Goal: Contribute content: Contribute content

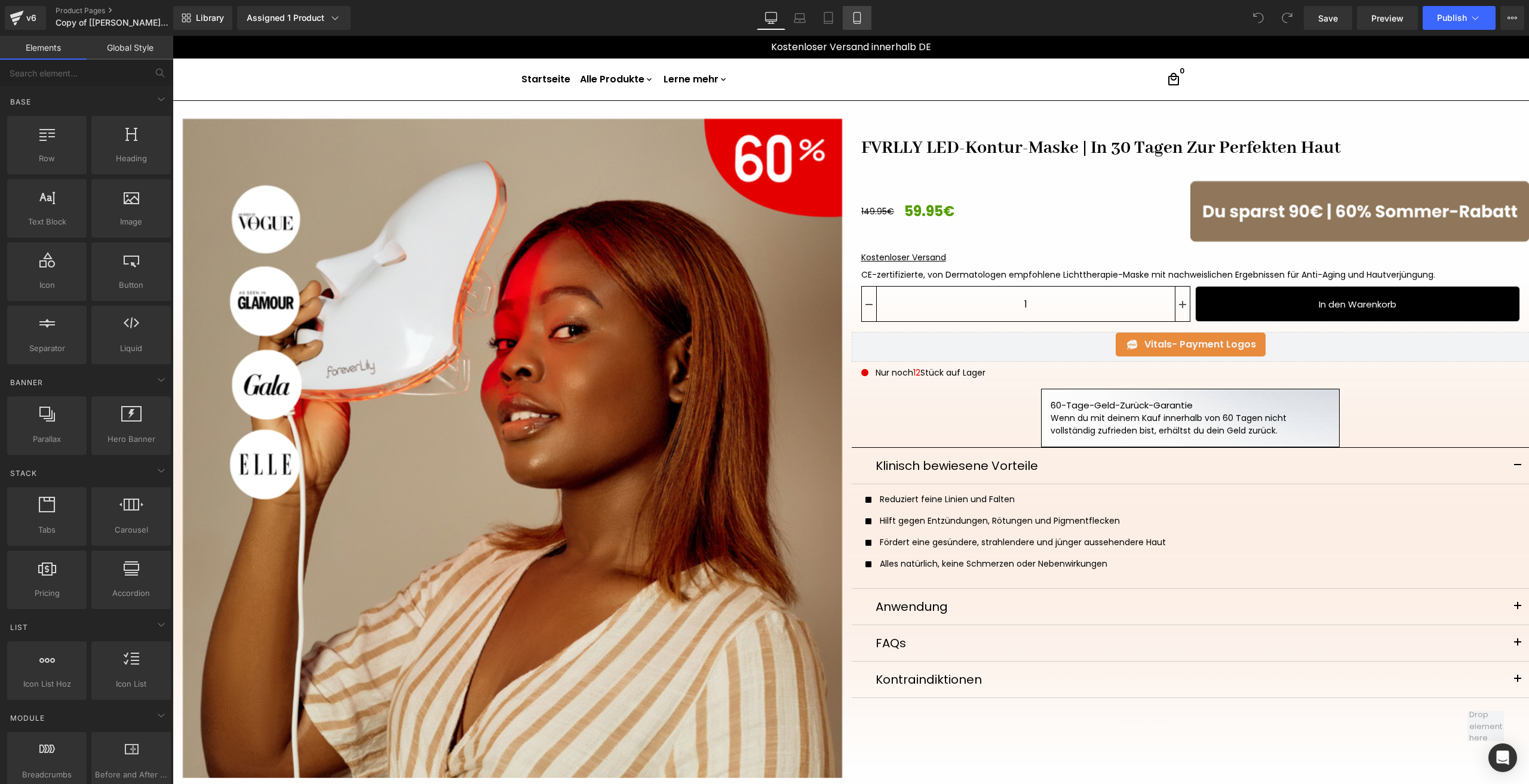
click at [851, 18] on icon at bounding box center [857, 18] width 12 height 12
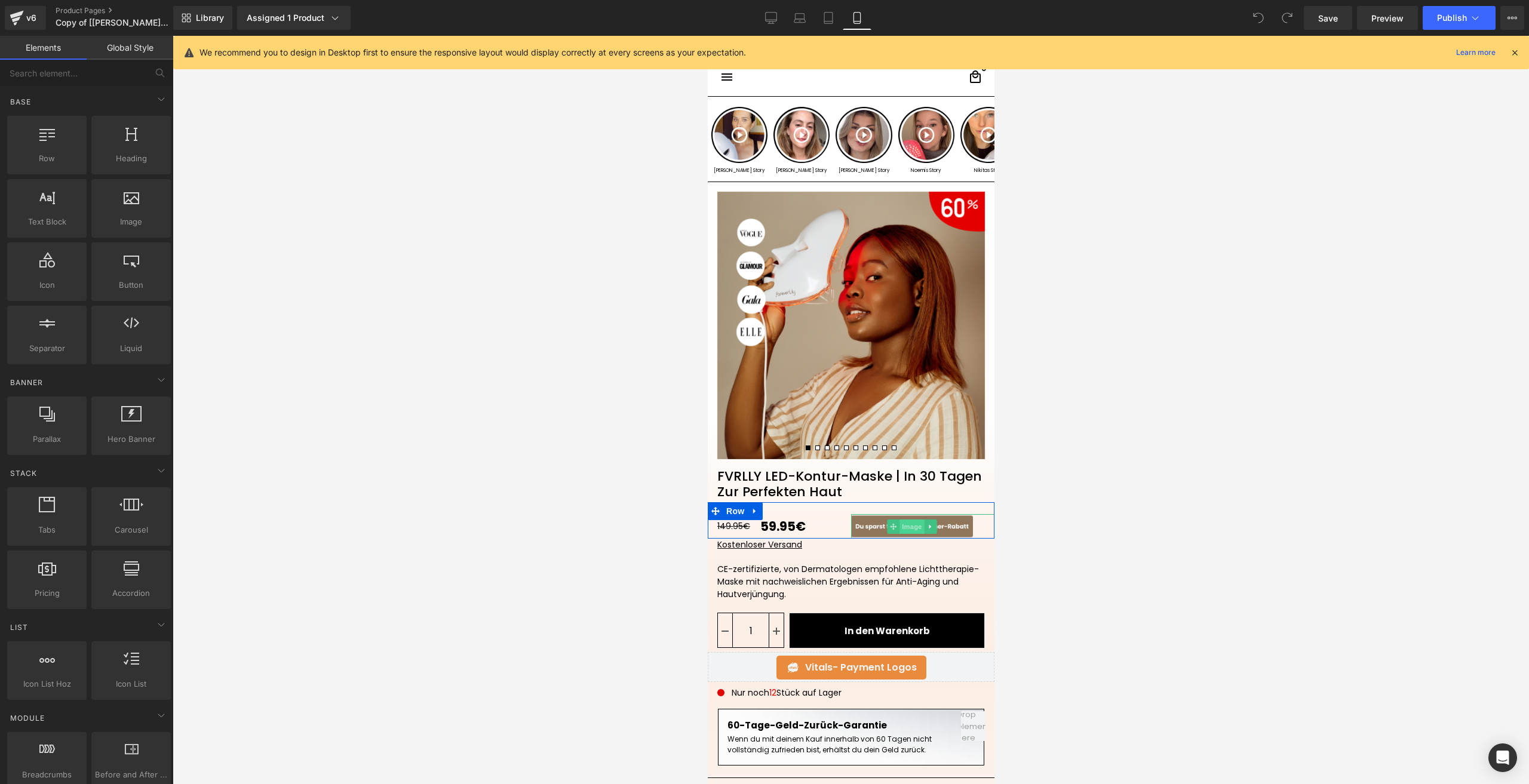
click at [912, 530] on span "Image" at bounding box center [911, 526] width 25 height 14
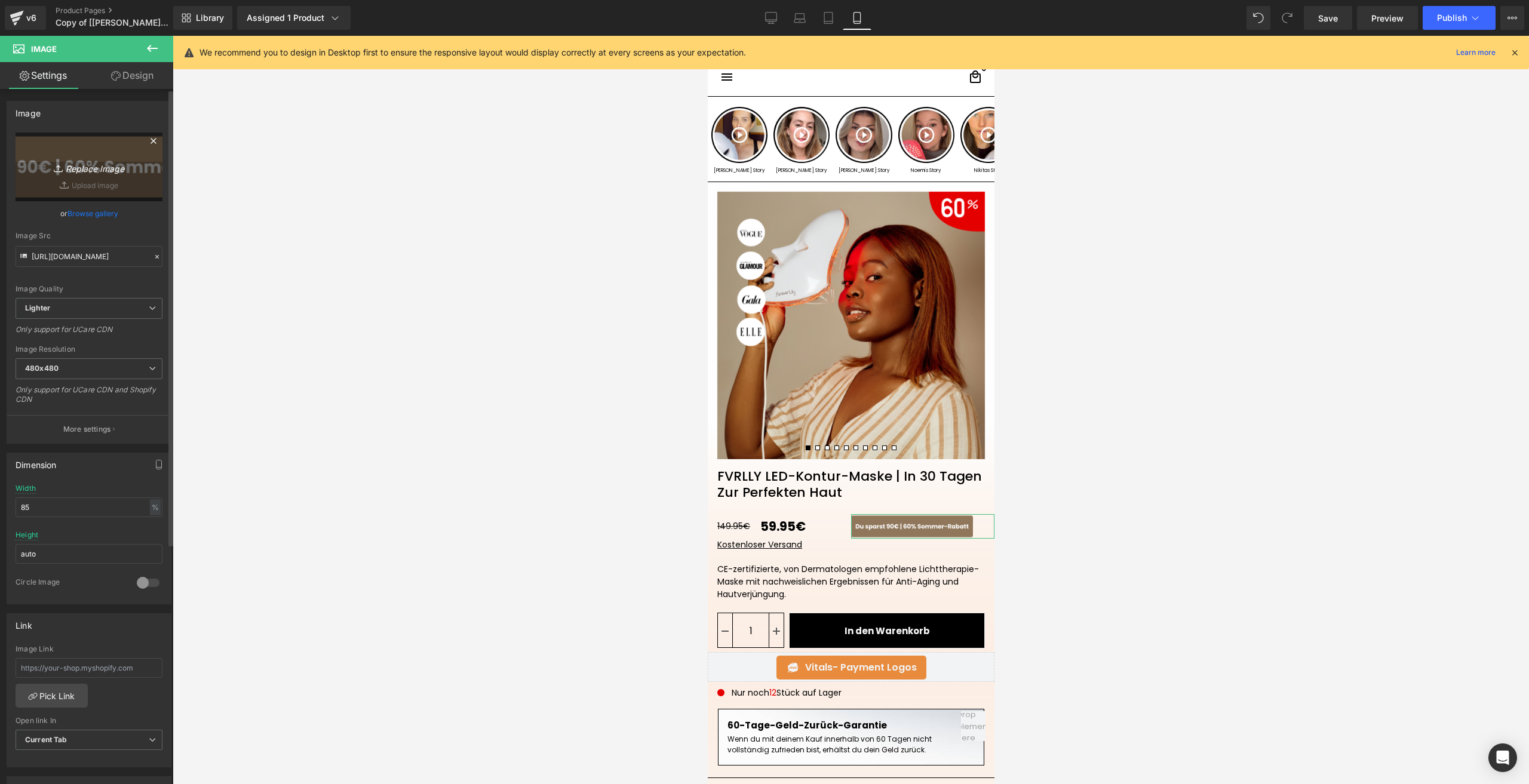
click at [81, 172] on icon "Replace Image" at bounding box center [88, 167] width 95 height 15
type input "C:\fakepath\Du sparst 90€ (300 x 160 px) (400 x 160 px).png"
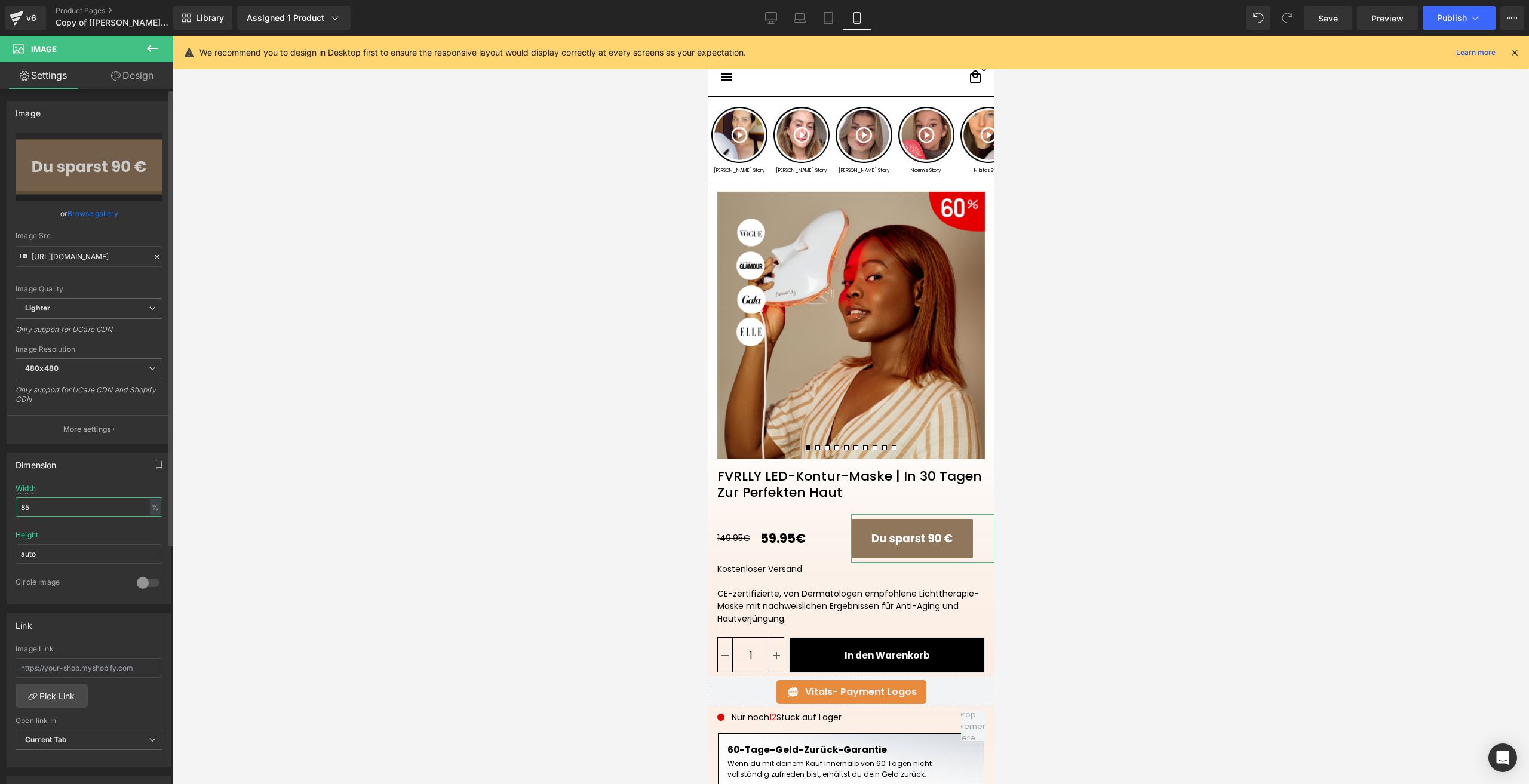
click at [29, 507] on input "85" at bounding box center [89, 507] width 147 height 20
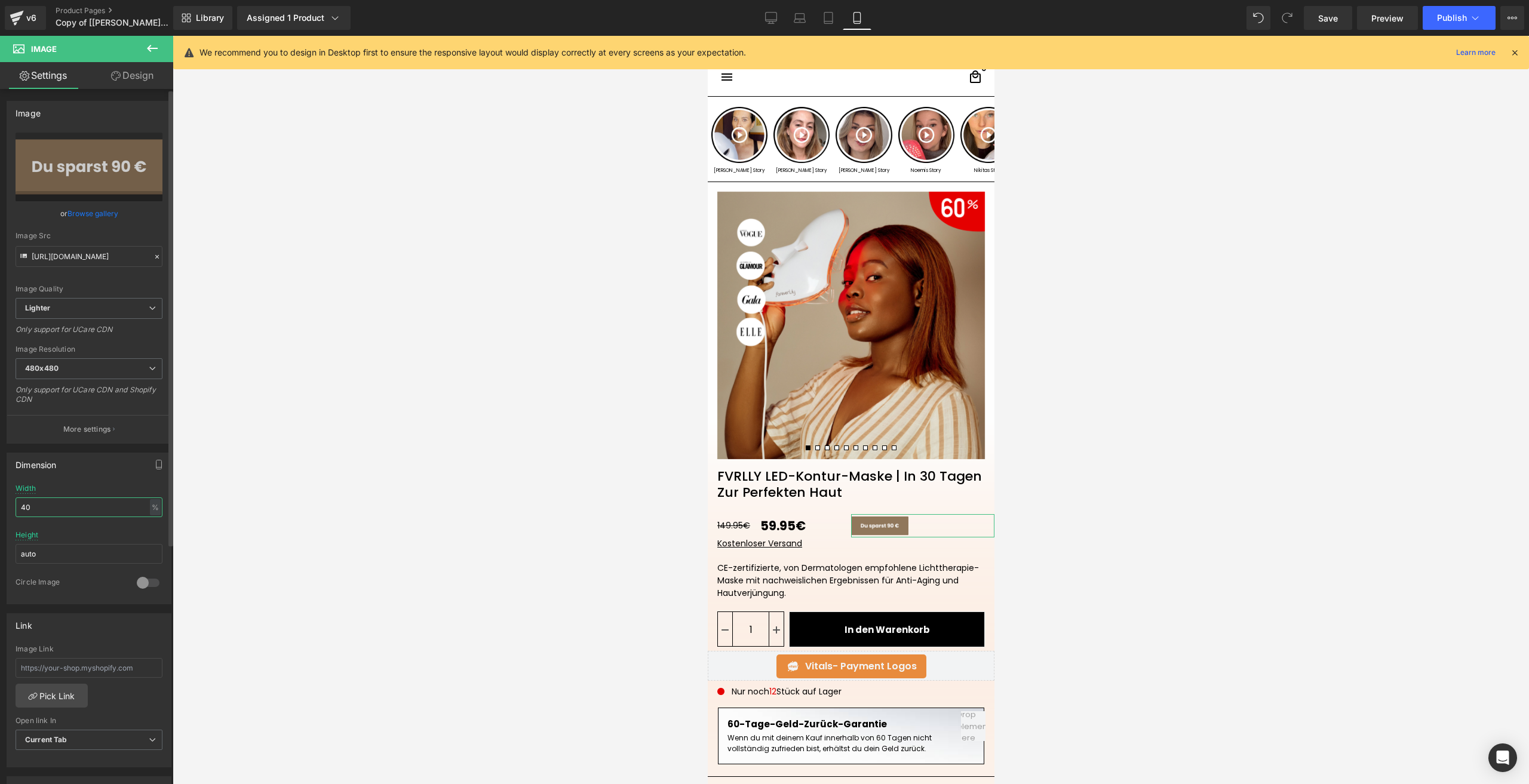
type input "4"
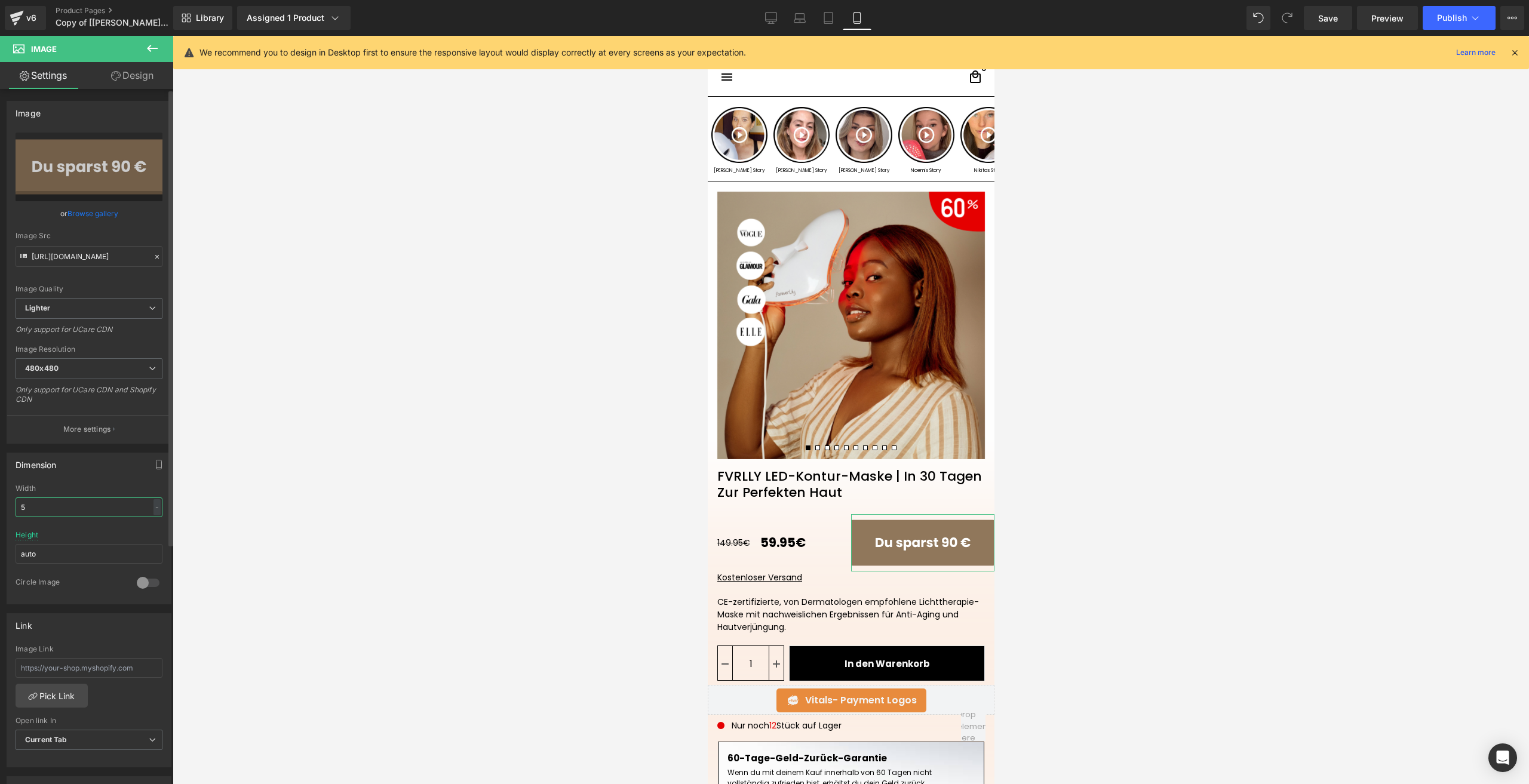
type input "50"
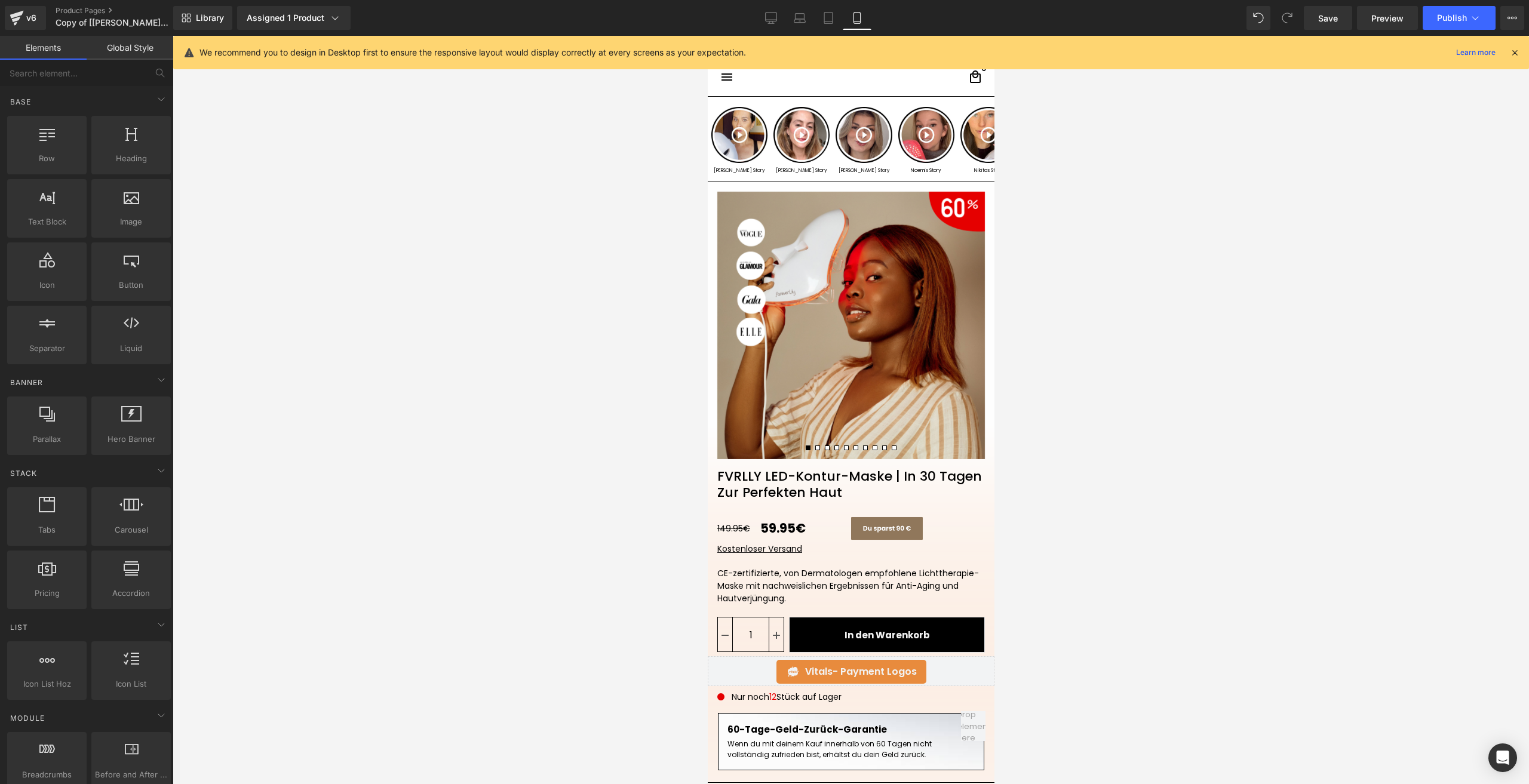
click at [1180, 426] on div at bounding box center [851, 410] width 1357 height 748
click at [1314, 12] on link "Save" at bounding box center [1328, 18] width 48 height 24
click at [1434, 18] on button "Publish" at bounding box center [1459, 18] width 73 height 24
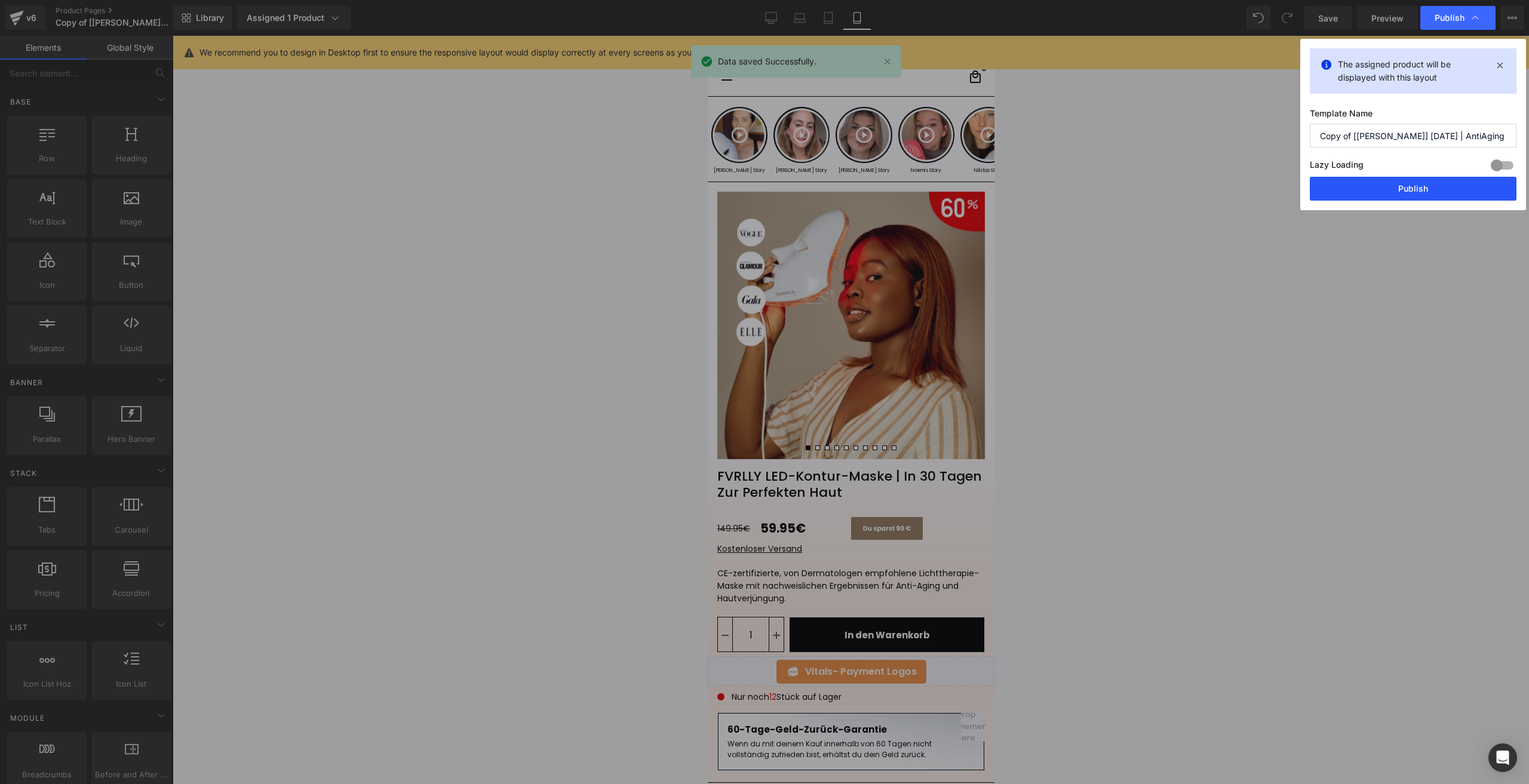
click at [1343, 187] on button "Publish" at bounding box center [1413, 189] width 206 height 24
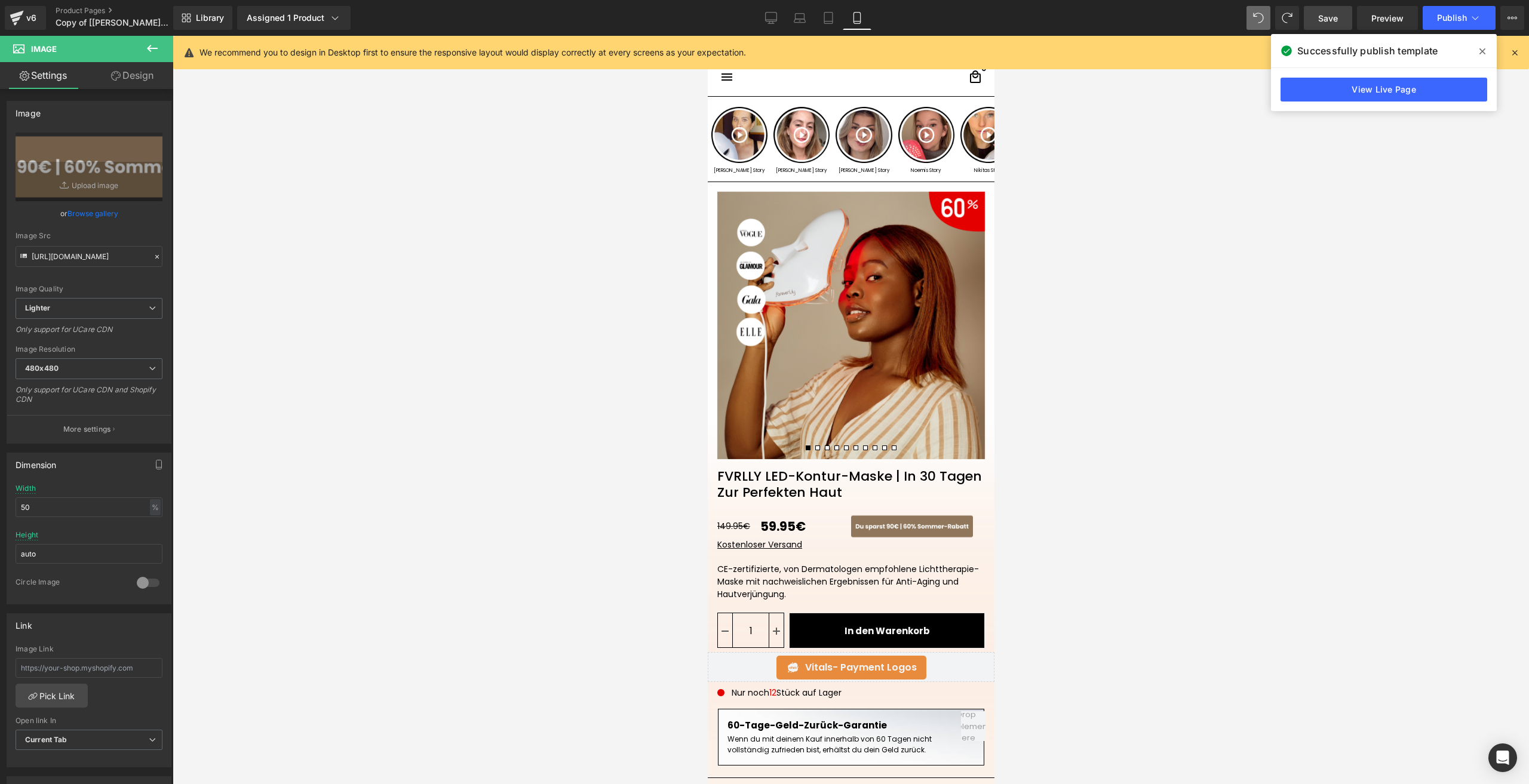
click at [1323, 16] on span "Save" at bounding box center [1328, 18] width 20 height 13
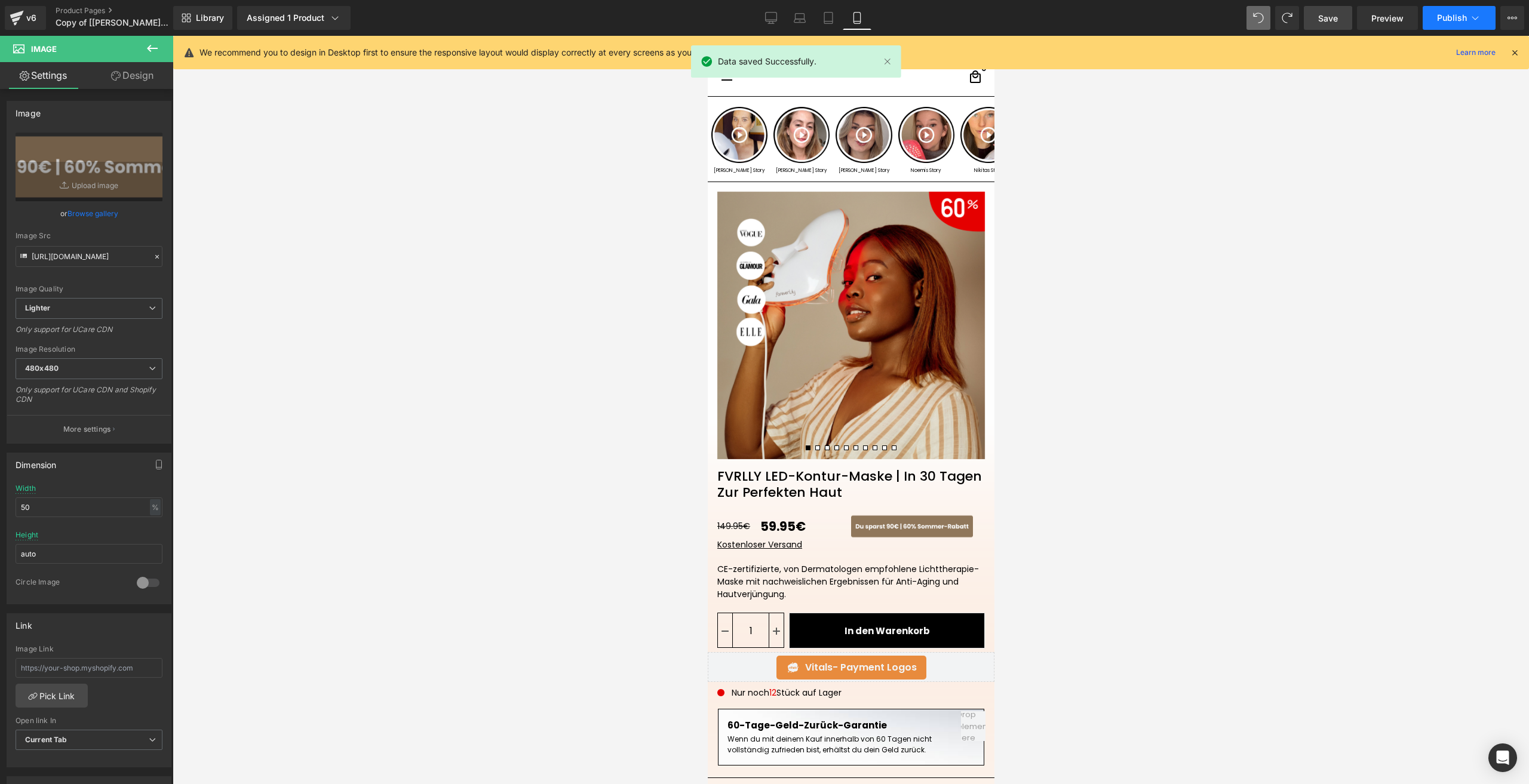
click at [1450, 10] on button "Publish" at bounding box center [1459, 18] width 73 height 24
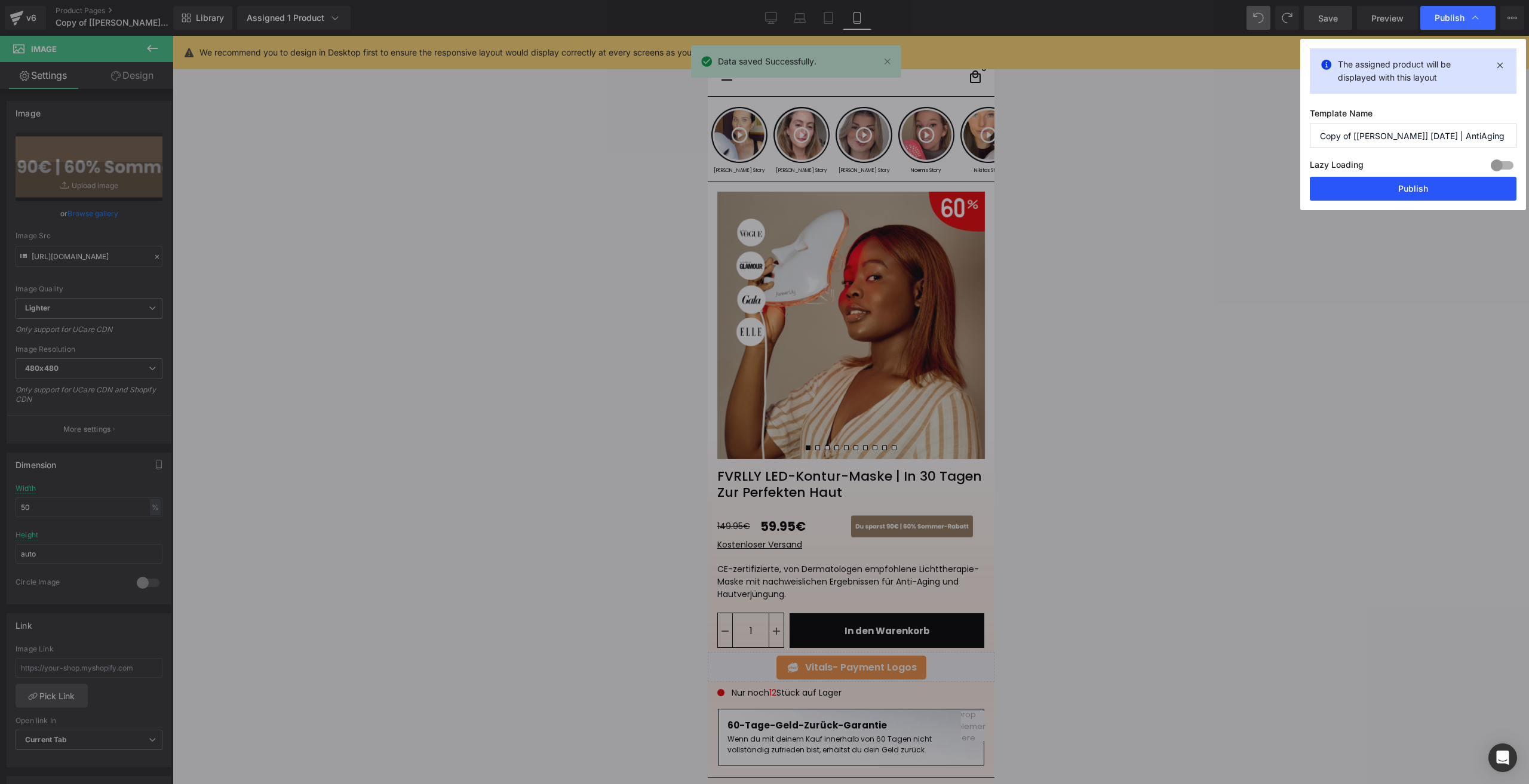
click at [1374, 190] on button "Publish" at bounding box center [1413, 189] width 206 height 24
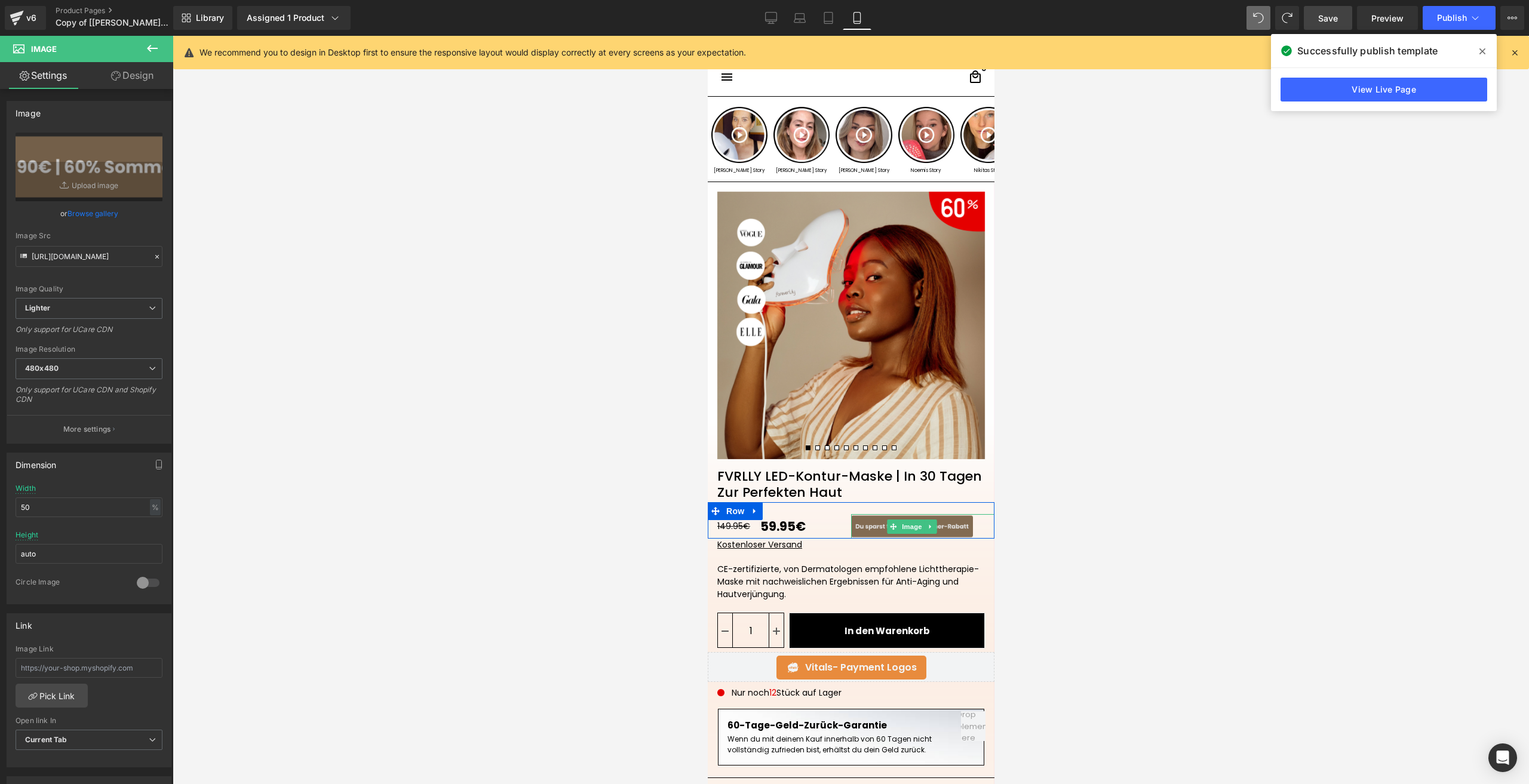
click at [928, 526] on icon at bounding box center [930, 526] width 7 height 7
click at [933, 526] on icon at bounding box center [936, 526] width 7 height 7
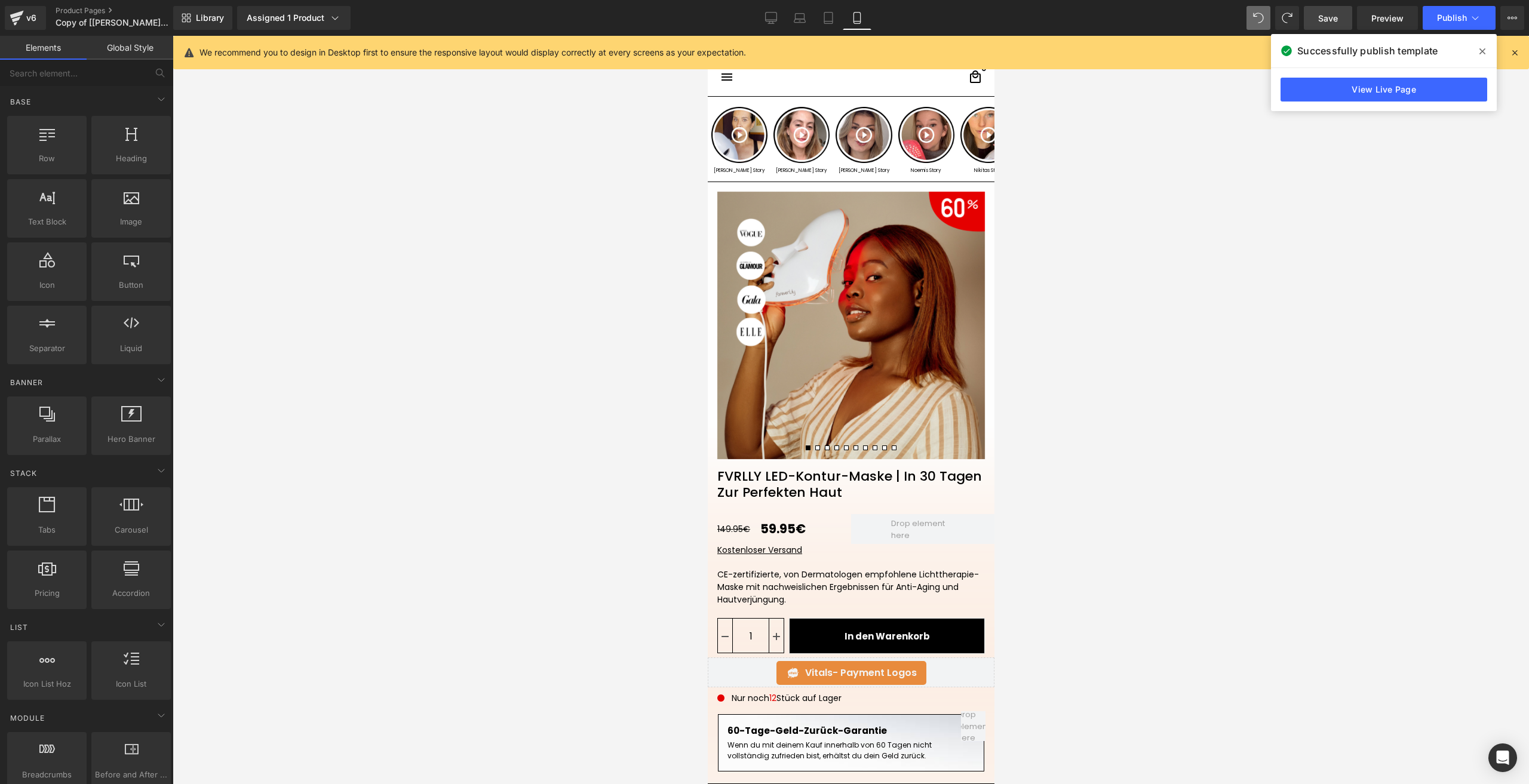
click at [1317, 17] on link "Save" at bounding box center [1328, 18] width 48 height 24
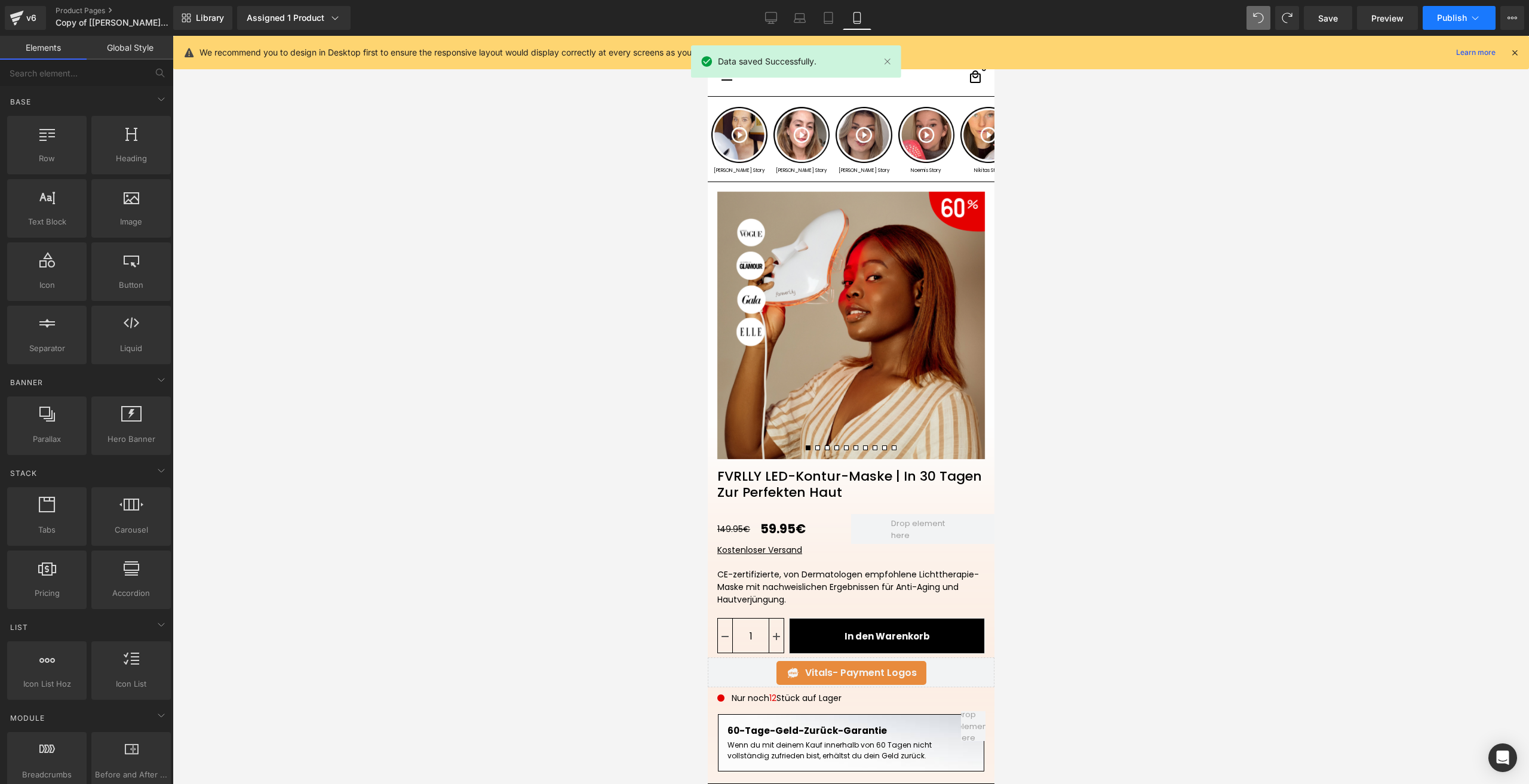
click at [1441, 16] on span "Publish" at bounding box center [1451, 17] width 29 height 10
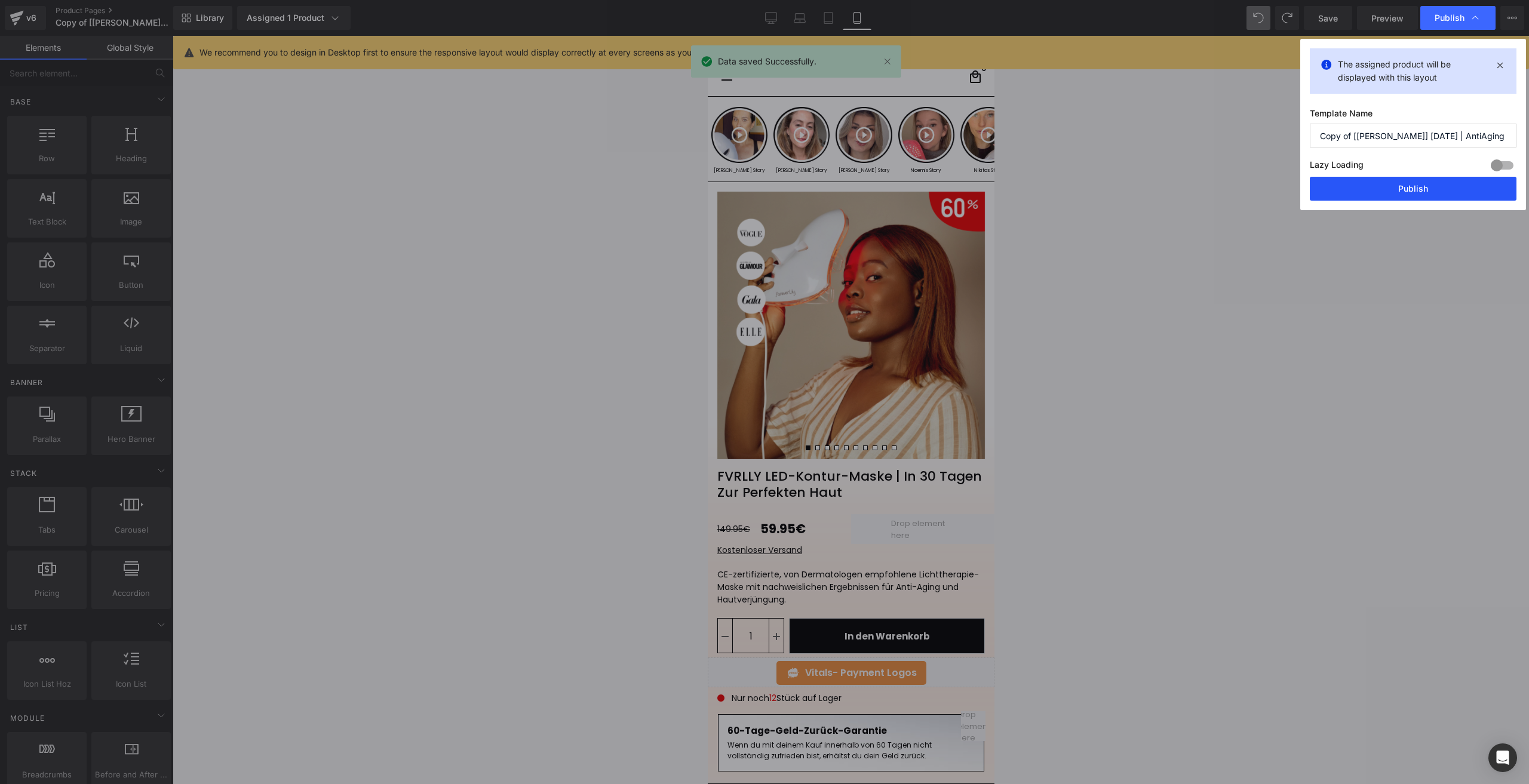
click at [1363, 184] on button "Publish" at bounding box center [1413, 189] width 206 height 24
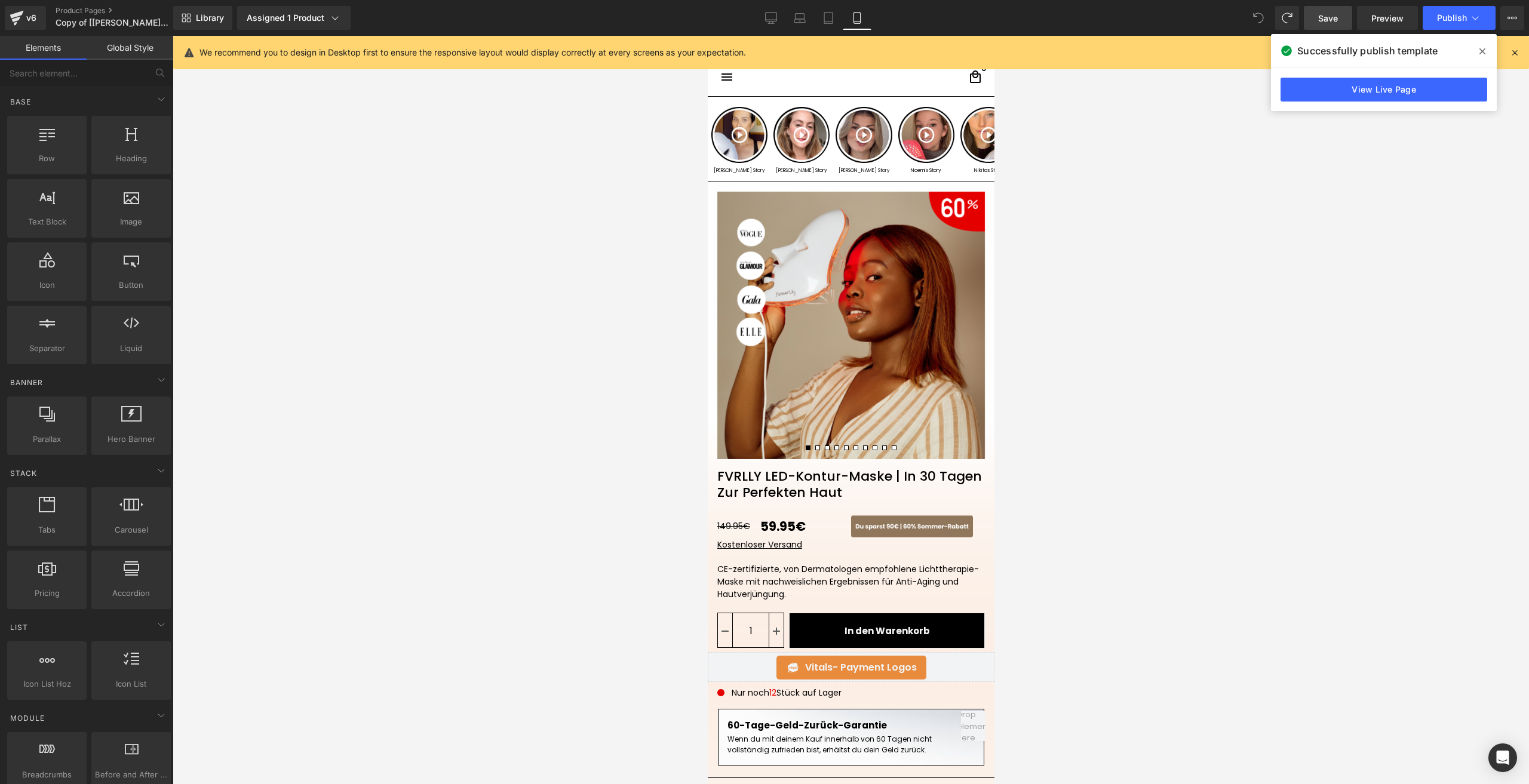
click at [1337, 12] on span "Save" at bounding box center [1328, 18] width 20 height 13
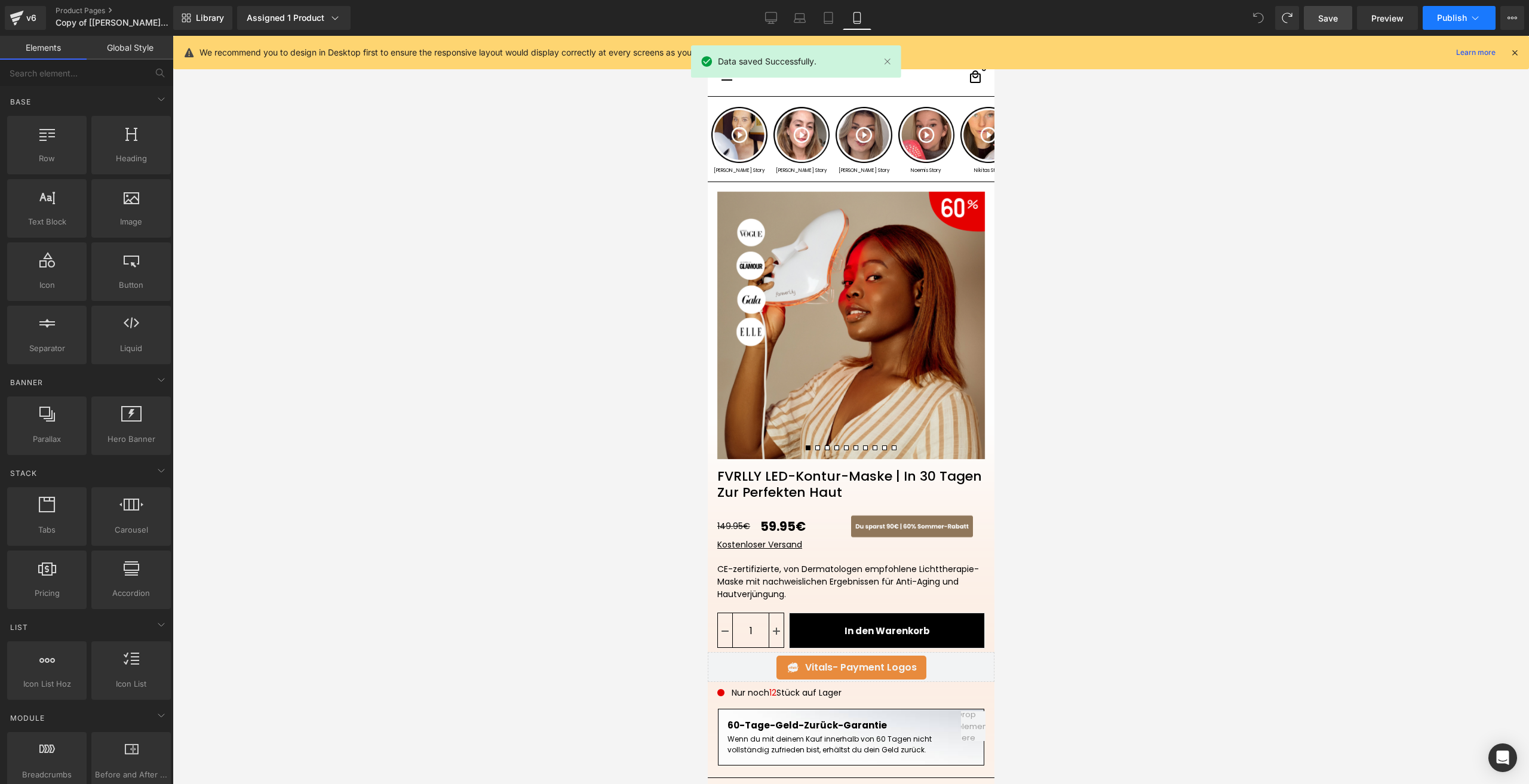
click at [1434, 21] on button "Publish" at bounding box center [1459, 18] width 73 height 24
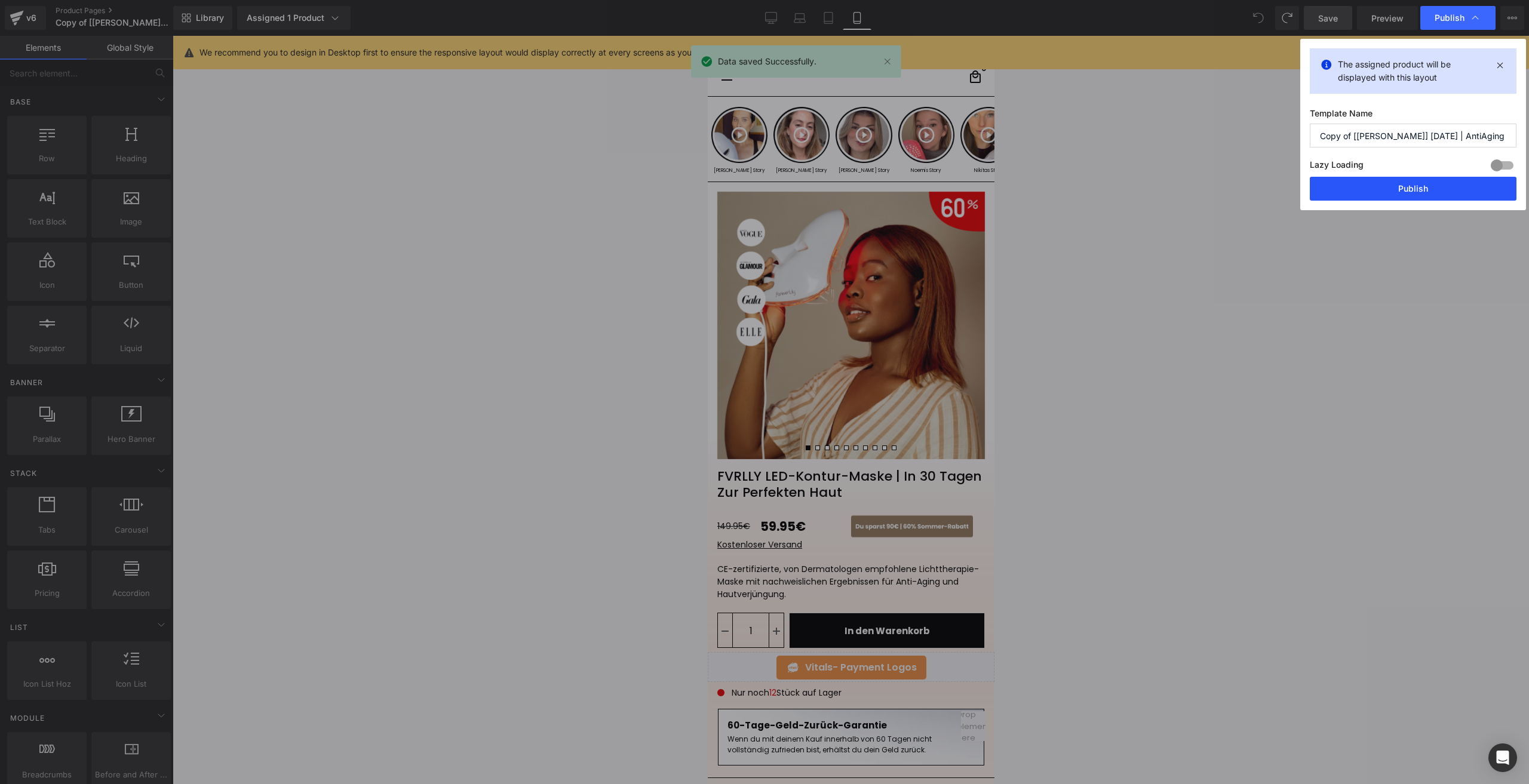
click at [1337, 192] on button "Publish" at bounding box center [1413, 189] width 206 height 24
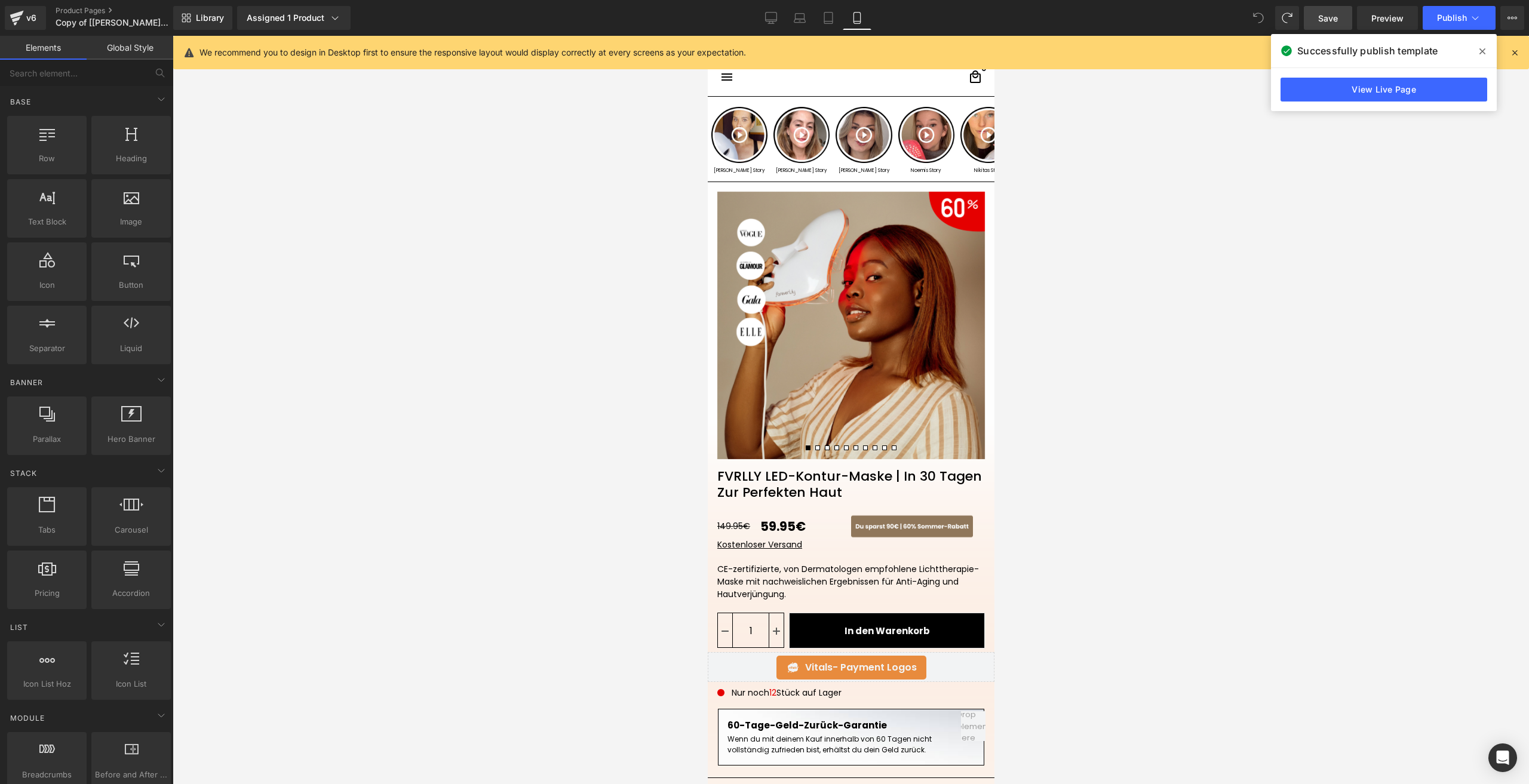
click at [1510, 60] on div "We recommend you to design in Desktop first to ensure the responsive layout wou…" at bounding box center [851, 52] width 1356 height 33
click at [1511, 50] on icon at bounding box center [1515, 52] width 11 height 11
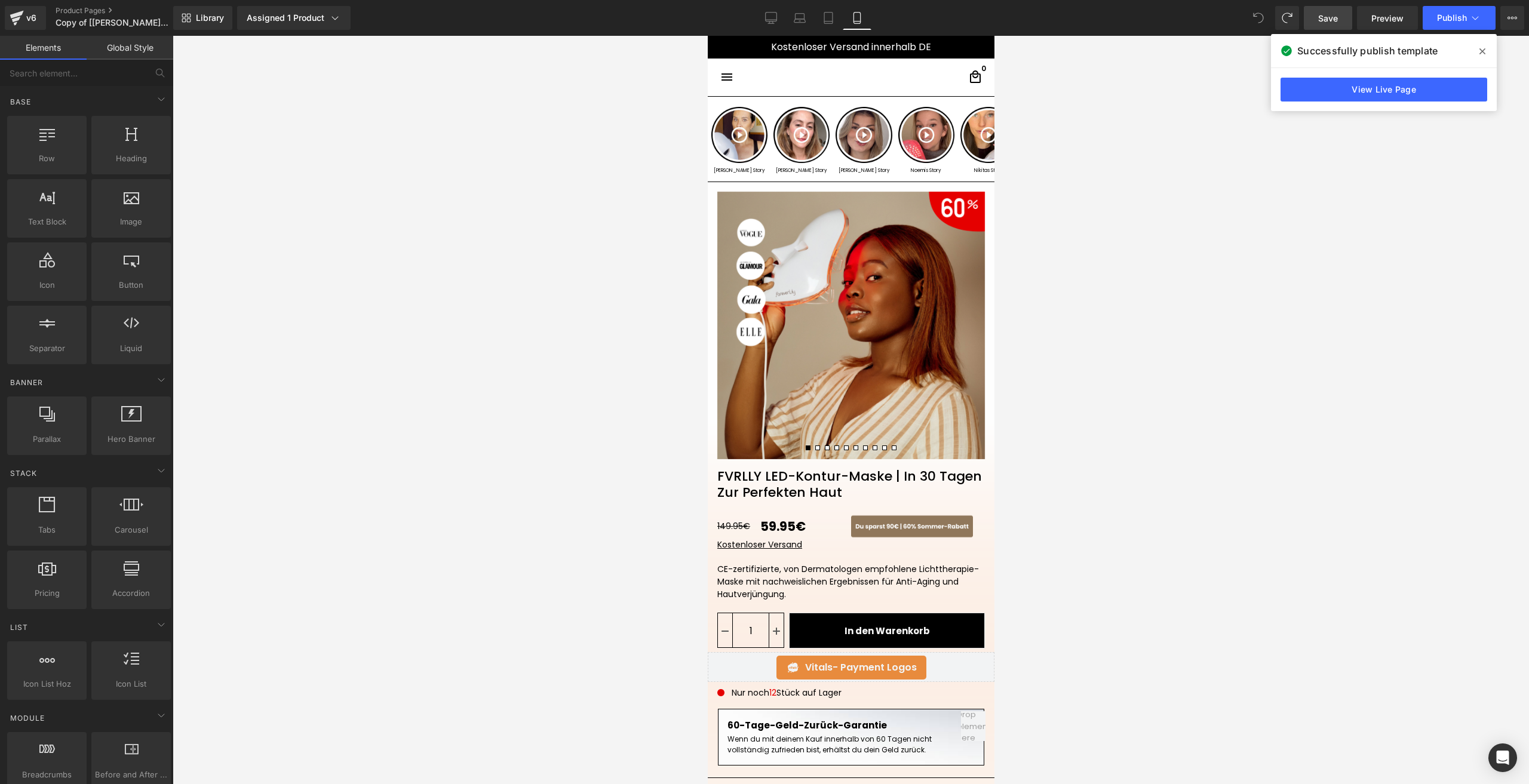
click at [1486, 45] on span at bounding box center [1482, 51] width 19 height 19
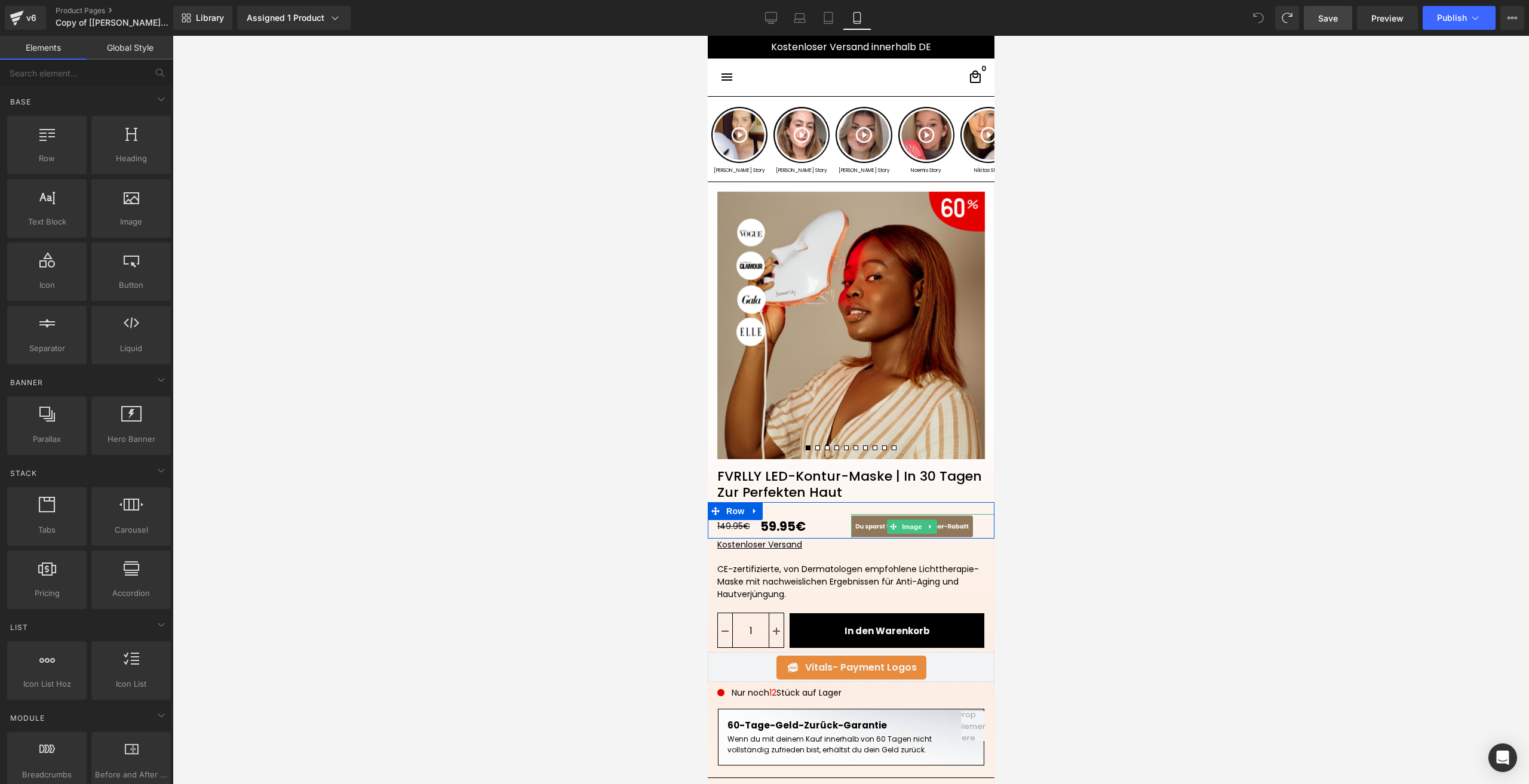
click at [928, 525] on icon at bounding box center [930, 526] width 7 height 7
click at [933, 527] on icon at bounding box center [936, 526] width 7 height 7
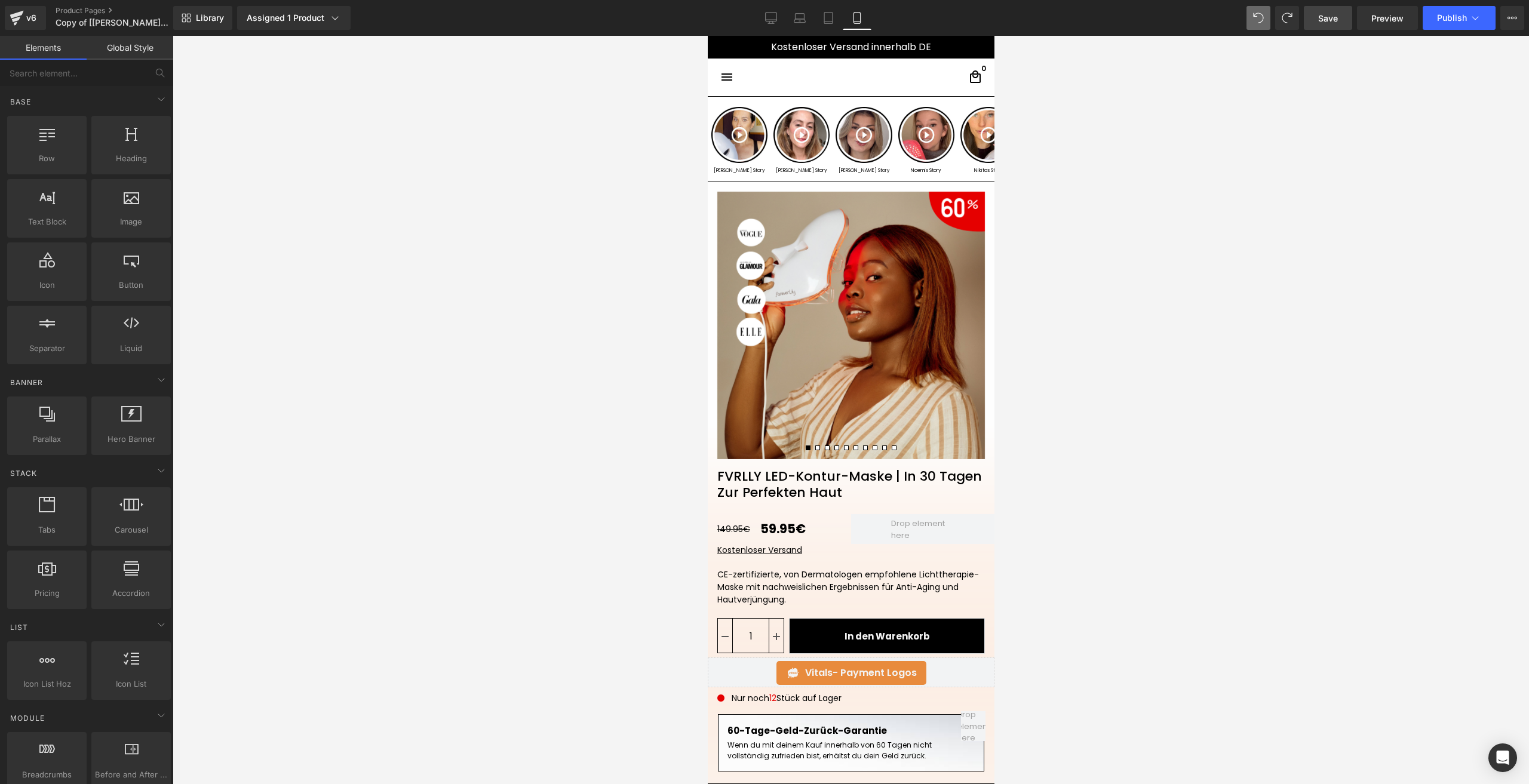
click at [1330, 17] on span "Save" at bounding box center [1328, 18] width 20 height 13
click at [1439, 16] on span "Publish" at bounding box center [1451, 17] width 29 height 10
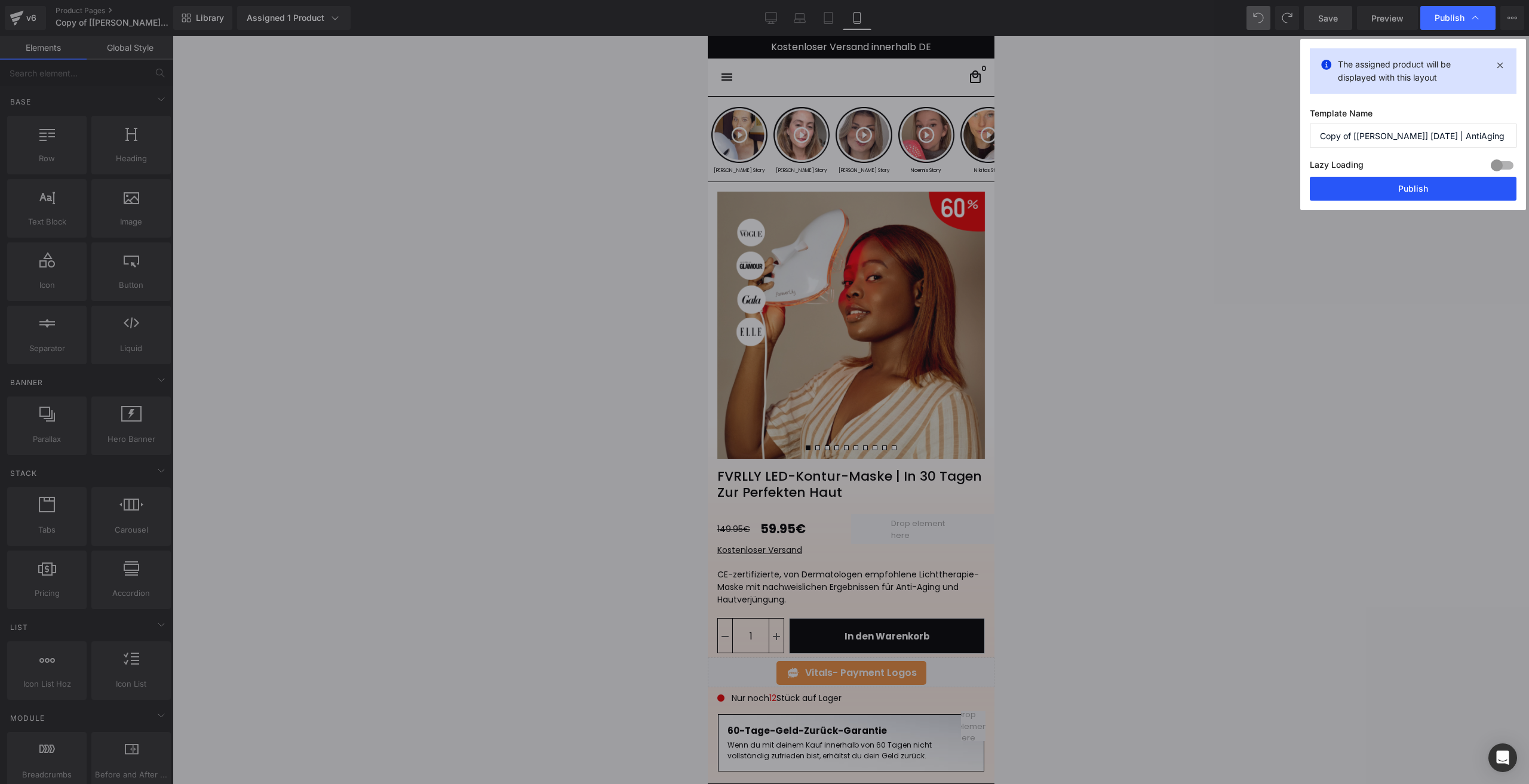
click at [1369, 188] on button "Publish" at bounding box center [1413, 189] width 206 height 24
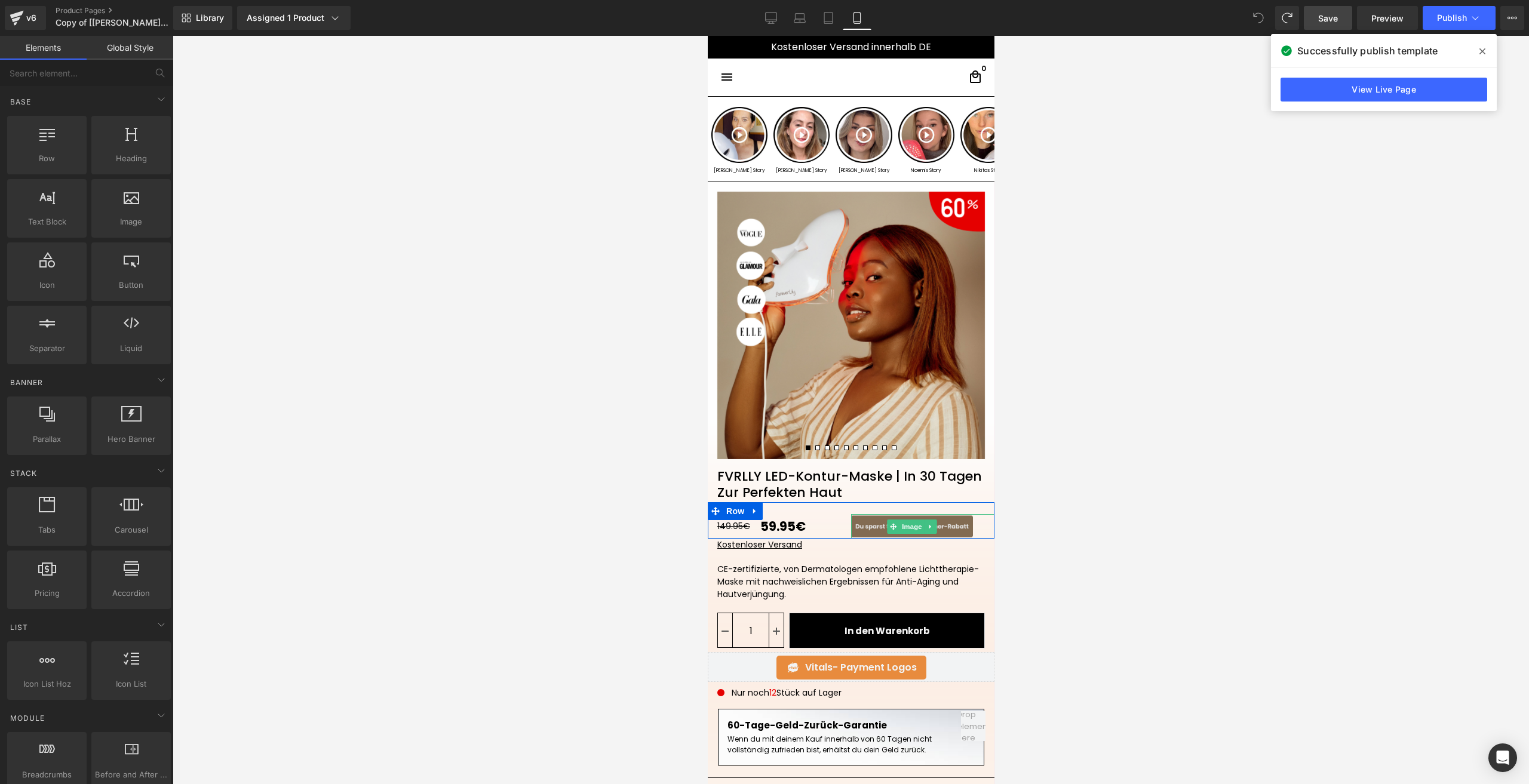
click at [862, 523] on img at bounding box center [911, 526] width 122 height 24
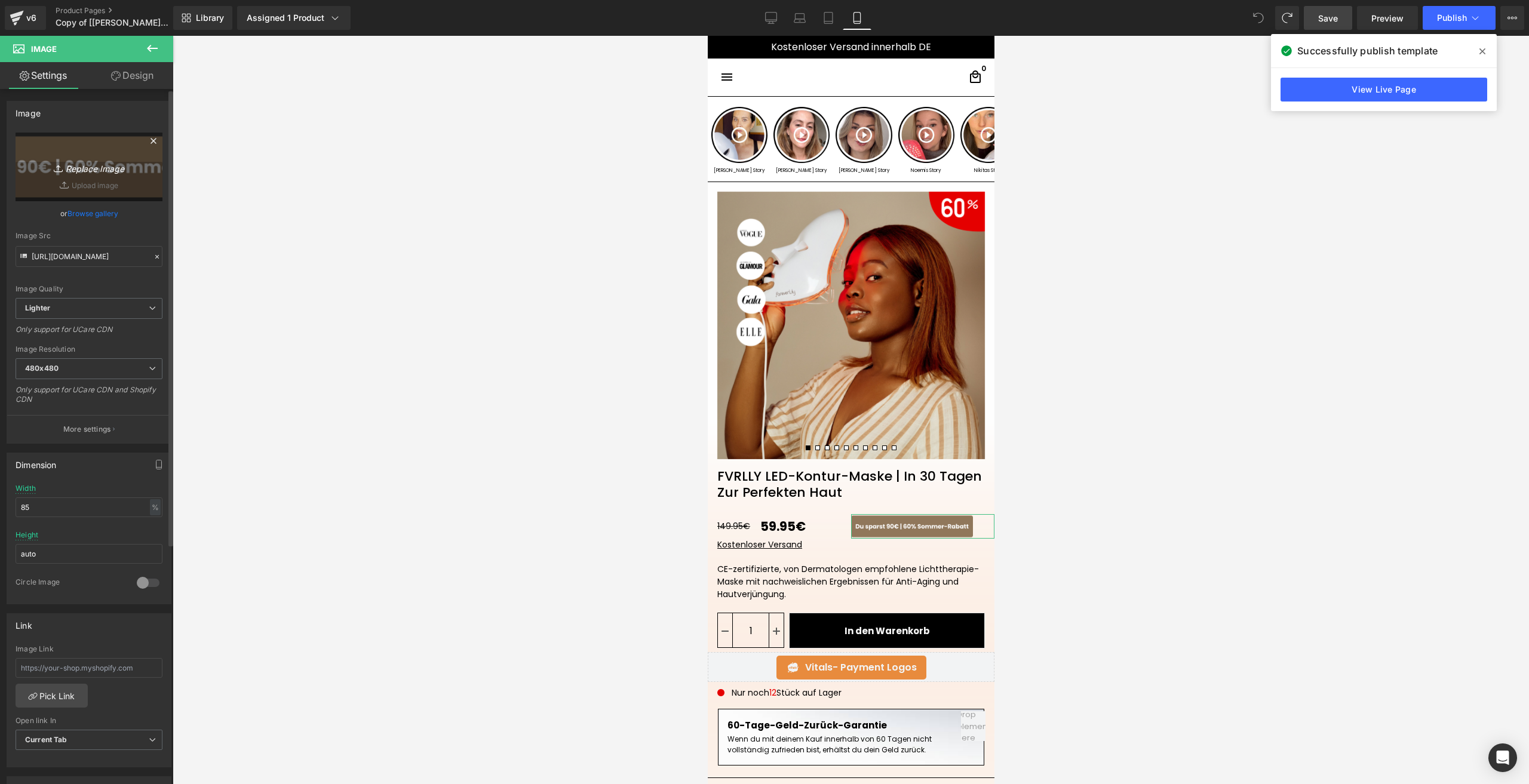
click at [73, 182] on link "Replace Image" at bounding box center [89, 166] width 147 height 69
type input "C:\fakepath\Du sparst 90€ (300 x 160 px) (400 x 160 px) (500 x 160 px).png"
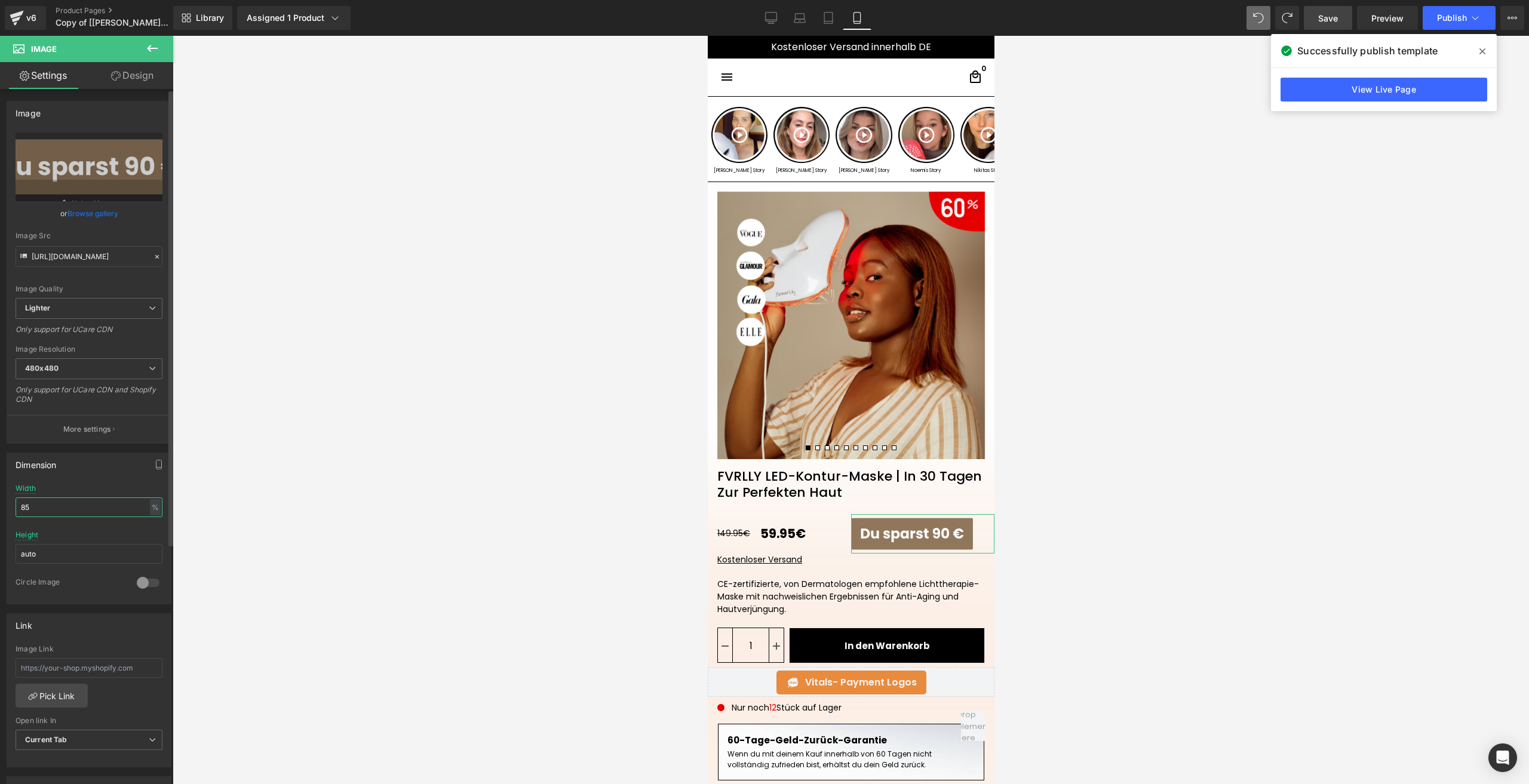
click at [29, 508] on input "85" at bounding box center [89, 507] width 147 height 20
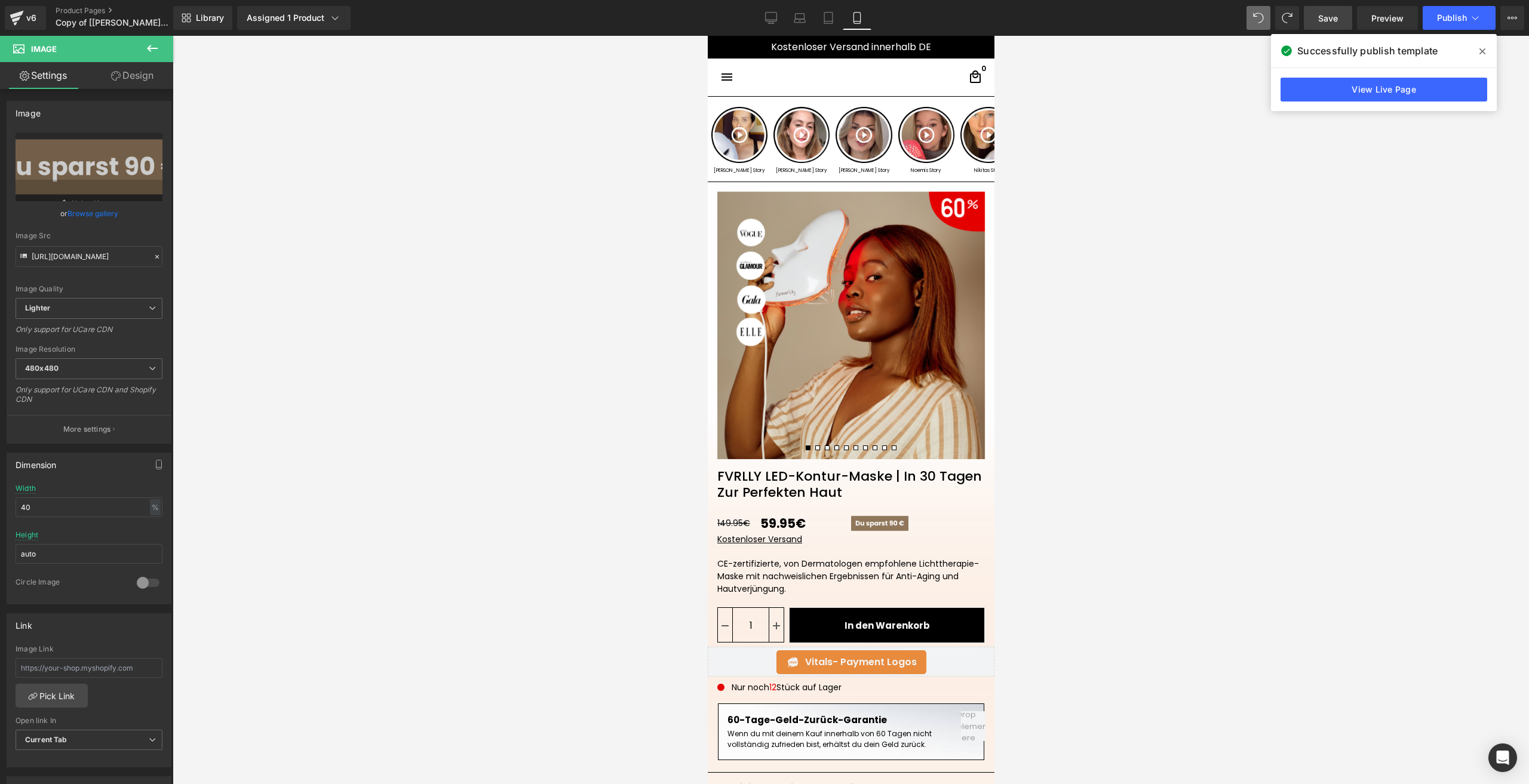
click at [1318, 21] on link "Save" at bounding box center [1328, 18] width 48 height 24
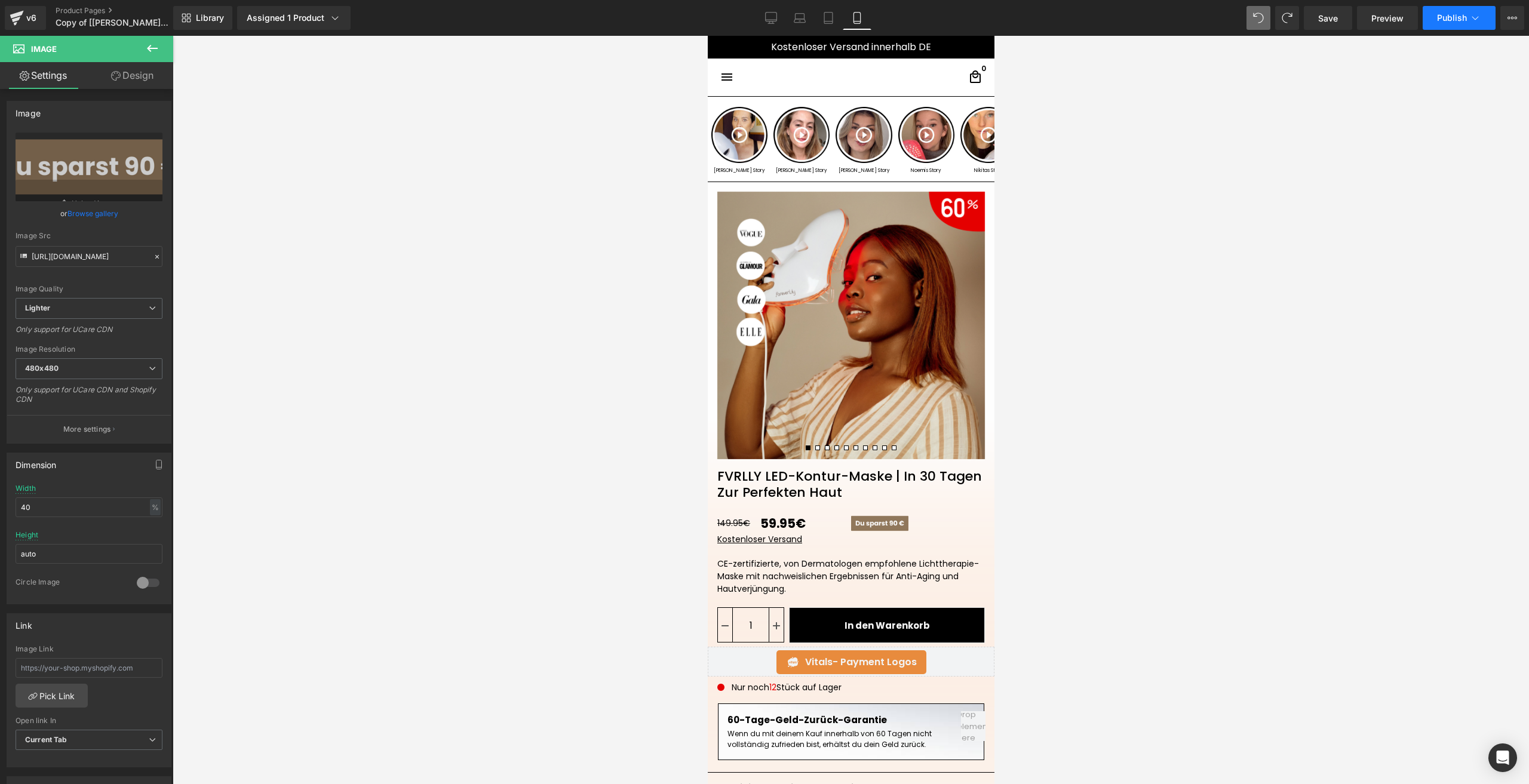
click at [1450, 18] on span "Publish" at bounding box center [1451, 17] width 29 height 10
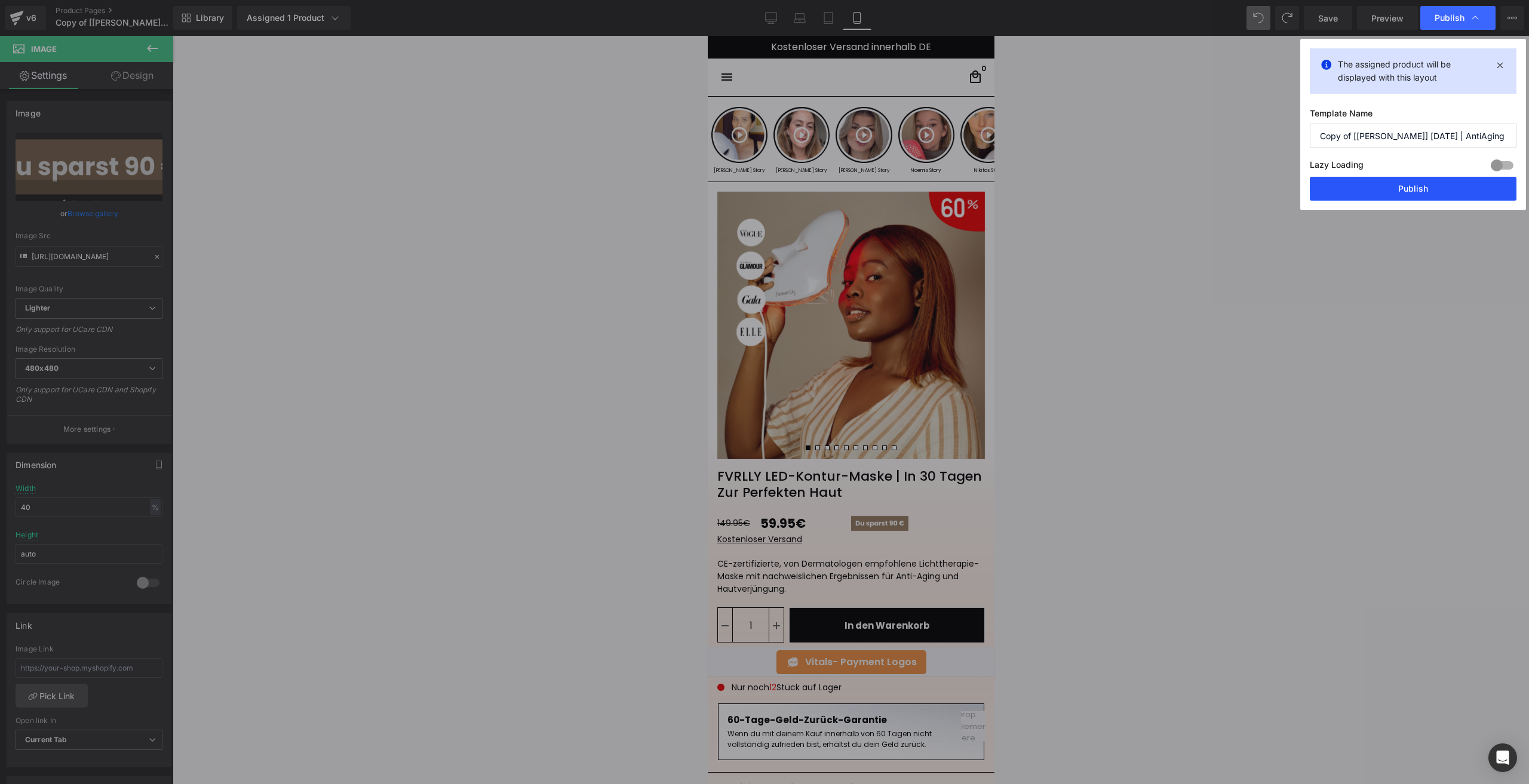
click at [1397, 188] on button "Publish" at bounding box center [1413, 189] width 206 height 24
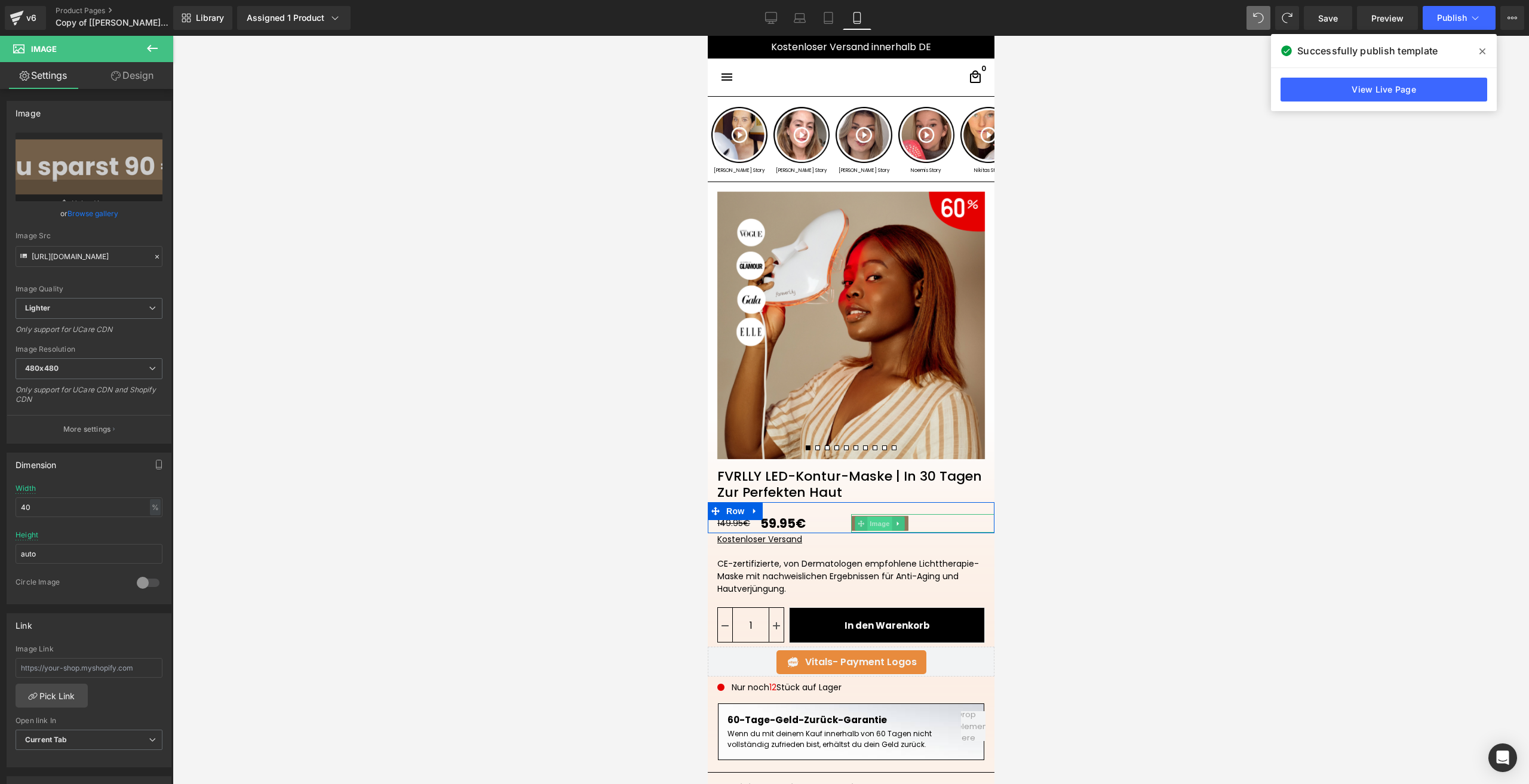
click at [871, 528] on span "Image" at bounding box center [879, 523] width 25 height 14
click at [55, 507] on input "40" at bounding box center [89, 507] width 147 height 20
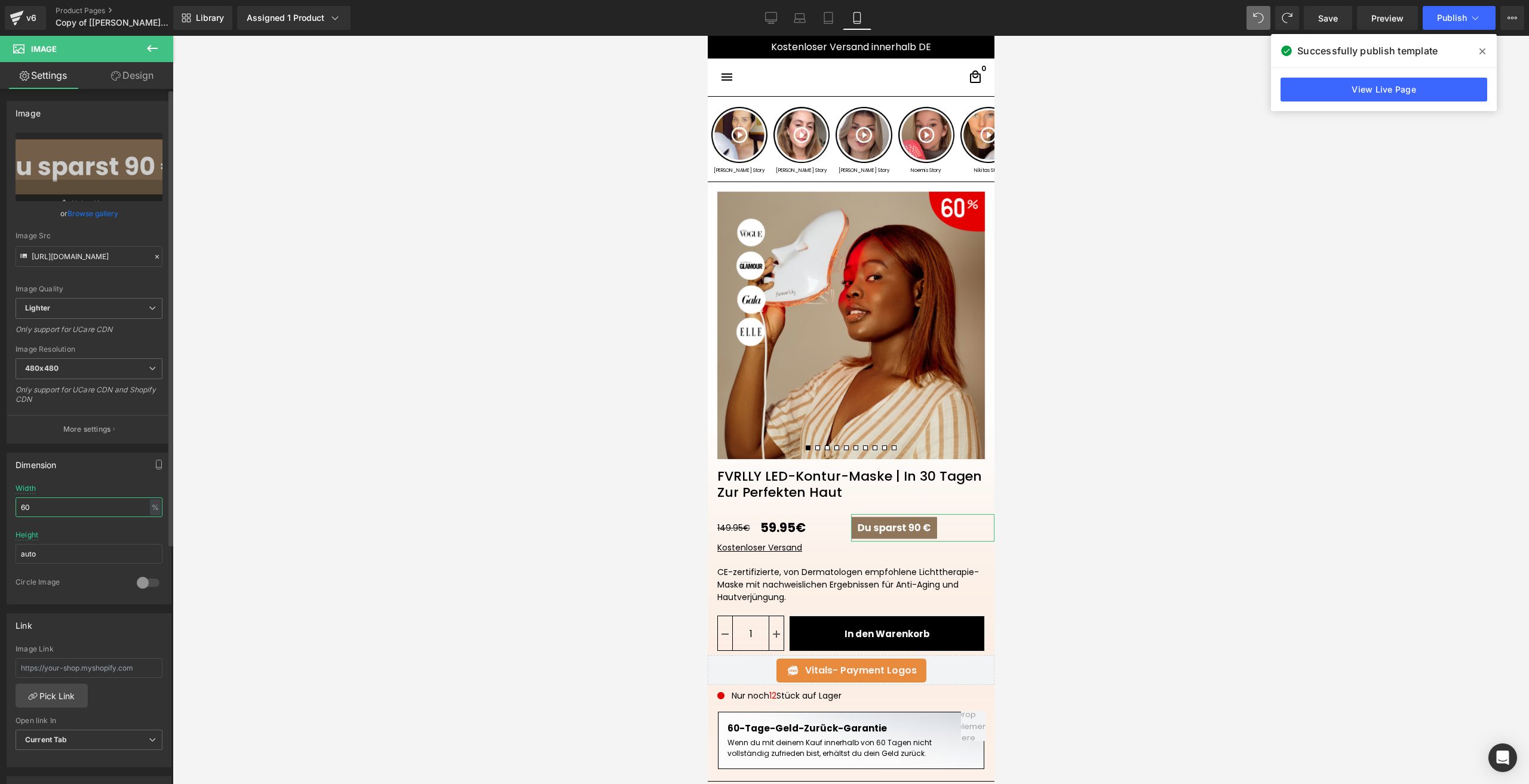
type input "6"
type input "55"
click at [1332, 16] on span "Save" at bounding box center [1328, 18] width 20 height 13
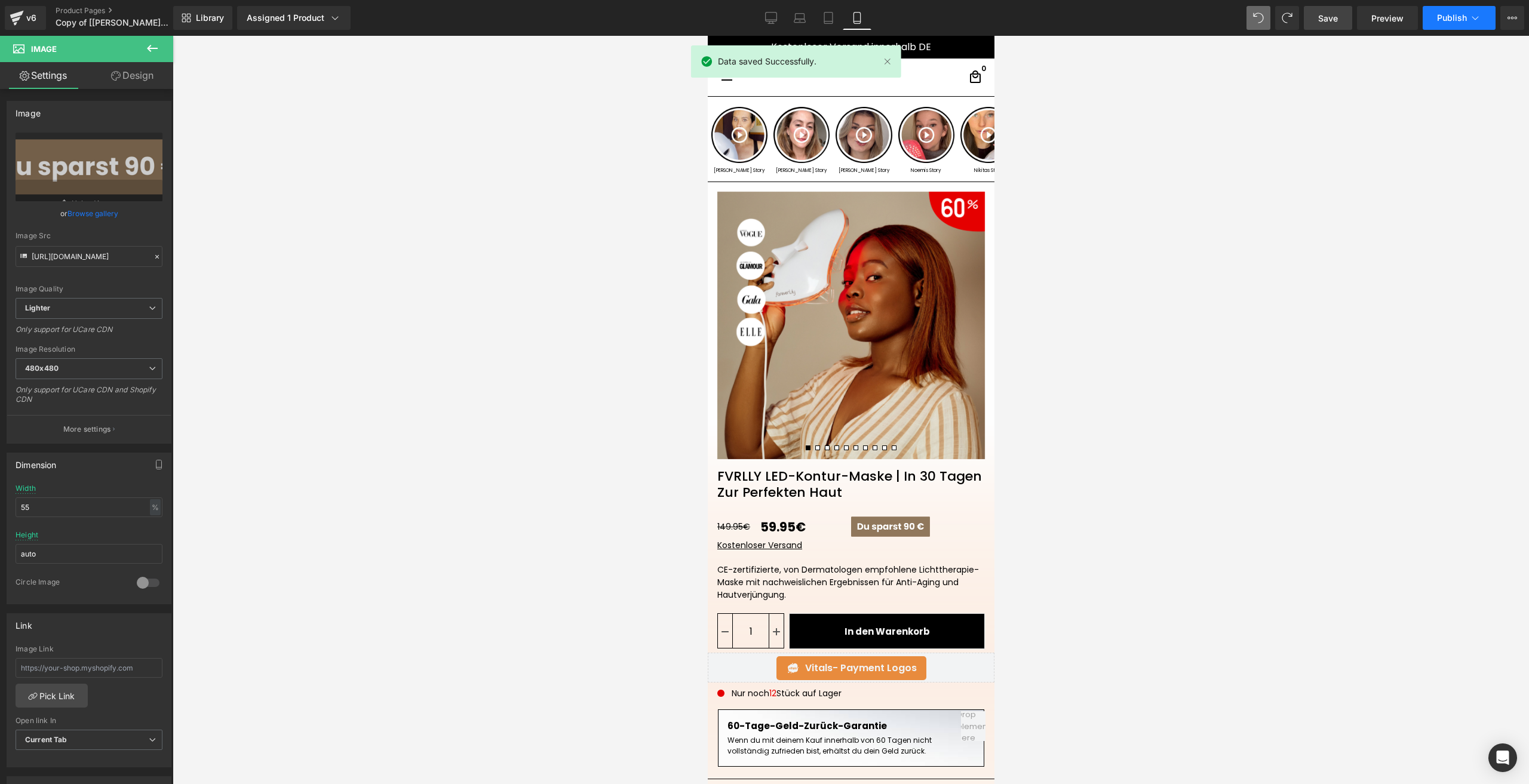
click at [1439, 20] on span "Publish" at bounding box center [1451, 17] width 29 height 10
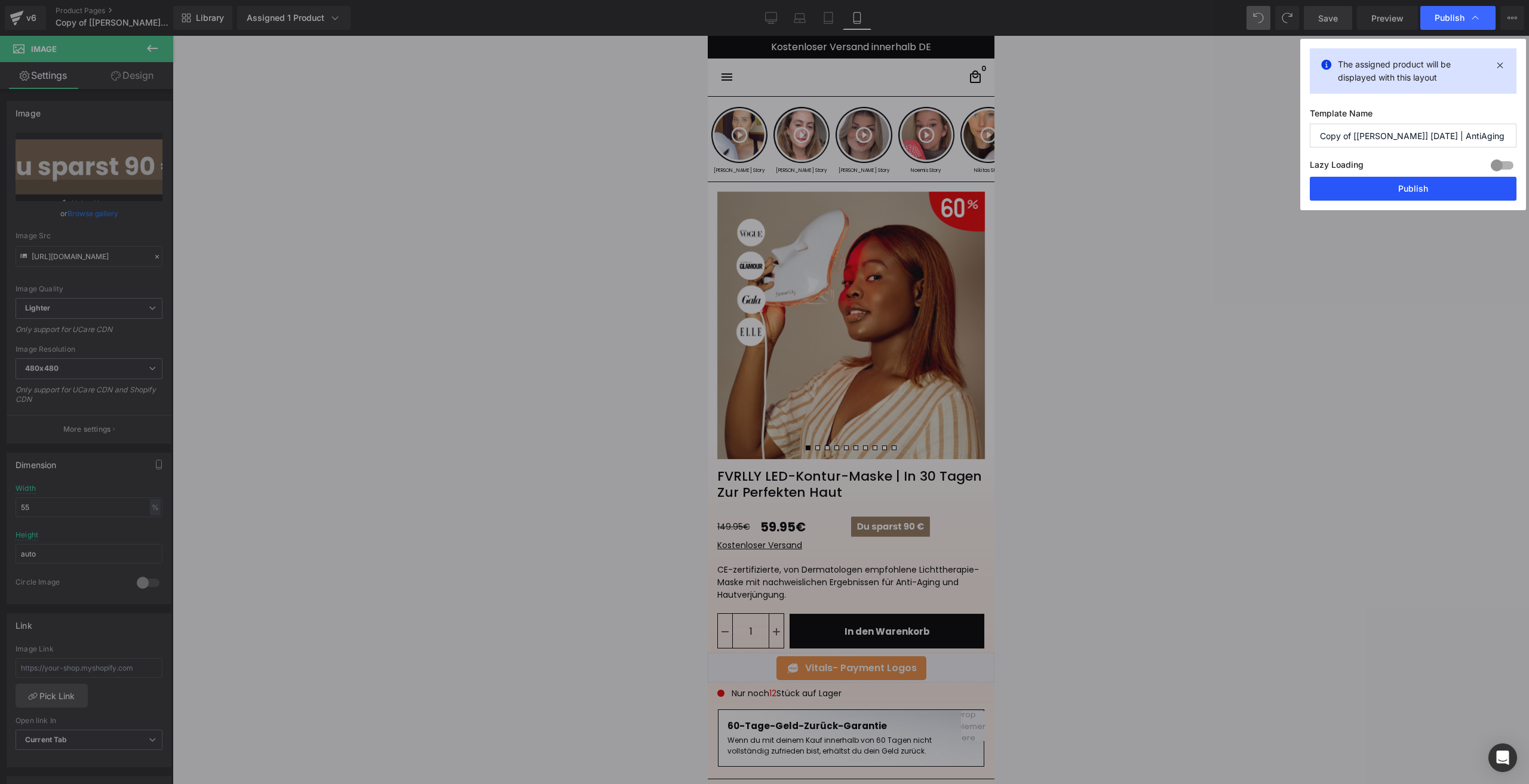
click at [1329, 194] on button "Publish" at bounding box center [1413, 189] width 206 height 24
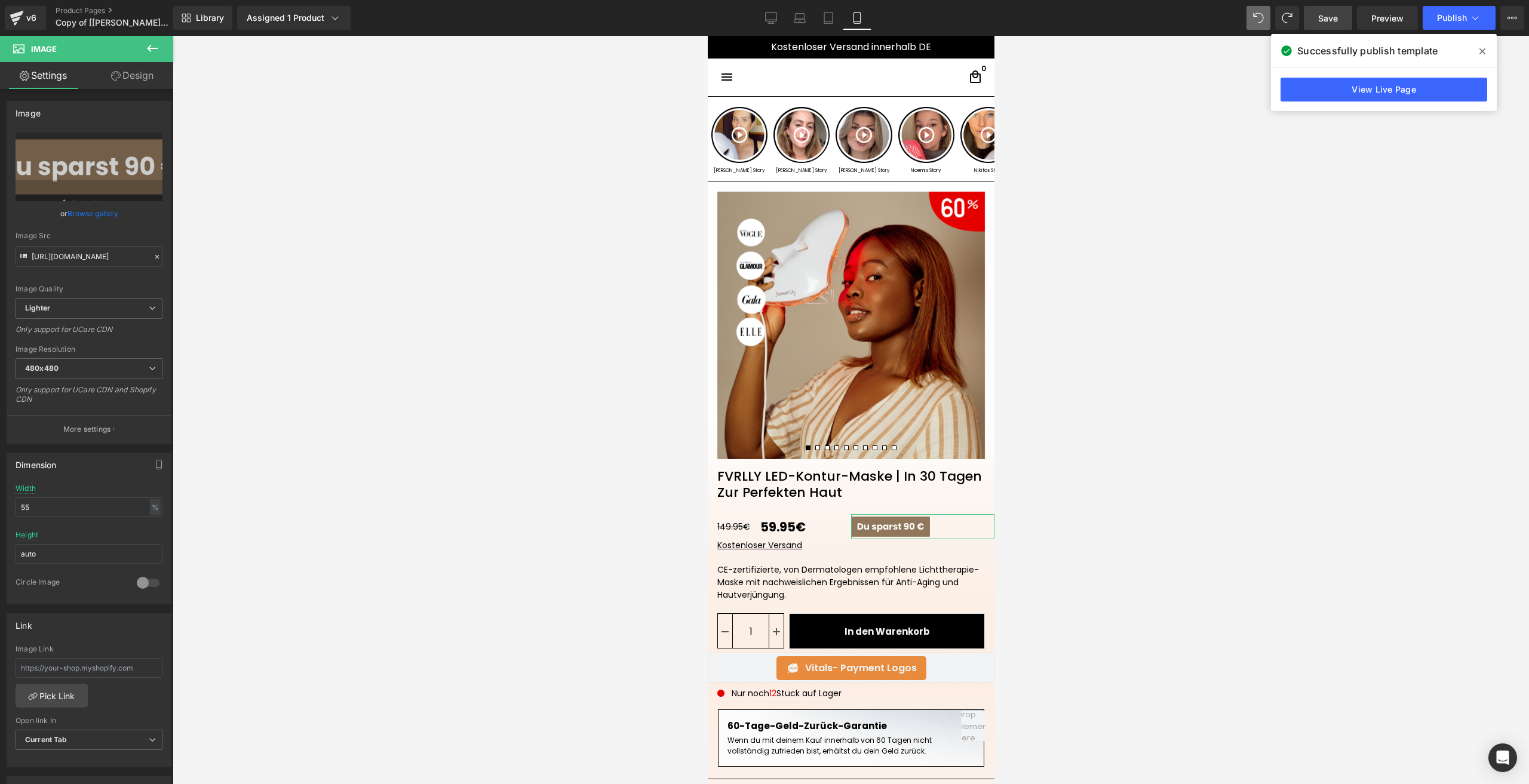
click at [131, 78] on link "Design" at bounding box center [132, 76] width 87 height 27
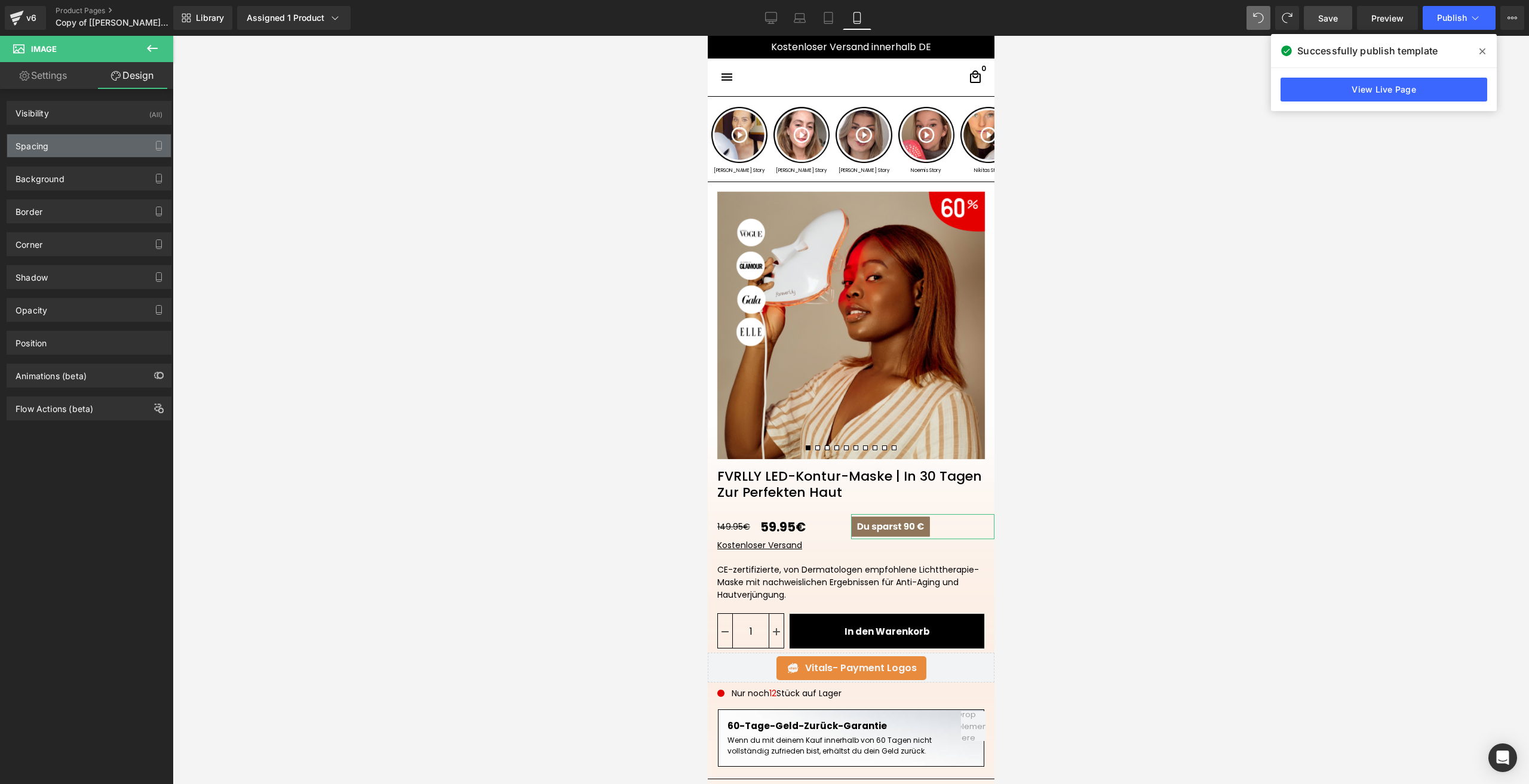
click at [63, 143] on div "Spacing" at bounding box center [88, 146] width 163 height 23
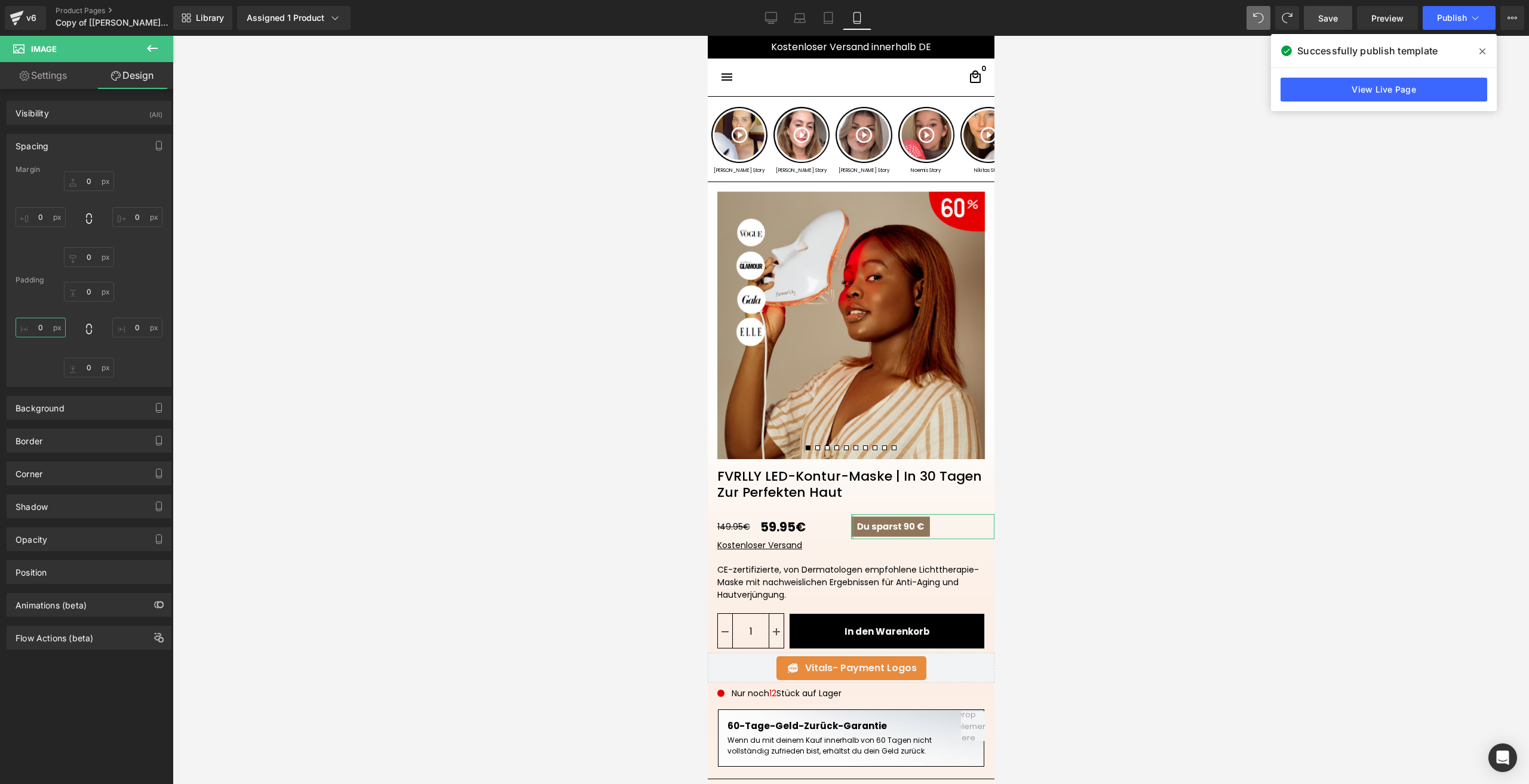
click at [49, 320] on input "text" at bounding box center [41, 327] width 50 height 20
click at [1316, 28] on link "Save" at bounding box center [1328, 18] width 48 height 24
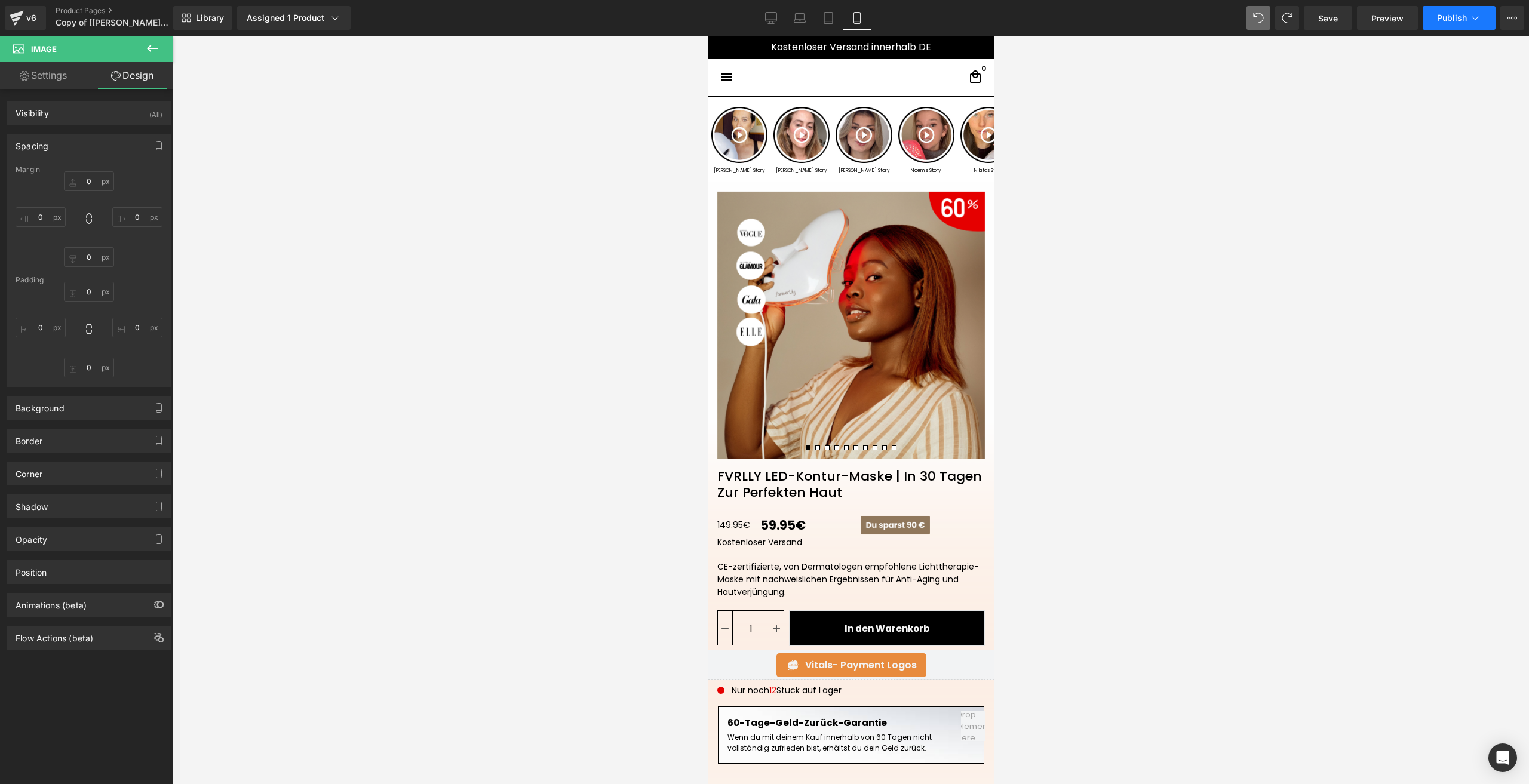
click at [1445, 15] on span "Publish" at bounding box center [1451, 17] width 29 height 10
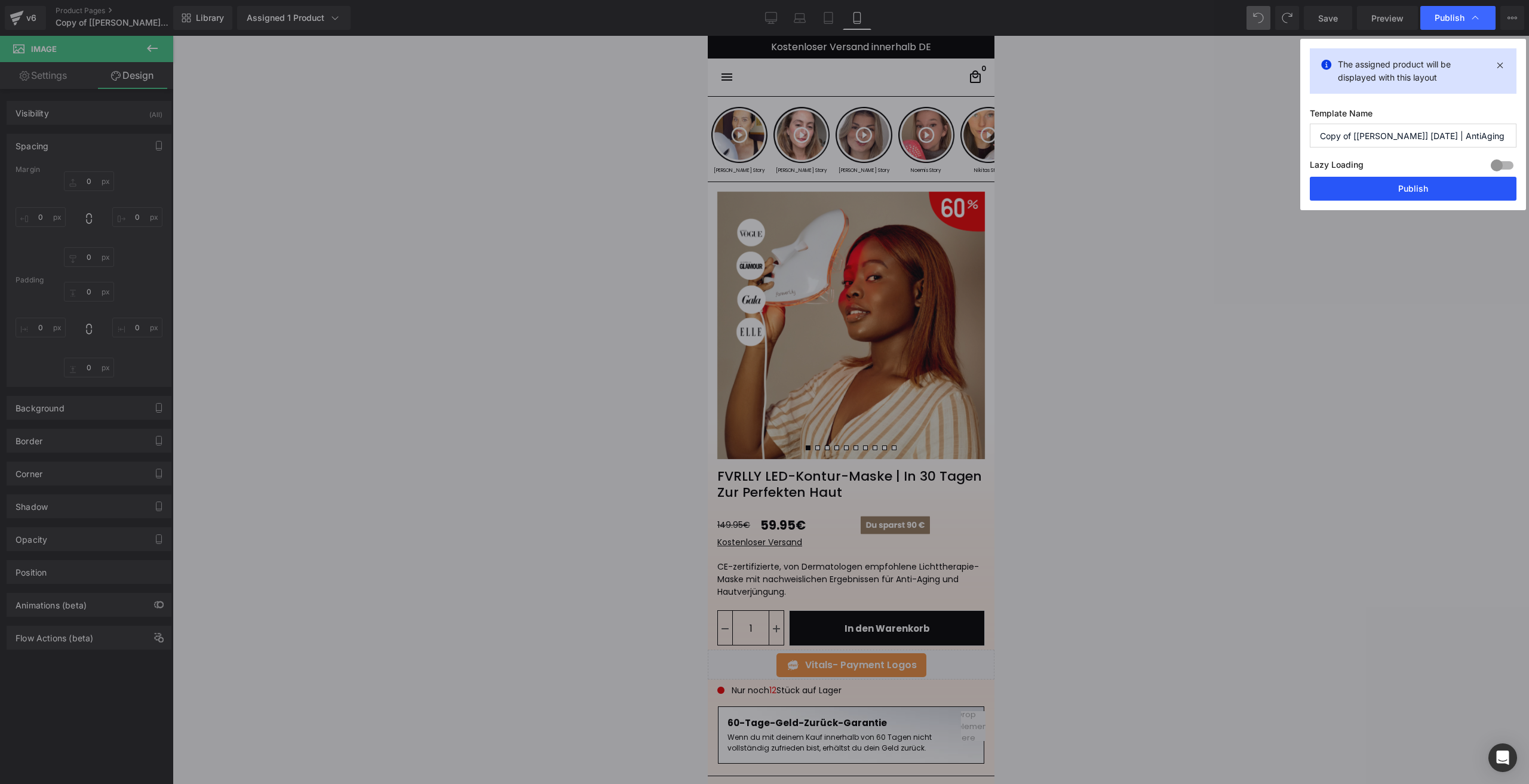
click at [1390, 186] on button "Publish" at bounding box center [1413, 189] width 206 height 24
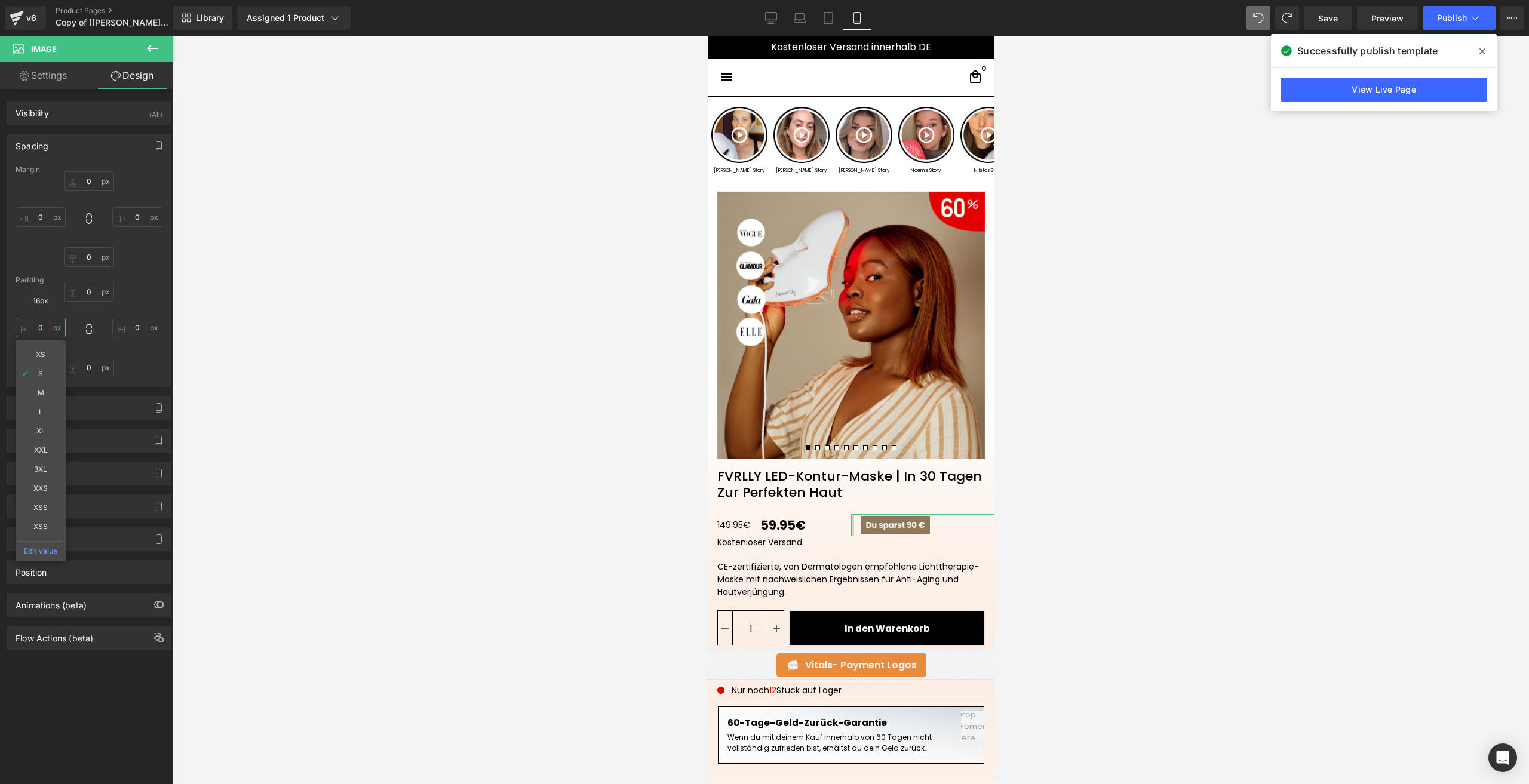
click at [53, 336] on input "text" at bounding box center [41, 327] width 50 height 20
type input "S"
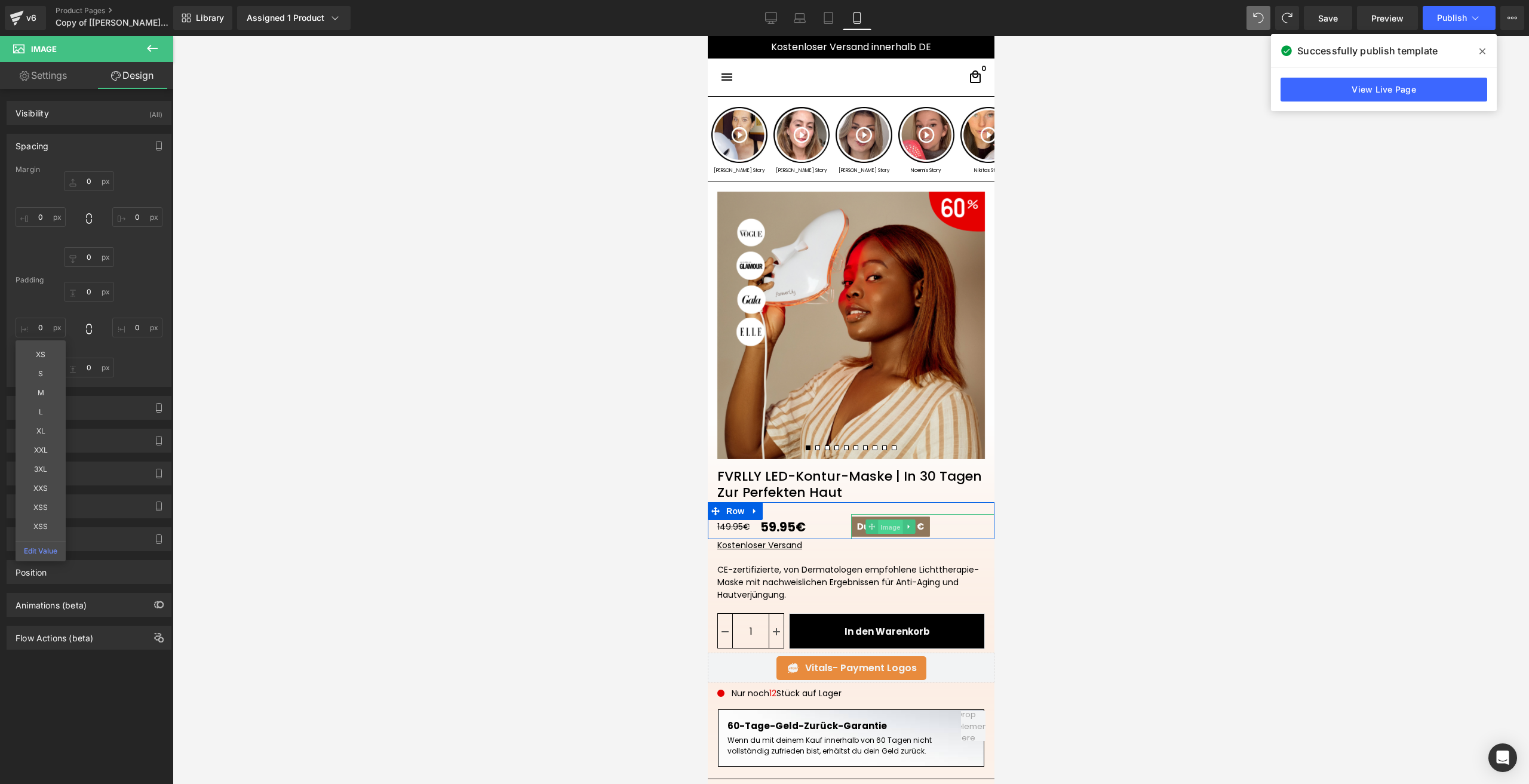
click at [884, 533] on span "Image" at bounding box center [889, 527] width 25 height 14
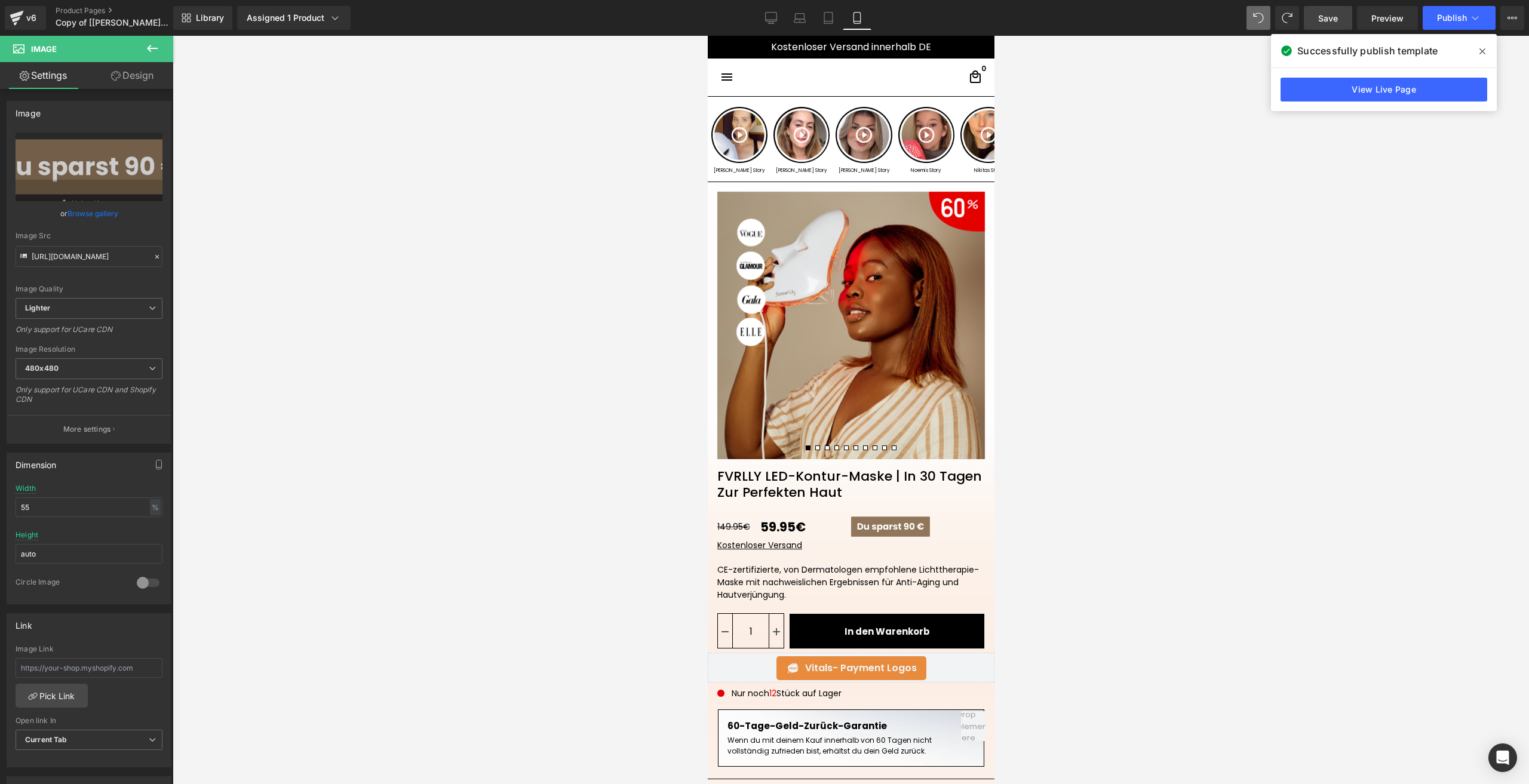
click at [1320, 17] on span "Save" at bounding box center [1328, 18] width 20 height 13
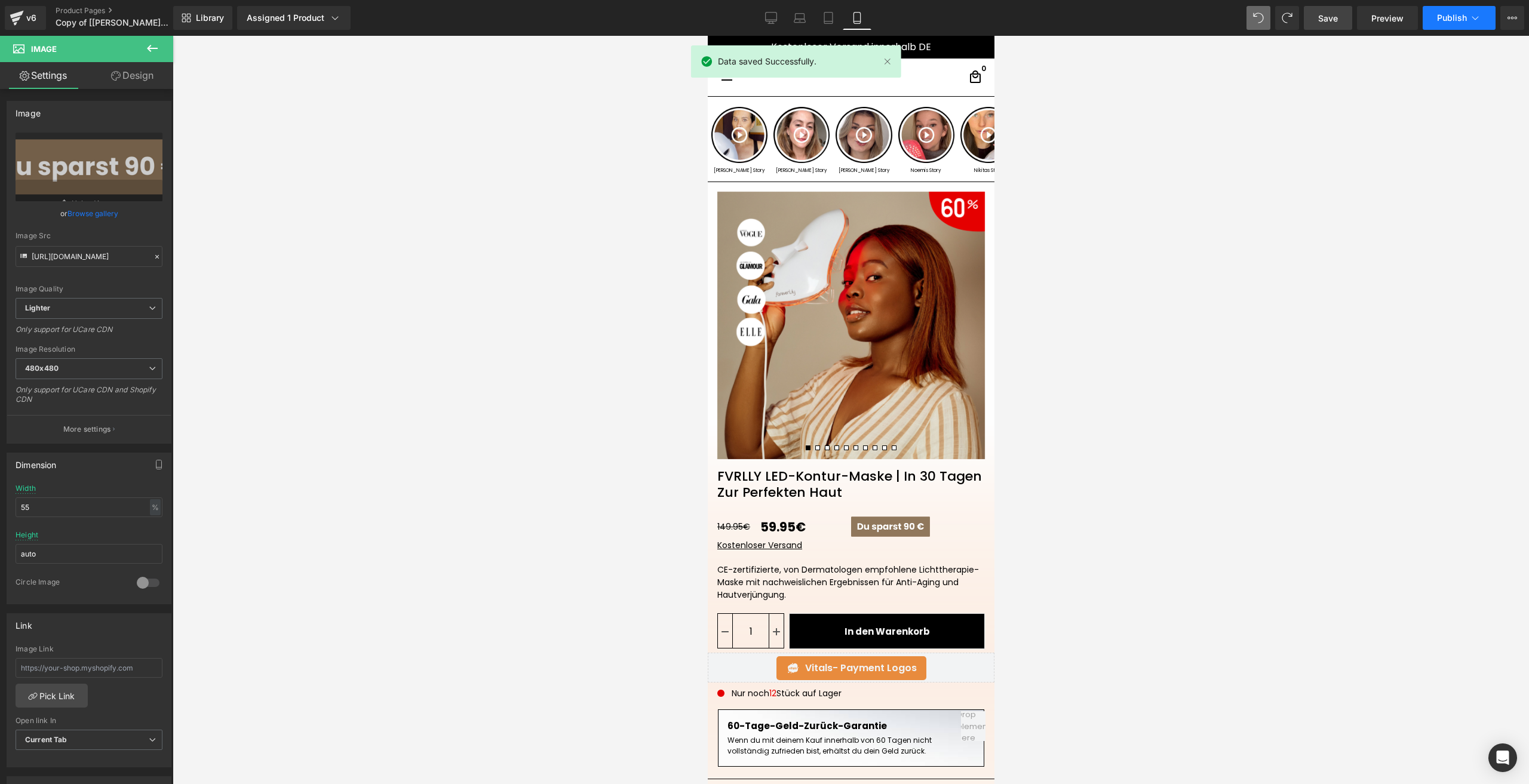
click at [1434, 26] on button "Publish" at bounding box center [1459, 18] width 73 height 24
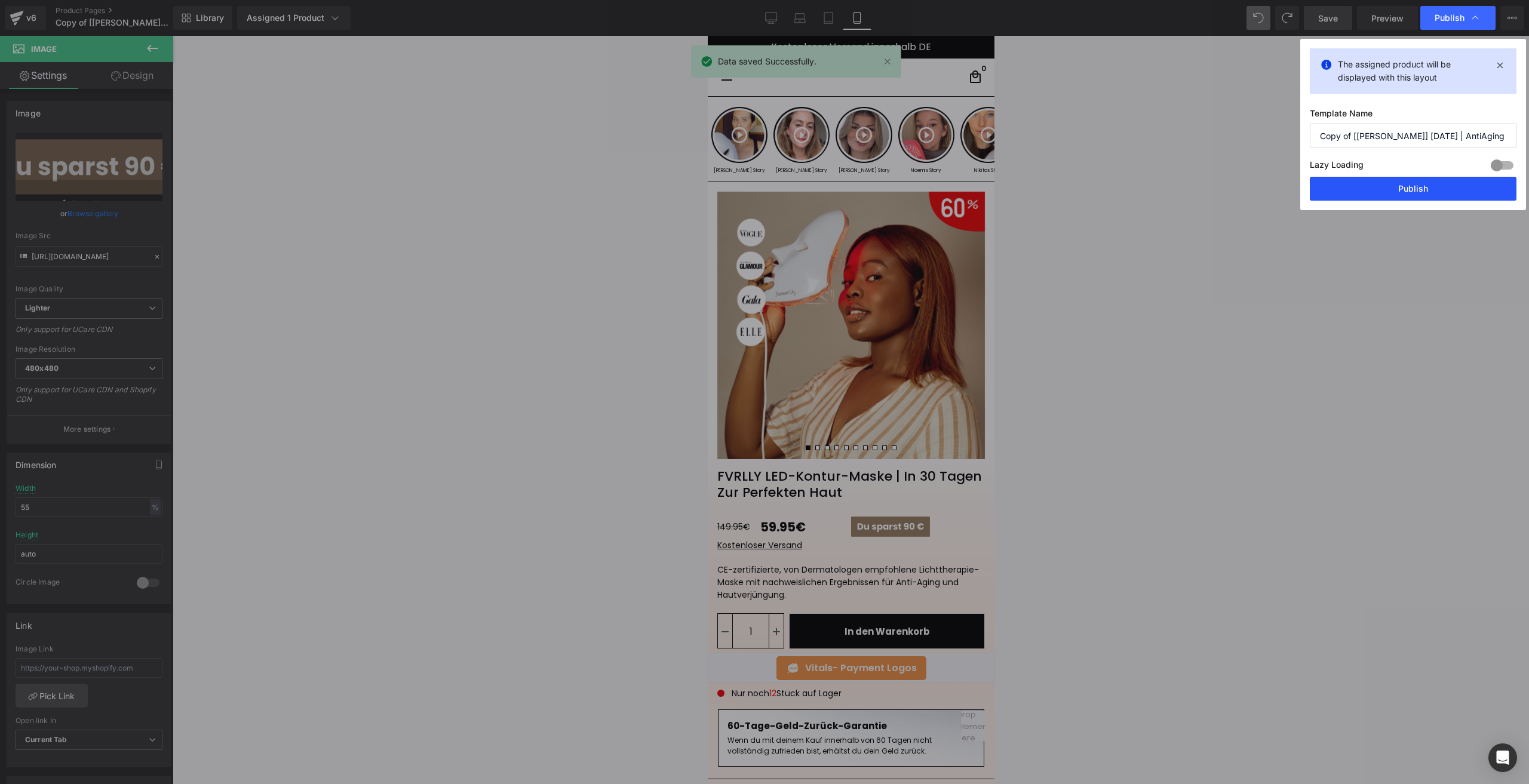
click at [1388, 185] on button "Publish" at bounding box center [1413, 189] width 206 height 24
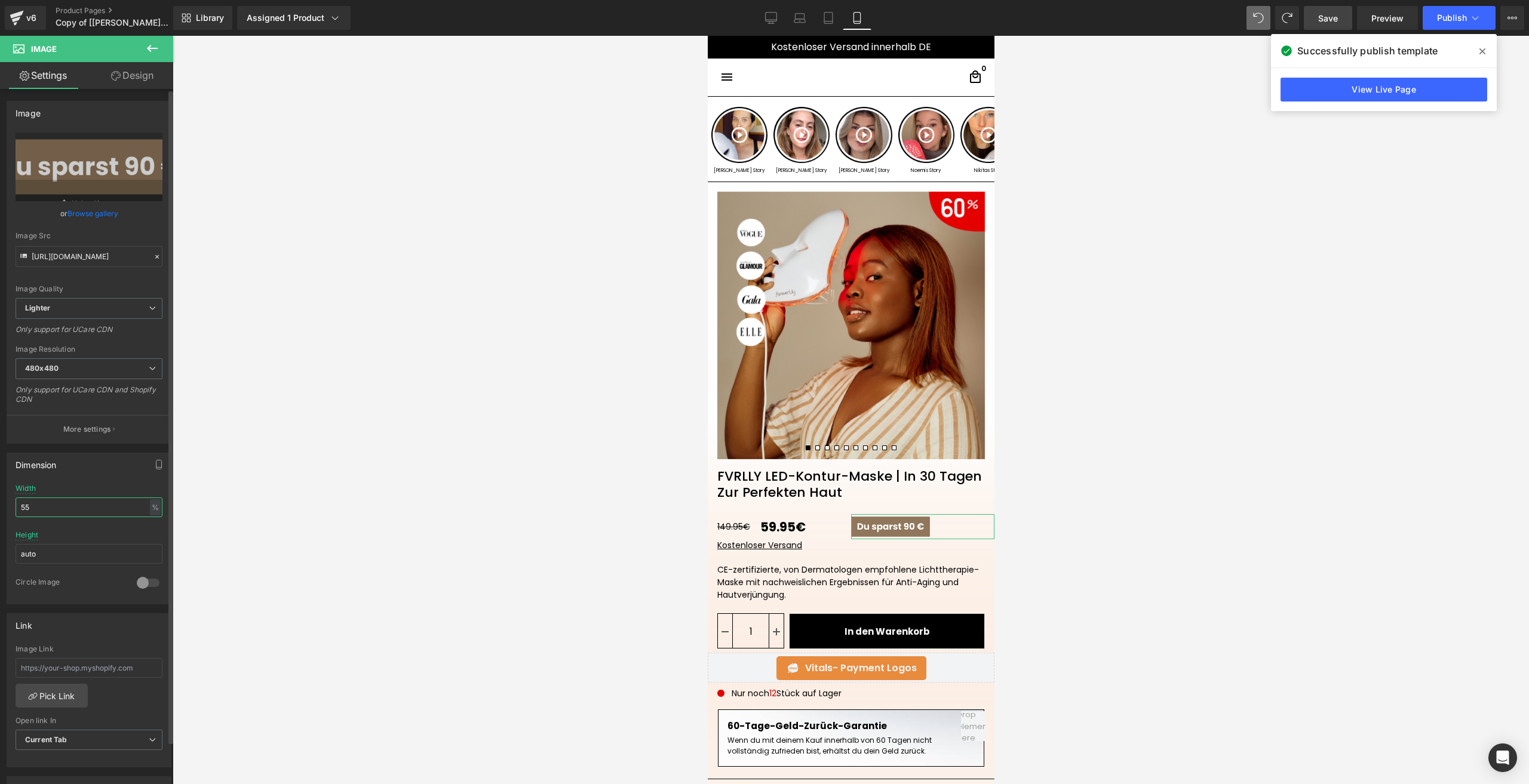
click at [42, 514] on input "55" at bounding box center [89, 507] width 147 height 20
type input "50"
click at [1317, 20] on link "Save" at bounding box center [1328, 18] width 48 height 24
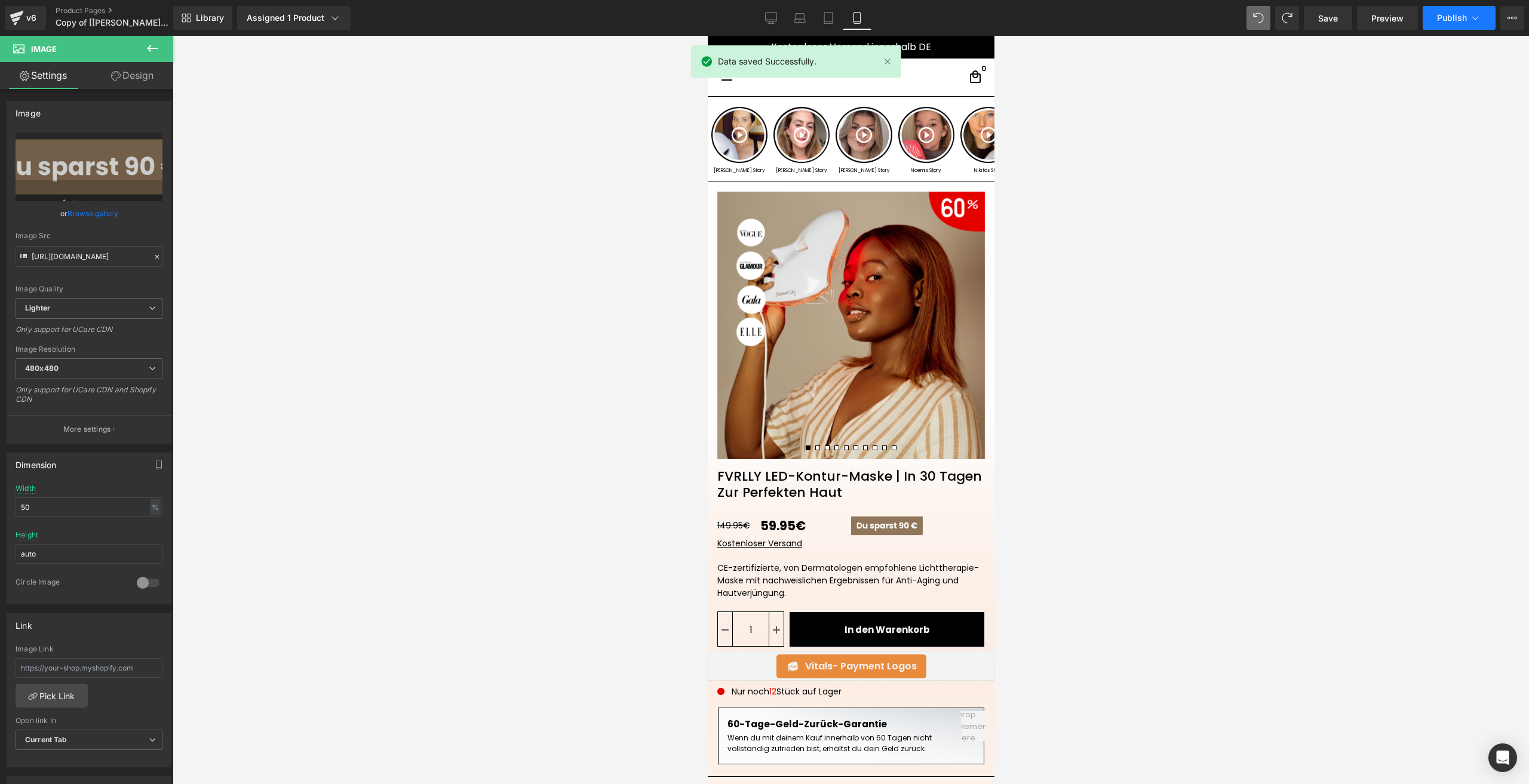
click at [1429, 19] on button "Publish" at bounding box center [1459, 18] width 73 height 24
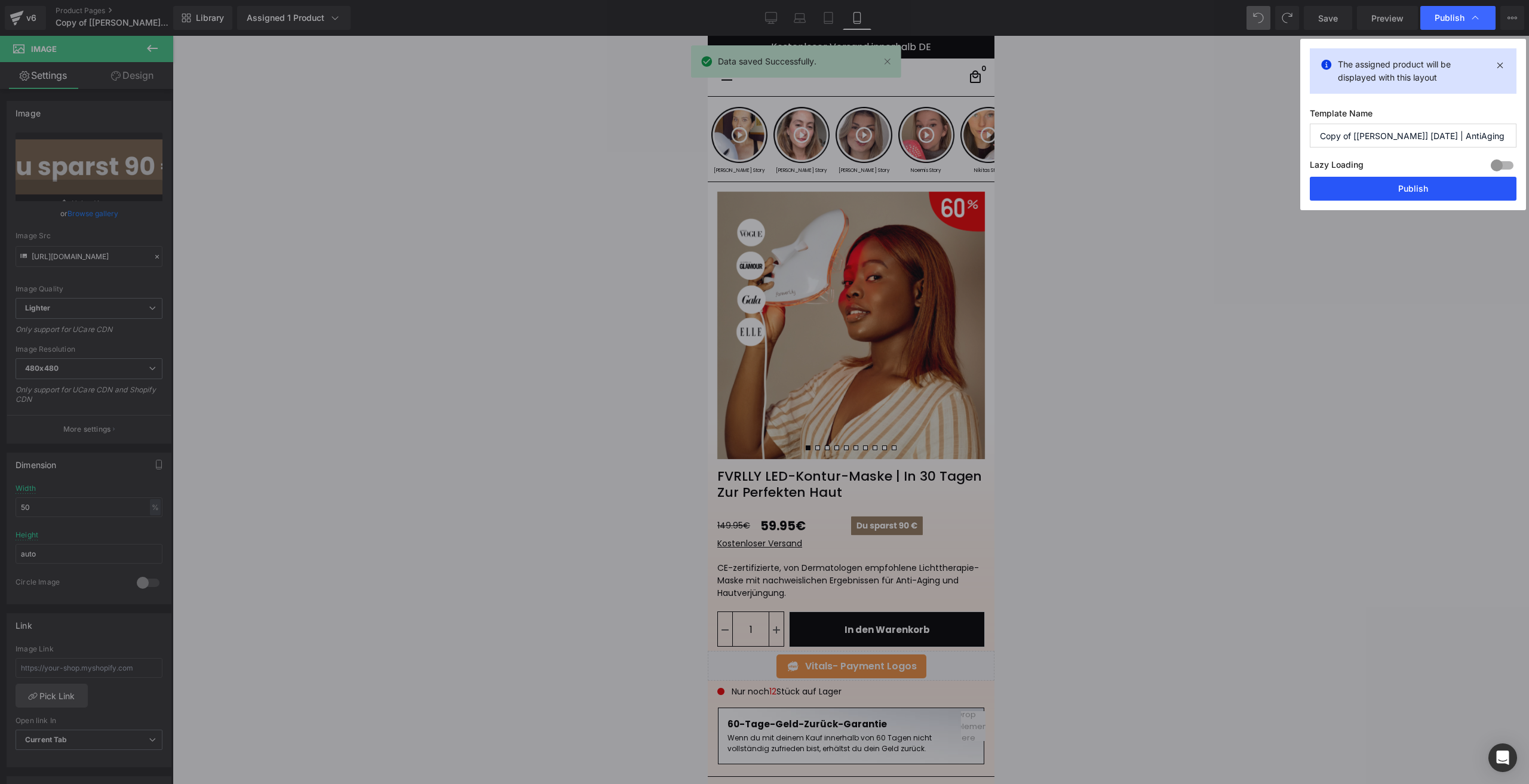
click at [1344, 186] on button "Publish" at bounding box center [1413, 189] width 206 height 24
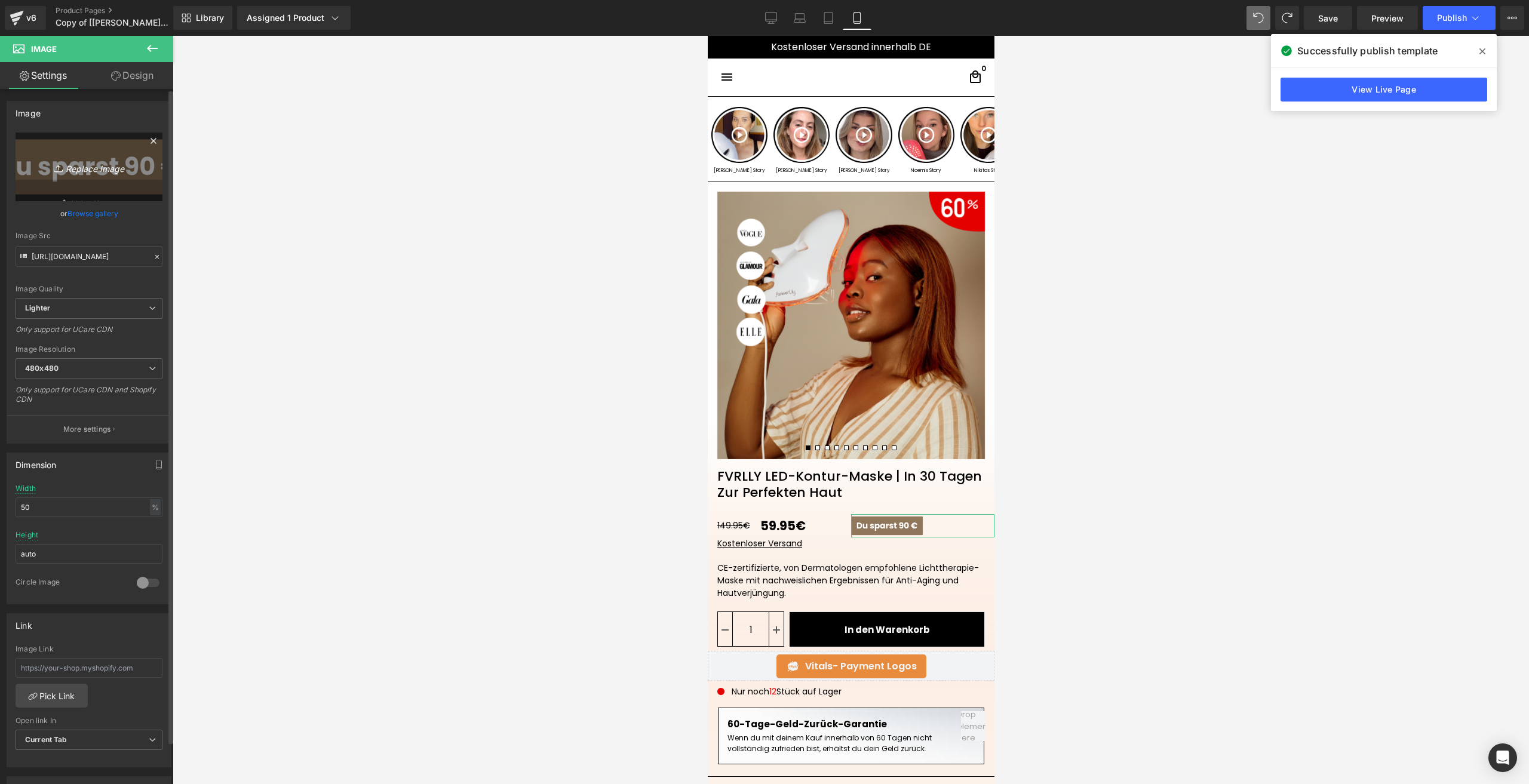
click at [87, 168] on icon "Replace Image" at bounding box center [88, 167] width 95 height 15
type input "C:\fakepath\Du sparst 90€ (300 x 160 px) (400 x 160 px) (500 x 160 px) (3).png"
click at [87, 186] on link "Replace Image" at bounding box center [89, 166] width 147 height 69
type input "C:\fakepath\Du sparst 90€ (300 x 160 px) (400 x 160 px) (500 x 160 px) (4).png"
drag, startPoint x: 1319, startPoint y: 17, endPoint x: 48, endPoint y: 265, distance: 1295.0
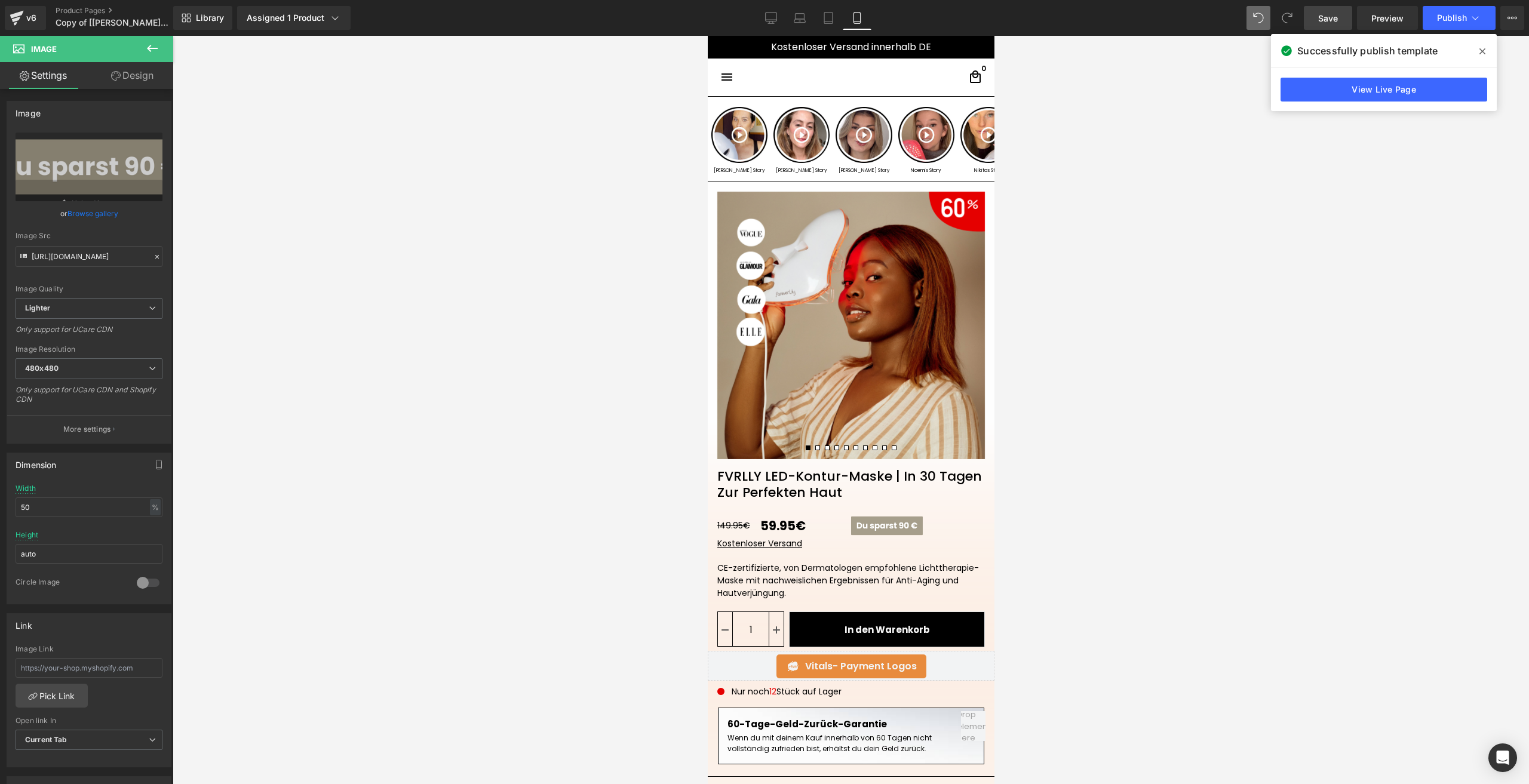
click at [1319, 17] on span "Save" at bounding box center [1328, 18] width 20 height 13
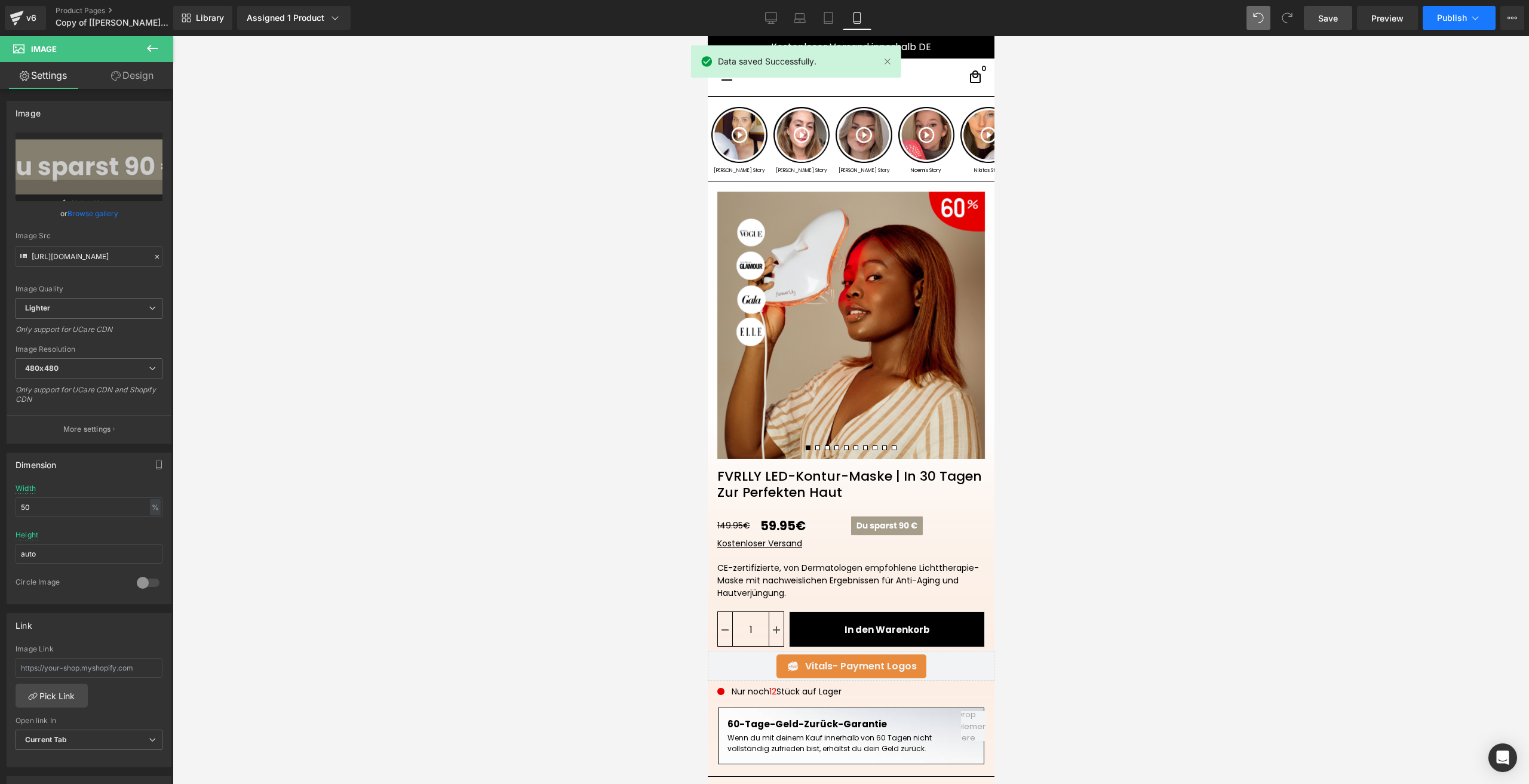
click at [1445, 20] on span "Publish" at bounding box center [1451, 17] width 29 height 10
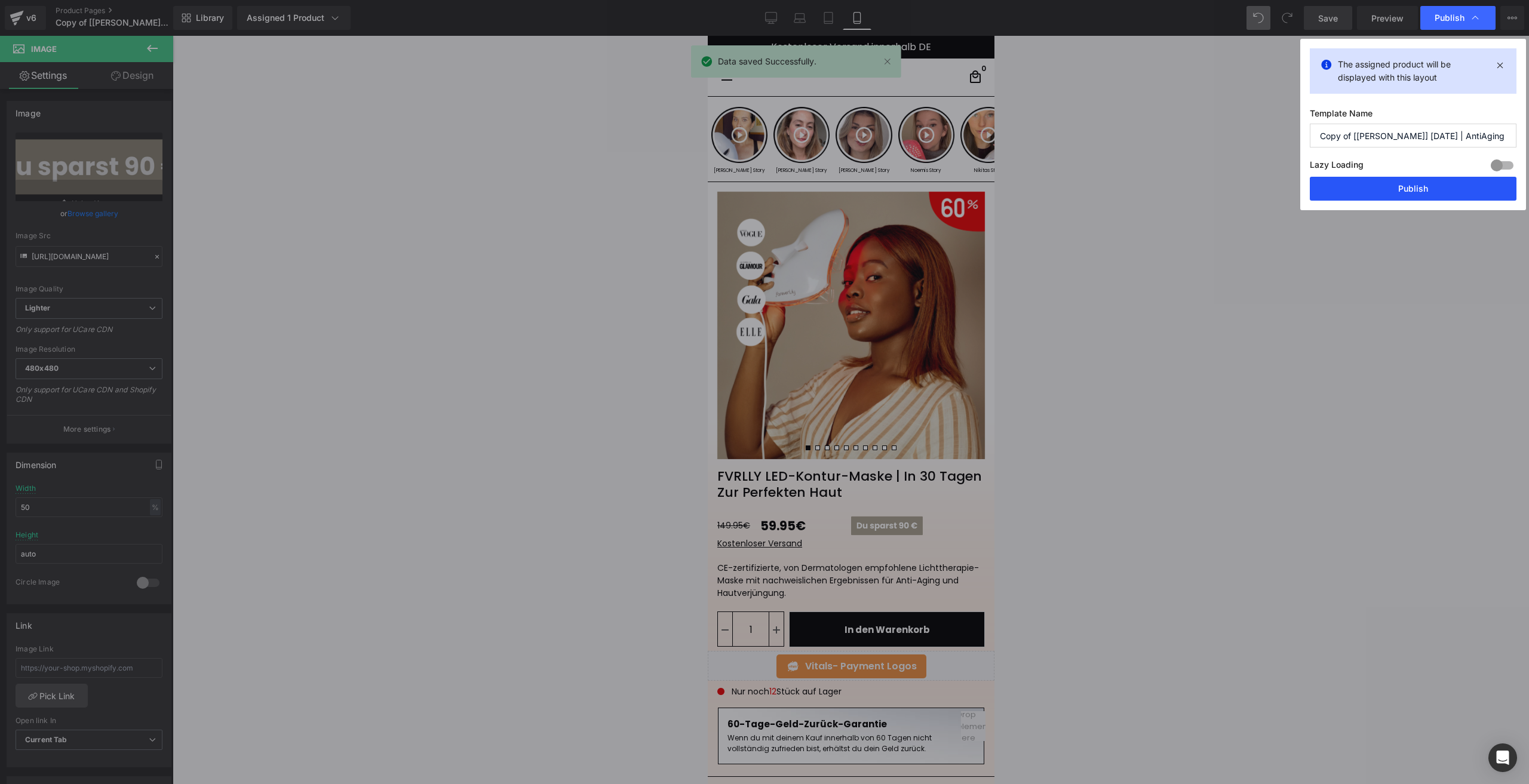
click at [1383, 186] on button "Publish" at bounding box center [1413, 189] width 206 height 24
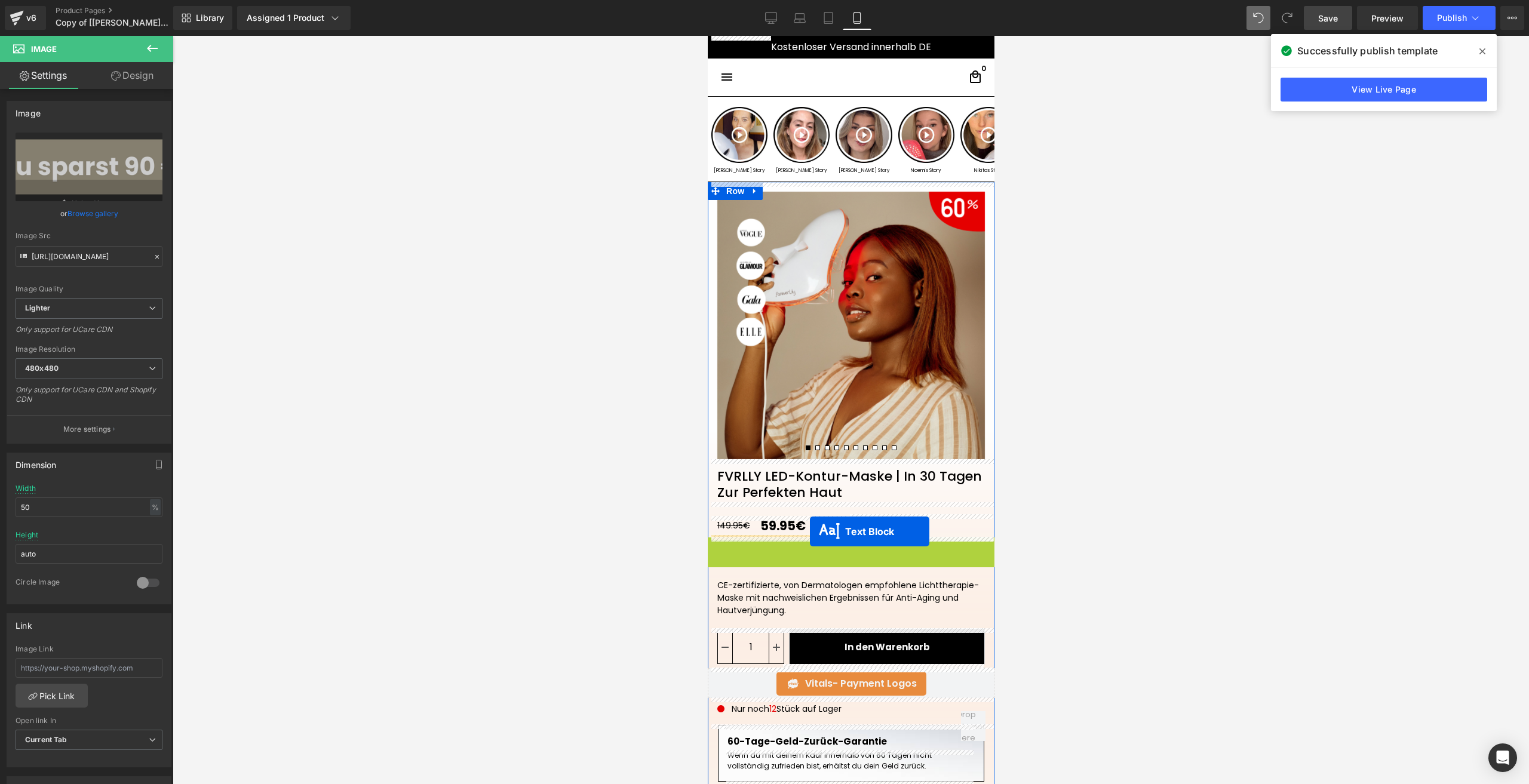
drag, startPoint x: 839, startPoint y: 544, endPoint x: 1965, endPoint y: 553, distance: 1126.0
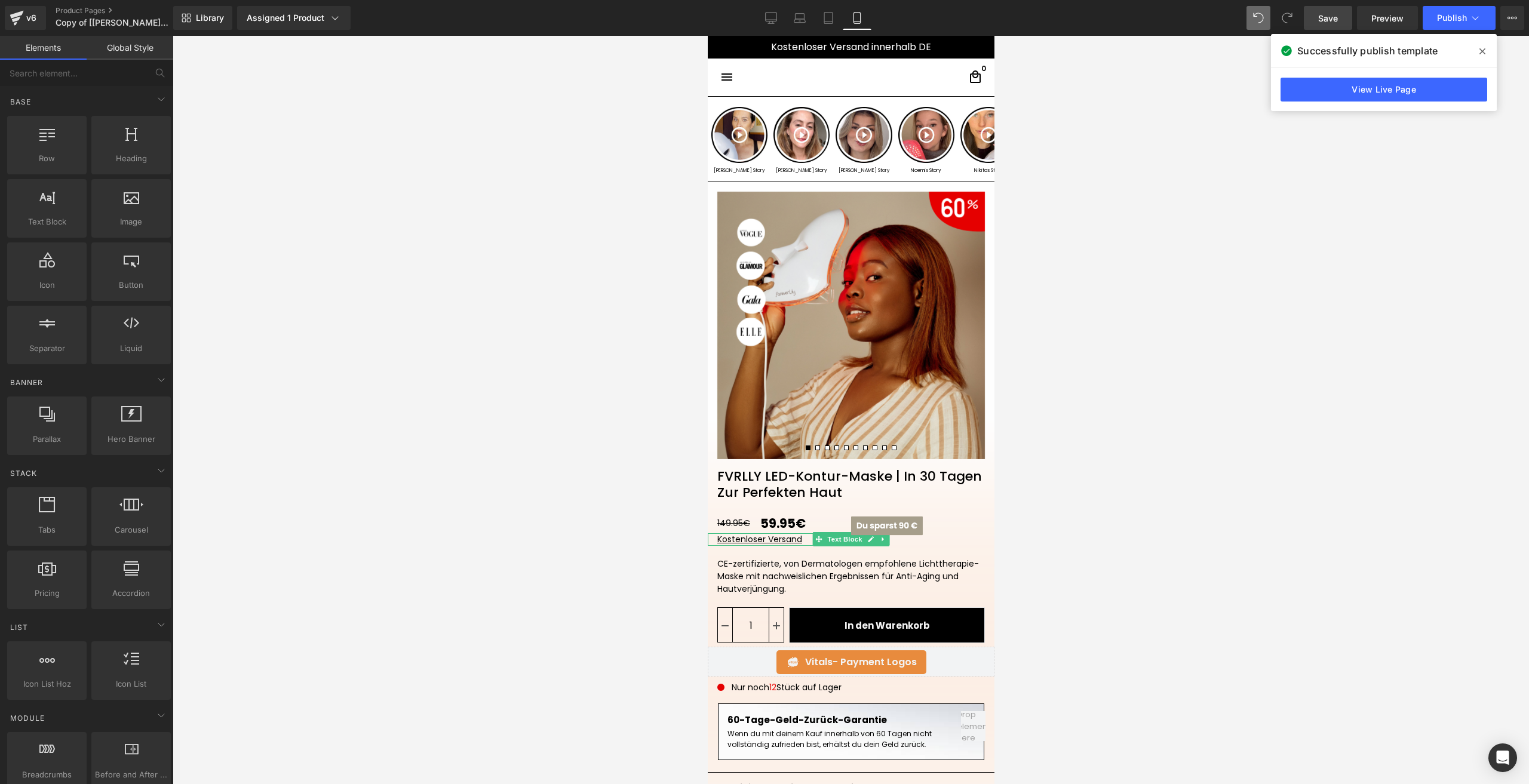
click at [1124, 508] on div at bounding box center [851, 410] width 1357 height 748
click at [1097, 556] on div at bounding box center [851, 410] width 1357 height 748
click at [879, 527] on span "Image" at bounding box center [885, 525] width 25 height 14
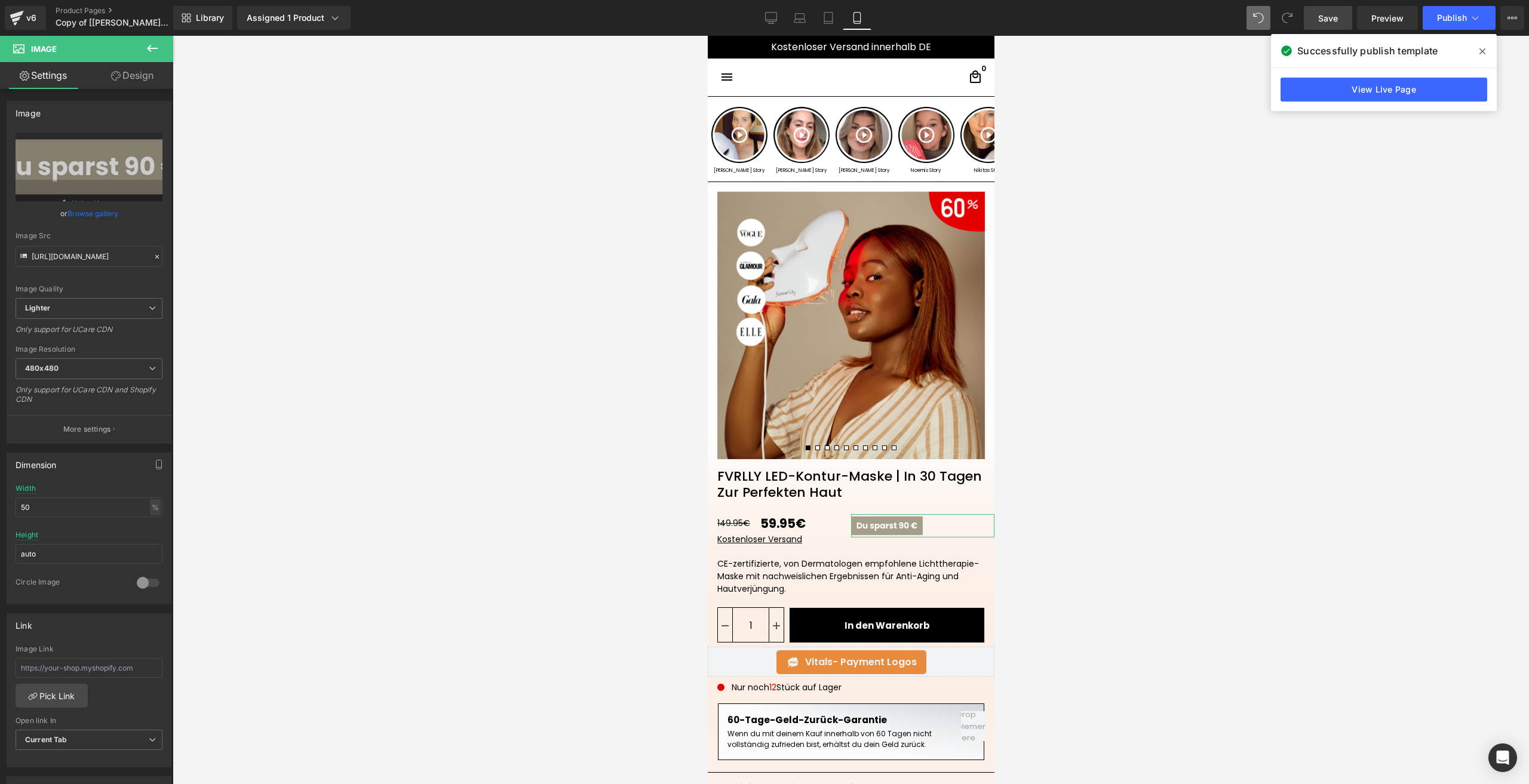
click at [122, 79] on link "Design" at bounding box center [132, 76] width 87 height 27
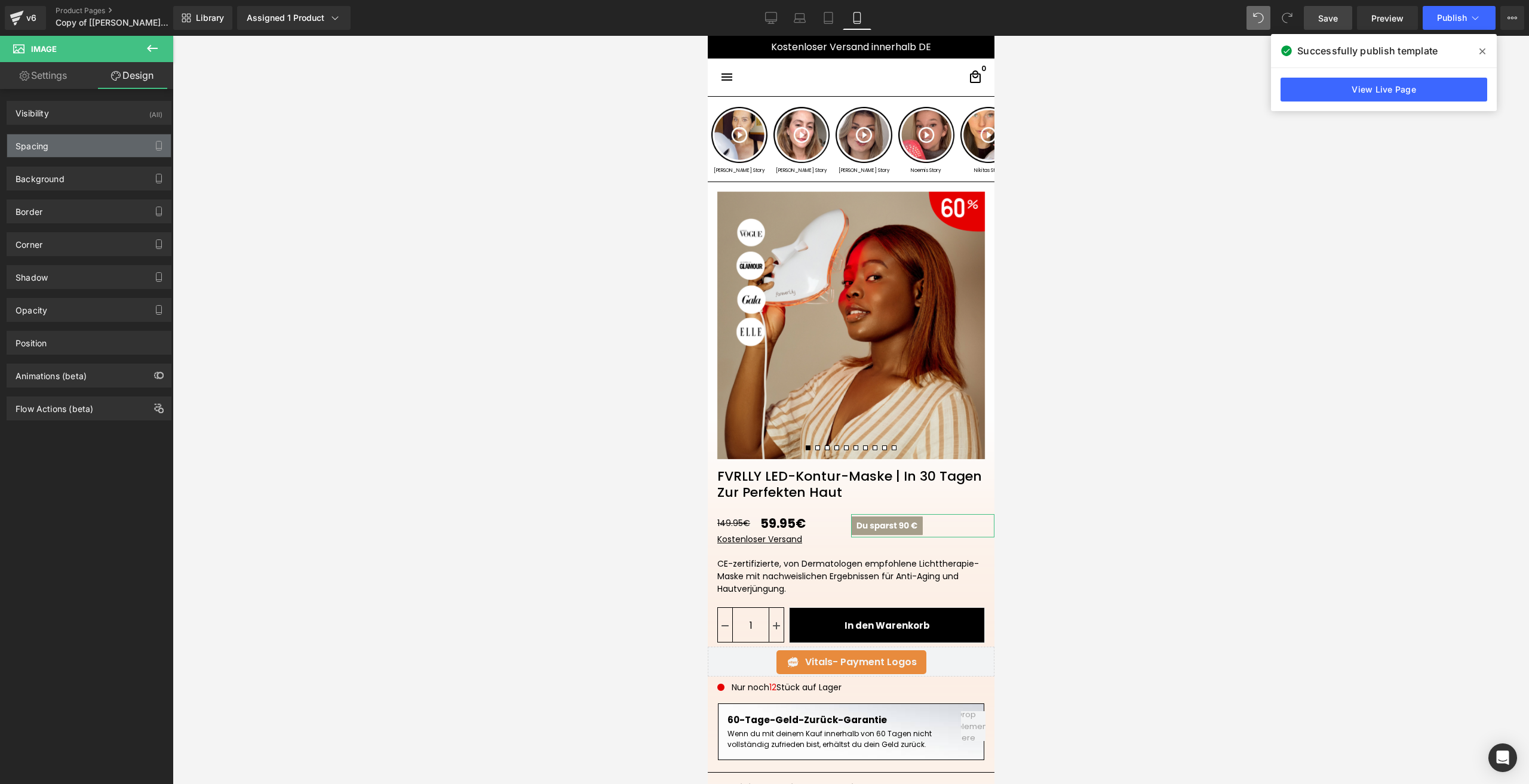
click at [54, 144] on div "Spacing" at bounding box center [88, 146] width 163 height 23
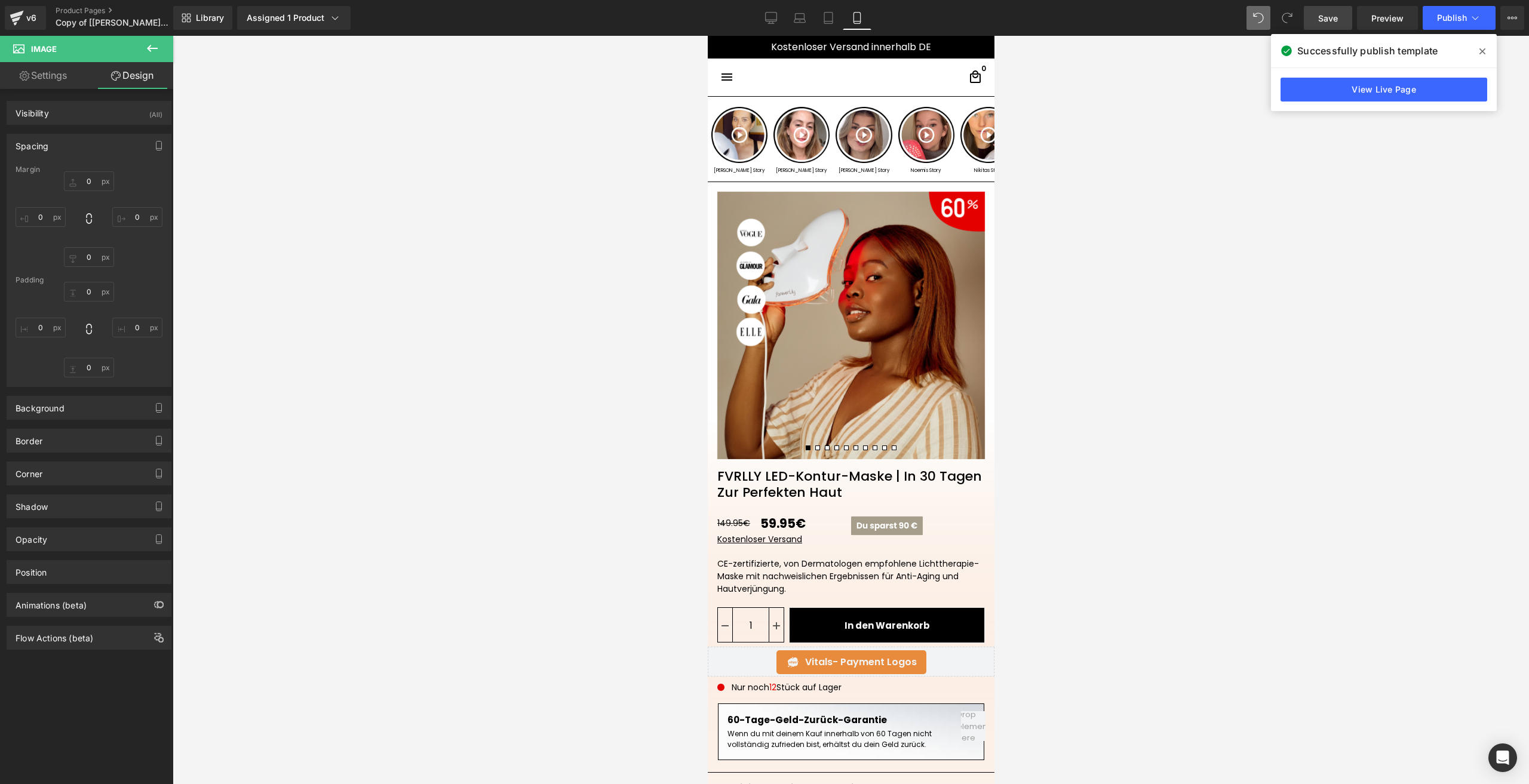
click at [1324, 20] on span "Save" at bounding box center [1328, 18] width 20 height 13
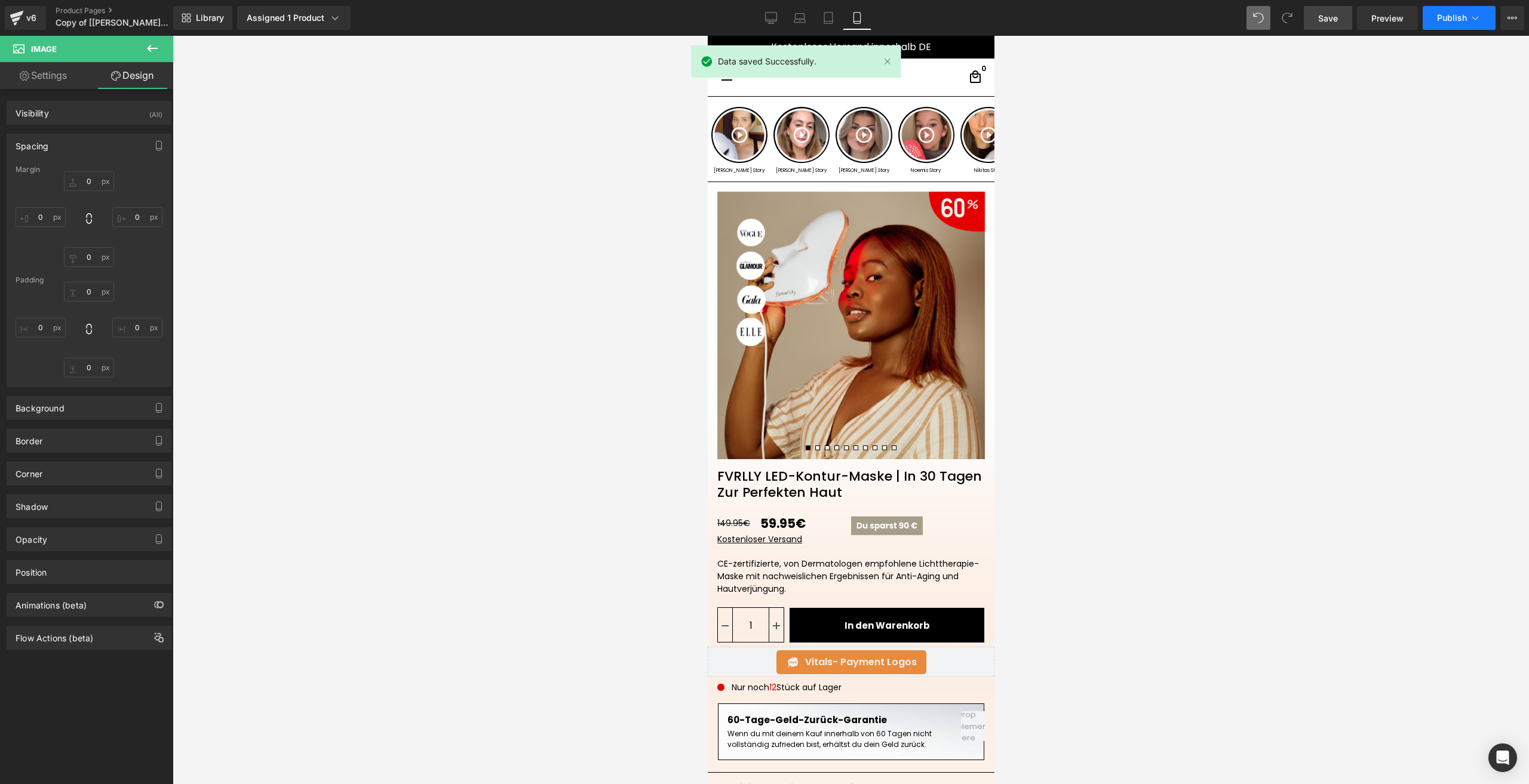
click at [1431, 15] on button "Publish" at bounding box center [1459, 18] width 73 height 24
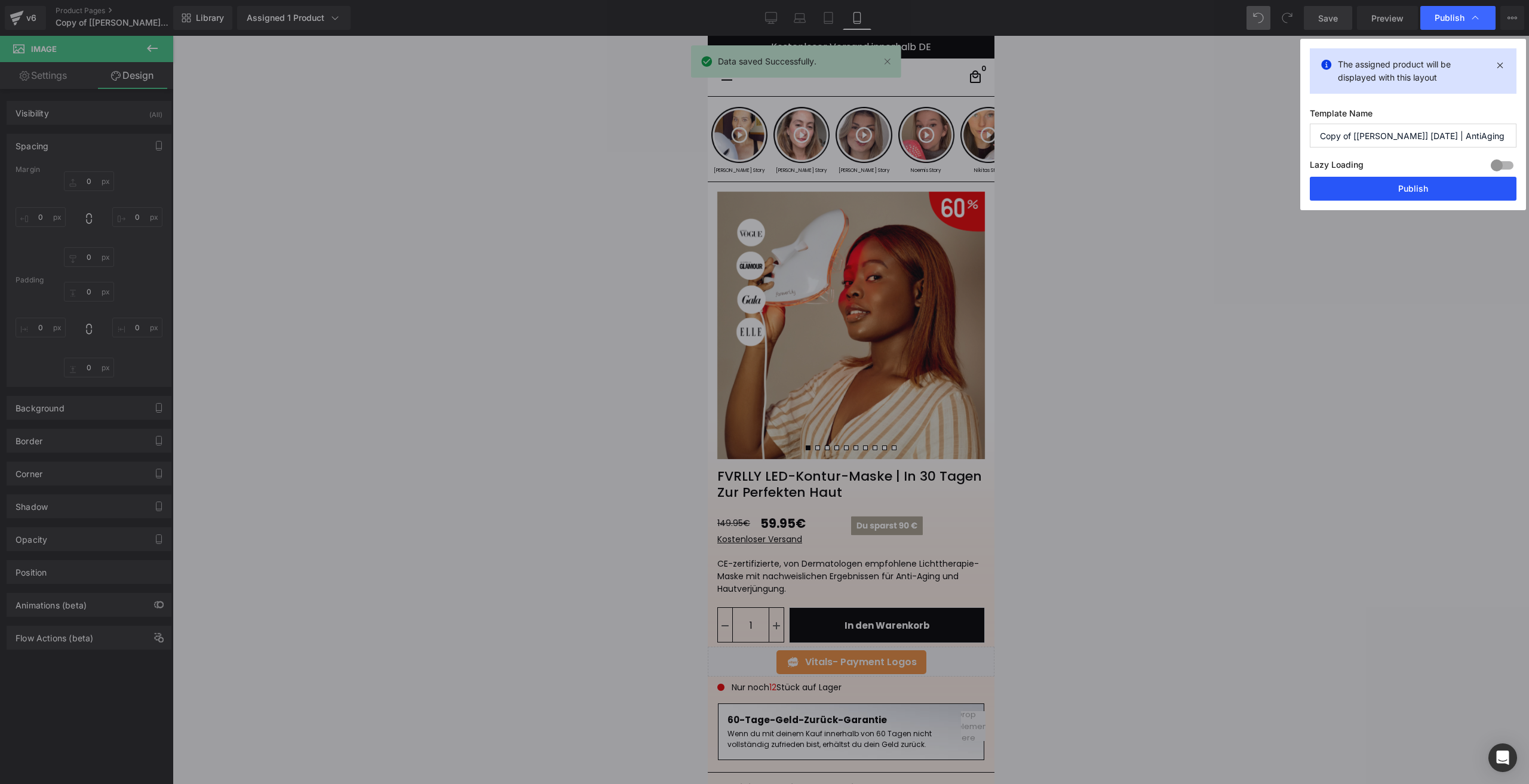
click at [1372, 183] on button "Publish" at bounding box center [1413, 189] width 206 height 24
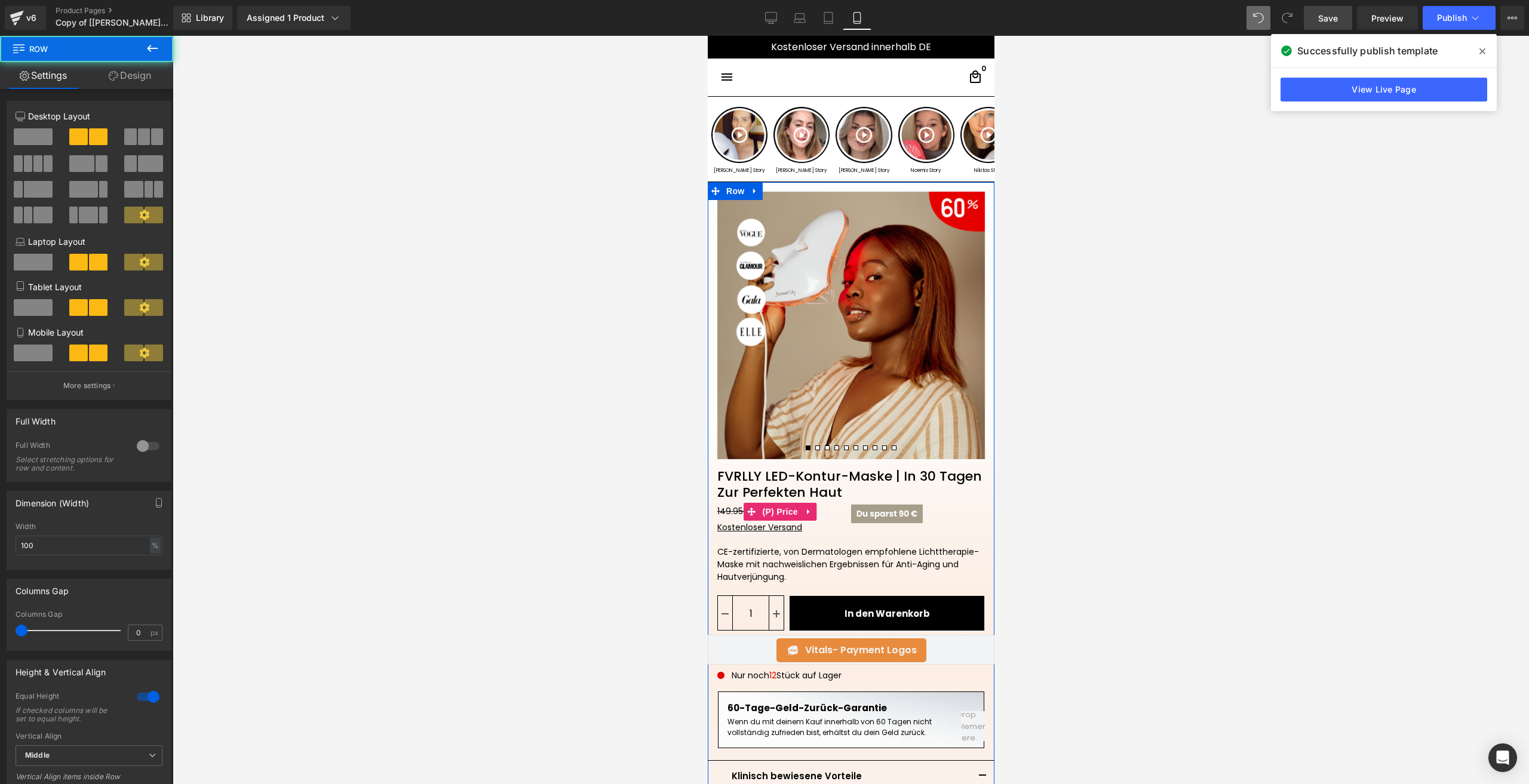
drag, startPoint x: 783, startPoint y: 506, endPoint x: 857, endPoint y: 423, distance: 111.2
click at [786, 459] on div "‹" at bounding box center [850, 595] width 287 height 826
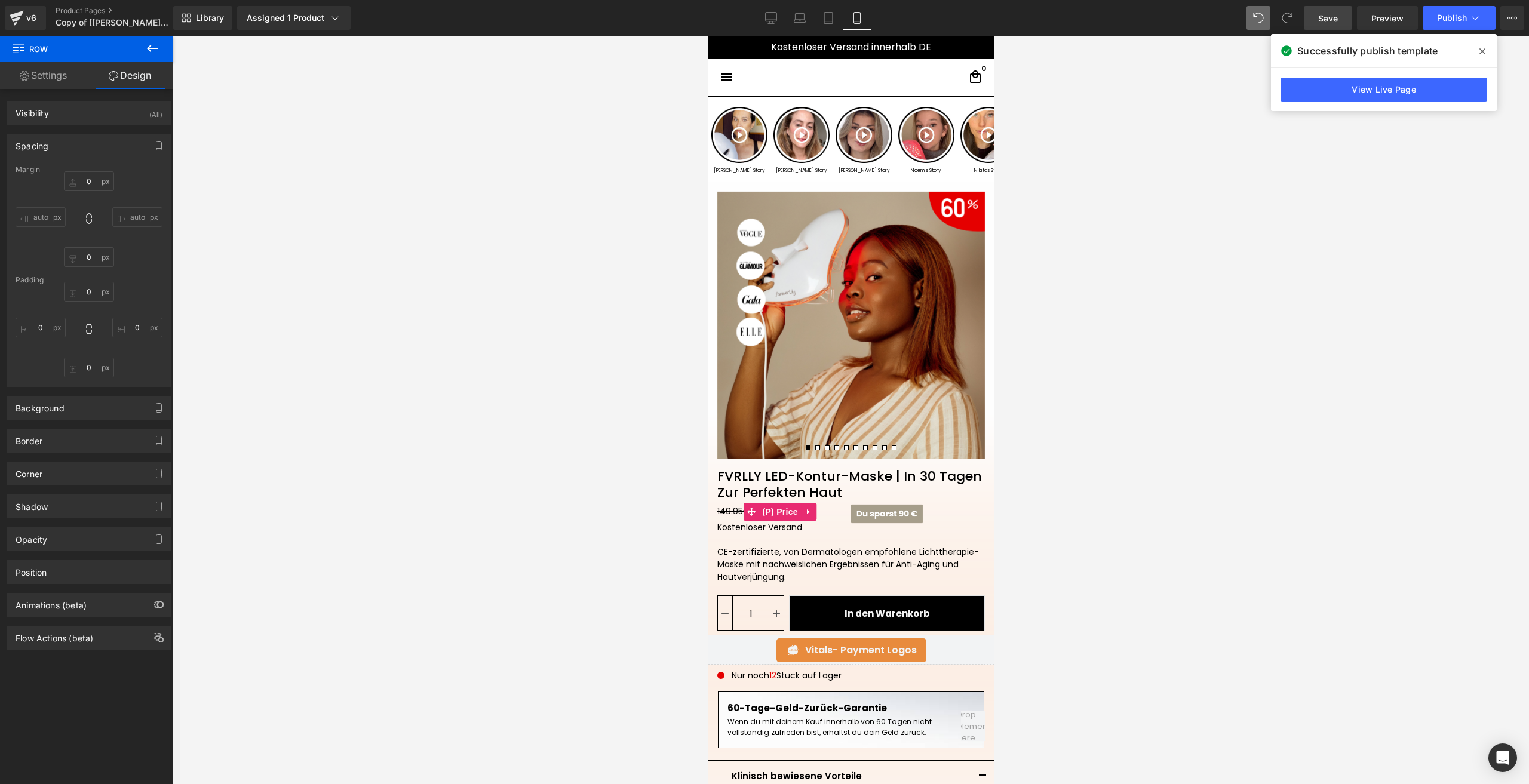
click at [1193, 553] on div at bounding box center [851, 410] width 1357 height 748
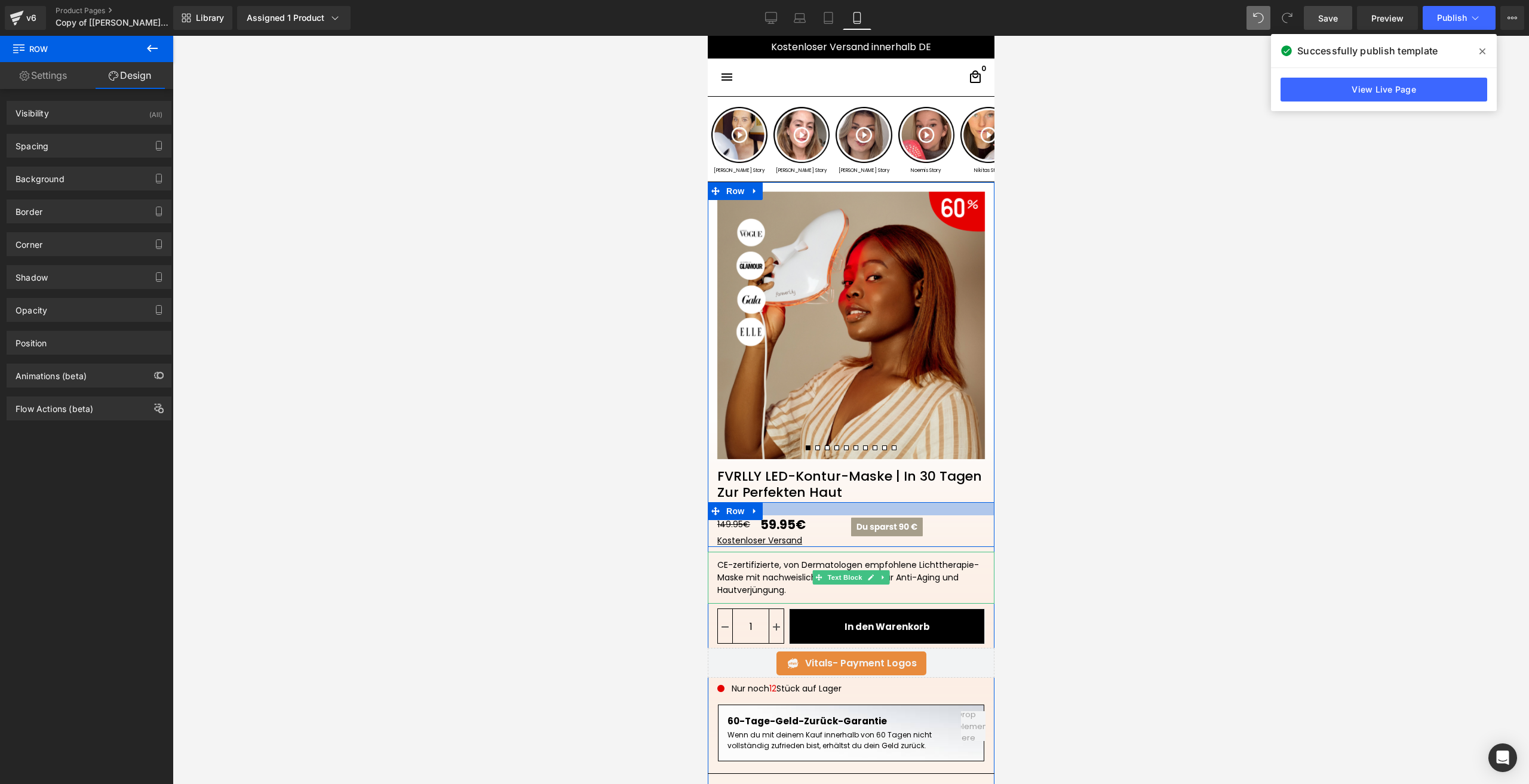
drag, startPoint x: 814, startPoint y: 503, endPoint x: 822, endPoint y: 516, distance: 15.3
click at [822, 516] on div "149.95€ 59.95€ (P) Price Kostenloser Versand Text Block Image NaNpx Row" at bounding box center [850, 524] width 287 height 45
click at [816, 516] on div at bounding box center [850, 508] width 287 height 13
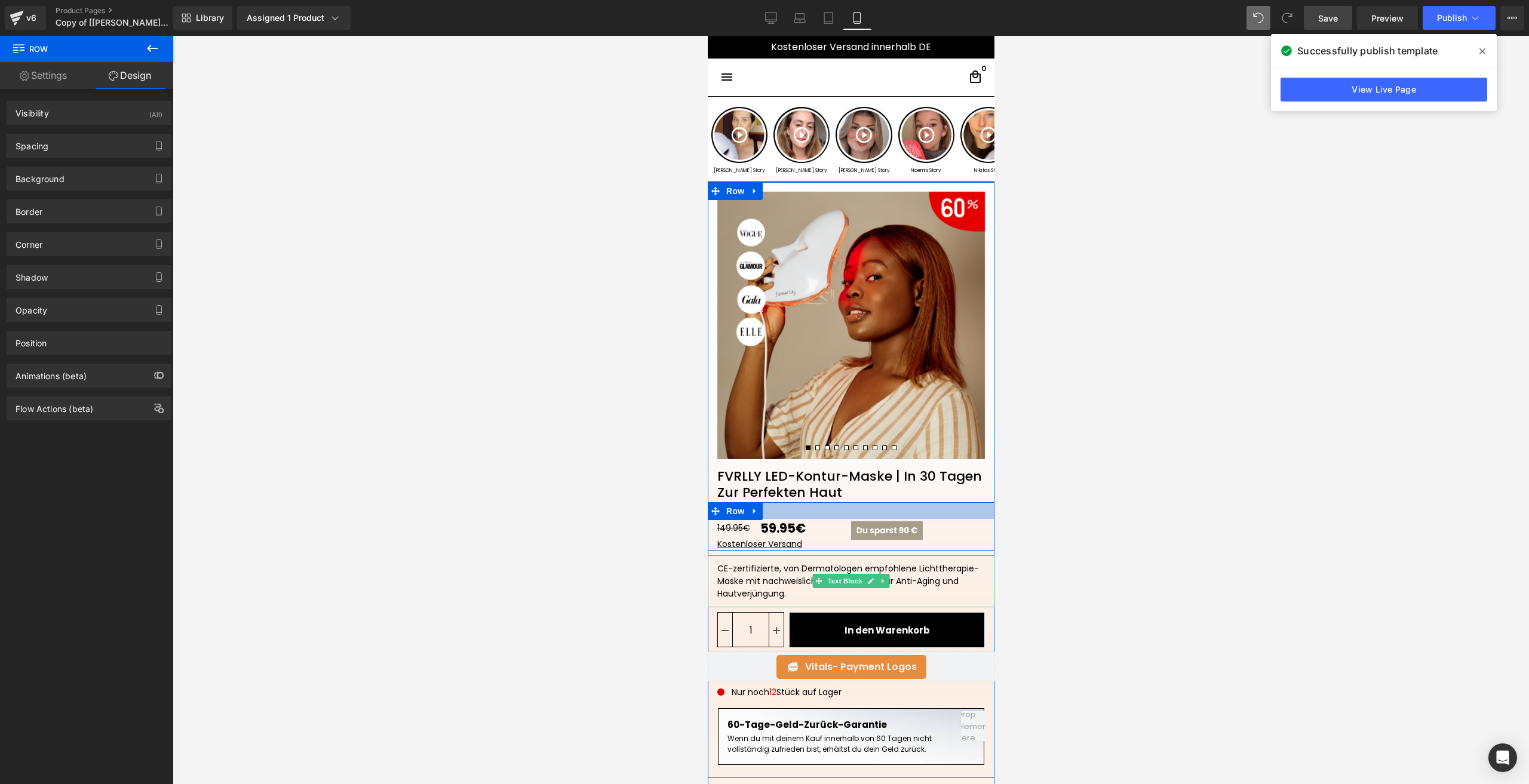
click at [814, 513] on div at bounding box center [850, 510] width 287 height 17
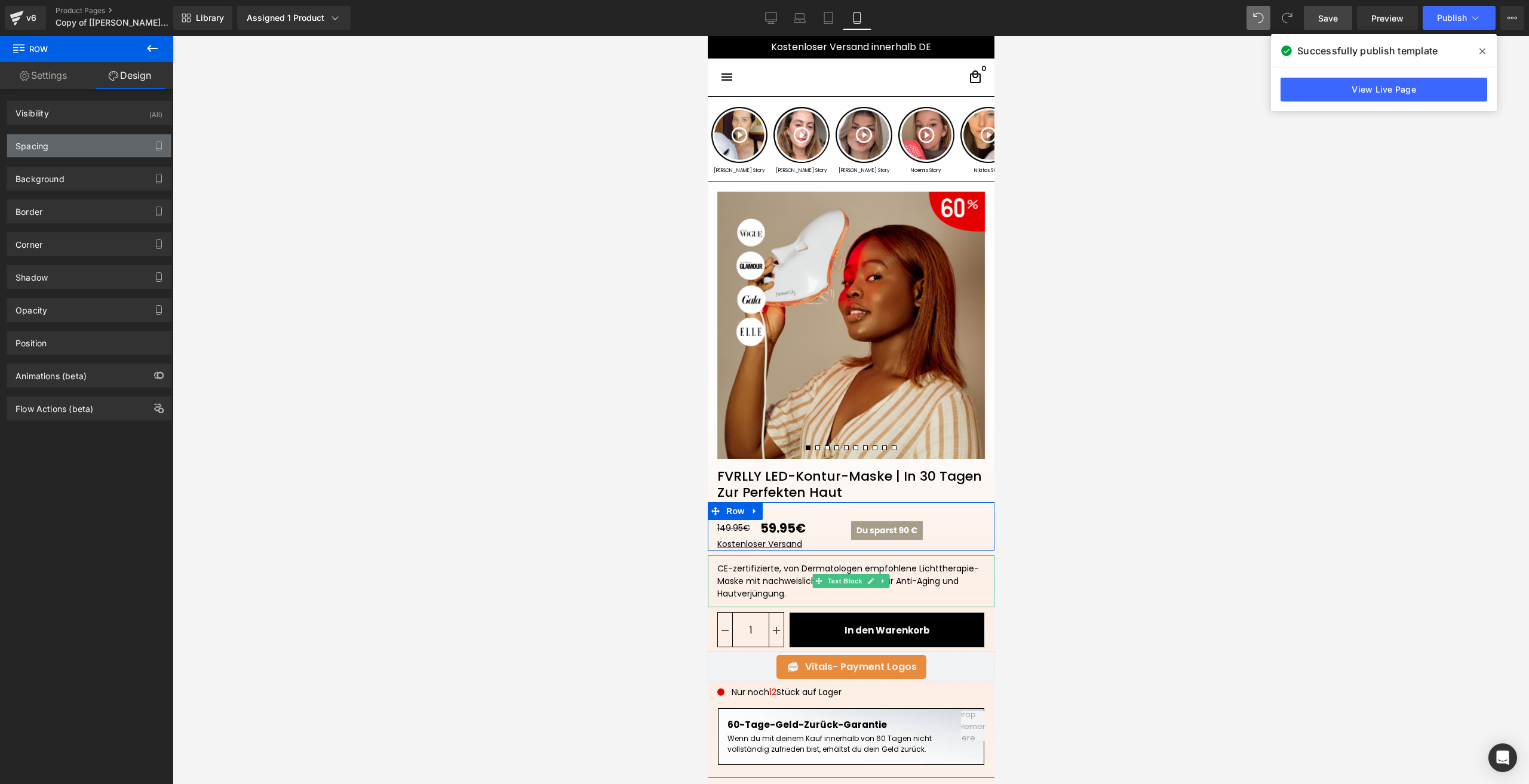
click at [48, 138] on div "Spacing" at bounding box center [32, 143] width 33 height 17
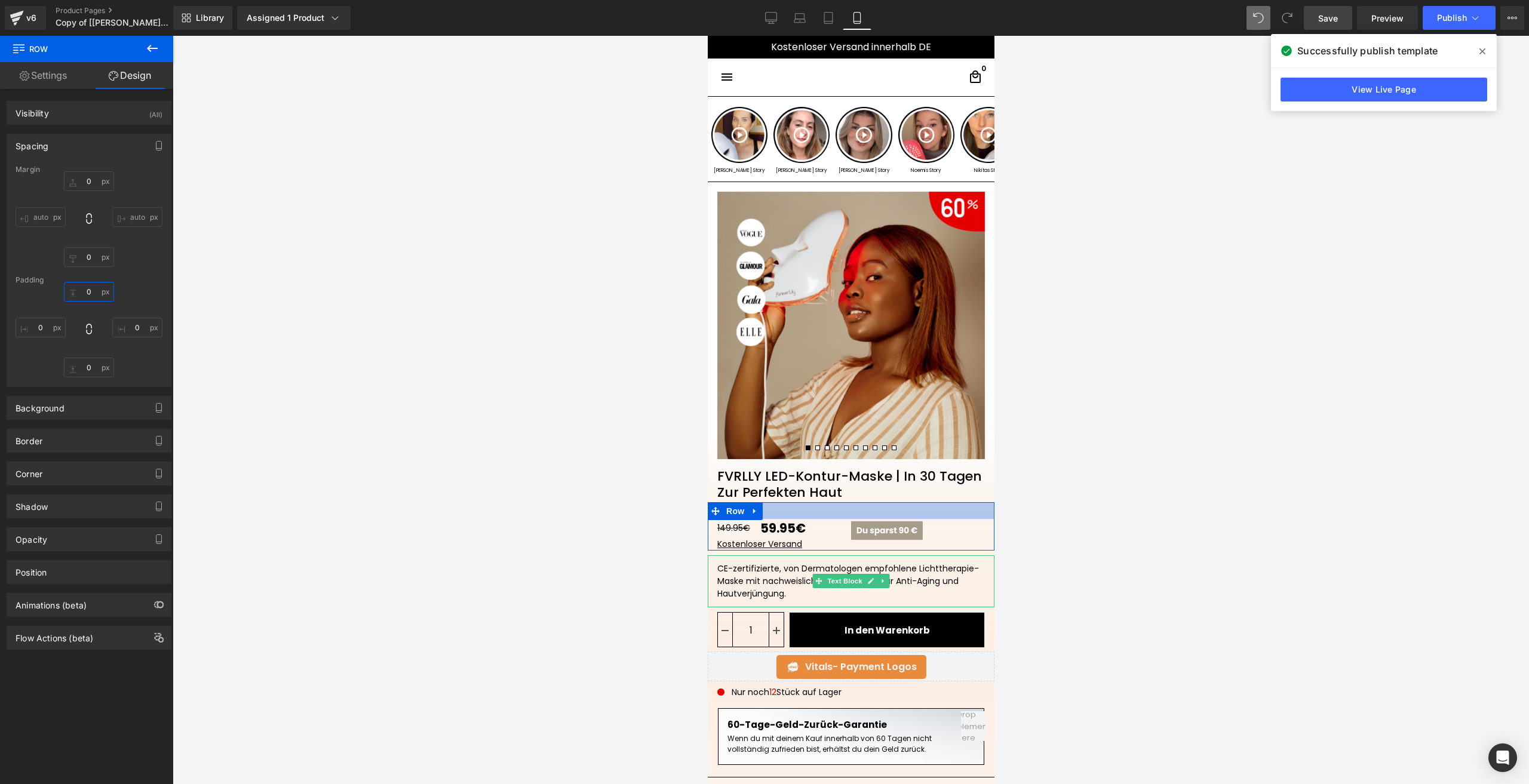
click at [81, 297] on input "text" at bounding box center [89, 292] width 50 height 20
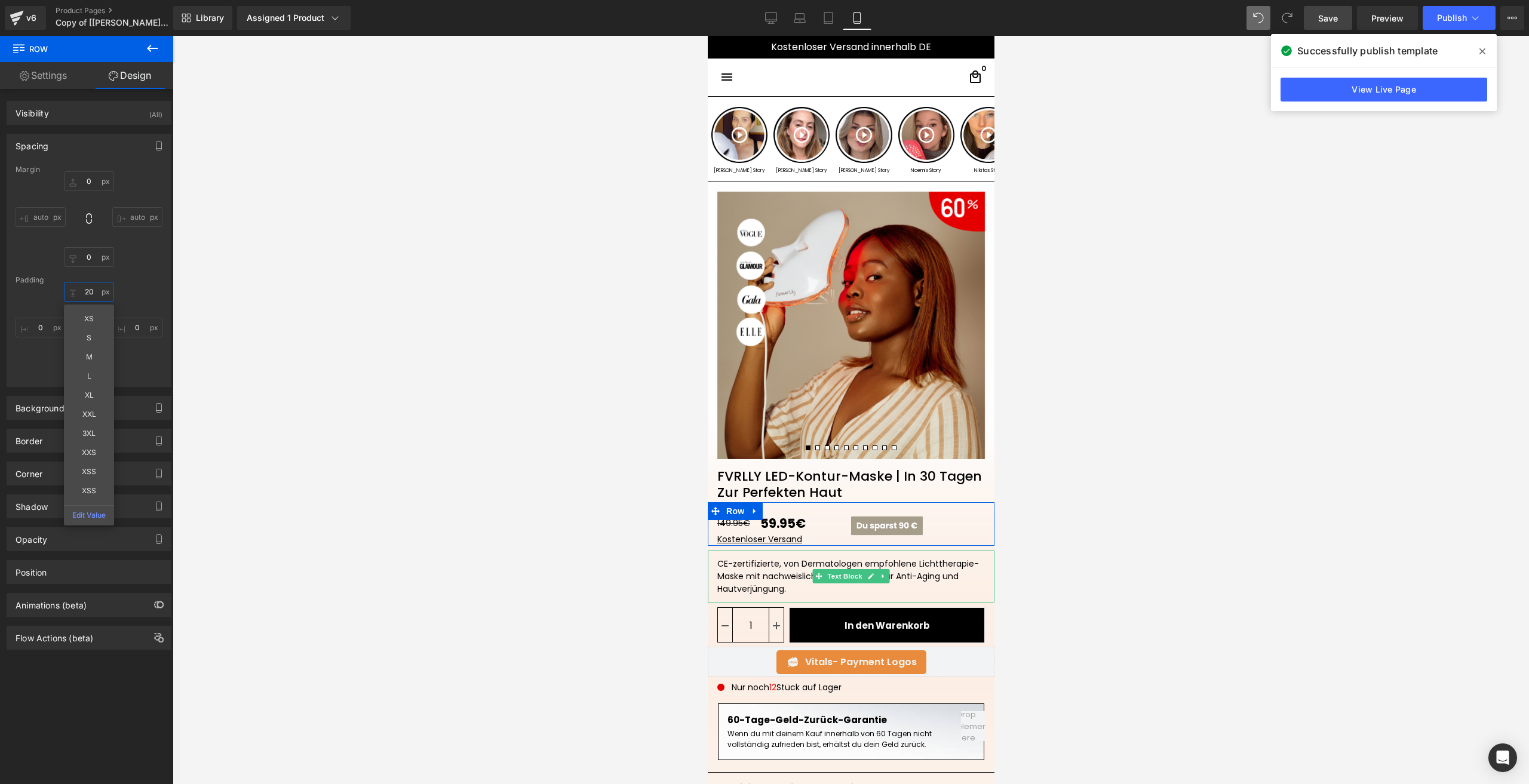
type input "20"
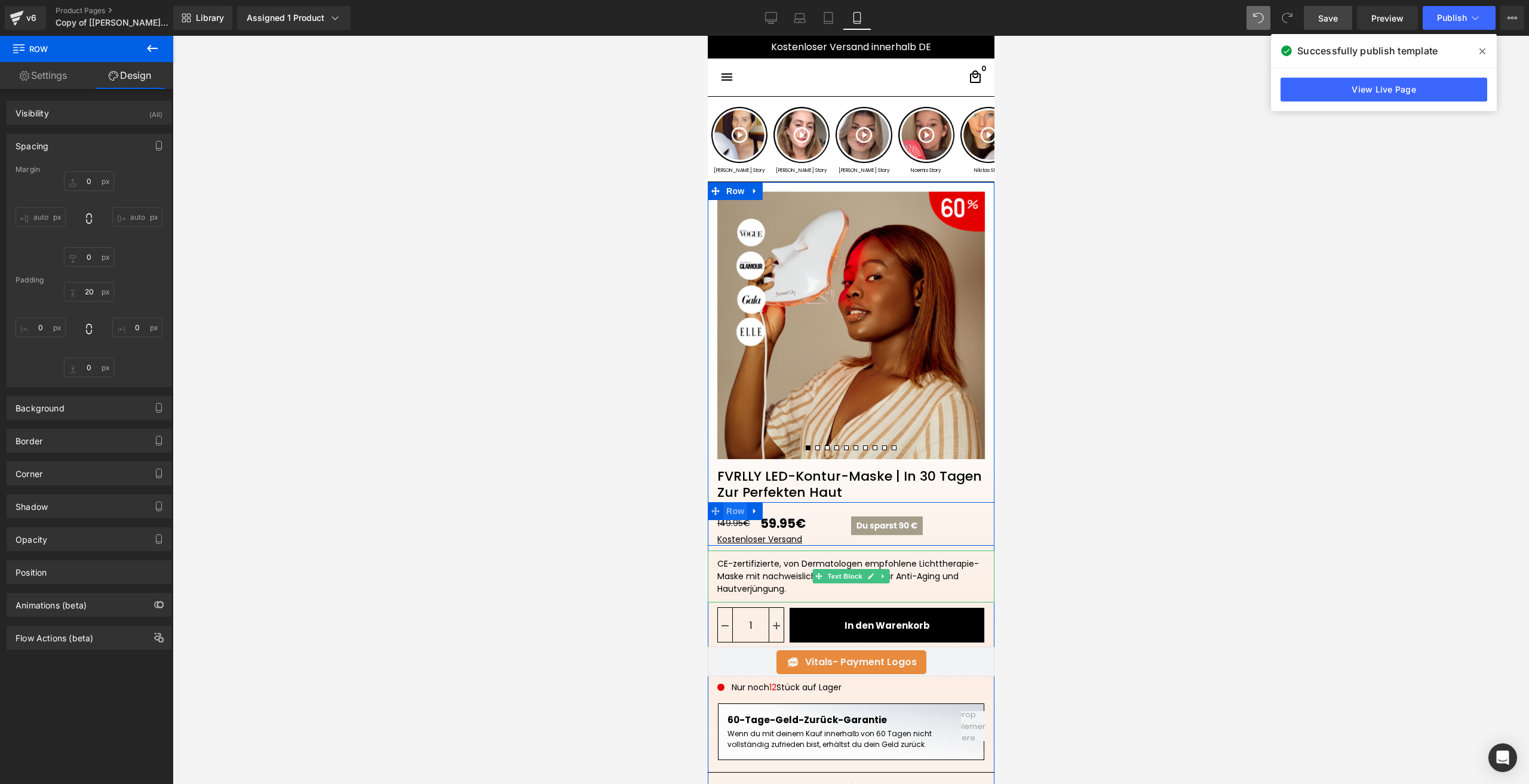
click at [739, 506] on span "Row" at bounding box center [735, 511] width 24 height 18
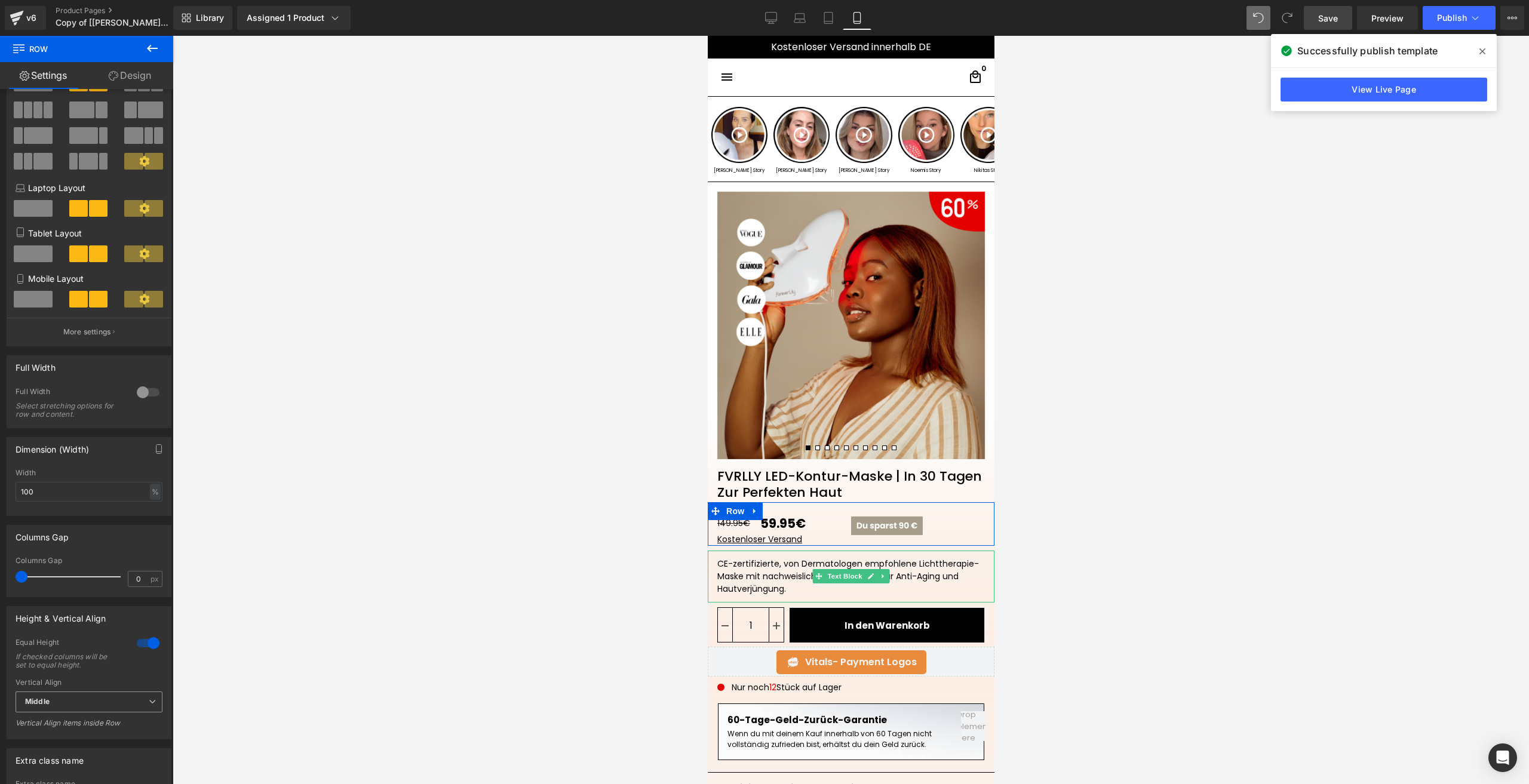
scroll to position [60, 0]
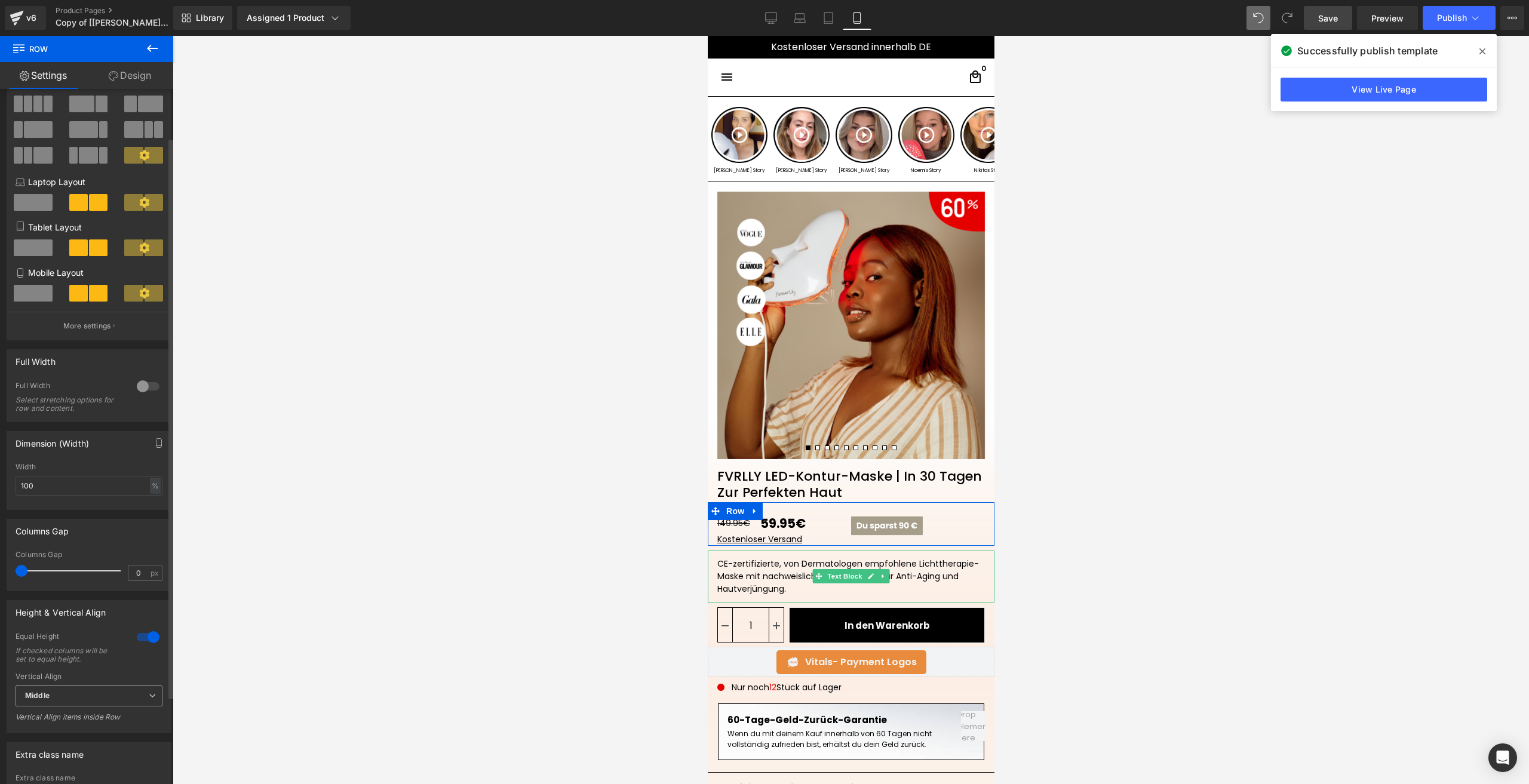
click at [74, 699] on span "Middle" at bounding box center [89, 696] width 147 height 21
click at [57, 714] on li "Top" at bounding box center [87, 717] width 142 height 18
click at [54, 703] on span "Top" at bounding box center [89, 696] width 147 height 21
click at [54, 734] on div "Middle" at bounding box center [45, 735] width 23 height 8
click at [887, 524] on span "Image" at bounding box center [885, 525] width 25 height 14
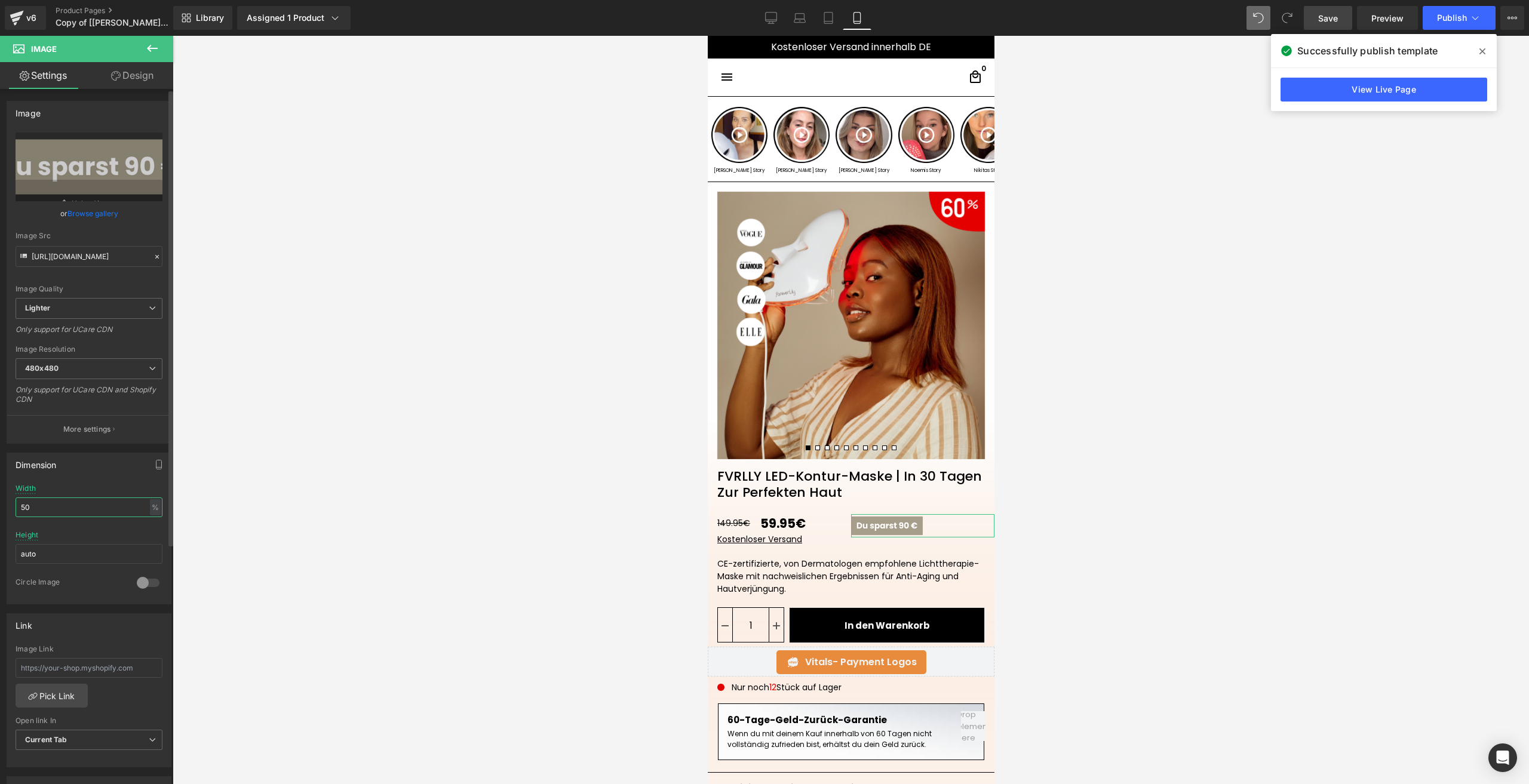
click at [39, 507] on input "50" at bounding box center [89, 507] width 147 height 20
type input "55"
click at [1326, 15] on span "Save" at bounding box center [1328, 18] width 20 height 13
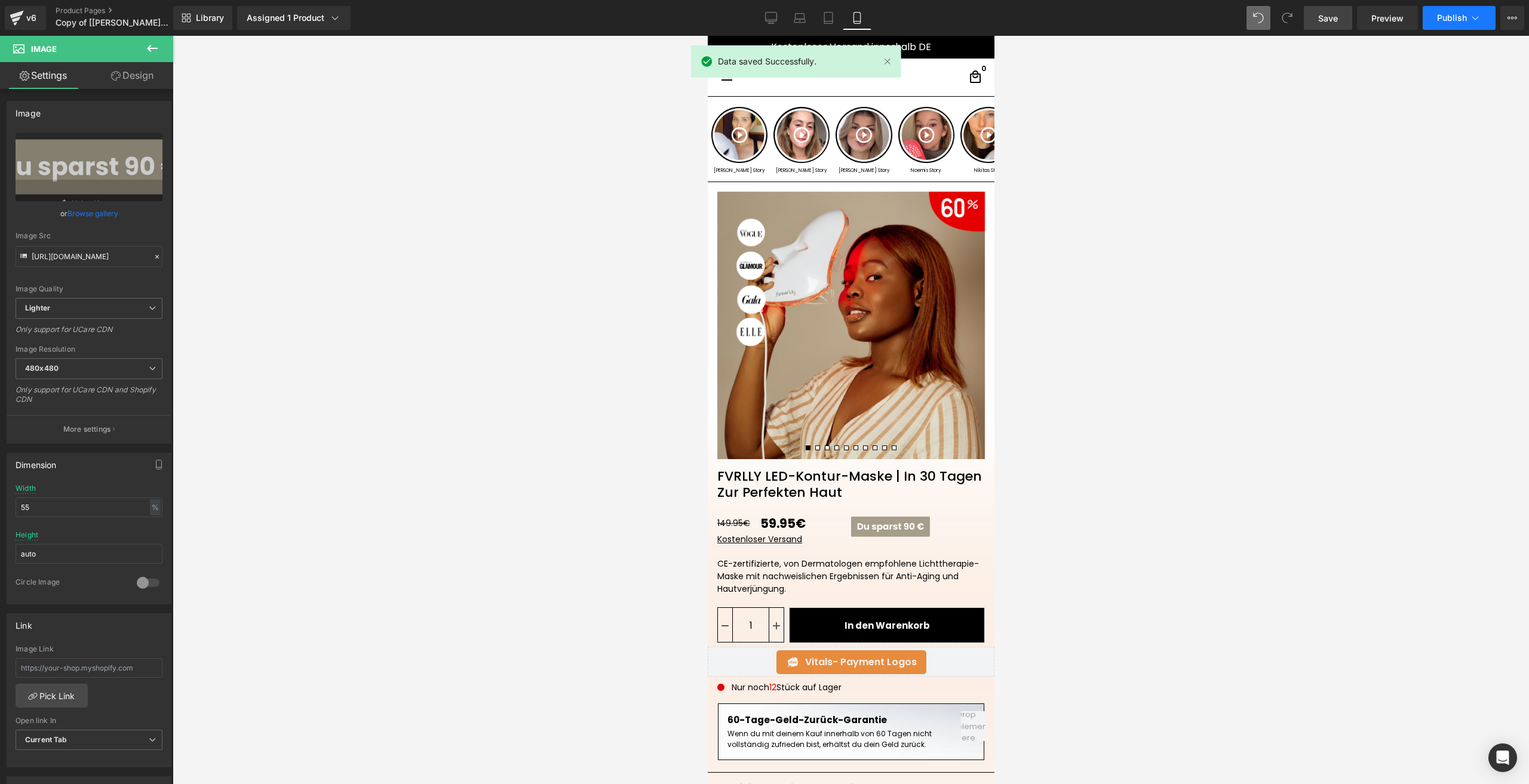
click at [1441, 8] on button "Publish" at bounding box center [1459, 18] width 73 height 24
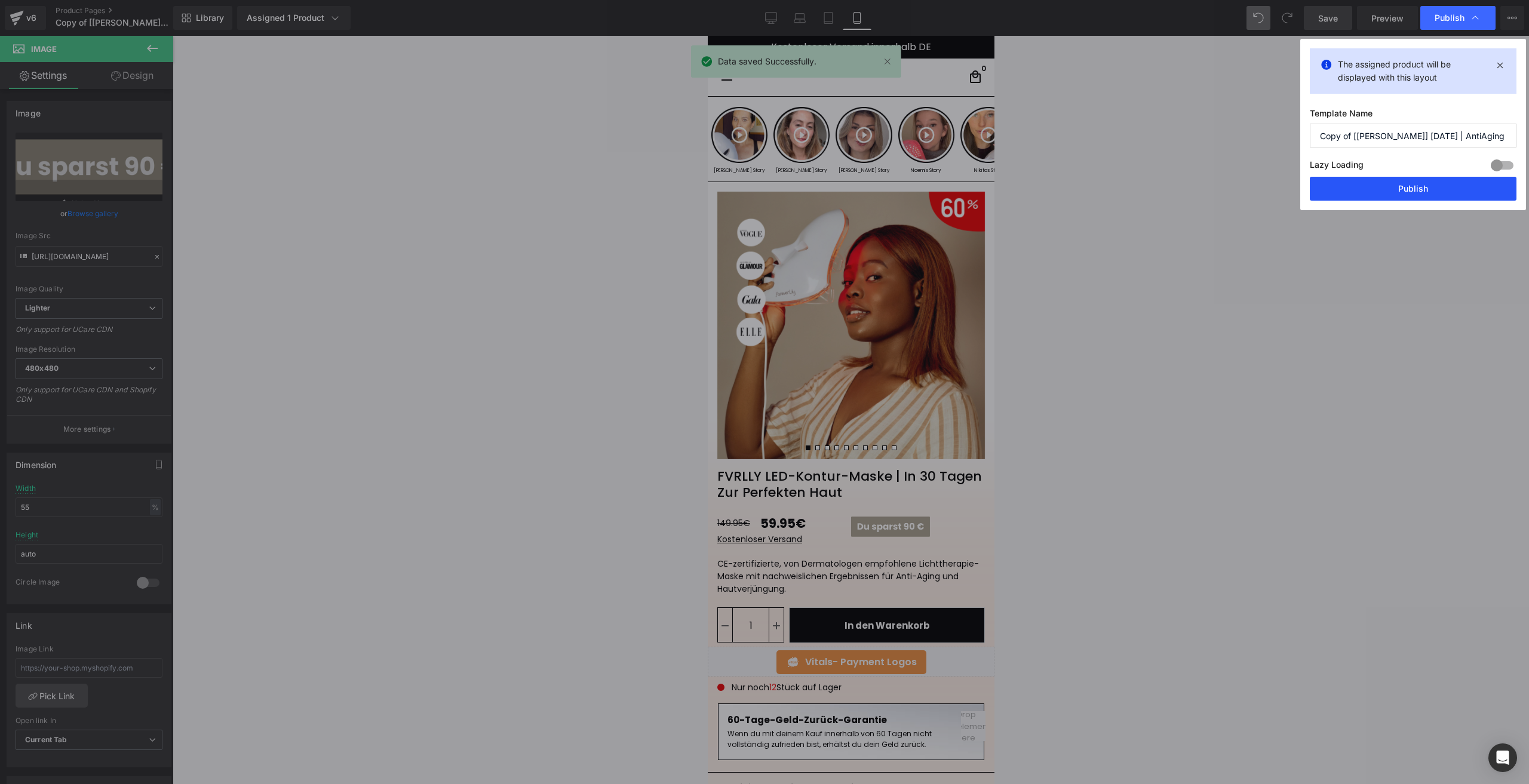
click at [1379, 196] on button "Publish" at bounding box center [1413, 189] width 206 height 24
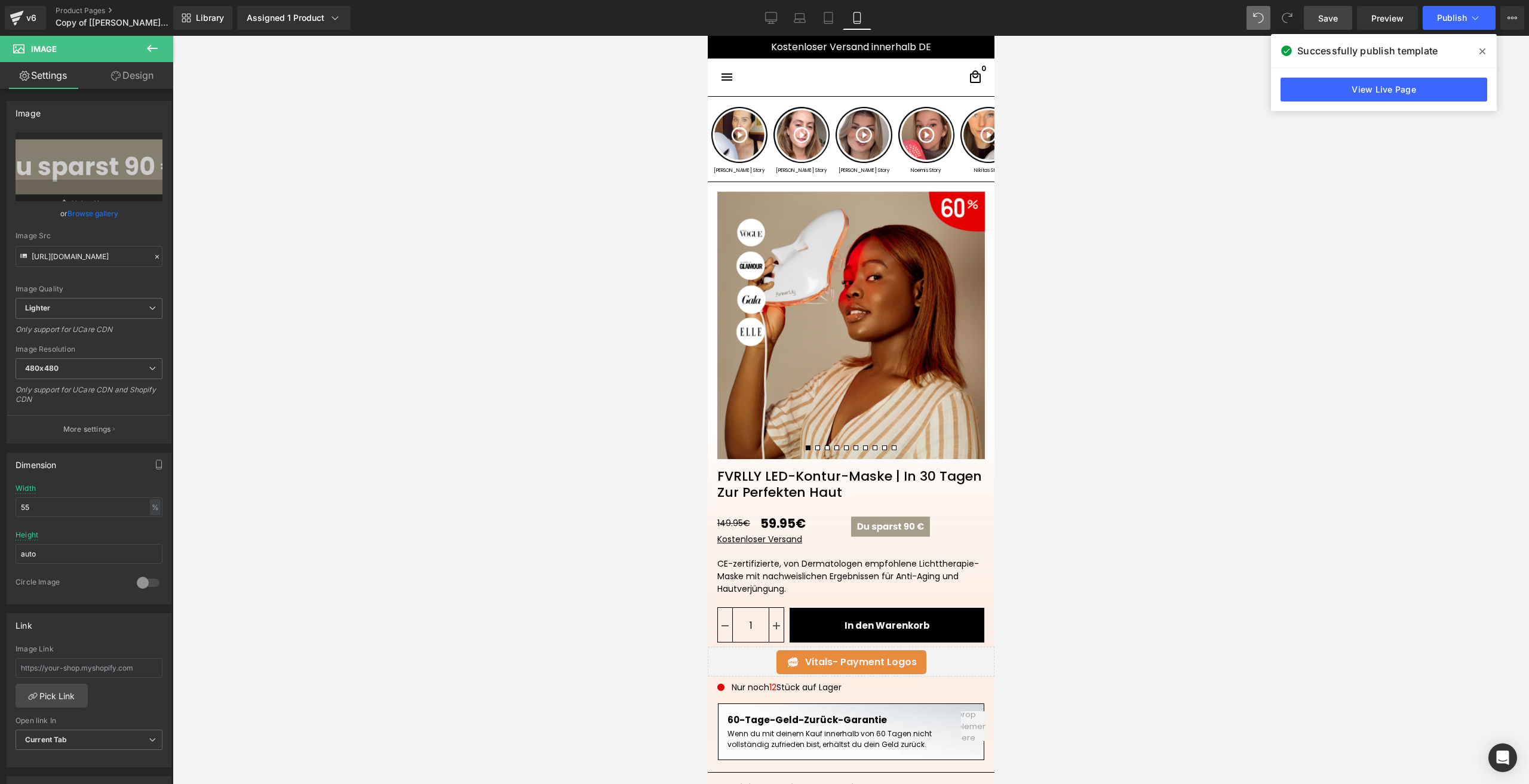
click at [162, 47] on button at bounding box center [152, 48] width 42 height 26
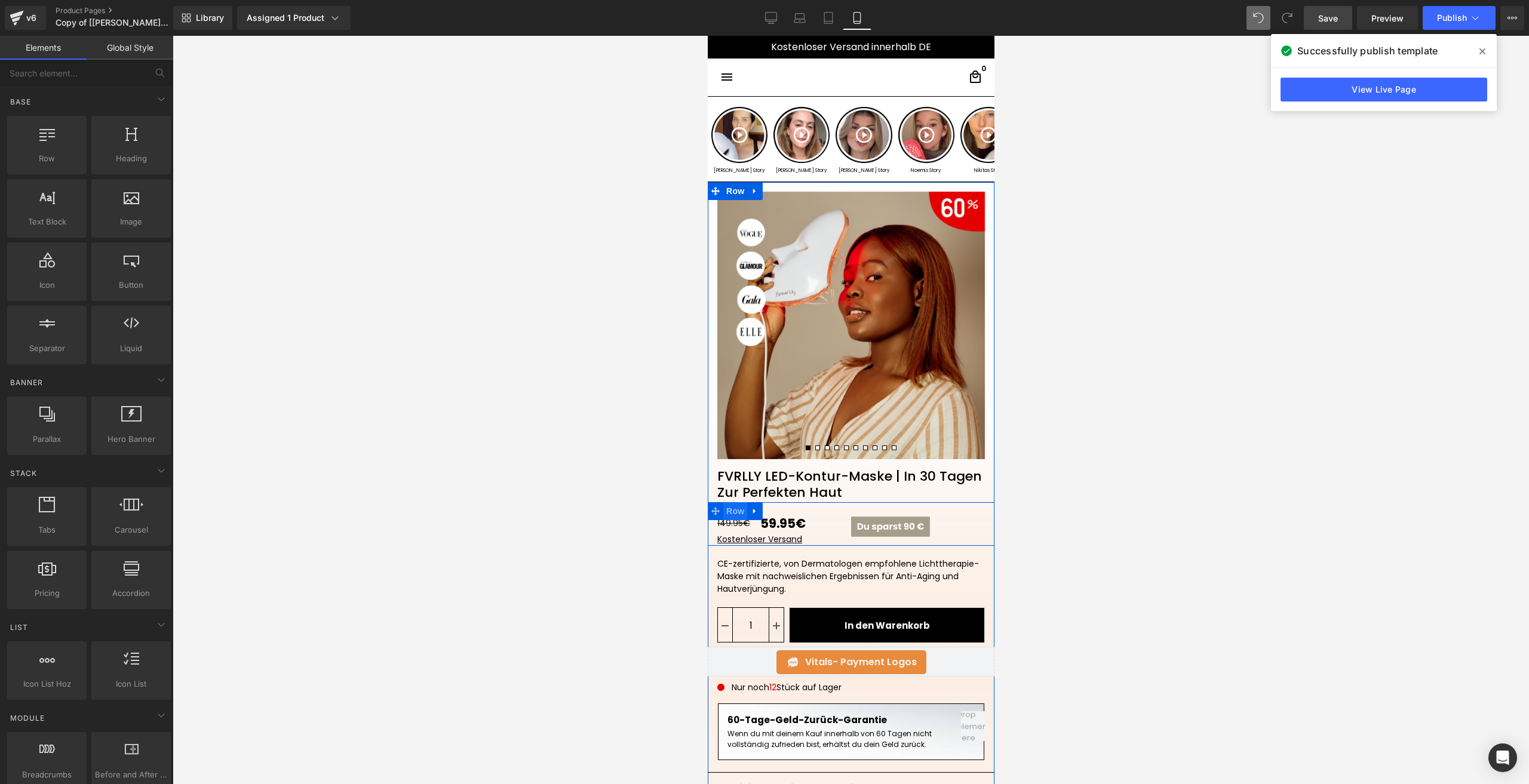
click at [726, 517] on span "Row" at bounding box center [735, 511] width 24 height 18
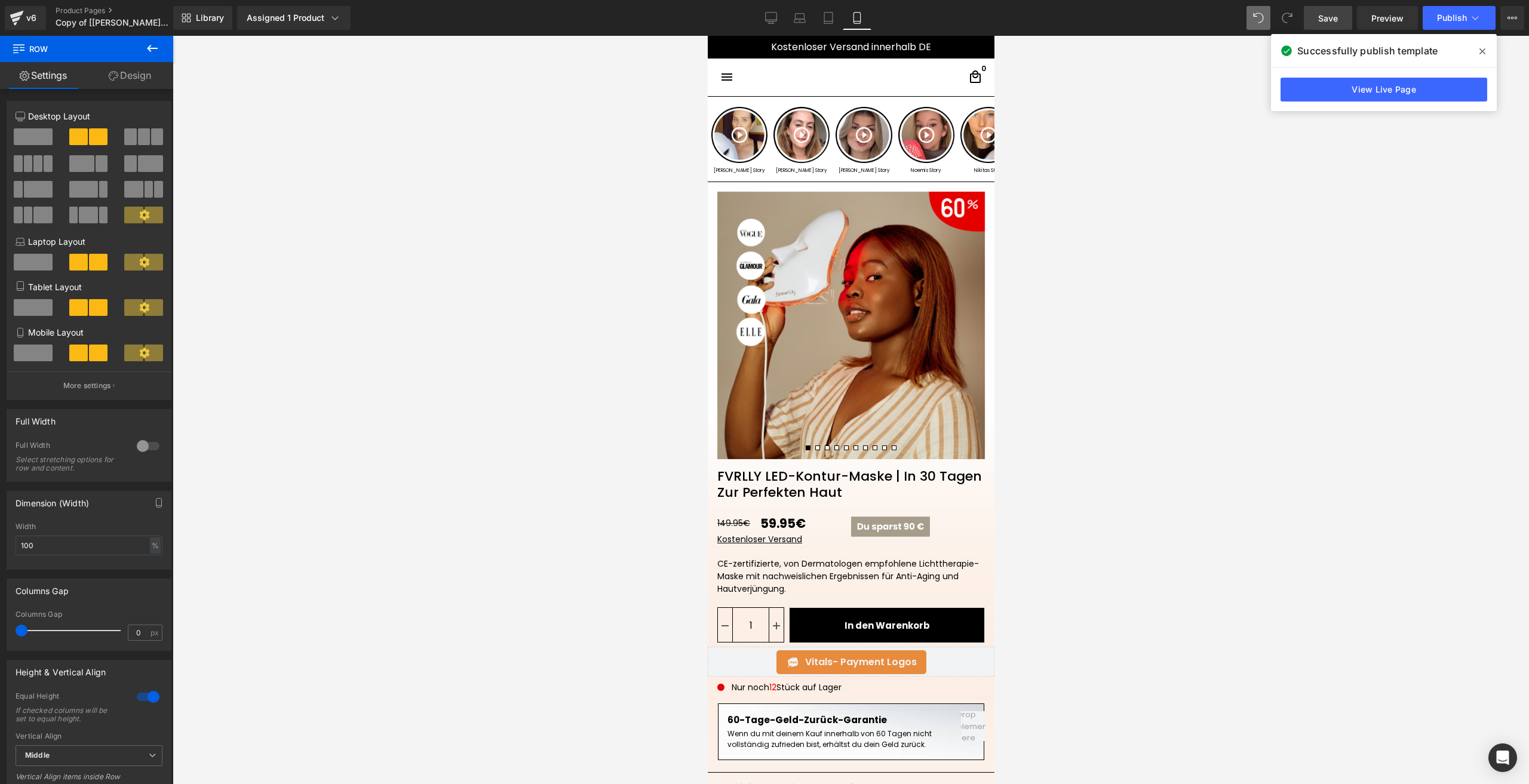
click at [147, 44] on icon at bounding box center [152, 48] width 14 height 14
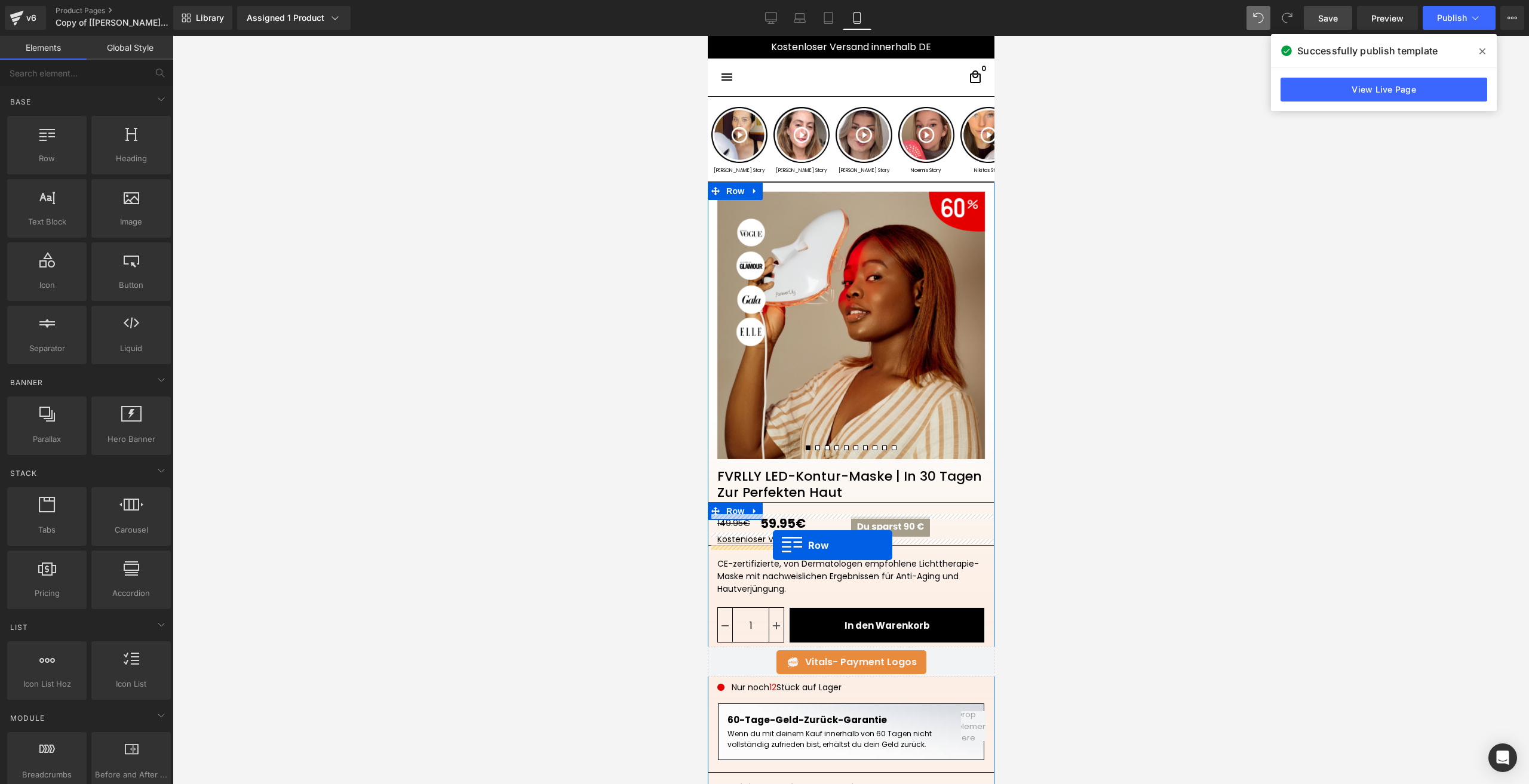
drag, startPoint x: 749, startPoint y: 195, endPoint x: 772, endPoint y: 545, distance: 350.8
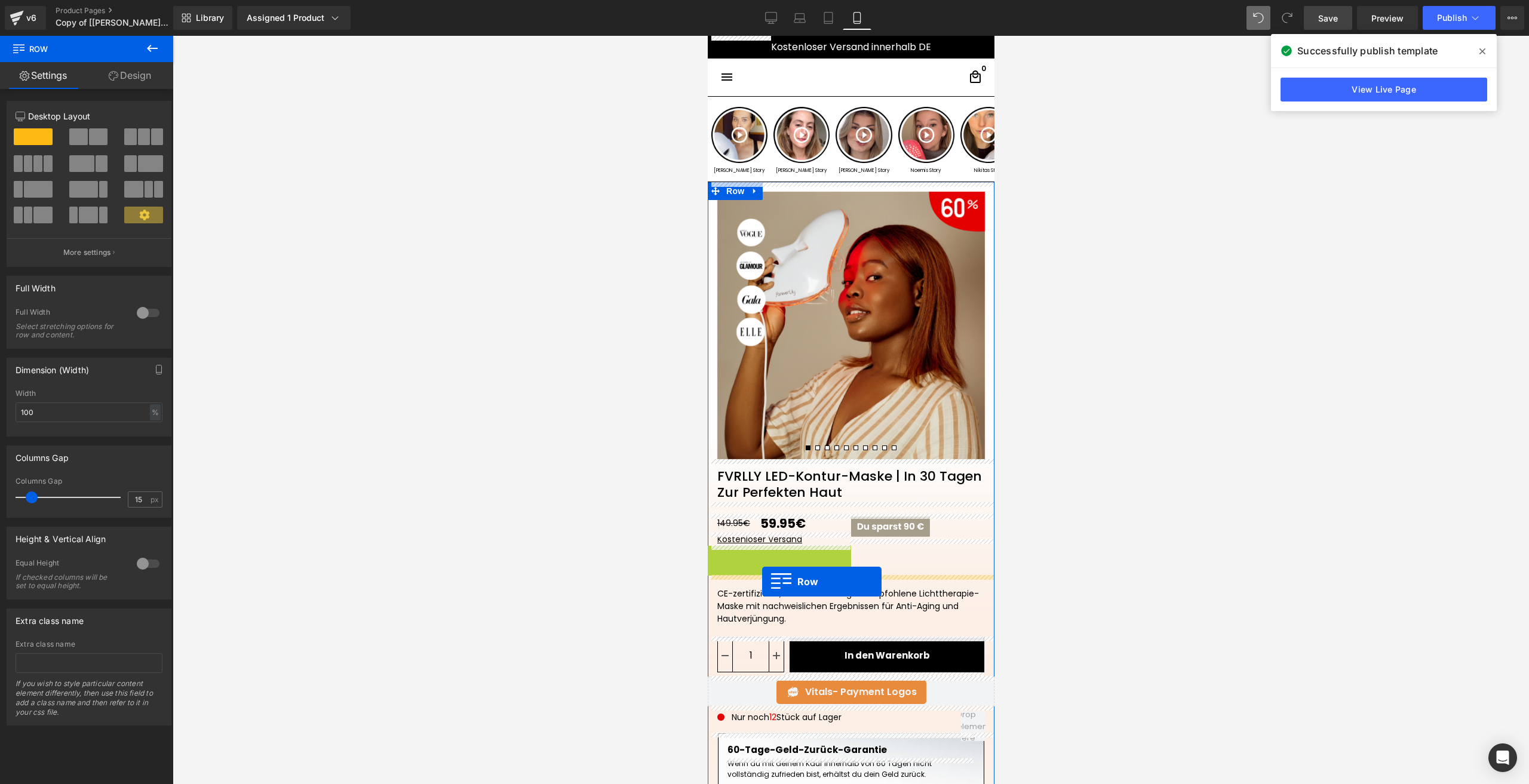
drag, startPoint x: 729, startPoint y: 553, endPoint x: 761, endPoint y: 581, distance: 42.5
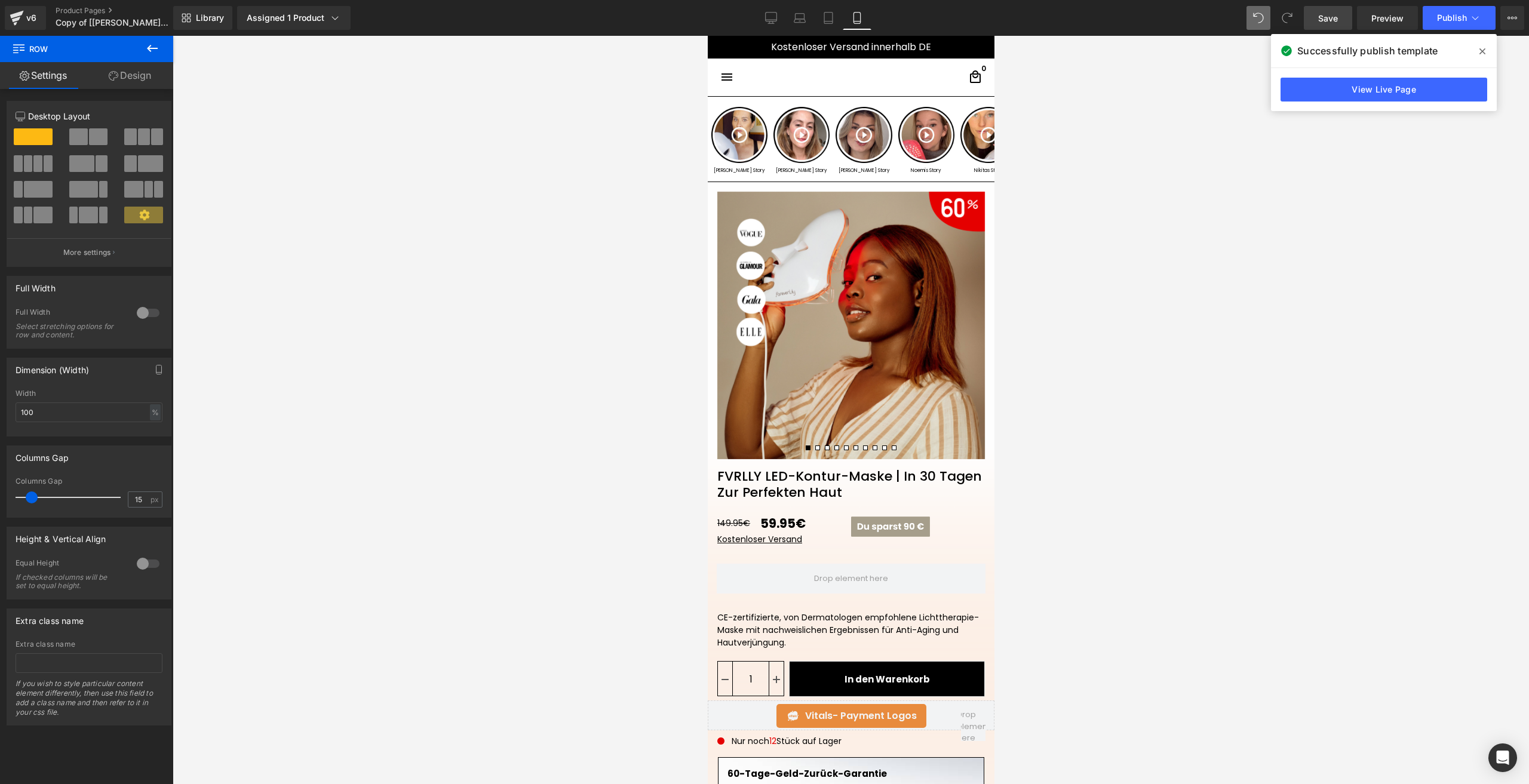
click at [152, 42] on icon at bounding box center [152, 48] width 14 height 14
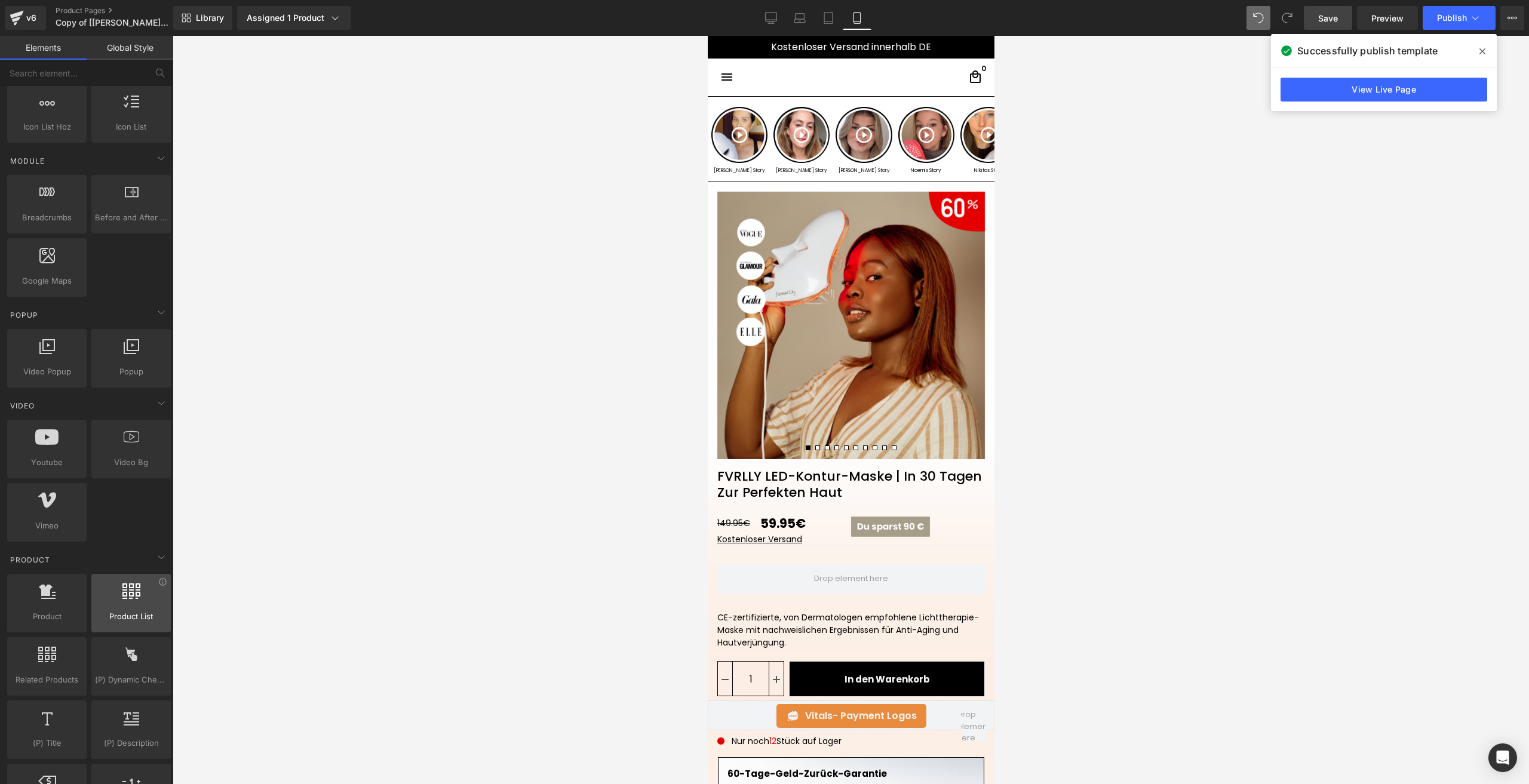
scroll to position [657, 0]
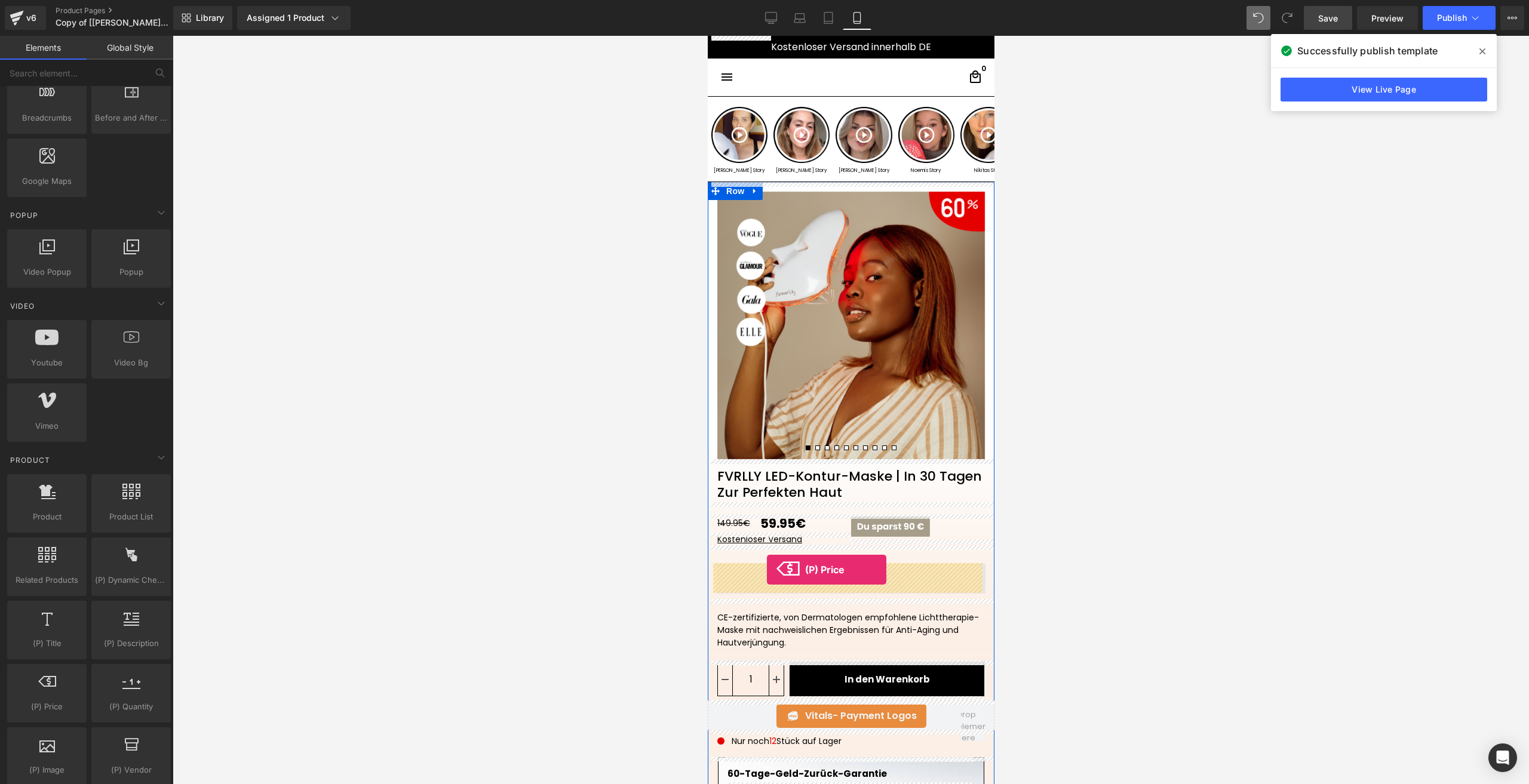
drag, startPoint x: 771, startPoint y: 720, endPoint x: 766, endPoint y: 569, distance: 151.1
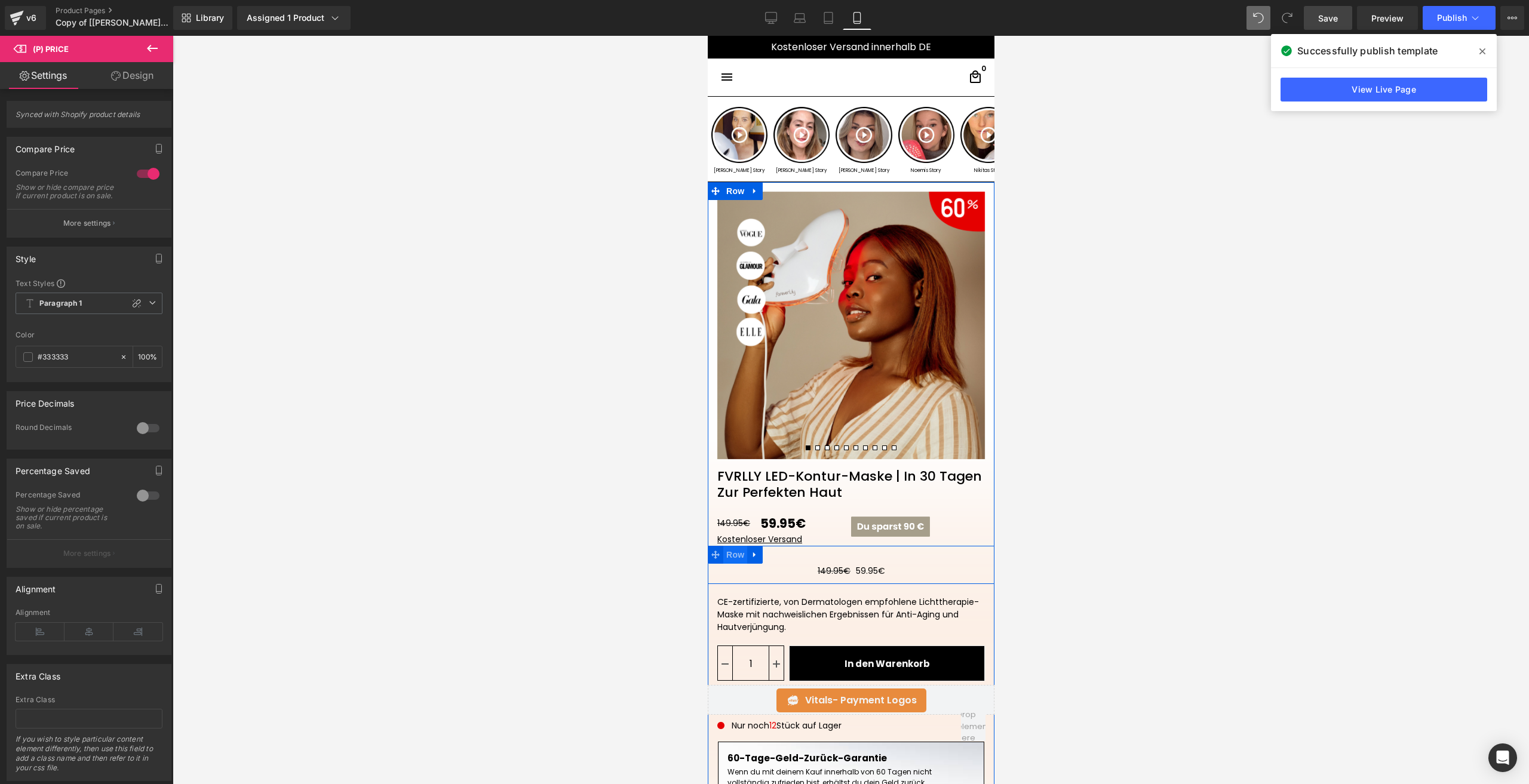
click at [734, 557] on span "Row" at bounding box center [735, 555] width 24 height 18
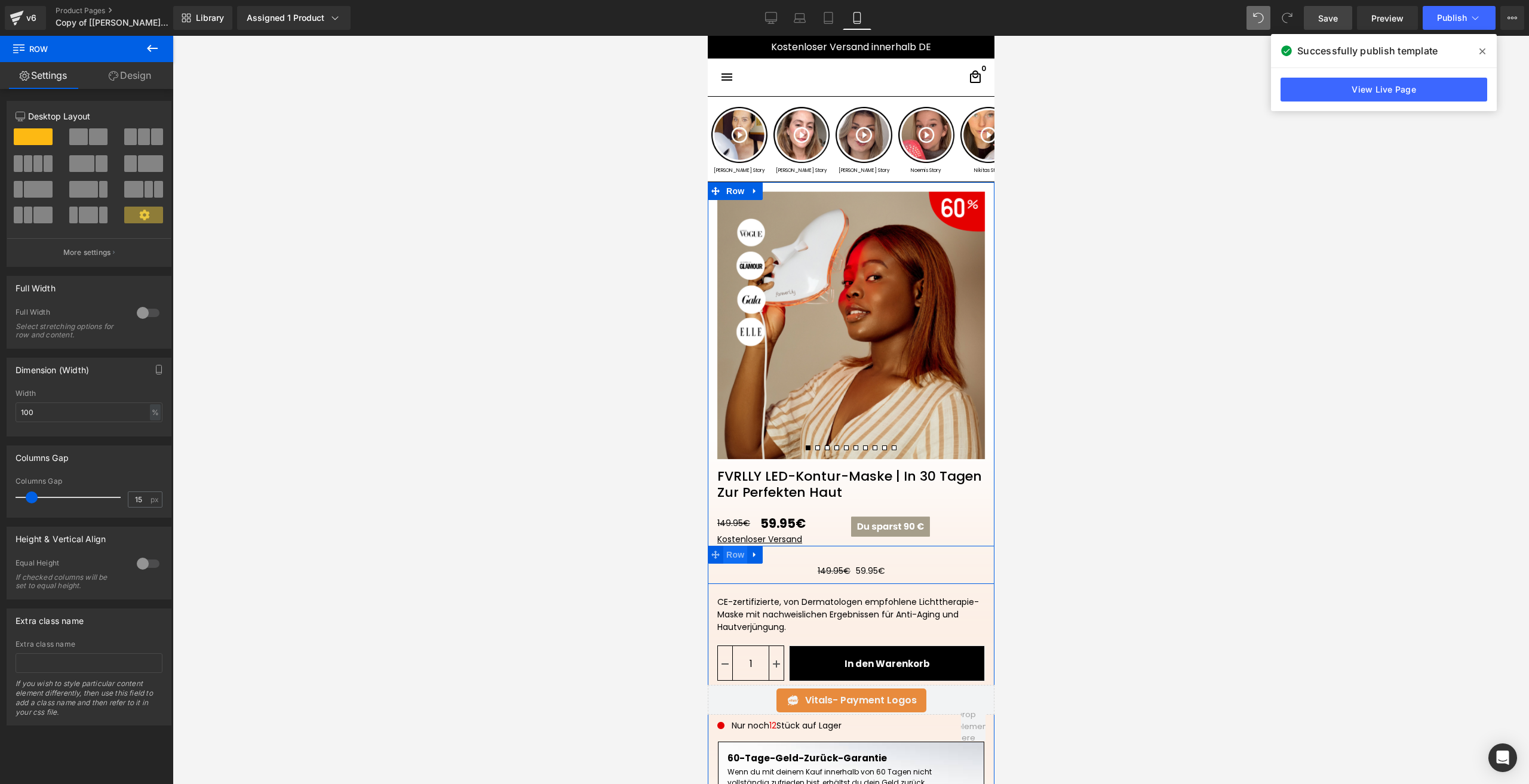
click at [732, 553] on span "Row" at bounding box center [735, 555] width 24 height 18
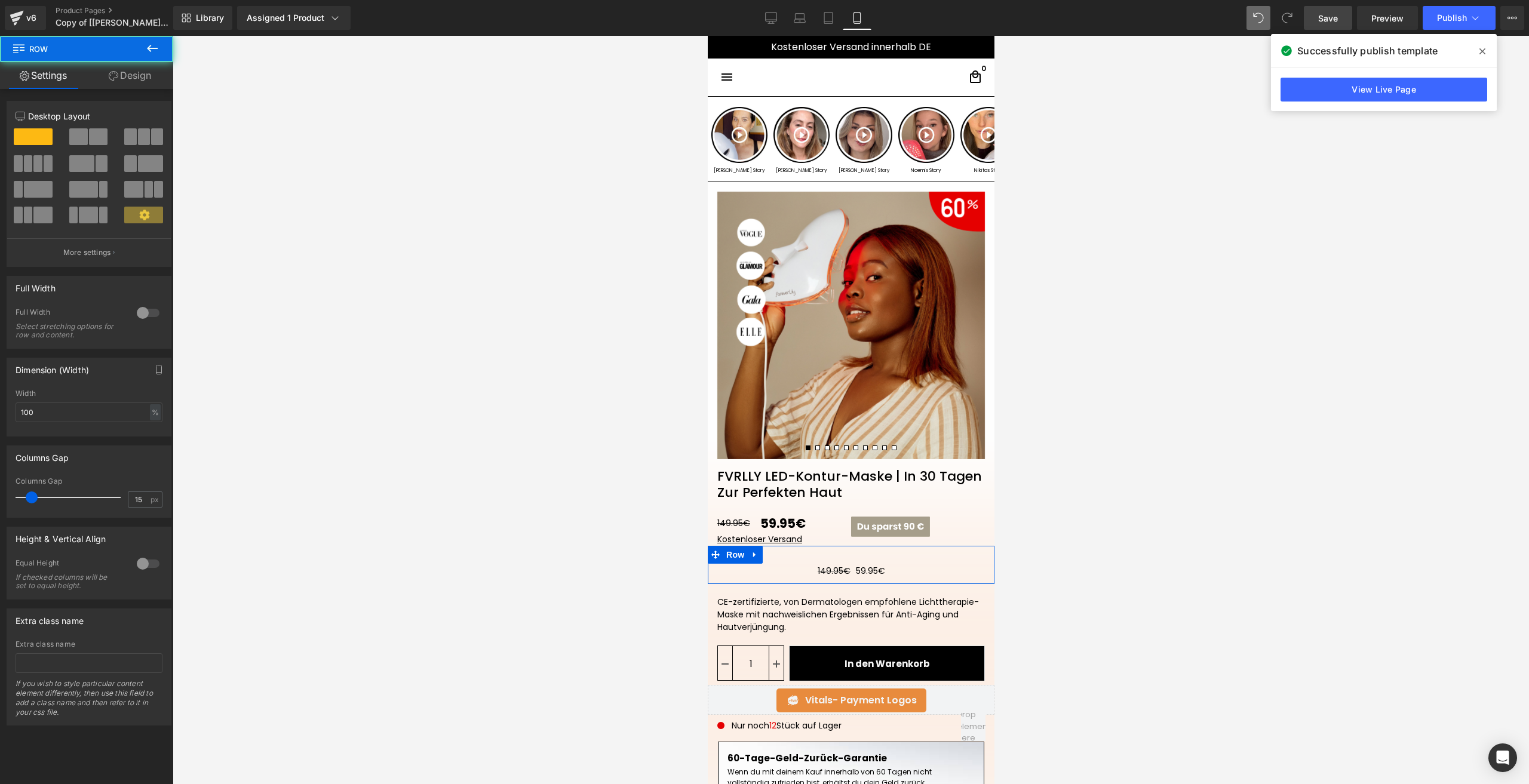
click at [95, 131] on span at bounding box center [98, 137] width 18 height 17
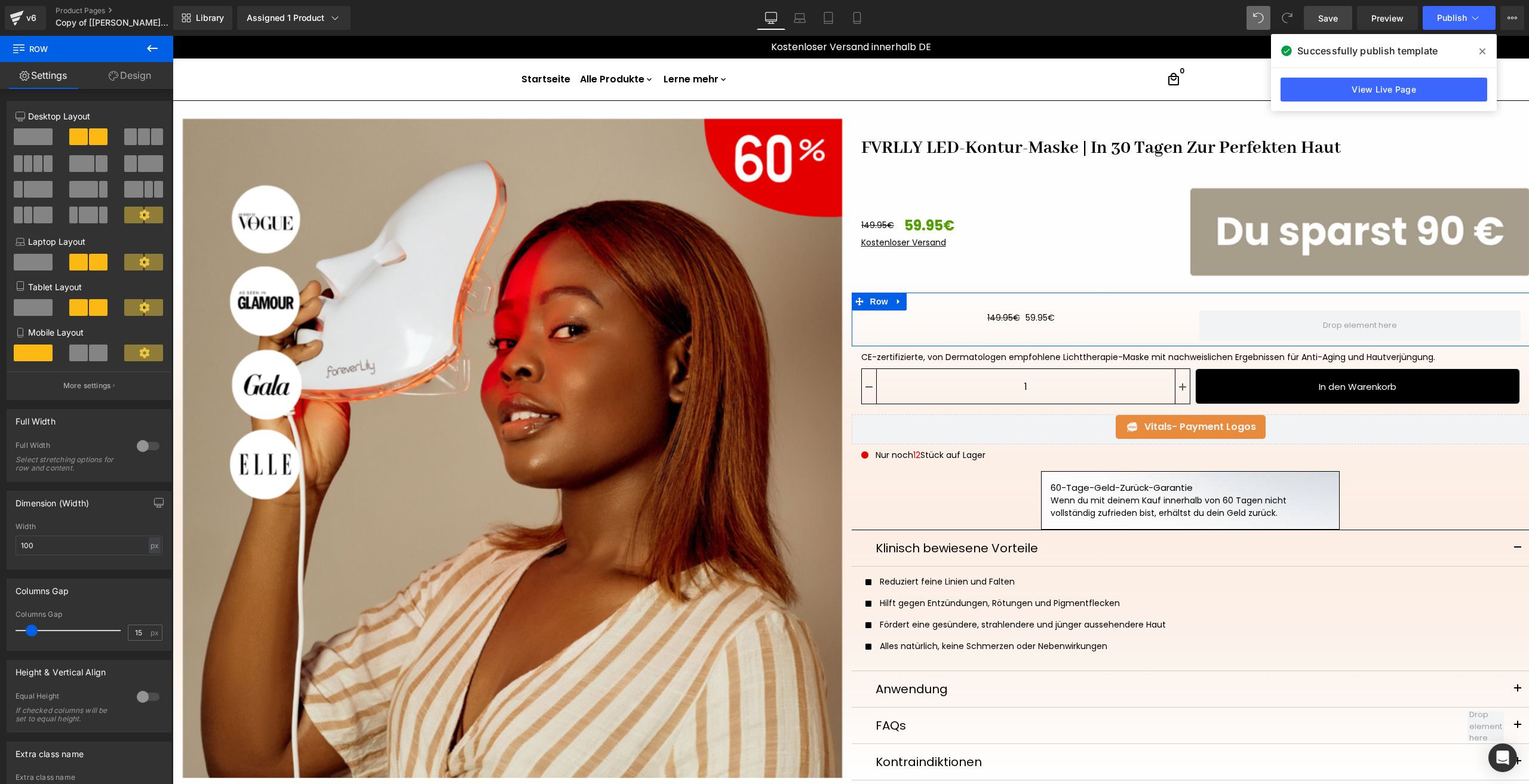
click at [89, 356] on span at bounding box center [98, 353] width 18 height 17
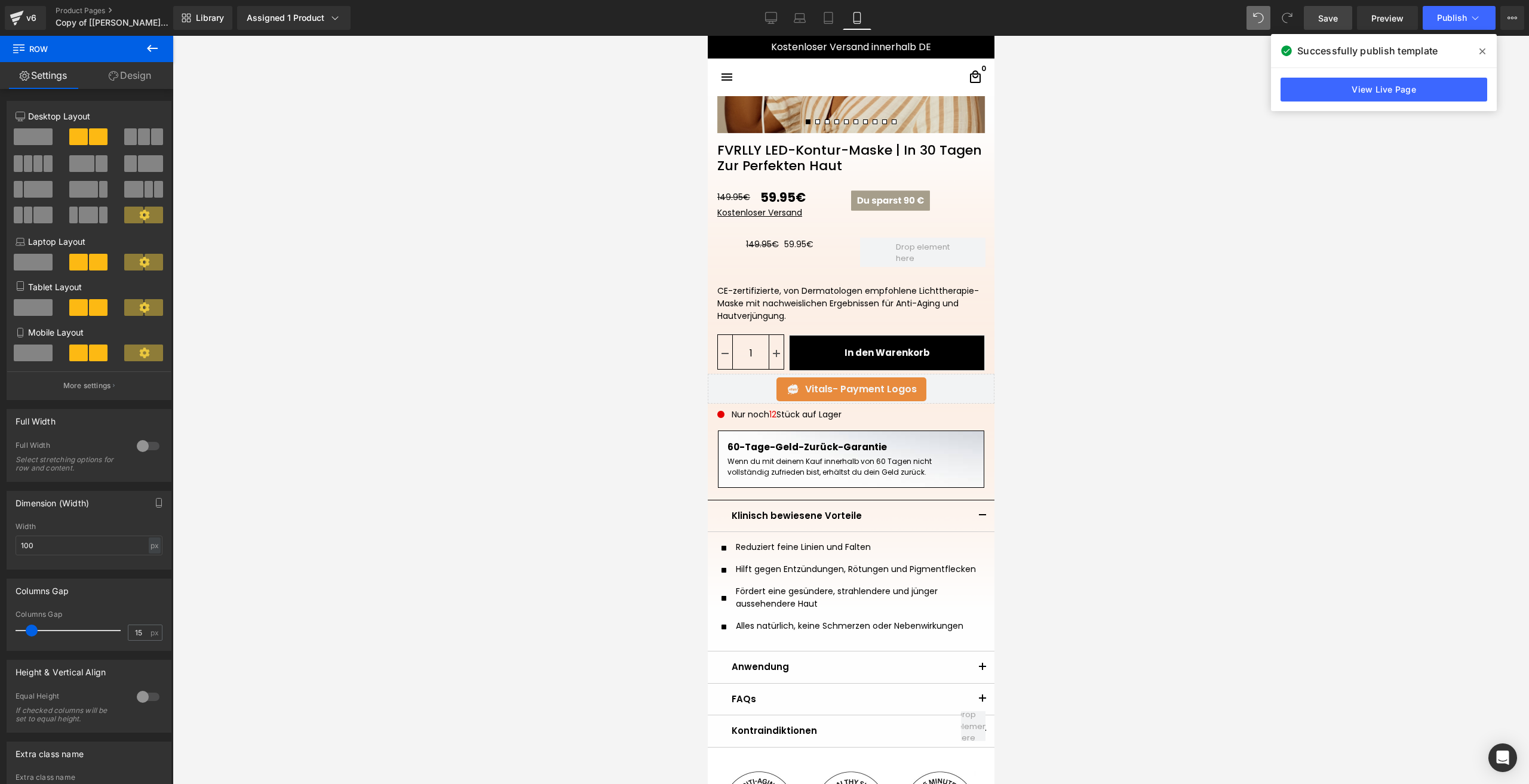
scroll to position [246, 0]
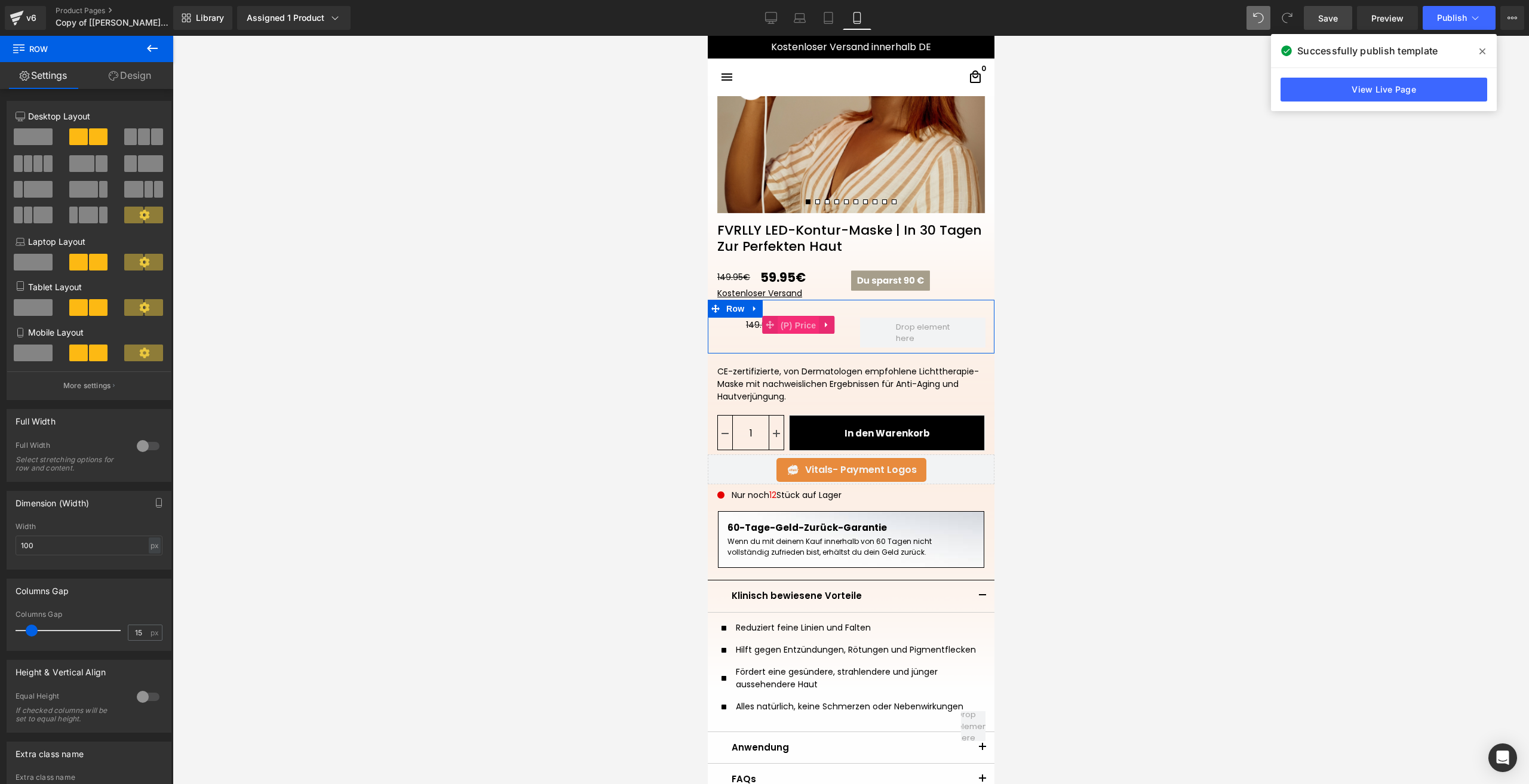
click at [789, 328] on span "(P) Price" at bounding box center [798, 326] width 42 height 18
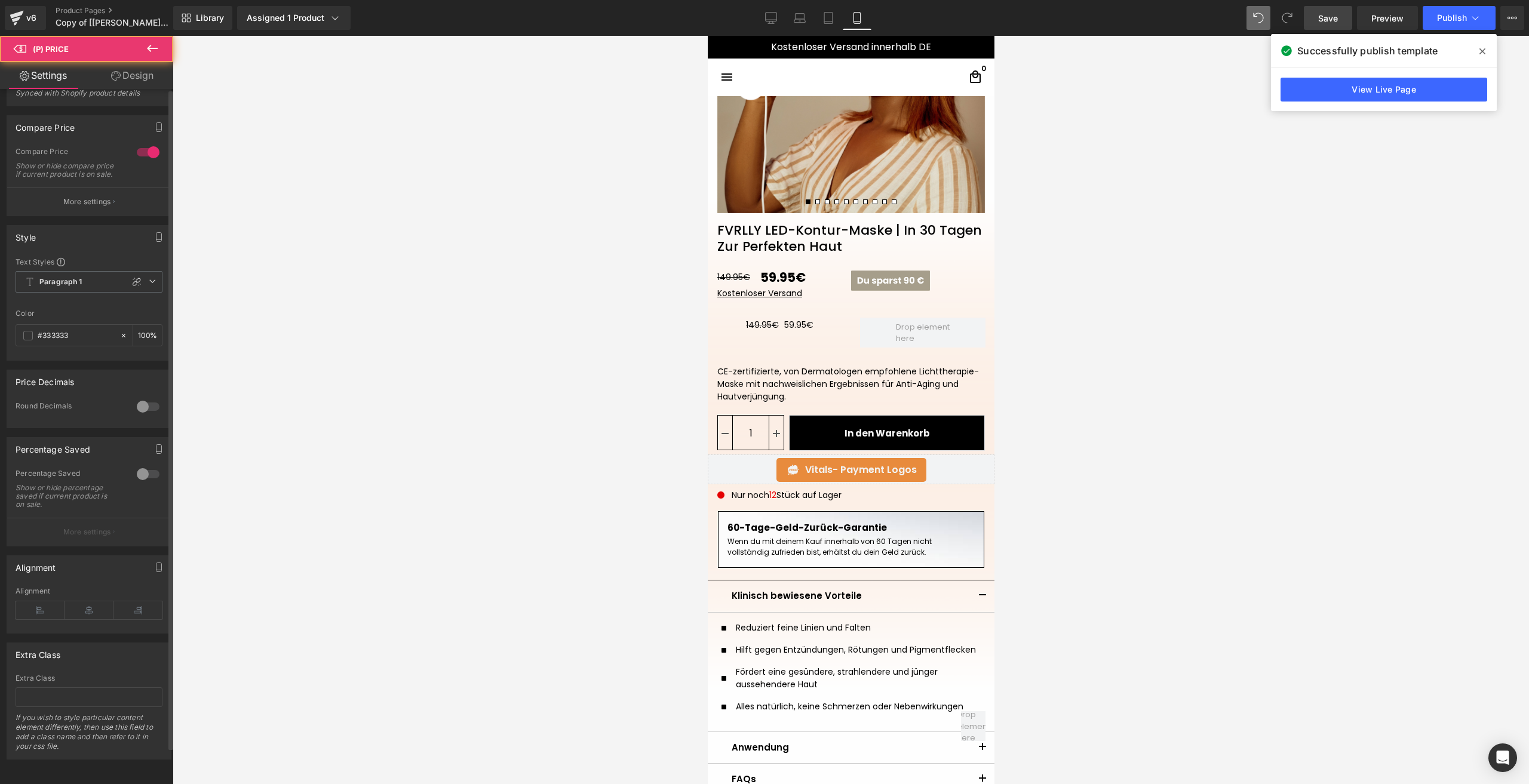
scroll to position [39, 0]
click at [50, 601] on icon at bounding box center [40, 610] width 49 height 18
click at [775, 329] on span "(P) Price" at bounding box center [768, 326] width 42 height 18
click at [73, 283] on span "Paragraph 1" at bounding box center [89, 282] width 147 height 21
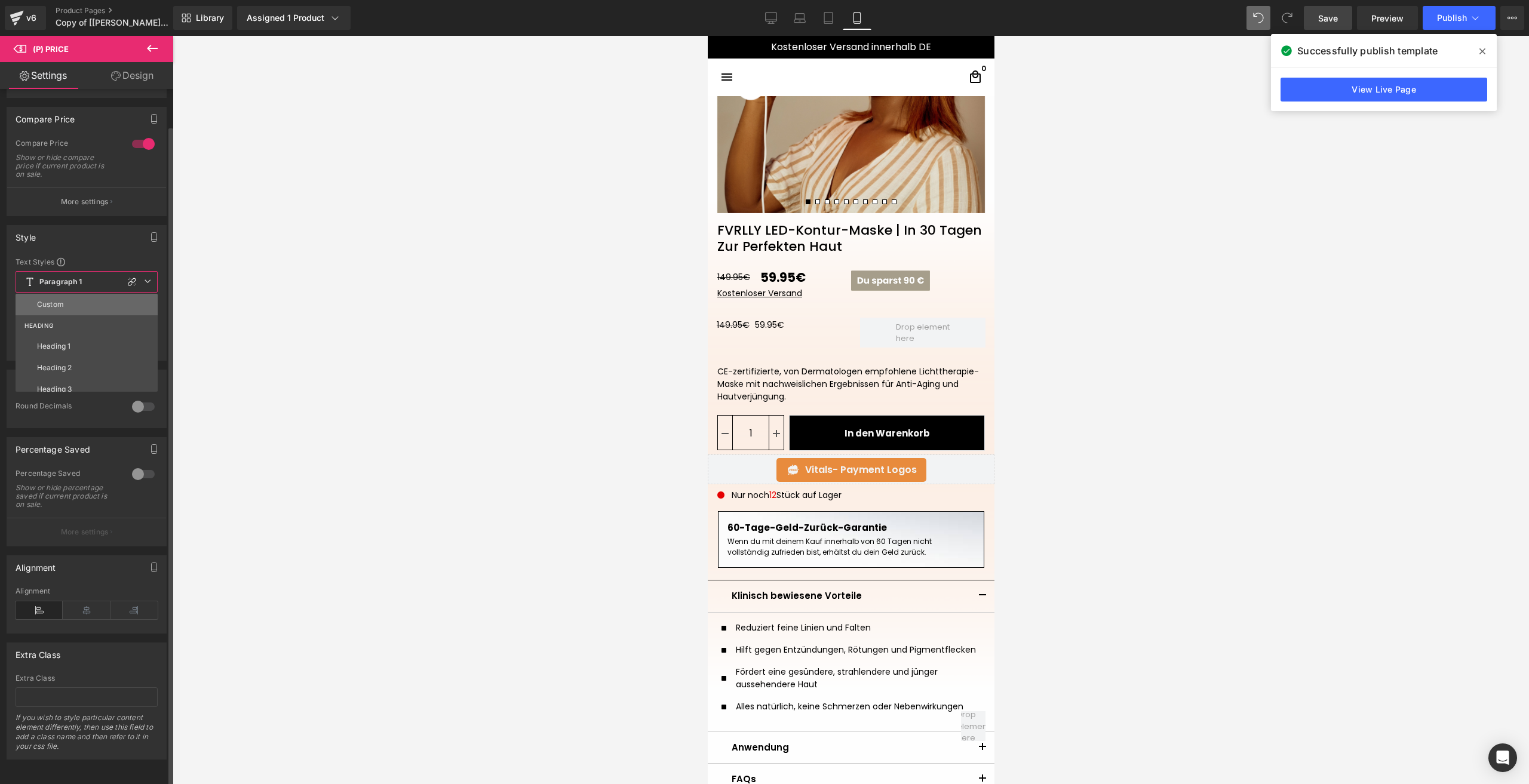
click at [70, 304] on li "Custom" at bounding box center [89, 305] width 147 height 21
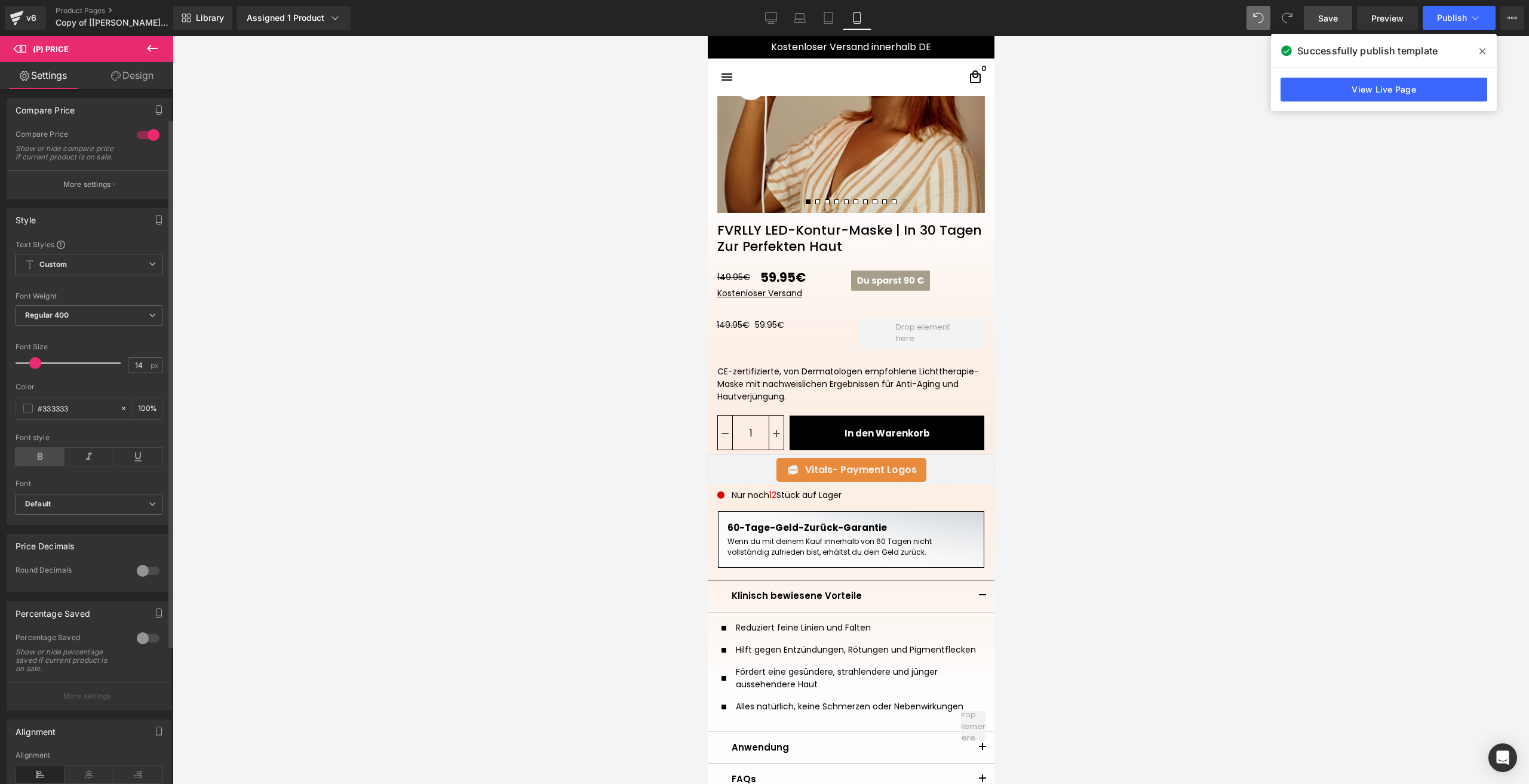
click at [42, 462] on icon at bounding box center [40, 457] width 49 height 18
click at [135, 373] on input "14" at bounding box center [139, 365] width 21 height 15
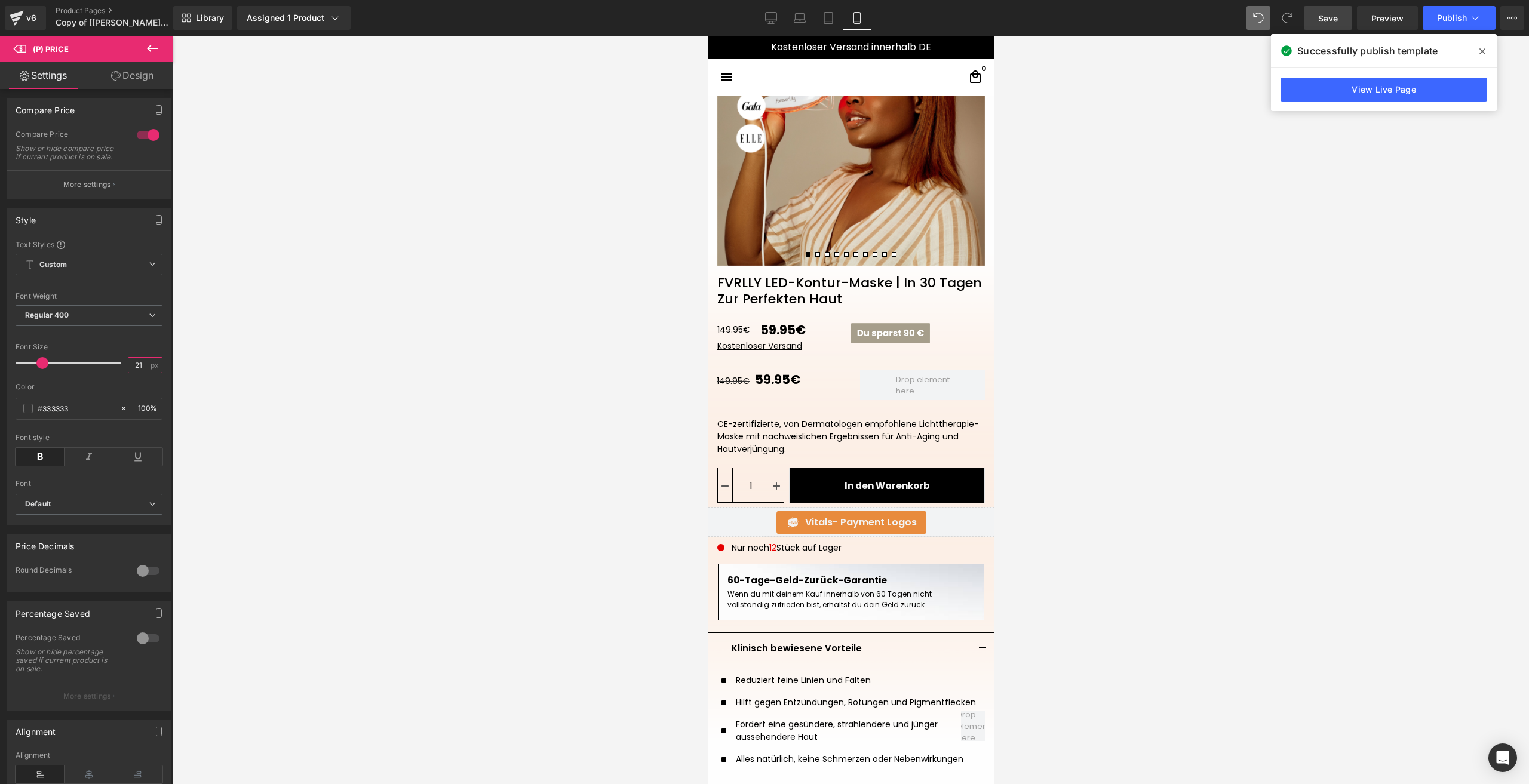
scroll to position [186, 0]
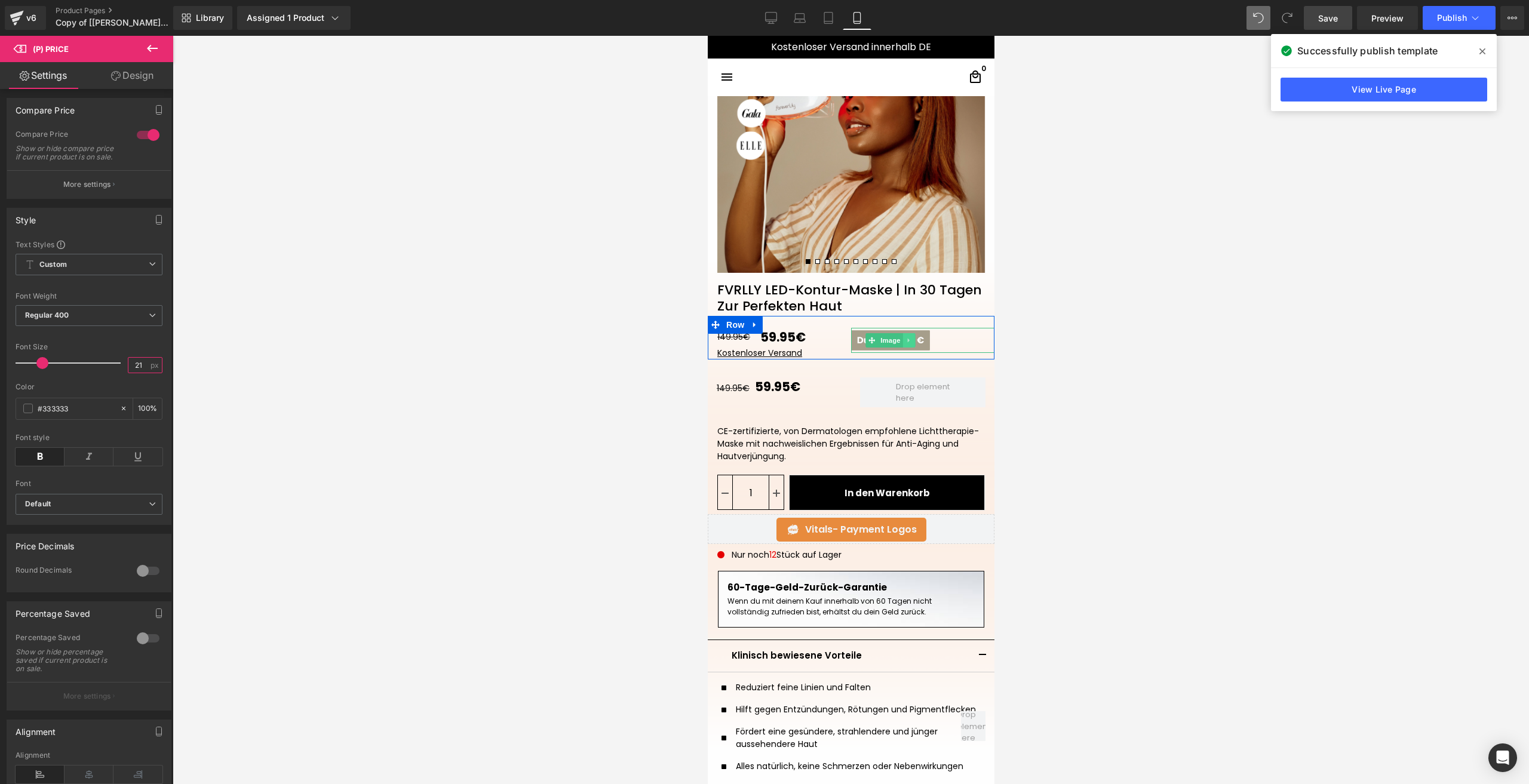
type input "21"
click at [905, 342] on icon at bounding box center [908, 339] width 7 height 7
click at [901, 342] on link at bounding box center [902, 340] width 13 height 14
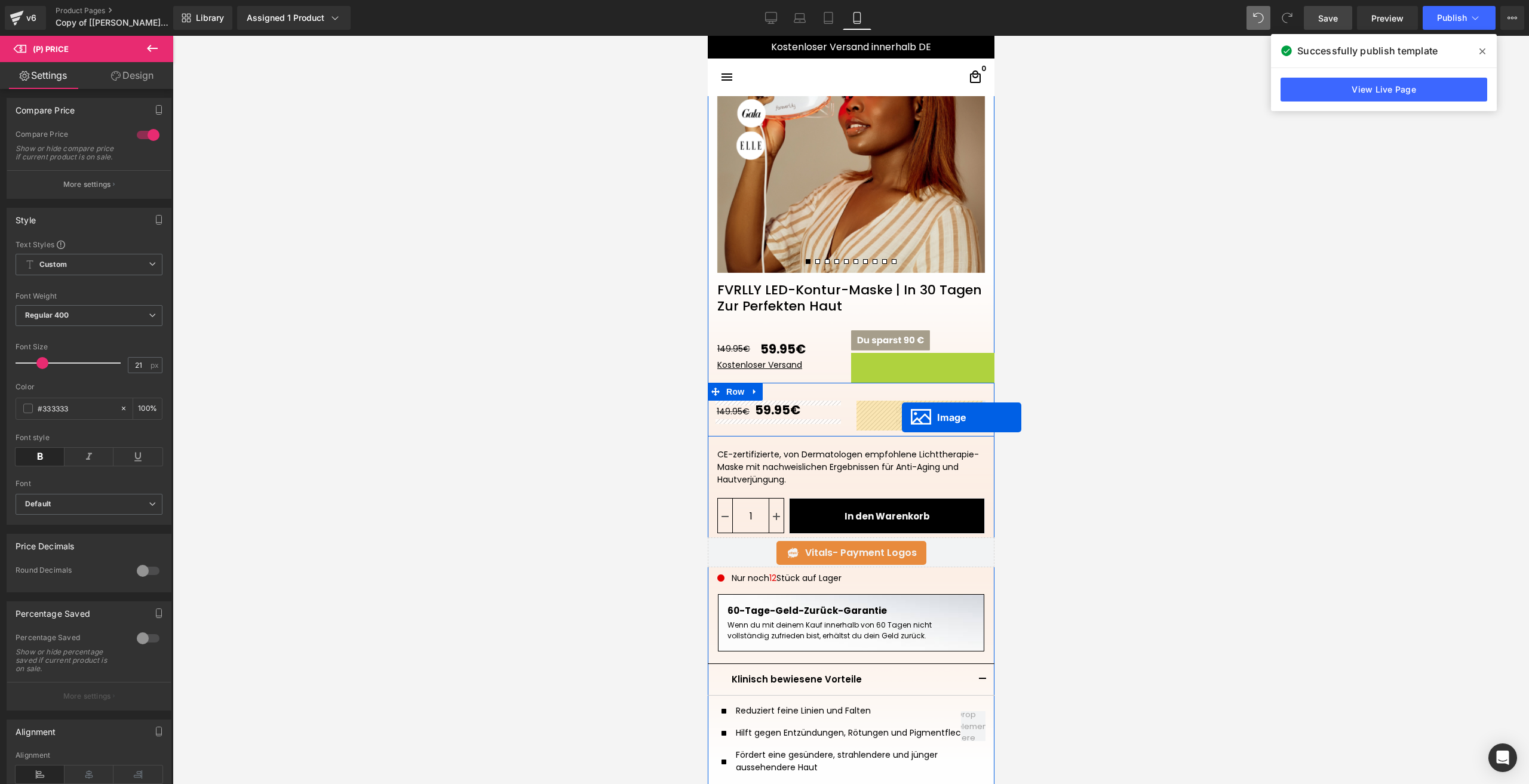
drag, startPoint x: 885, startPoint y: 364, endPoint x: 901, endPoint y: 417, distance: 55.4
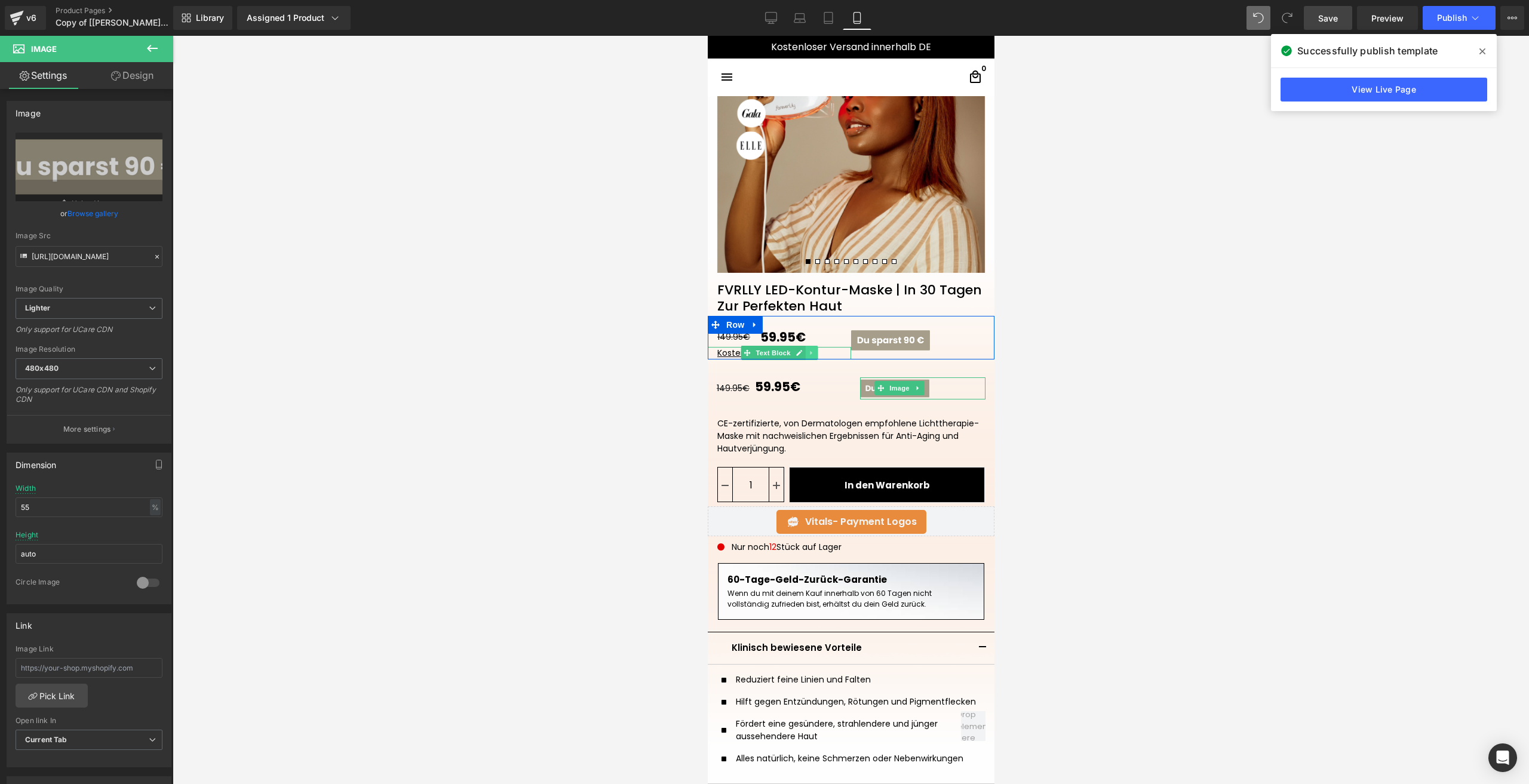
click at [808, 353] on icon at bounding box center [811, 352] width 7 height 7
click at [804, 353] on link at bounding box center [805, 352] width 13 height 14
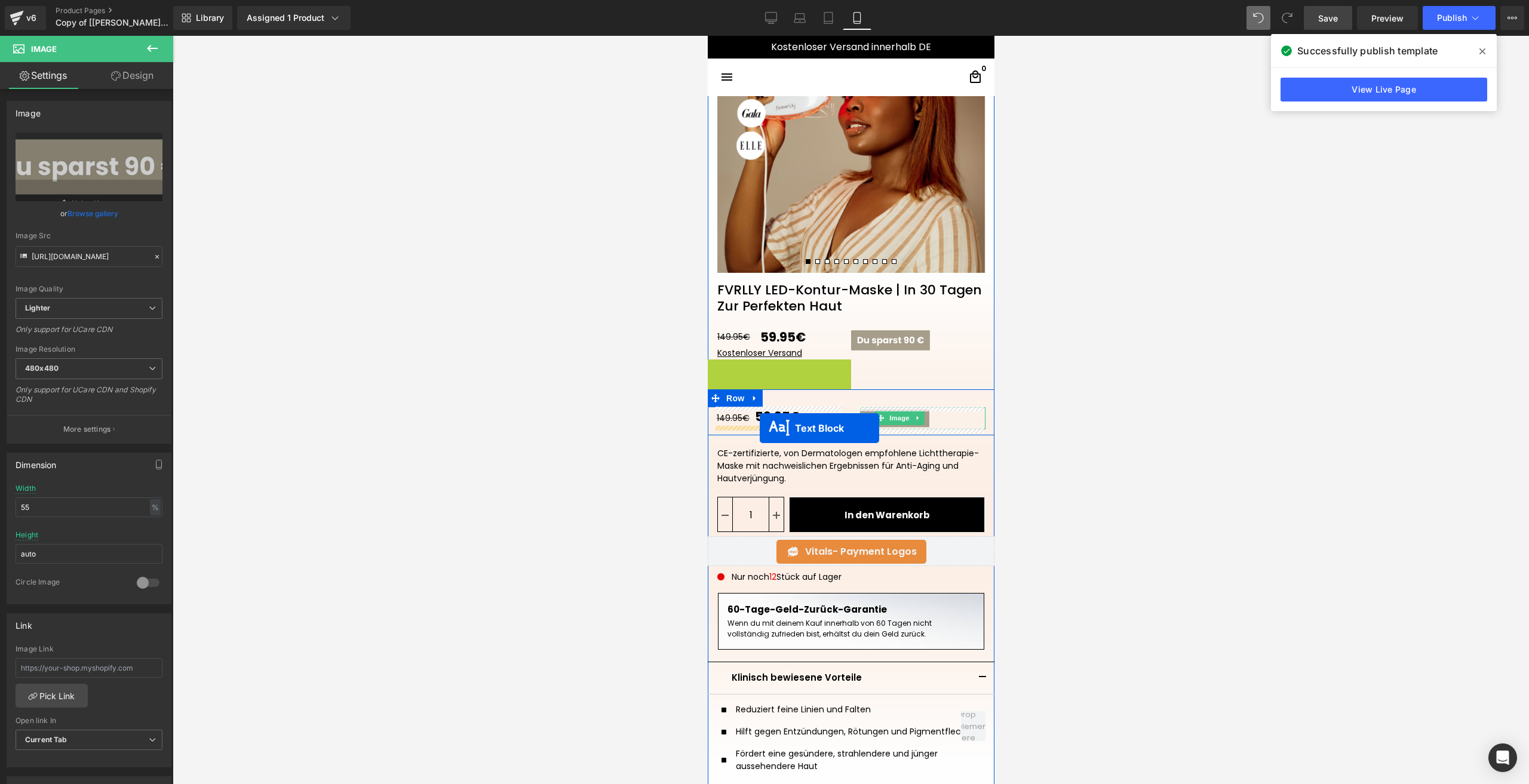
drag, startPoint x: 764, startPoint y: 362, endPoint x: 759, endPoint y: 428, distance: 66.2
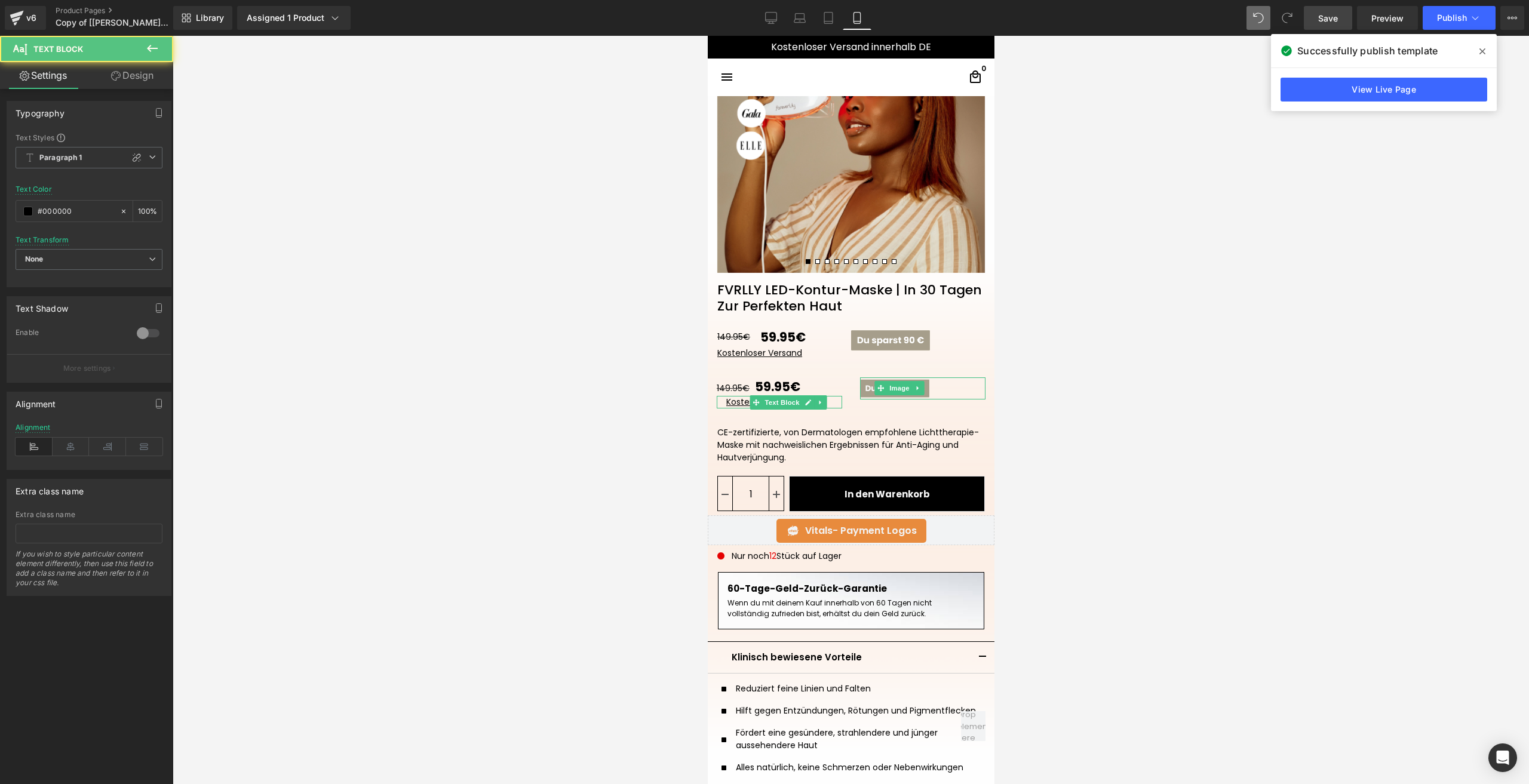
click at [1195, 441] on div at bounding box center [851, 410] width 1357 height 748
click at [126, 81] on link "Design" at bounding box center [132, 76] width 87 height 27
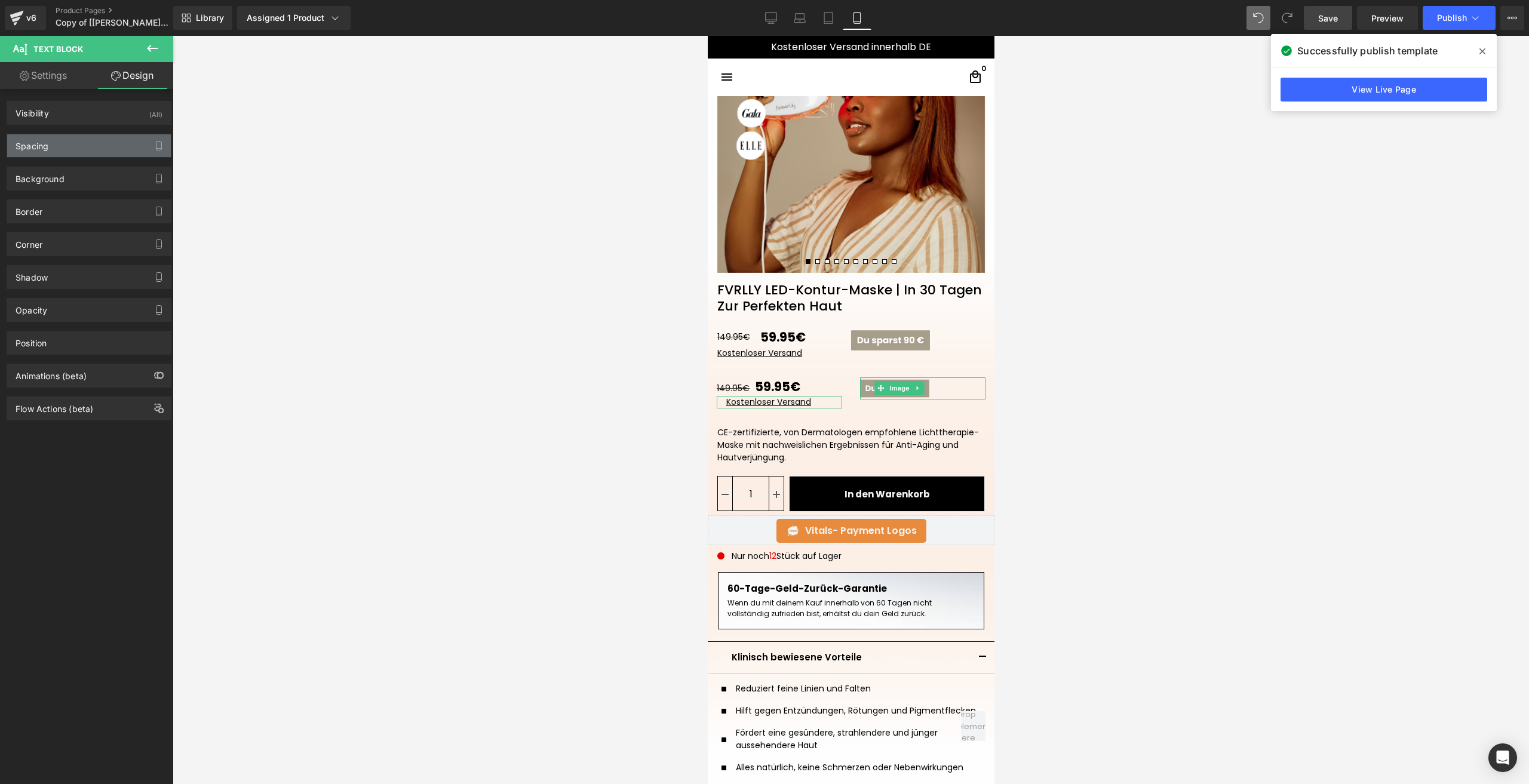
click at [70, 145] on div "Spacing" at bounding box center [88, 146] width 163 height 23
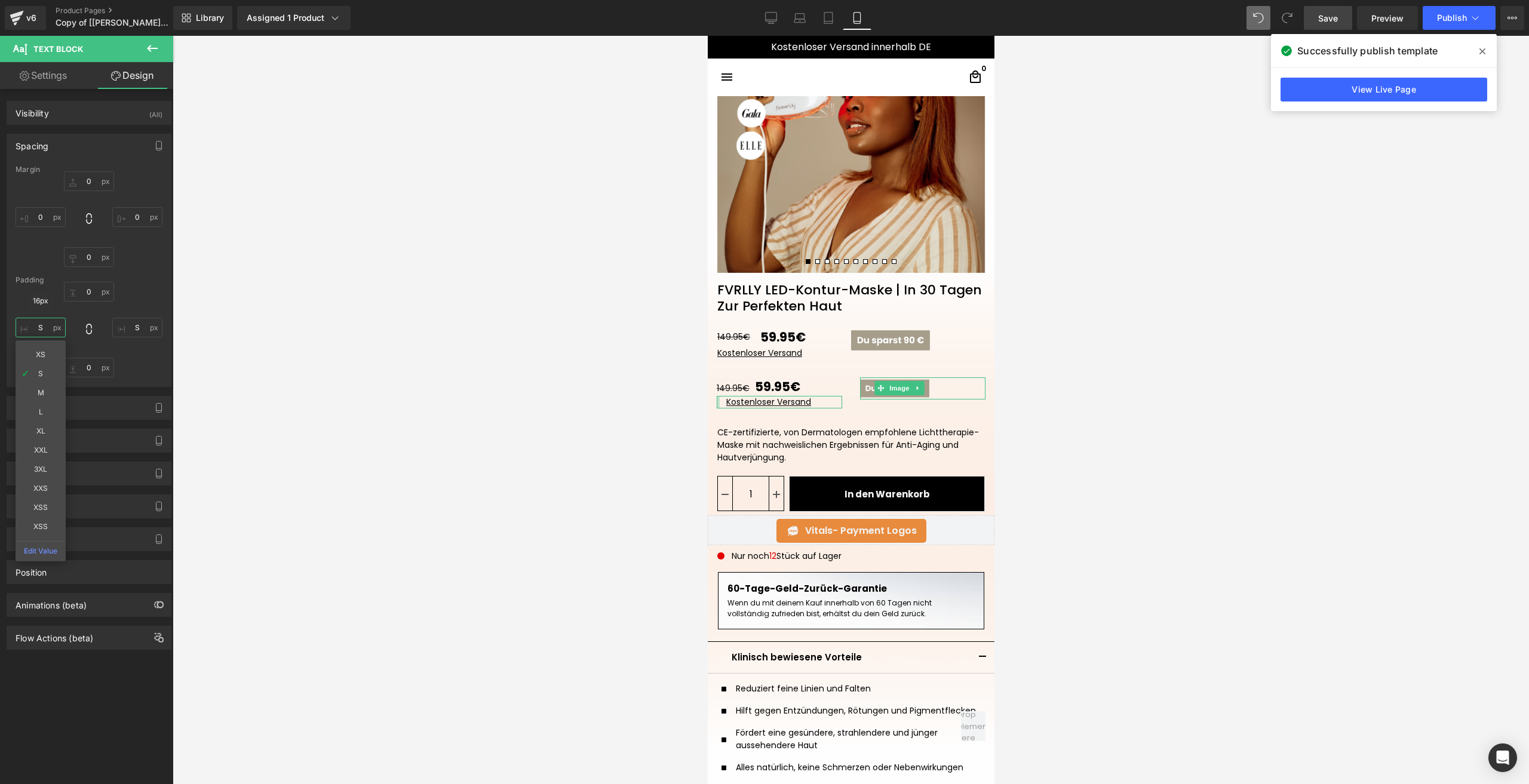
click at [53, 332] on input "S" at bounding box center [41, 327] width 50 height 20
click at [1095, 459] on div at bounding box center [851, 410] width 1357 height 748
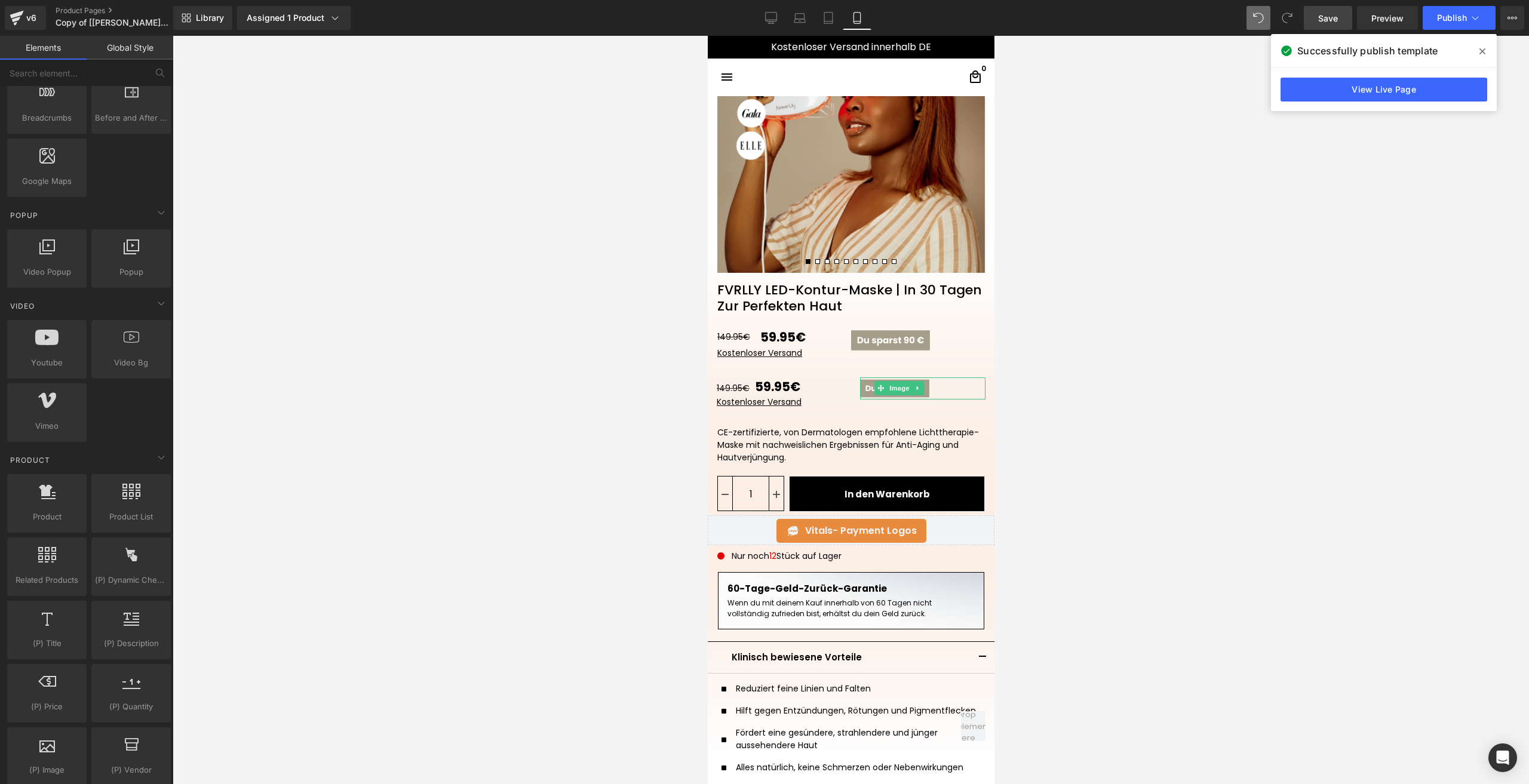
click at [1044, 505] on div at bounding box center [851, 410] width 1357 height 748
click at [729, 373] on span "Row" at bounding box center [735, 368] width 24 height 18
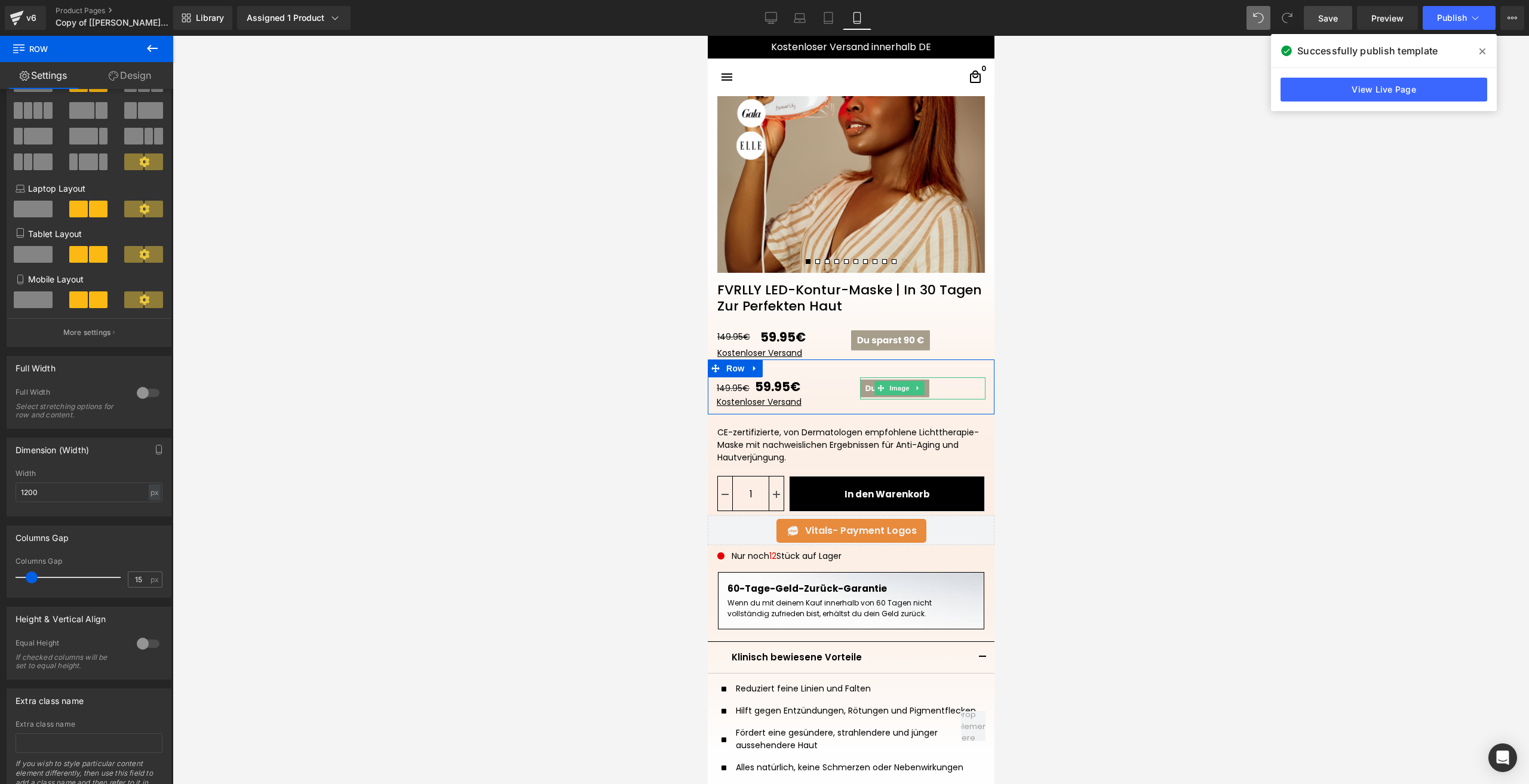
scroll to position [60, 0]
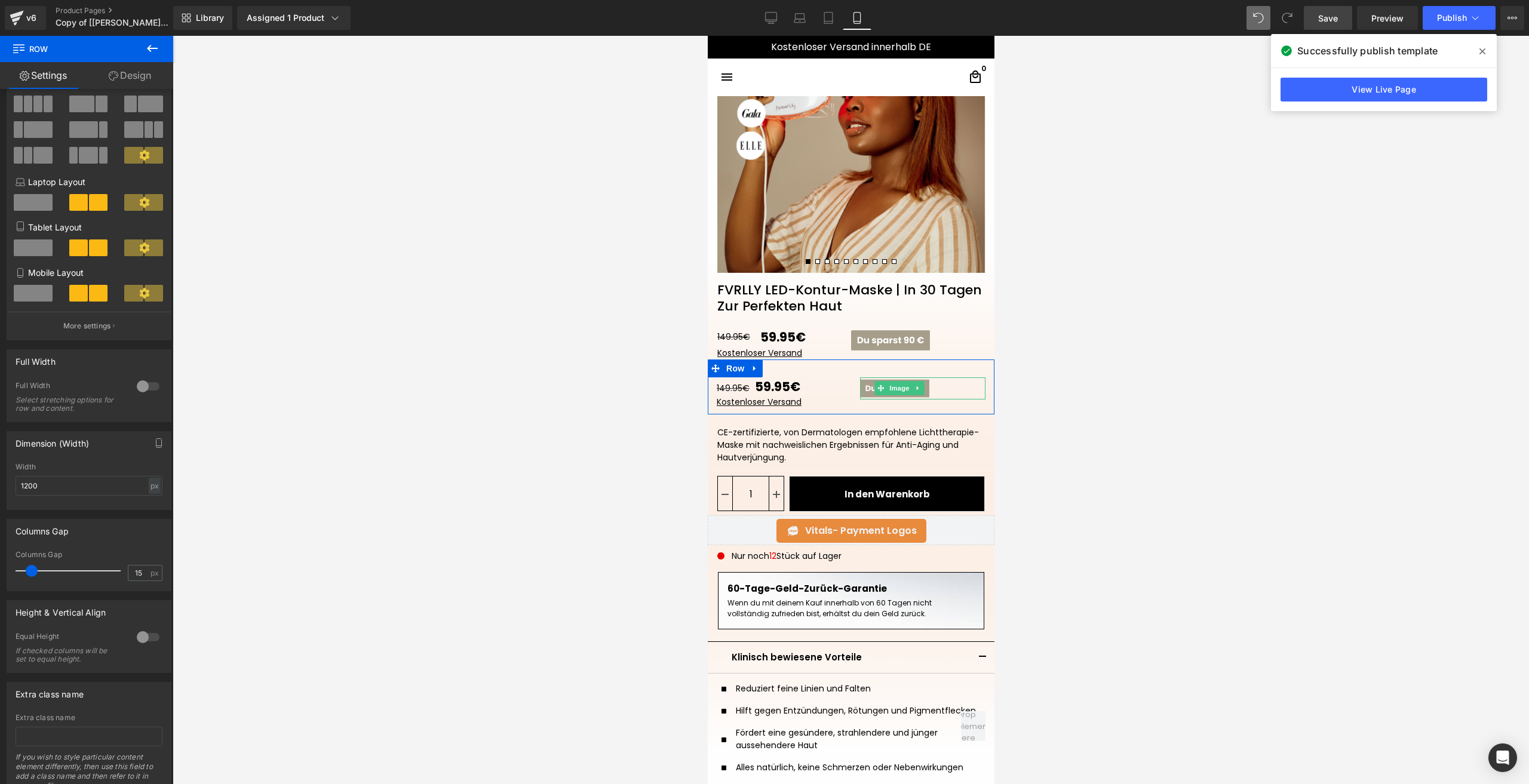
click at [143, 640] on div at bounding box center [148, 637] width 29 height 19
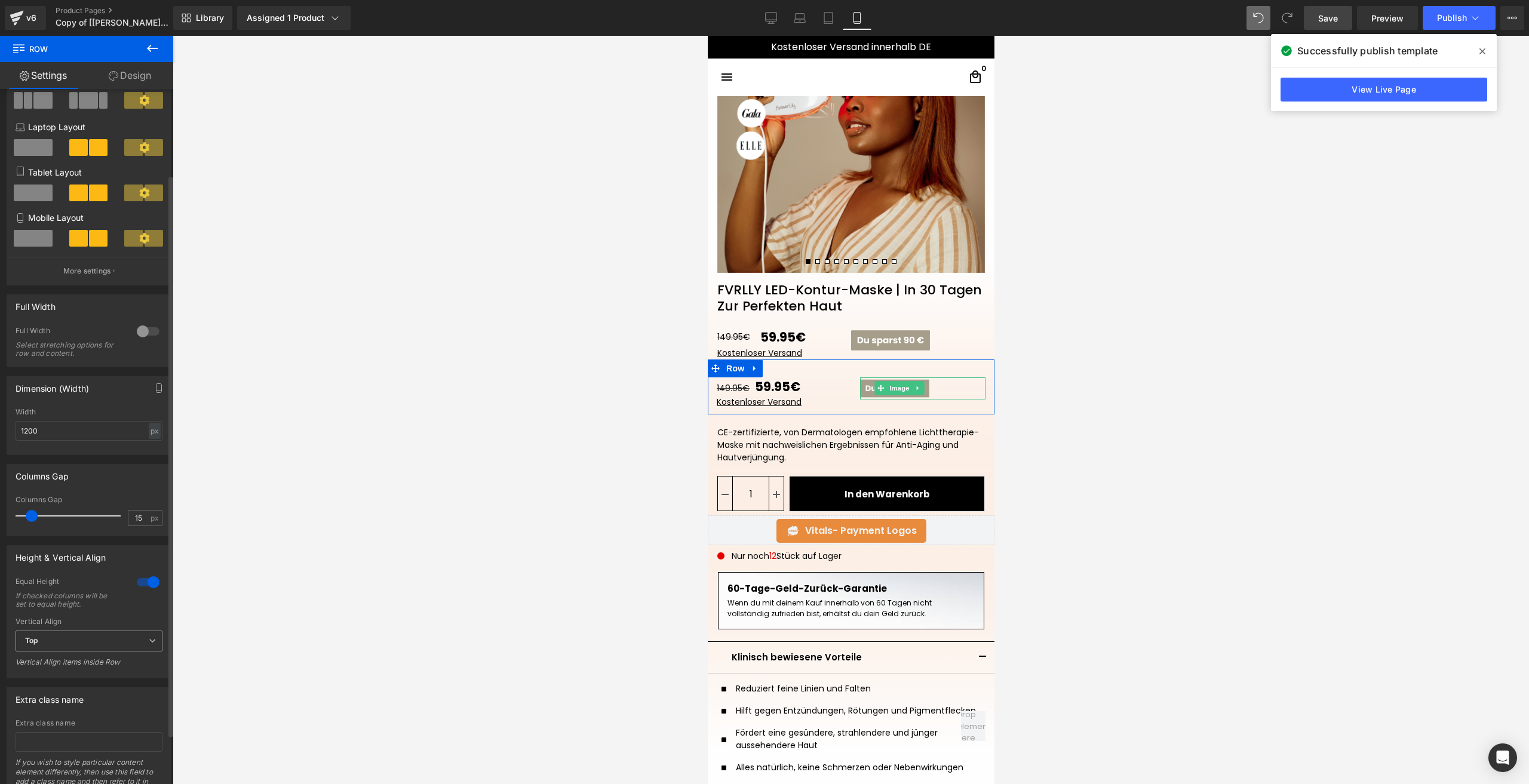
scroll to position [119, 0]
click at [77, 642] on span "Top" at bounding box center [89, 637] width 147 height 21
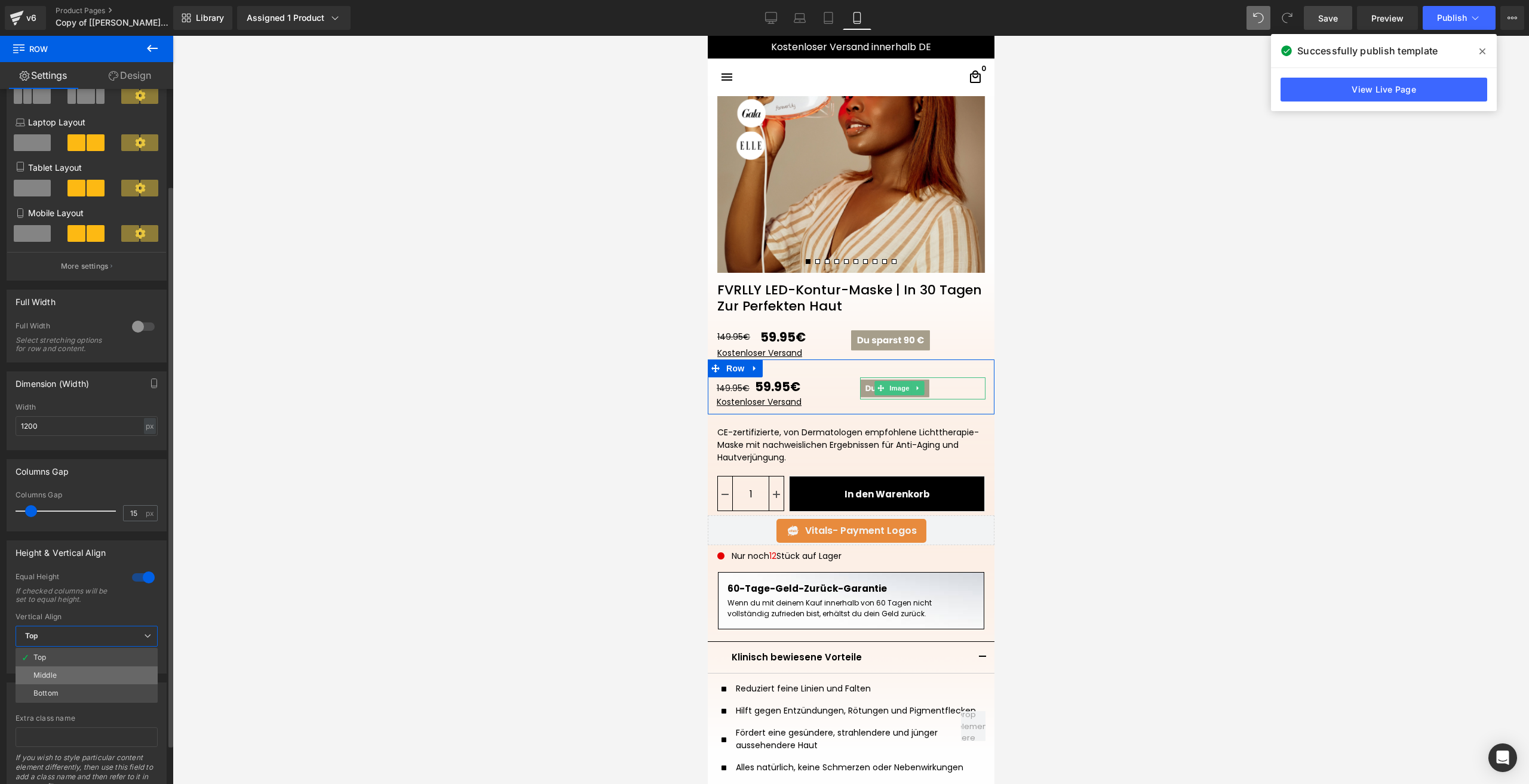
click at [63, 673] on li "Middle" at bounding box center [87, 675] width 142 height 18
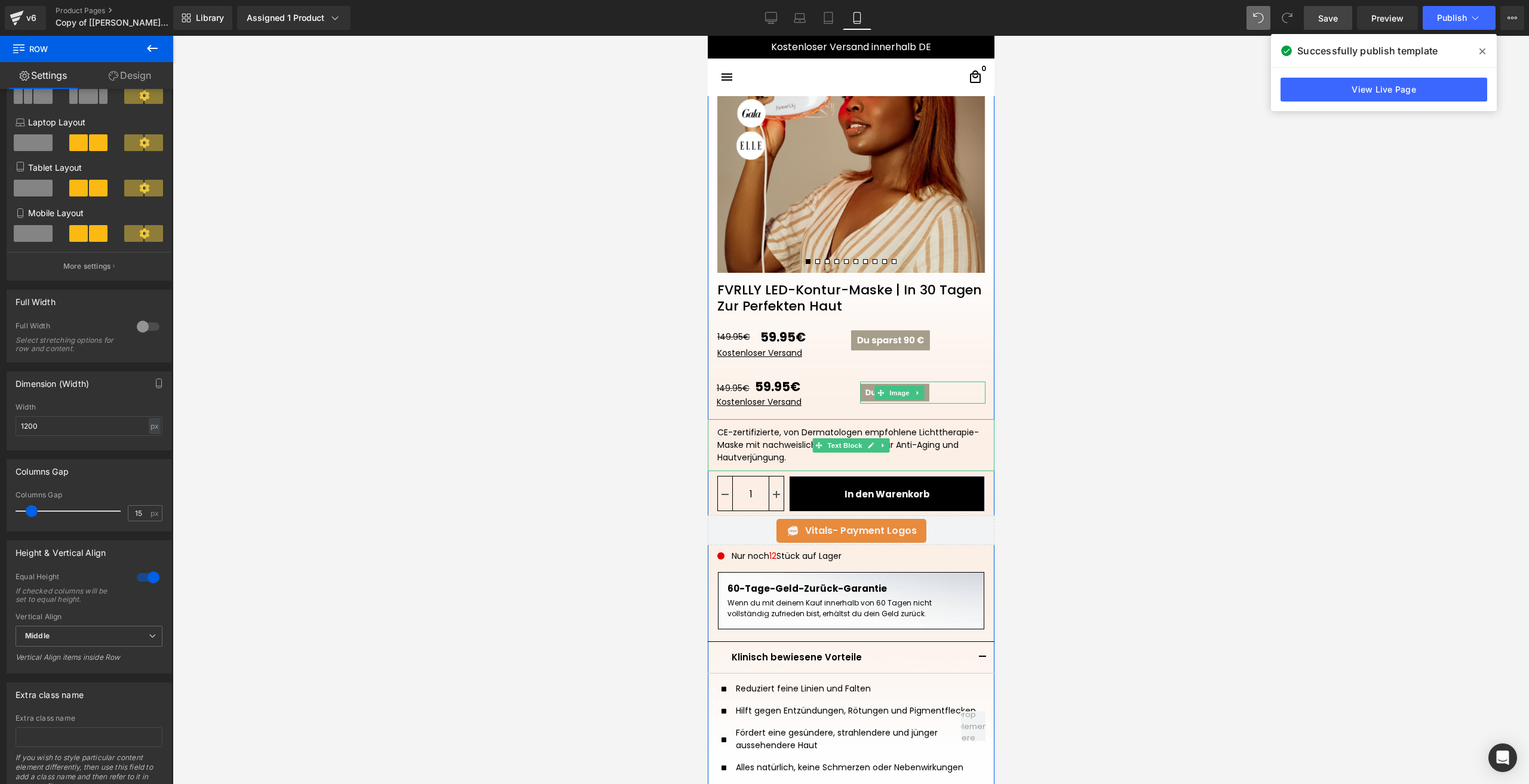
click at [783, 432] on div "CE-zertifizierte, von Dermatologen empfohlene Lichttherapie-Maske mit nachweisl…" at bounding box center [850, 445] width 287 height 52
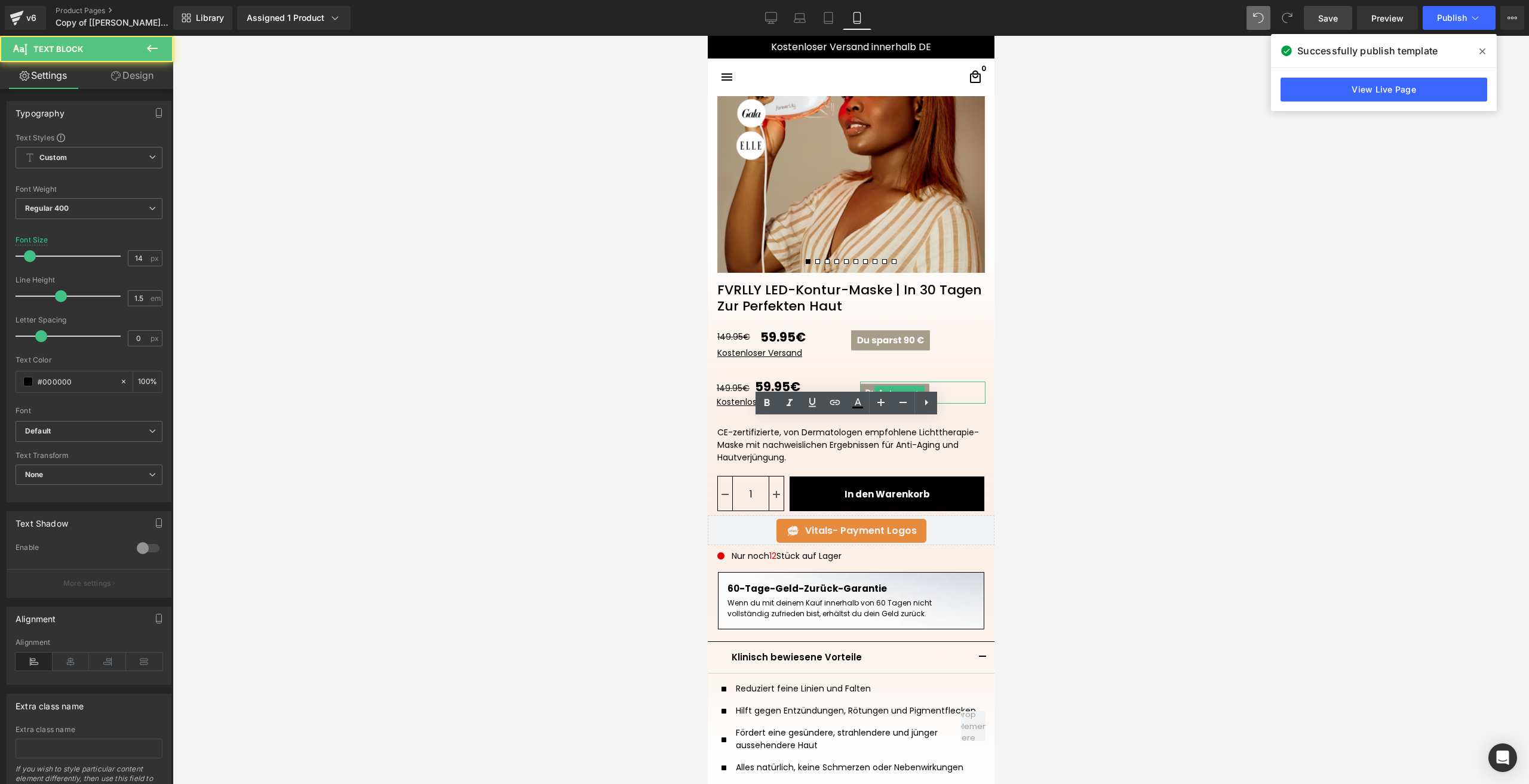
click at [1059, 450] on div at bounding box center [851, 410] width 1357 height 748
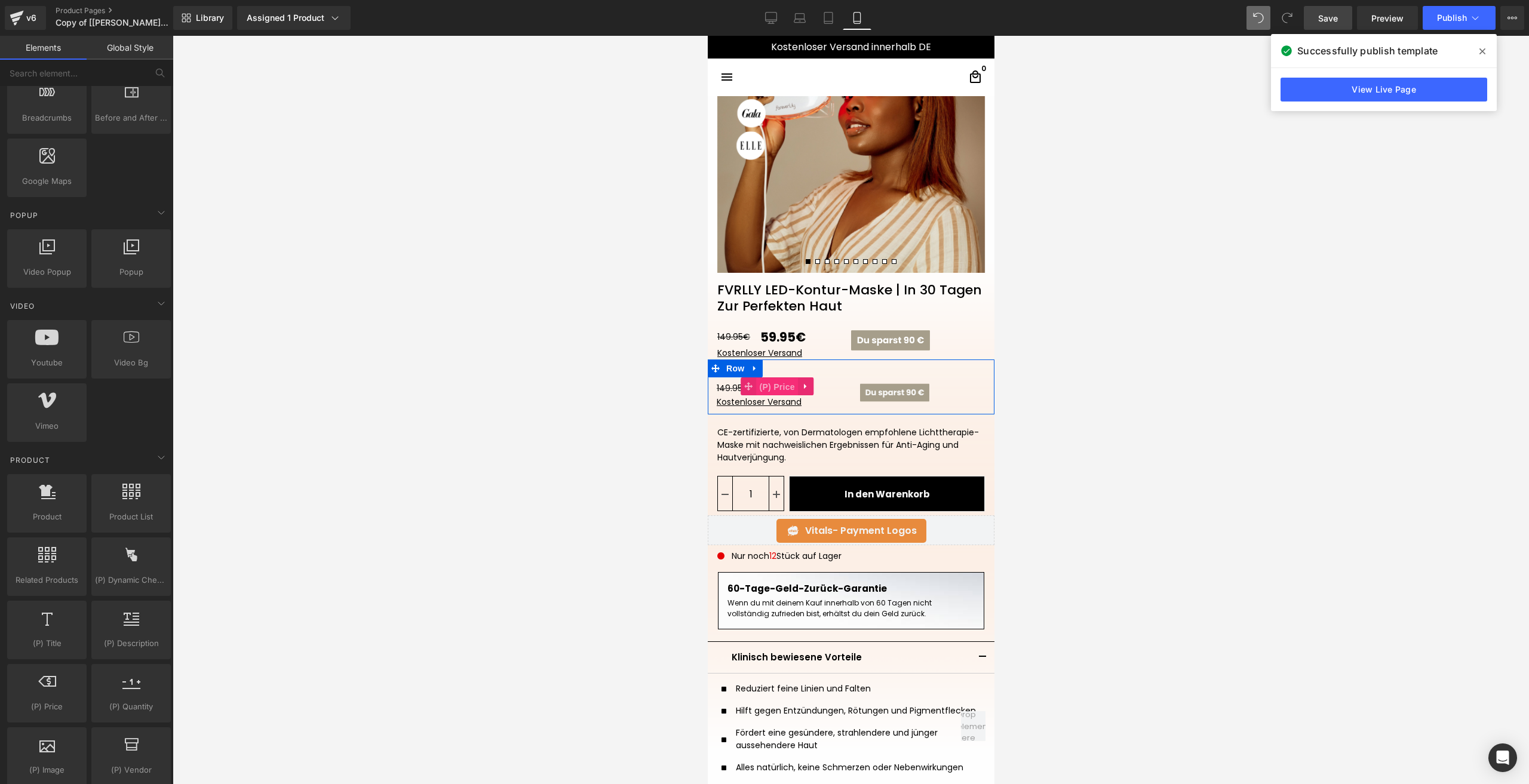
click at [774, 389] on span "(P) Price" at bounding box center [776, 387] width 42 height 18
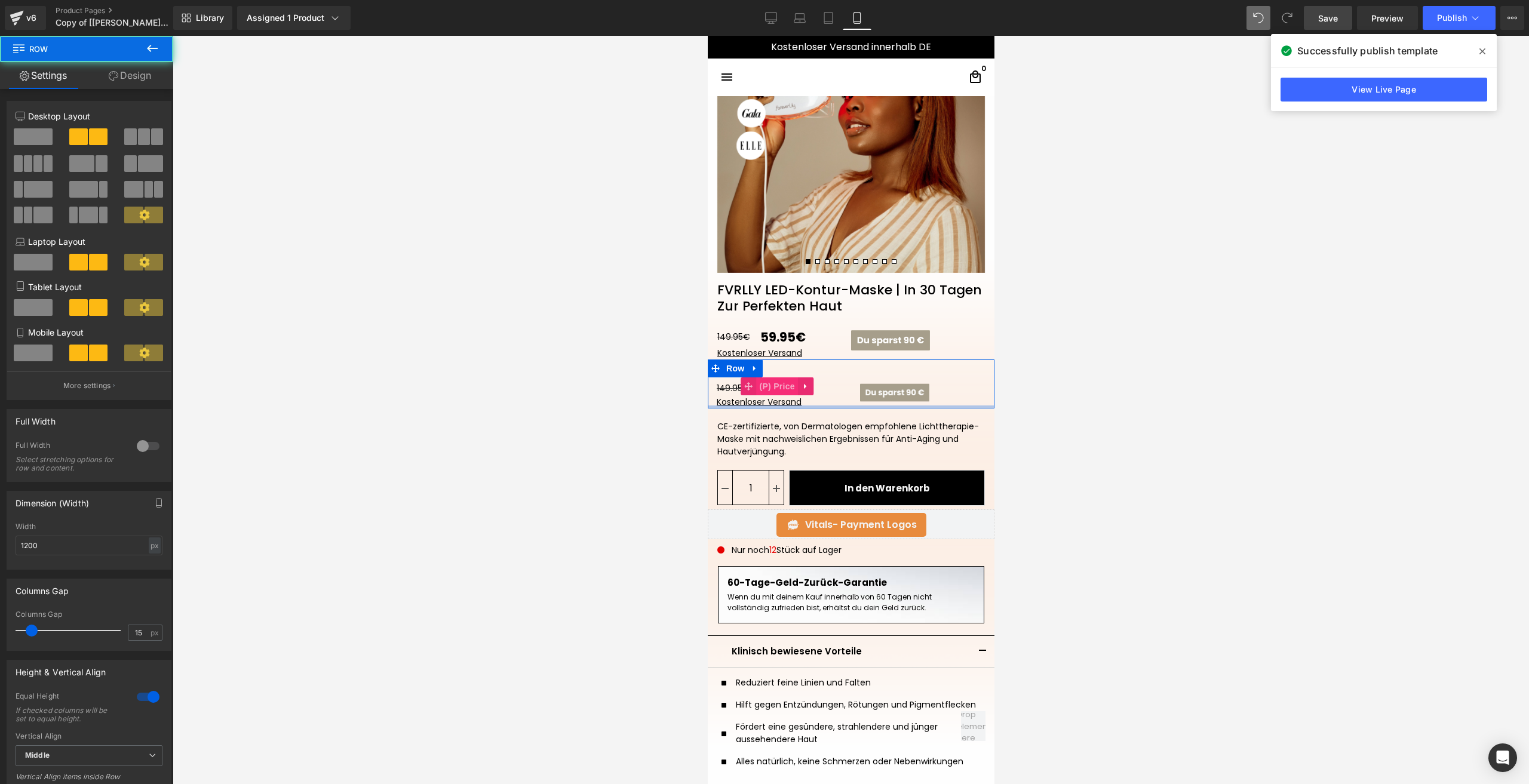
drag, startPoint x: 785, startPoint y: 411, endPoint x: 791, endPoint y: 360, distance: 51.4
click at [780, 378] on div "149.95€ 59.95€ (P) Price Kostenloser Versand Text Block NaNpx Image Row" at bounding box center [850, 384] width 287 height 50
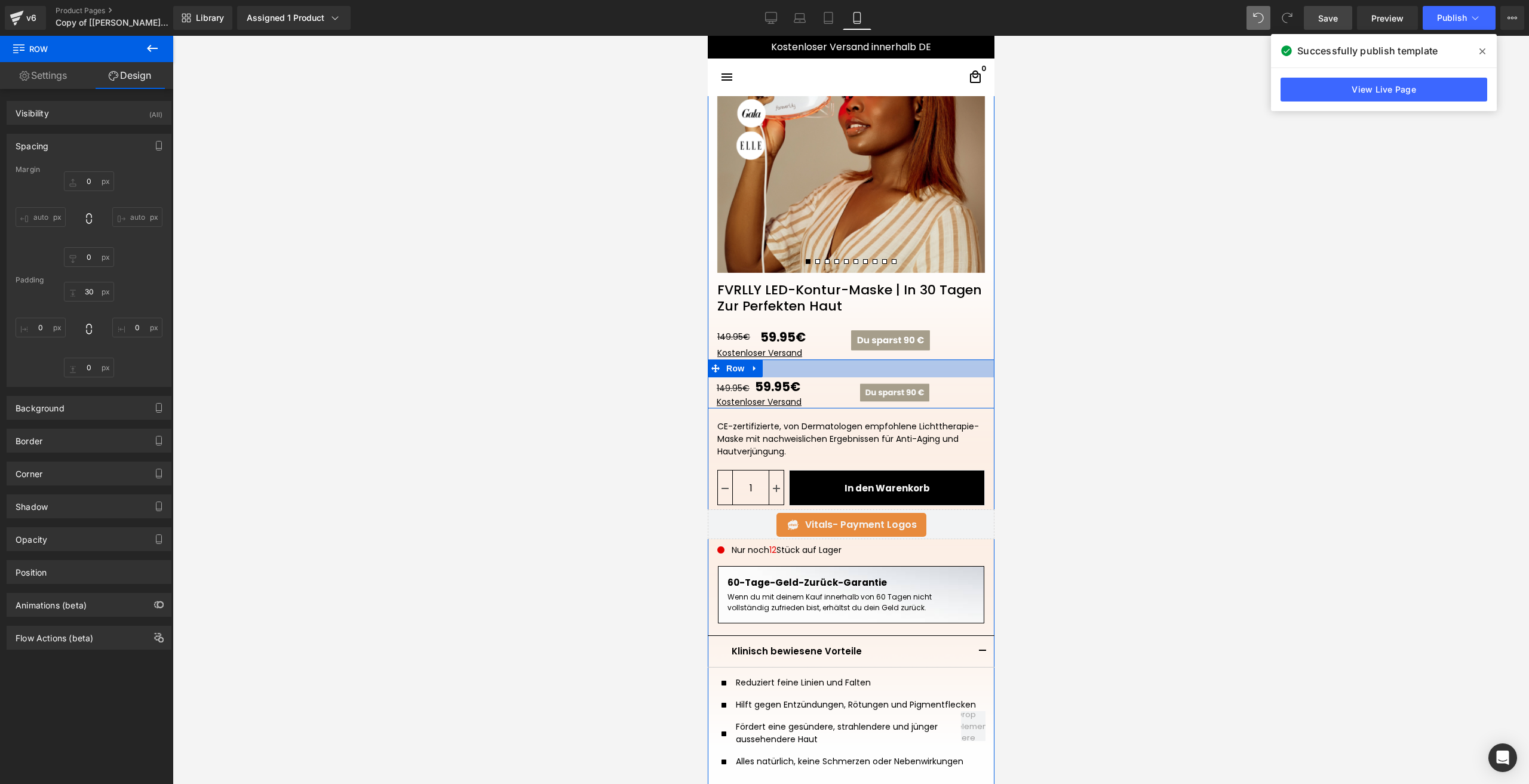
drag, startPoint x: 792, startPoint y: 362, endPoint x: 1088, endPoint y: 380, distance: 296.5
click at [792, 362] on div at bounding box center [850, 368] width 287 height 18
click at [95, 294] on input "text" at bounding box center [89, 292] width 50 height 20
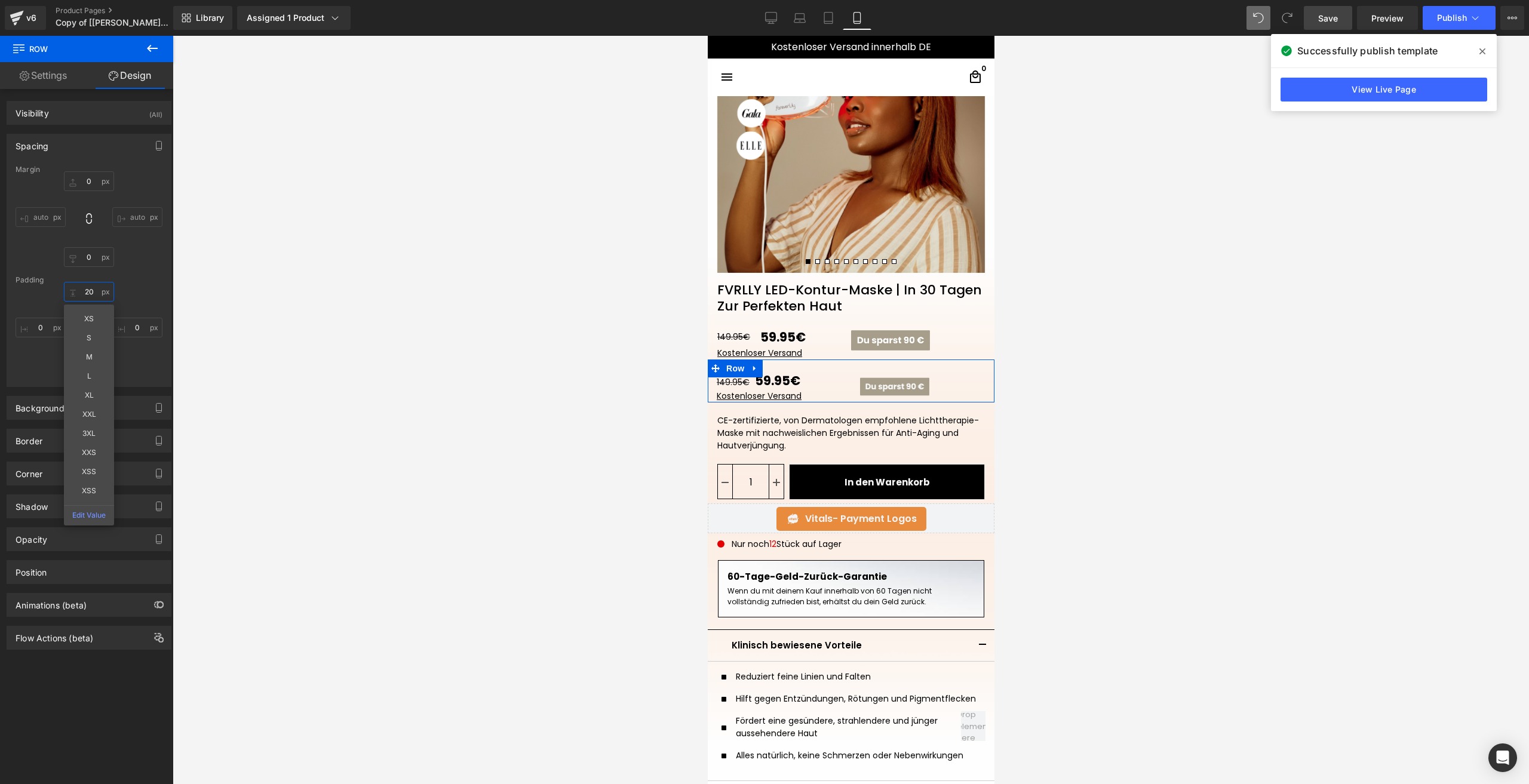
type input "20"
click at [885, 387] on span "Image" at bounding box center [894, 386] width 25 height 14
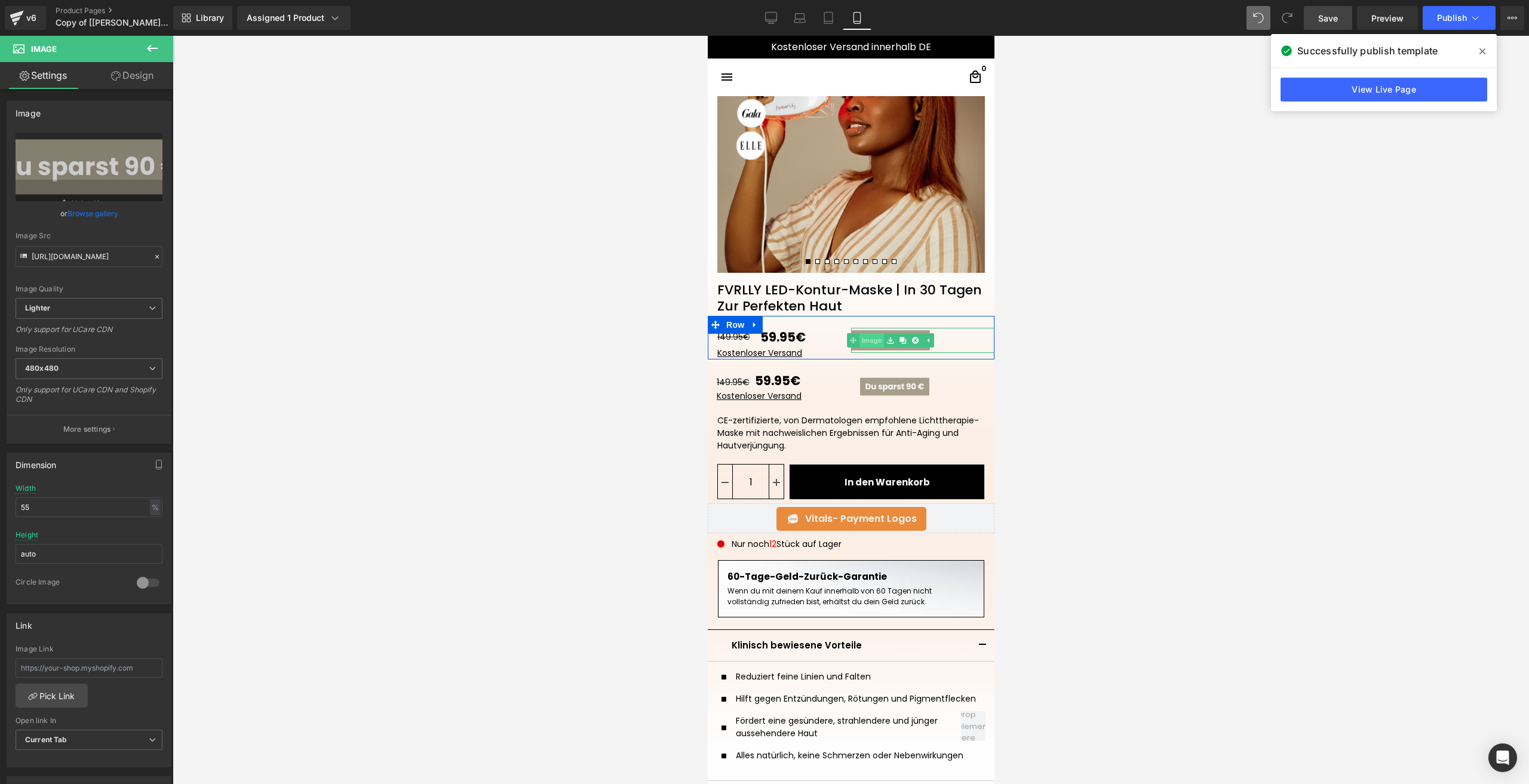
click at [869, 342] on link "Image" at bounding box center [864, 340] width 37 height 14
click at [881, 342] on span "Image" at bounding box center [889, 341] width 25 height 14
click at [882, 385] on span "Image" at bounding box center [894, 386] width 25 height 14
click at [48, 510] on input "55" at bounding box center [89, 507] width 147 height 20
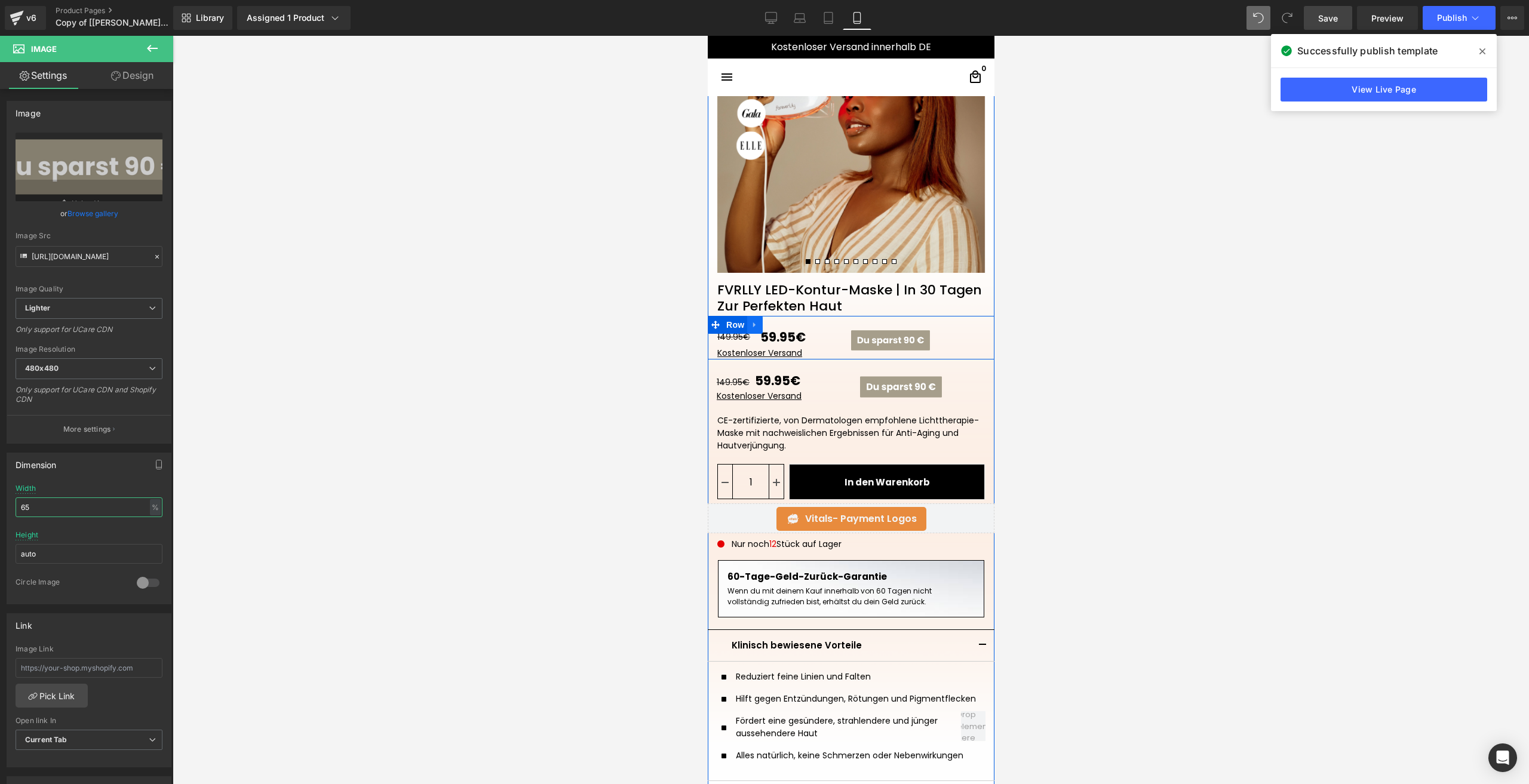
type input "65"
click at [750, 327] on icon at bounding box center [754, 325] width 8 height 9
click at [783, 324] on icon at bounding box center [785, 324] width 8 height 8
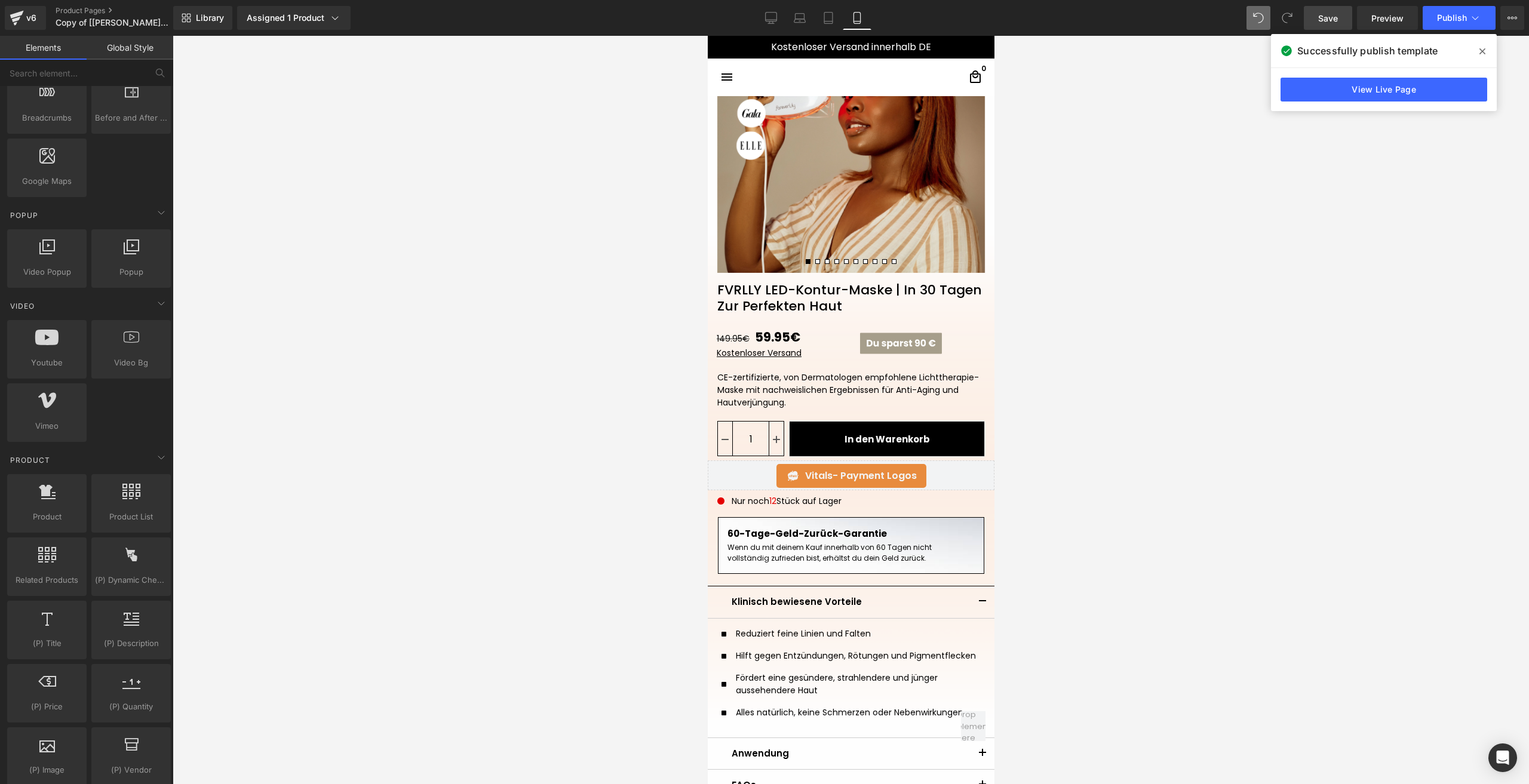
click at [1317, 14] on link "Save" at bounding box center [1328, 18] width 48 height 24
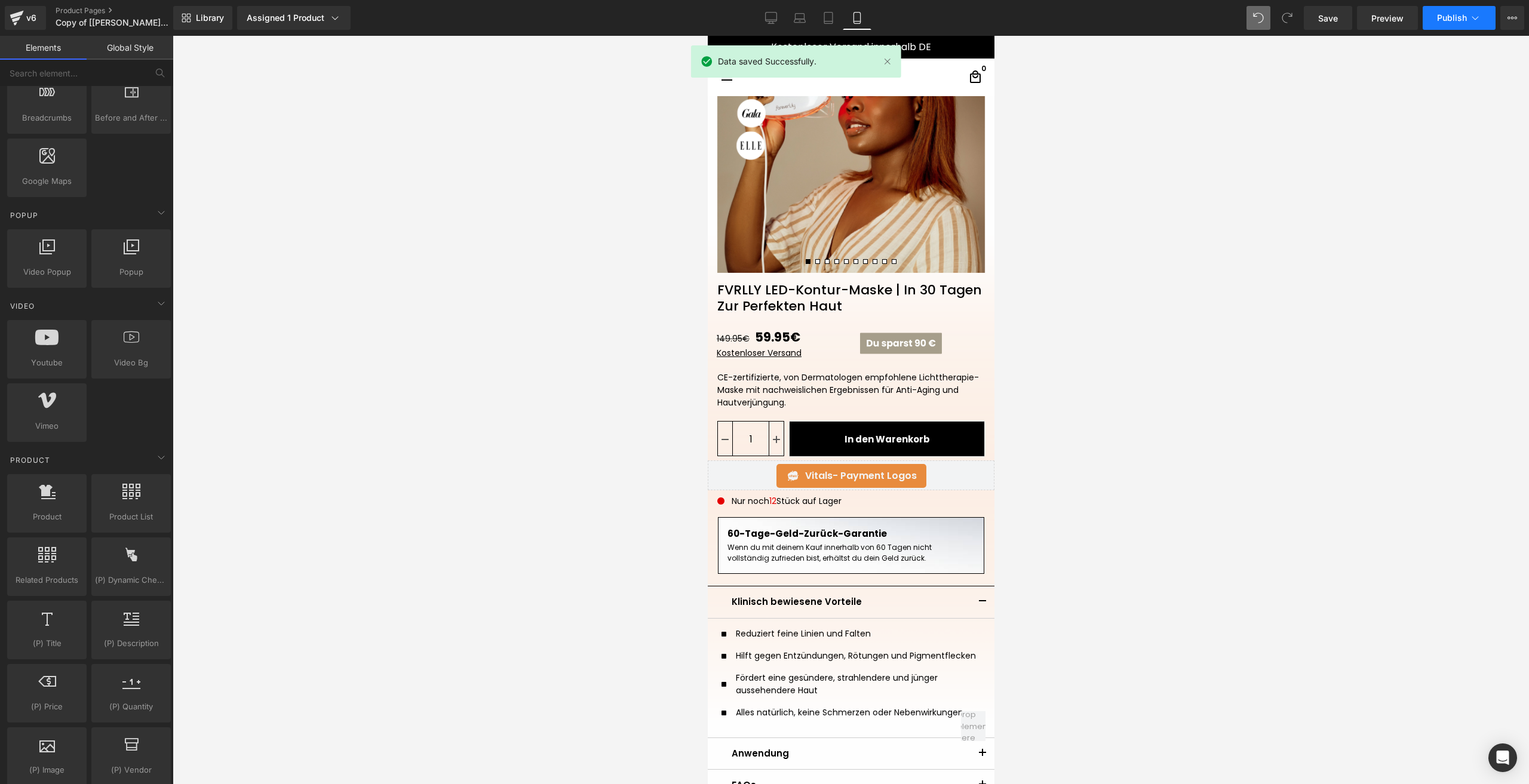
click at [1449, 14] on span "Publish" at bounding box center [1451, 17] width 29 height 10
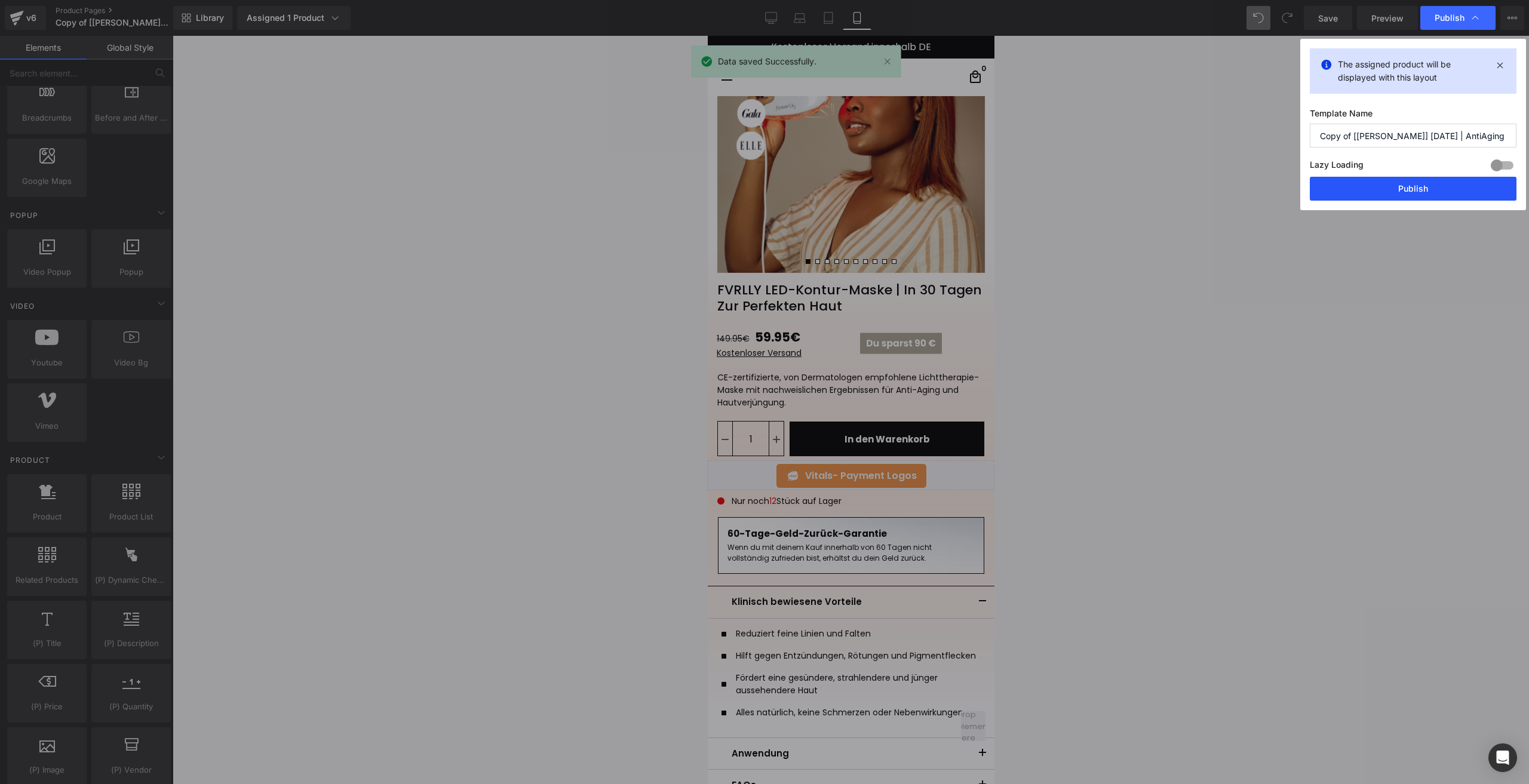
click at [1383, 189] on button "Publish" at bounding box center [1413, 189] width 206 height 24
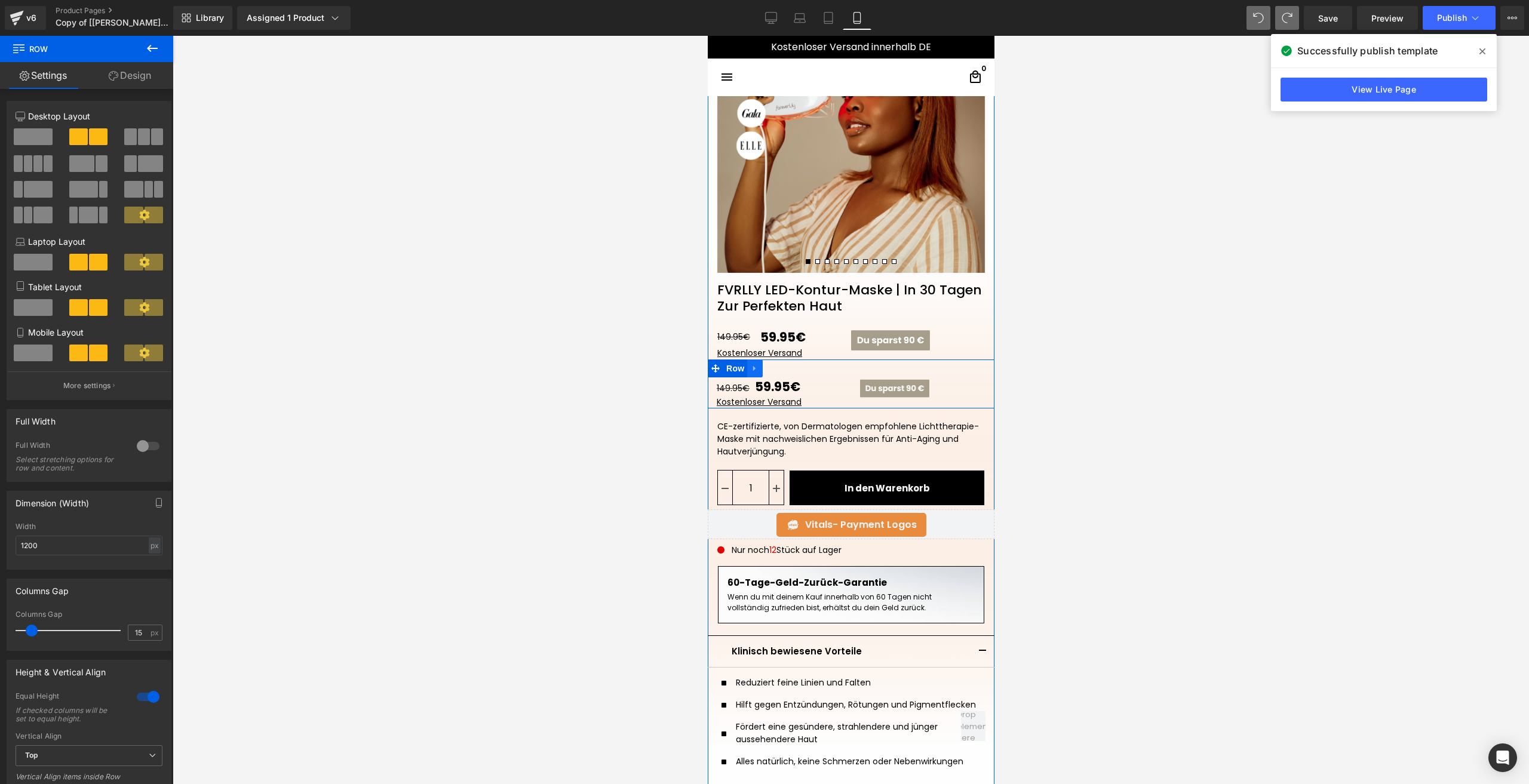
click at [752, 368] on icon at bounding box center [753, 367] width 2 height 5
click at [786, 371] on link at bounding box center [785, 368] width 16 height 18
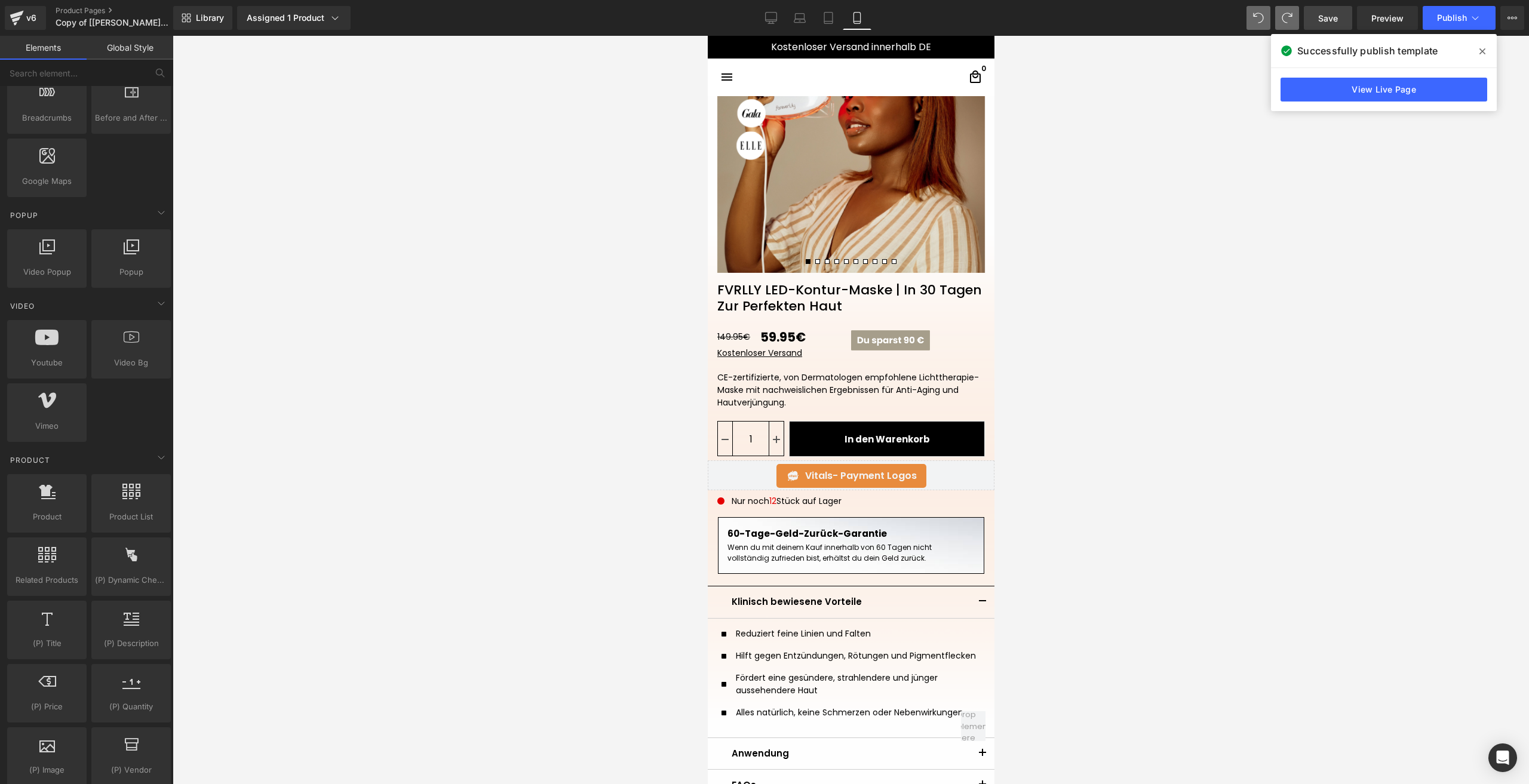
click at [1313, 20] on link "Save" at bounding box center [1328, 18] width 48 height 24
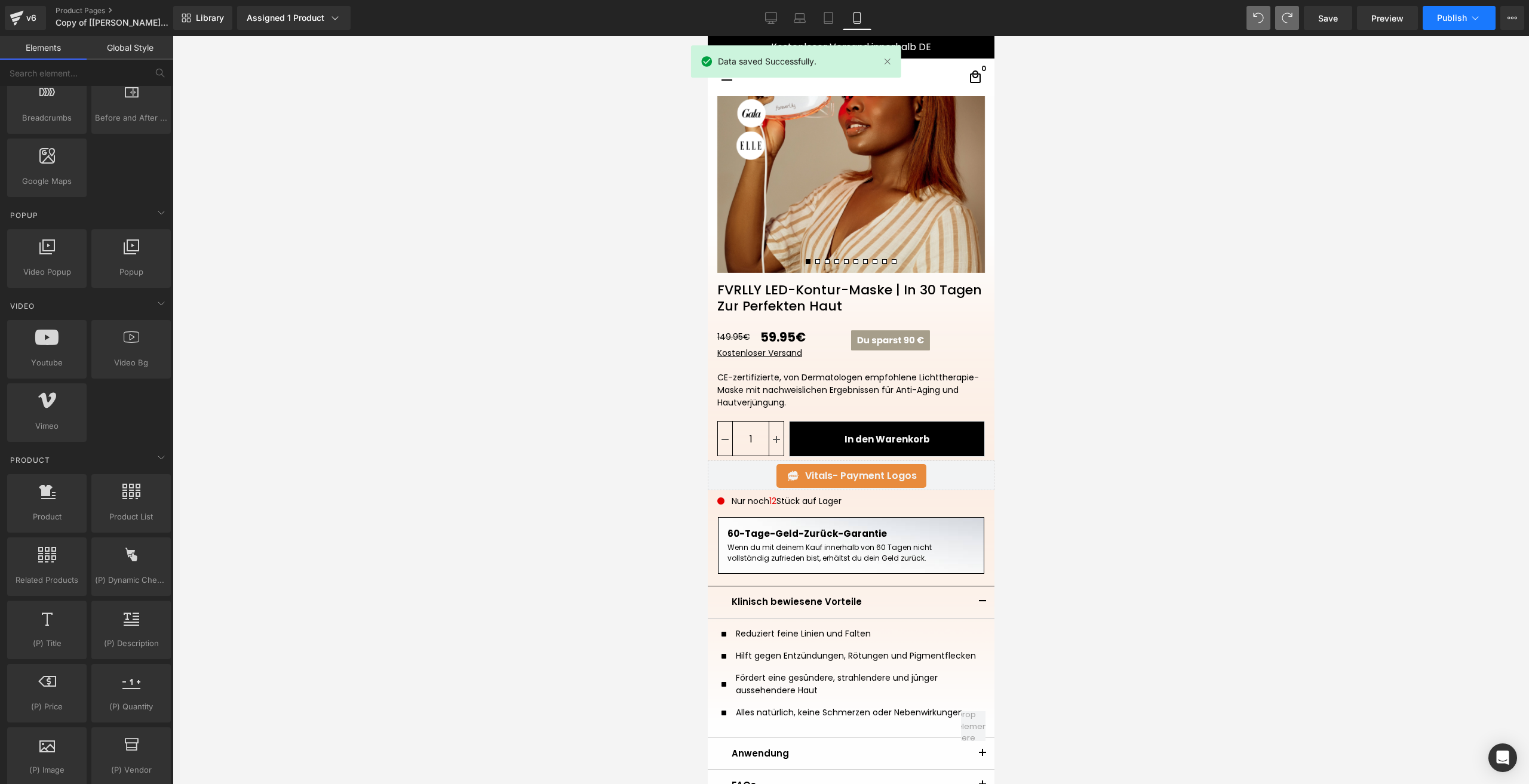
click at [1443, 14] on span "Publish" at bounding box center [1451, 17] width 29 height 10
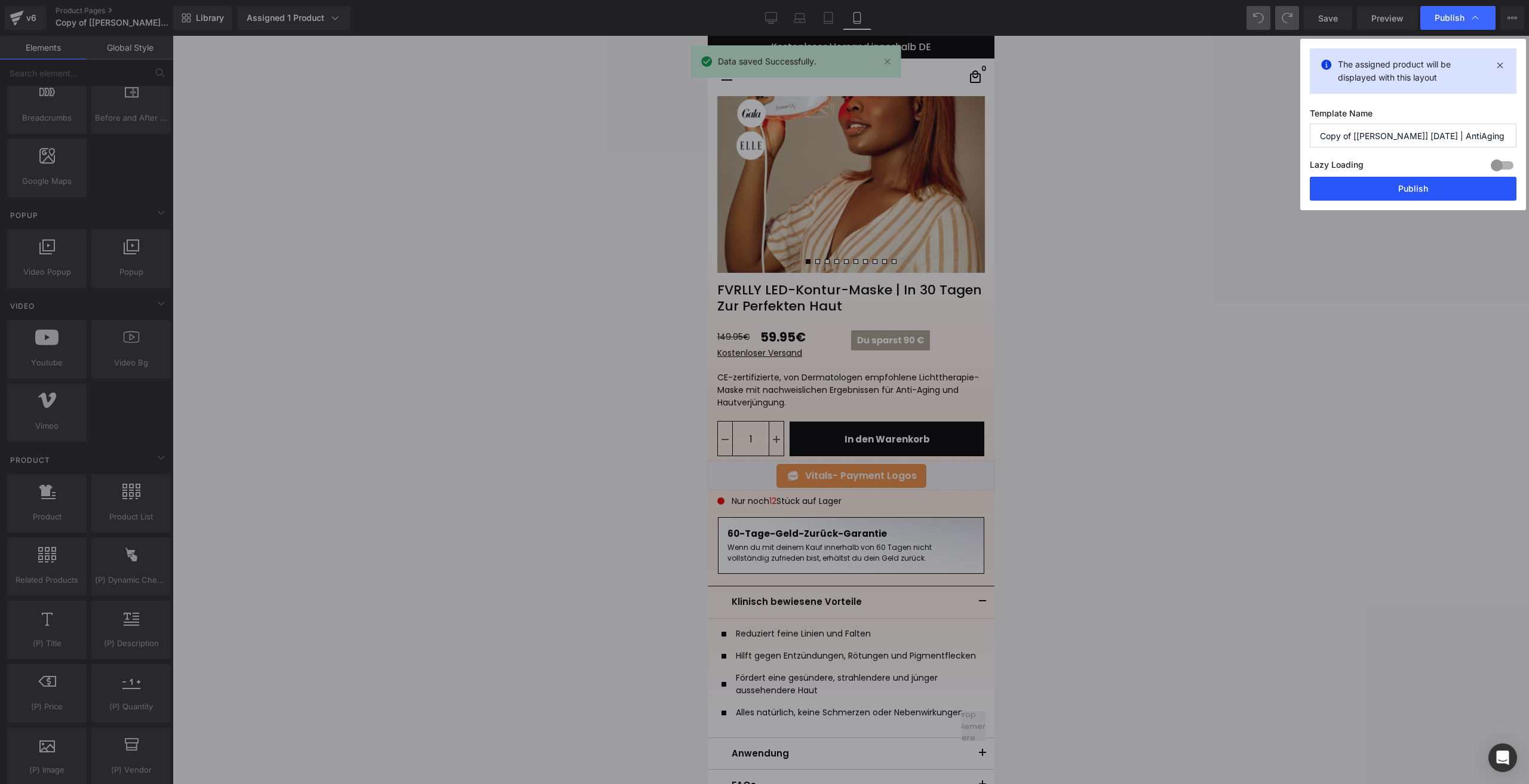
click at [1368, 181] on button "Publish" at bounding box center [1413, 189] width 206 height 24
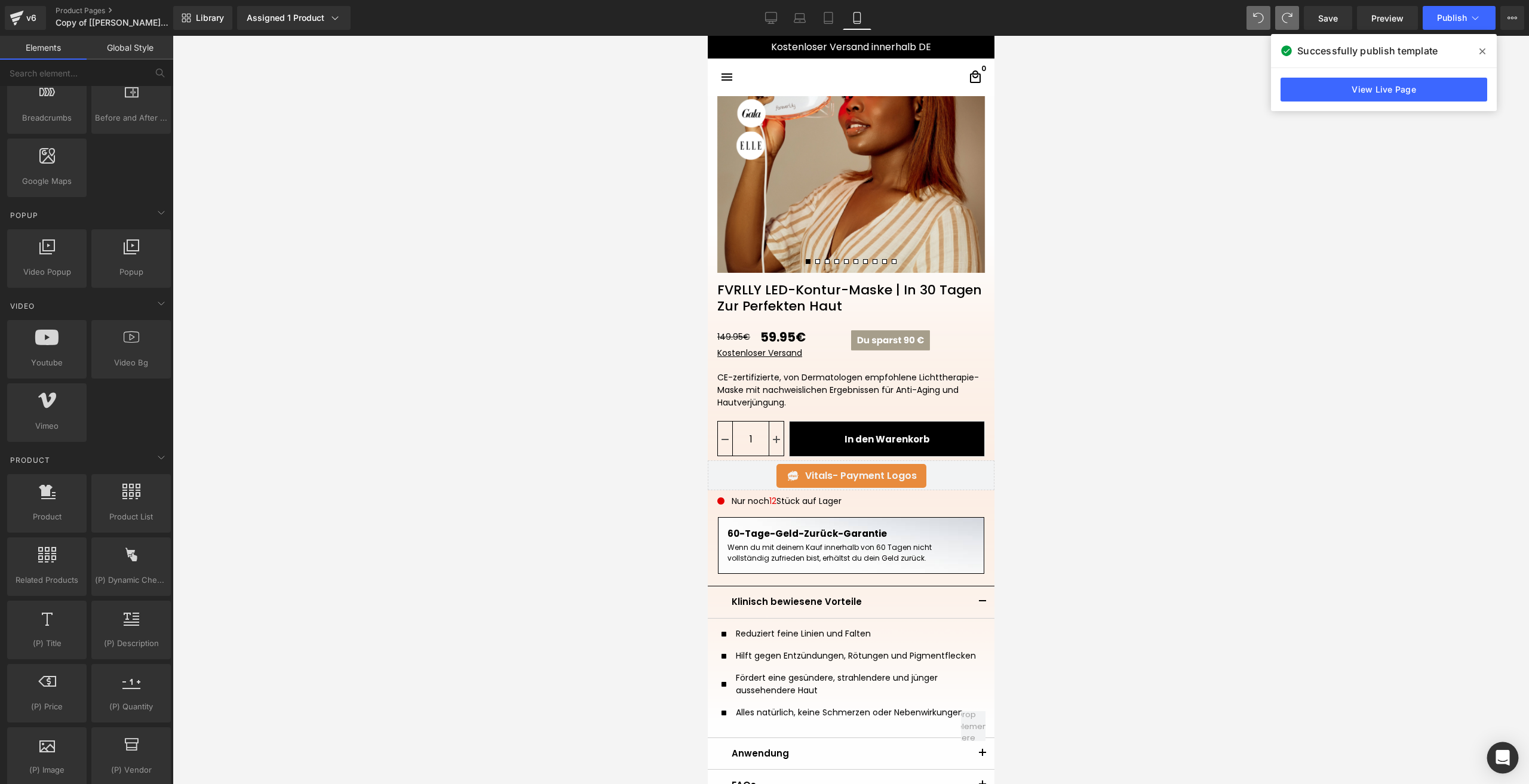
click at [1503, 744] on body "Image You are previewing how the will restyle your page. You can not edit Eleme…" at bounding box center [764, 392] width 1529 height 784
click at [1503, 755] on icon "Open Intercom Messenger" at bounding box center [1503, 758] width 14 height 16
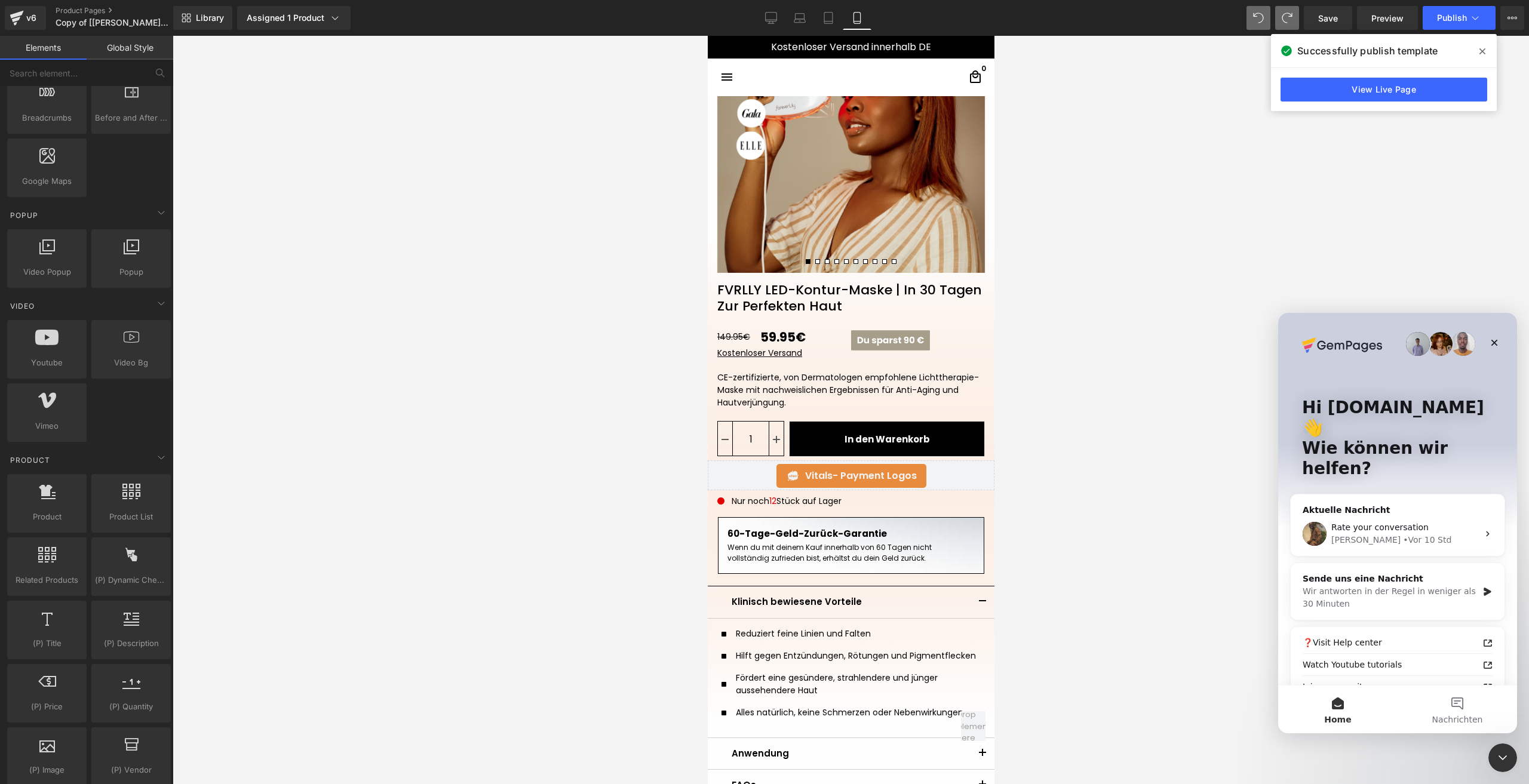
scroll to position [0, 0]
click at [1425, 585] on div "Wir antworten in der Regel in weniger als 30 Minuten" at bounding box center [1390, 597] width 175 height 25
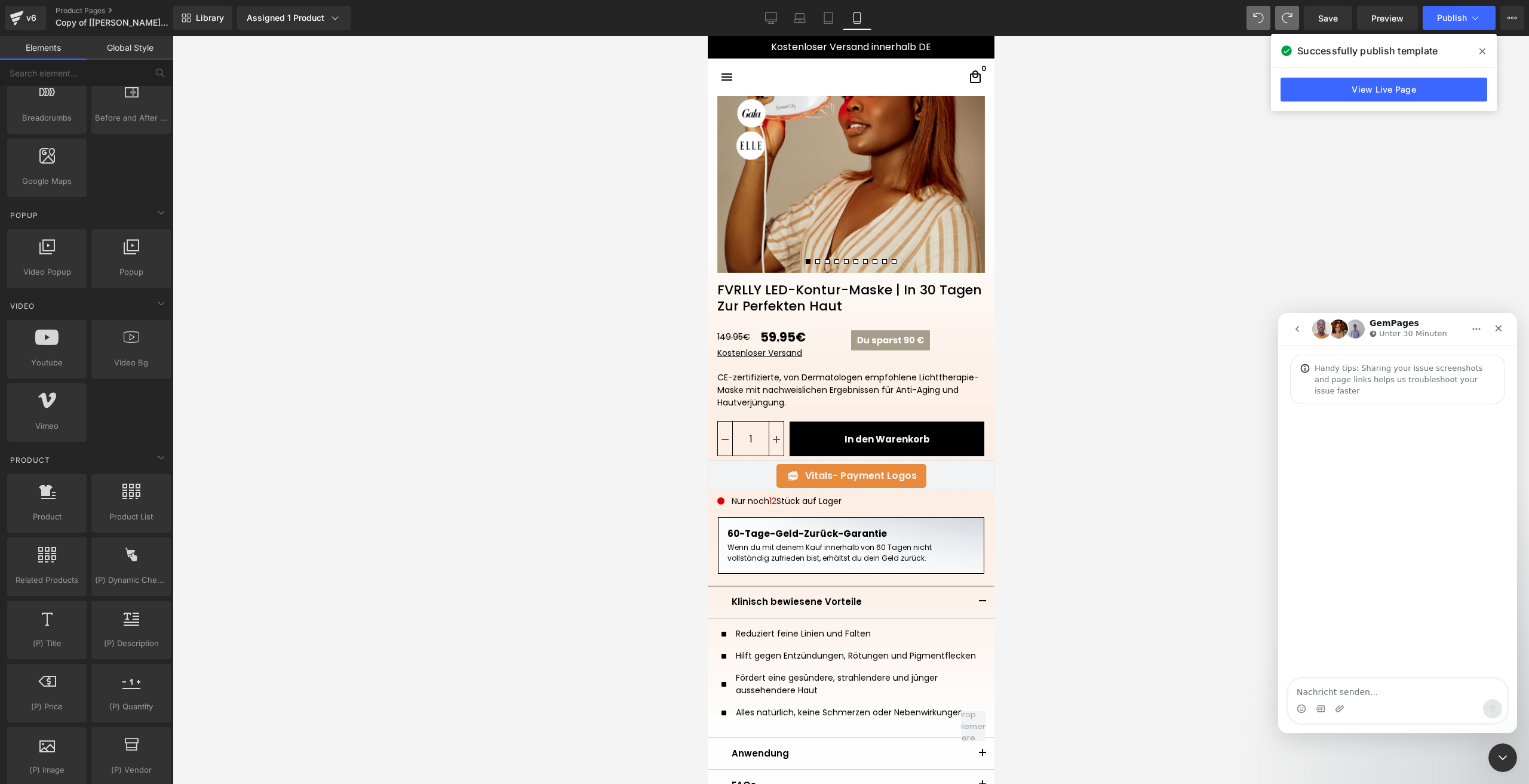
click at [1326, 696] on textarea "Nachricht senden..." at bounding box center [1397, 689] width 219 height 20
type textarea "need some help"
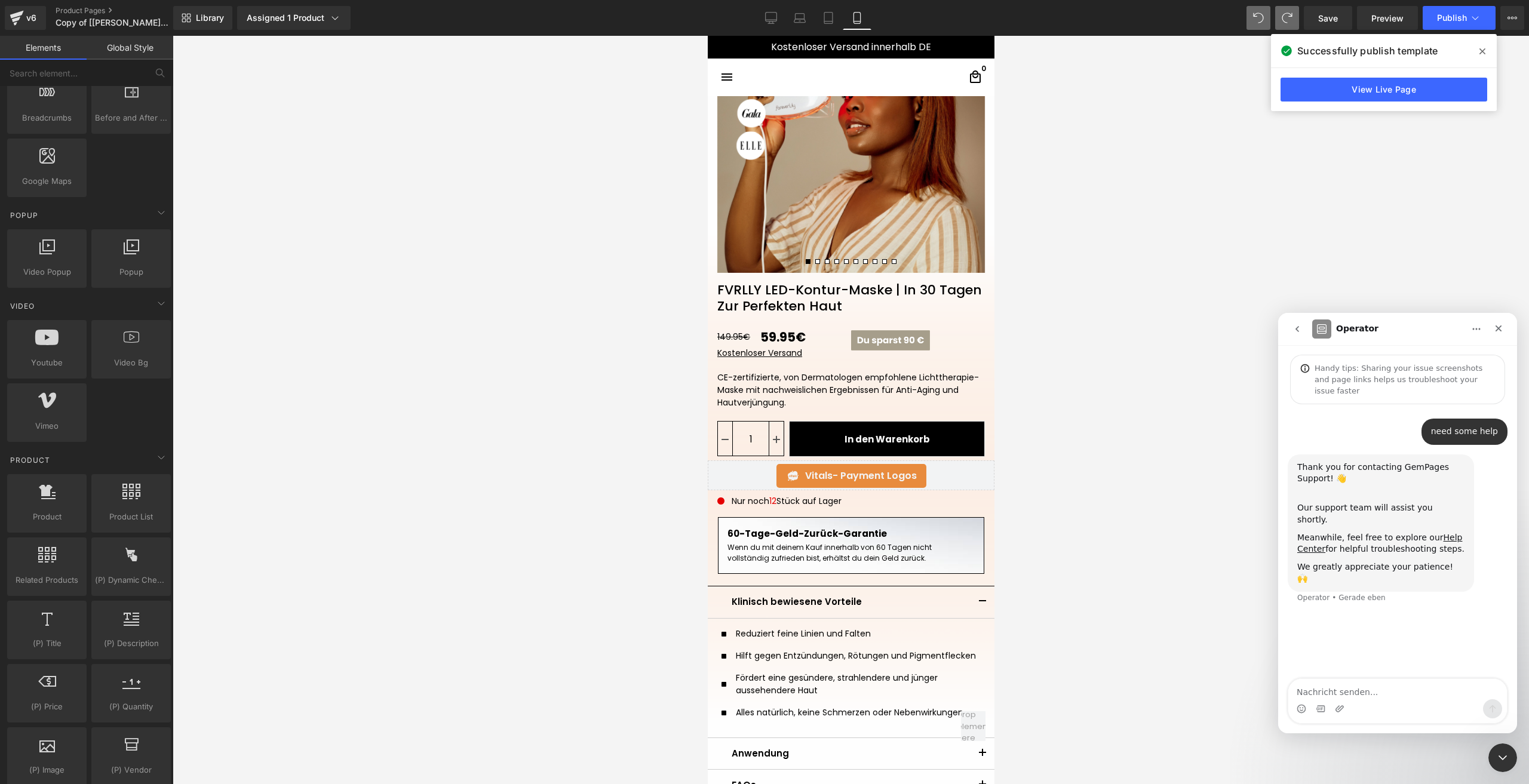
click at [1066, 501] on div at bounding box center [764, 374] width 1529 height 748
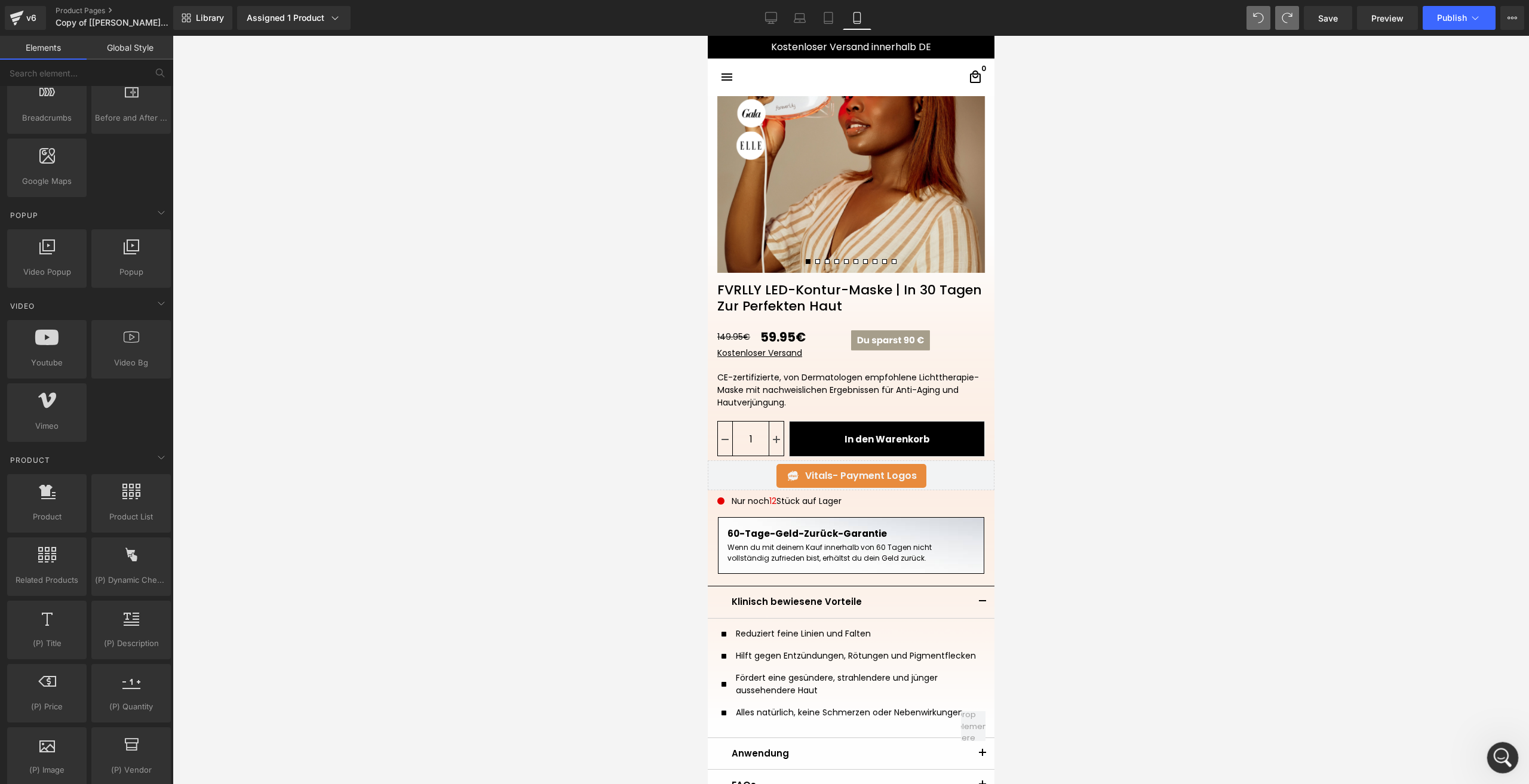
click at [1498, 743] on div "Intercom-Nachrichtendienst öffnen" at bounding box center [1501, 756] width 39 height 39
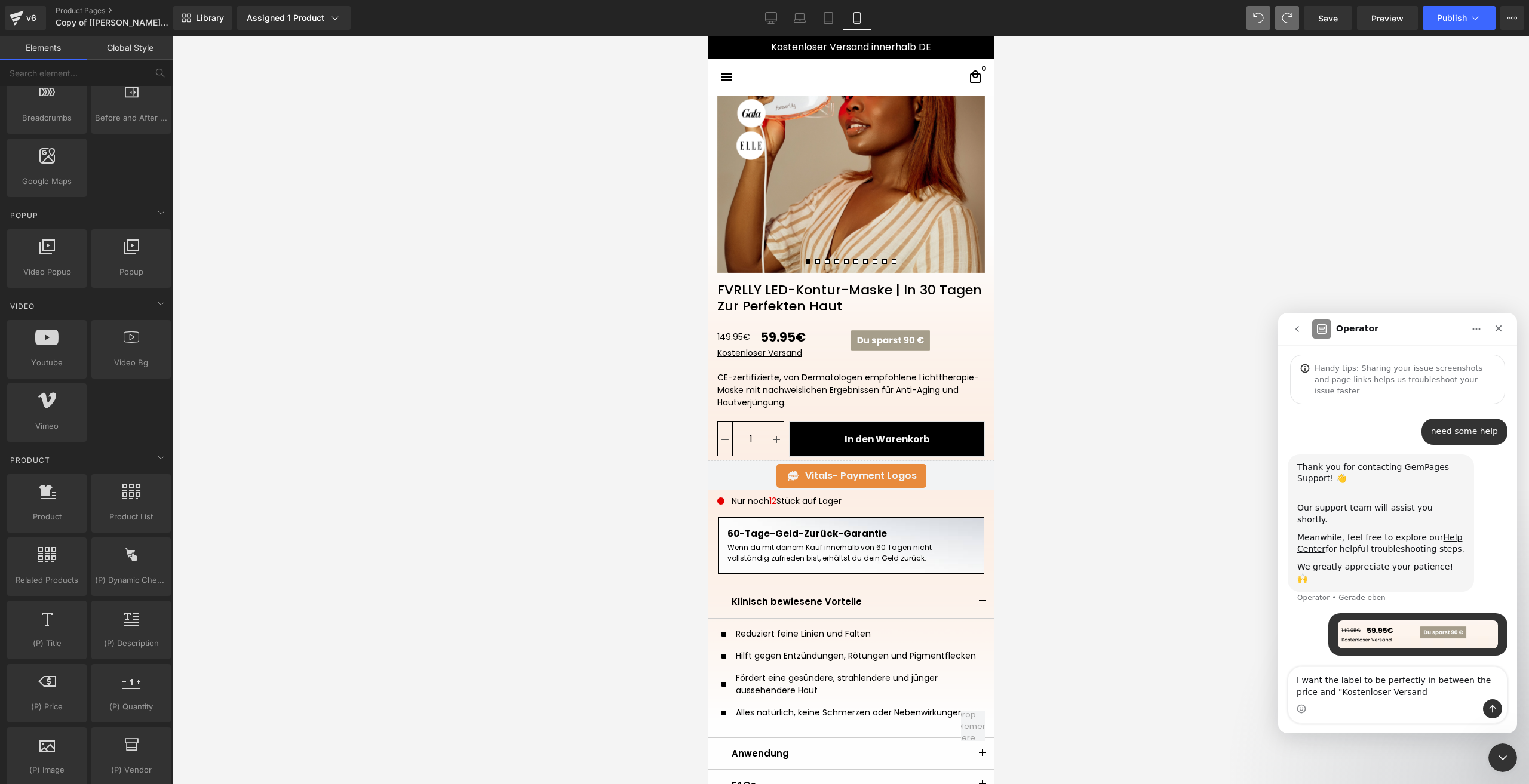
type textarea "I want the label to be perfectly in between the price and "Kostenloser Versand""
click at [1115, 500] on div at bounding box center [764, 374] width 1529 height 748
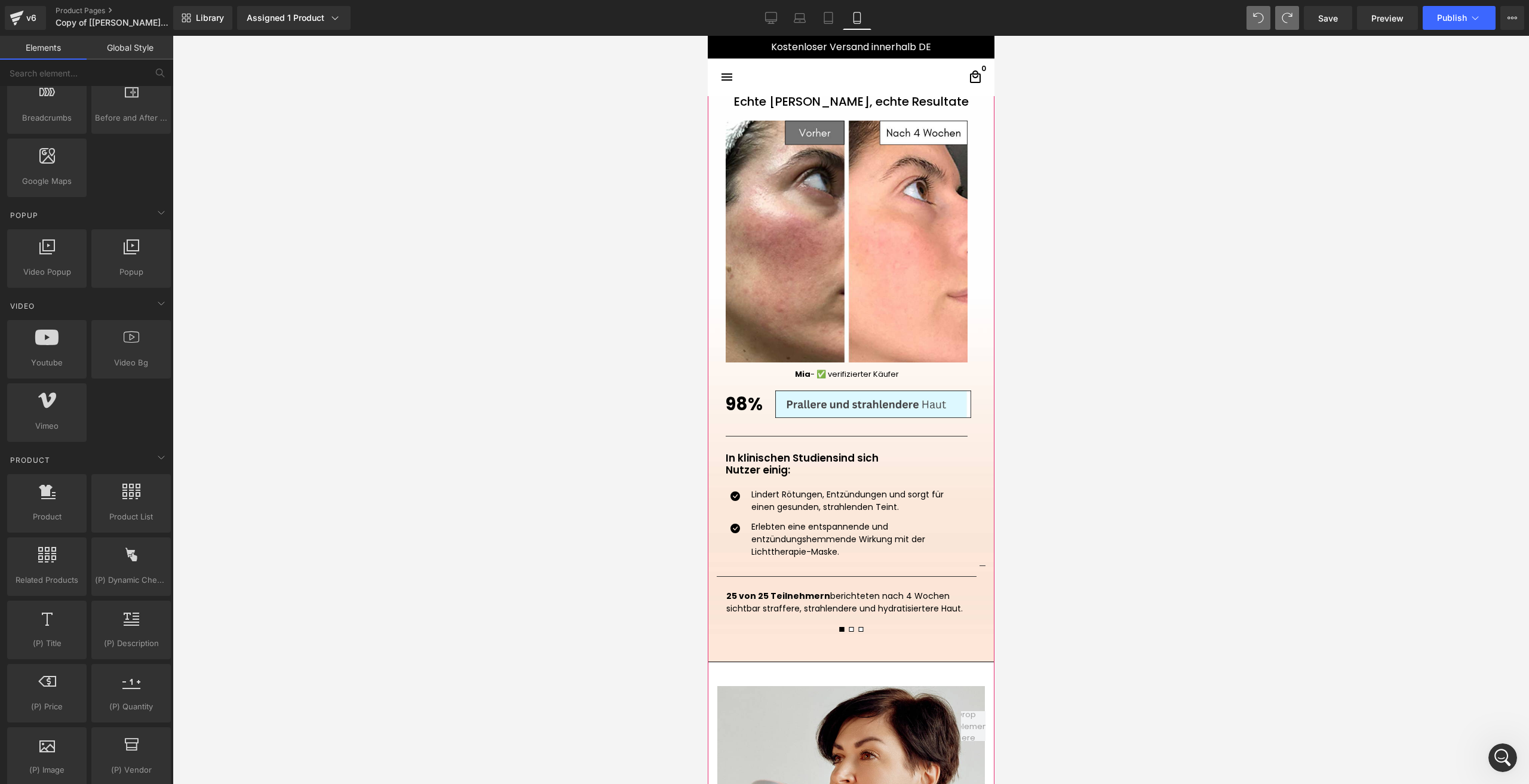
scroll to position [1201, 0]
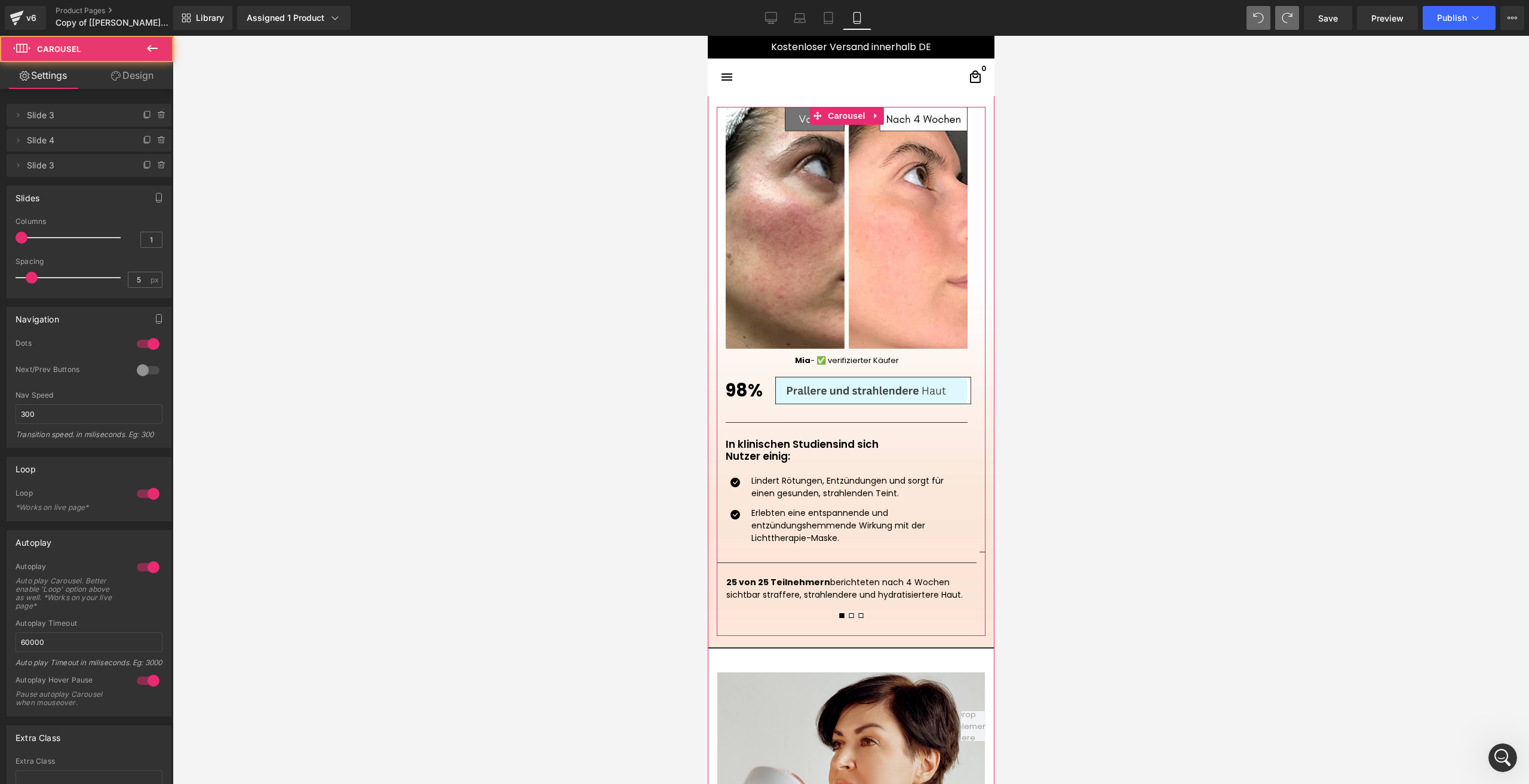
click at [845, 619] on button at bounding box center [850, 615] width 10 height 11
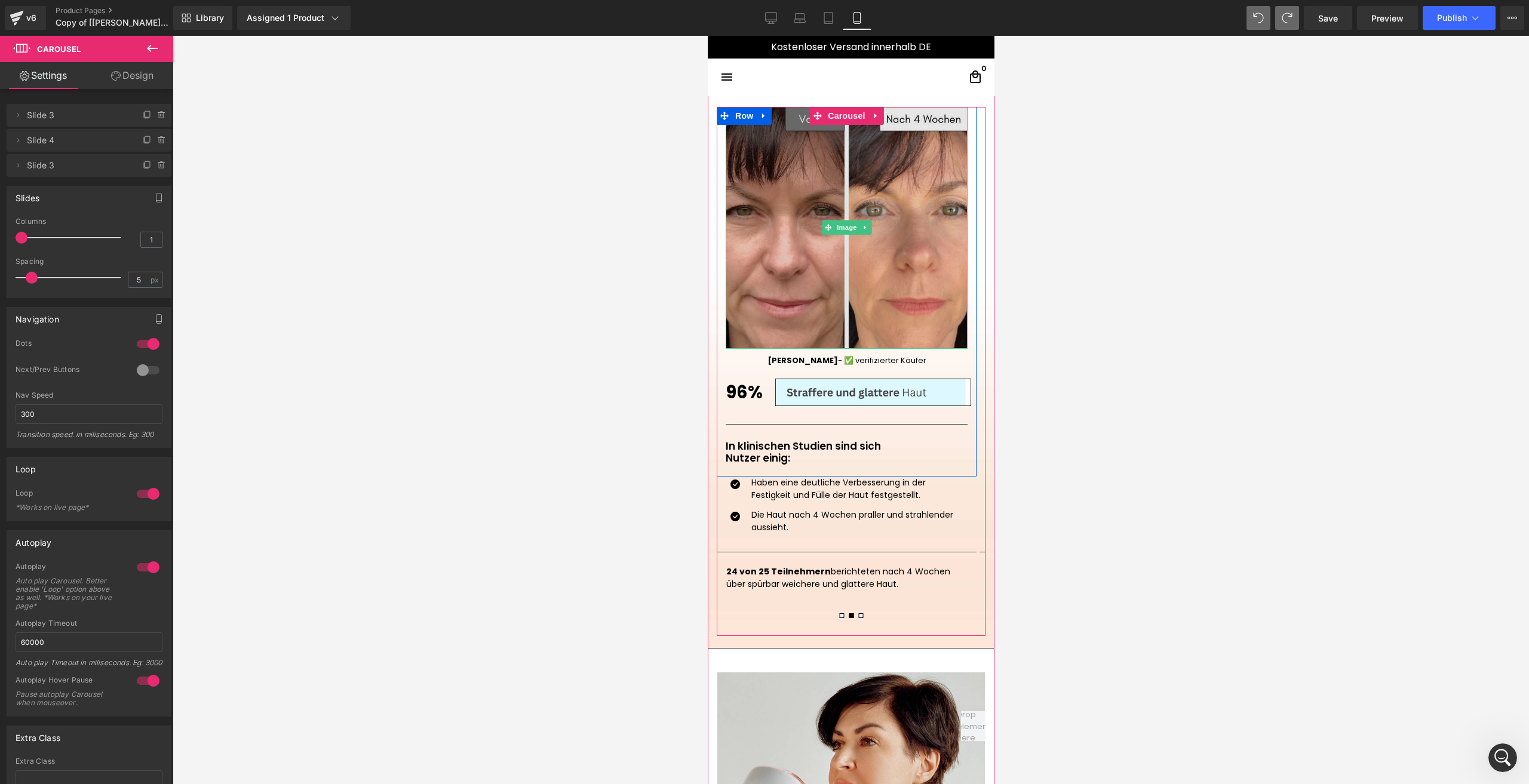
click at [805, 275] on img at bounding box center [846, 228] width 242 height 242
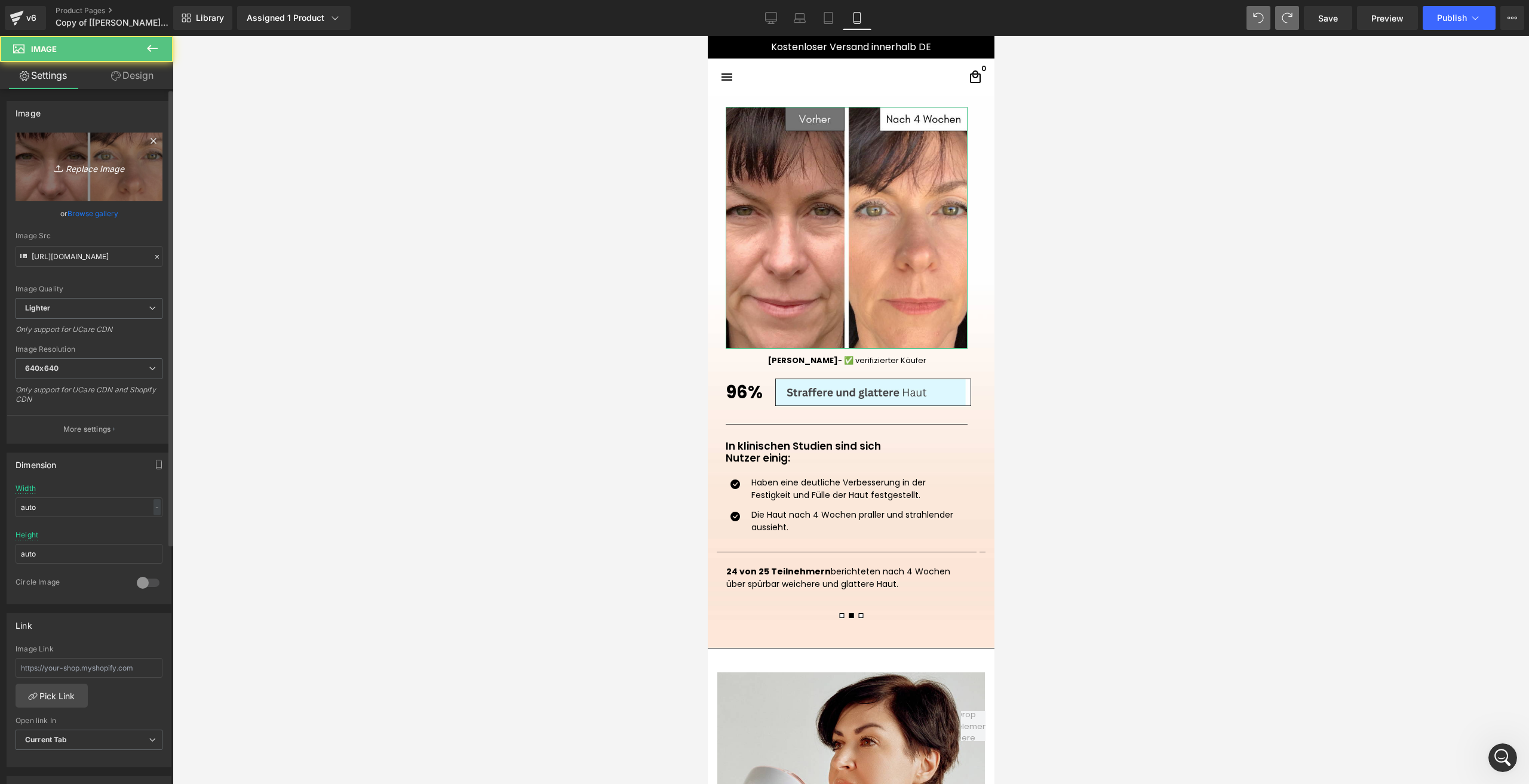
click at [82, 162] on icon "Replace Image" at bounding box center [88, 167] width 95 height 15
type input "C:\fakepath\VORHER (6).png"
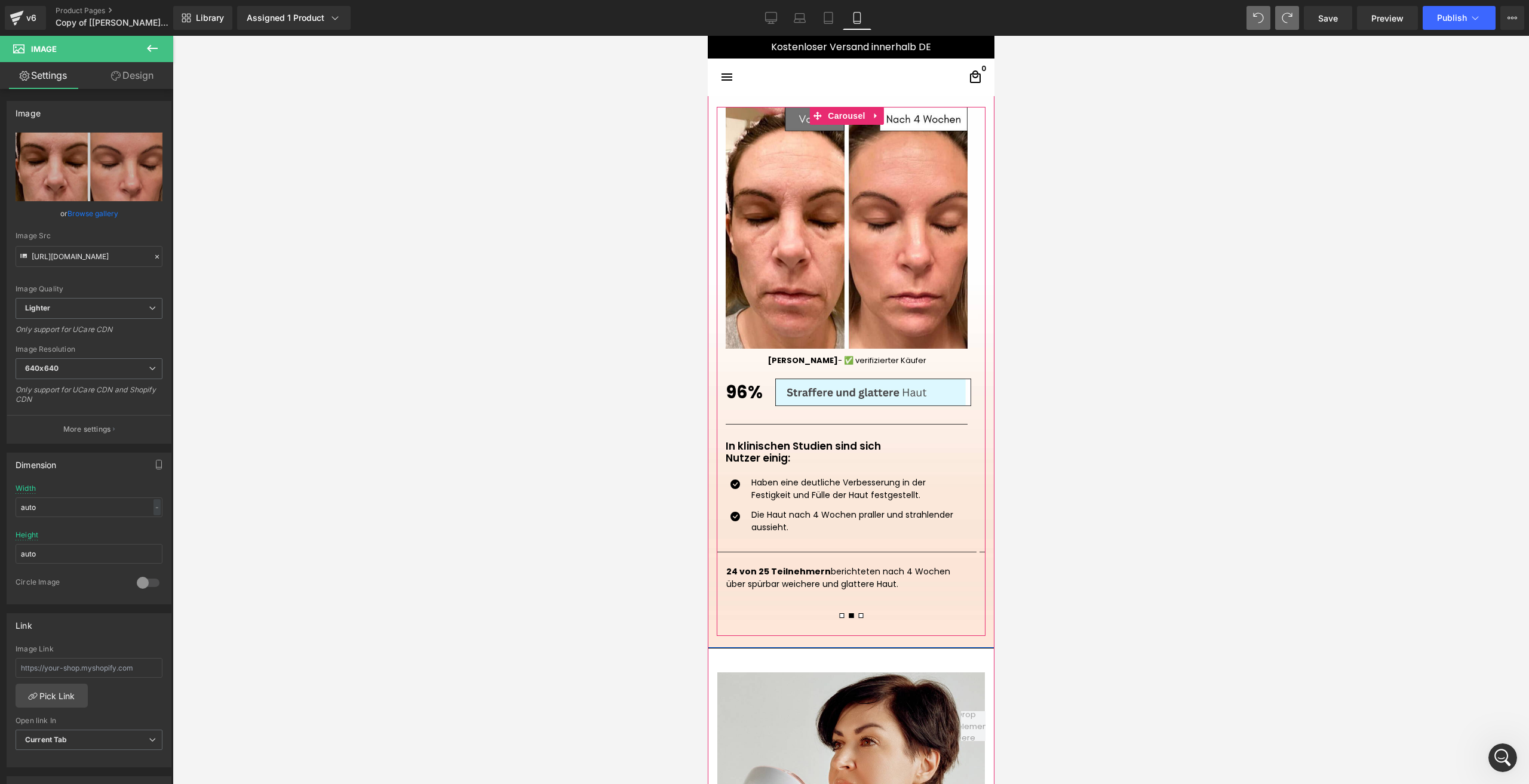
click at [836, 618] on button at bounding box center [841, 615] width 10 height 11
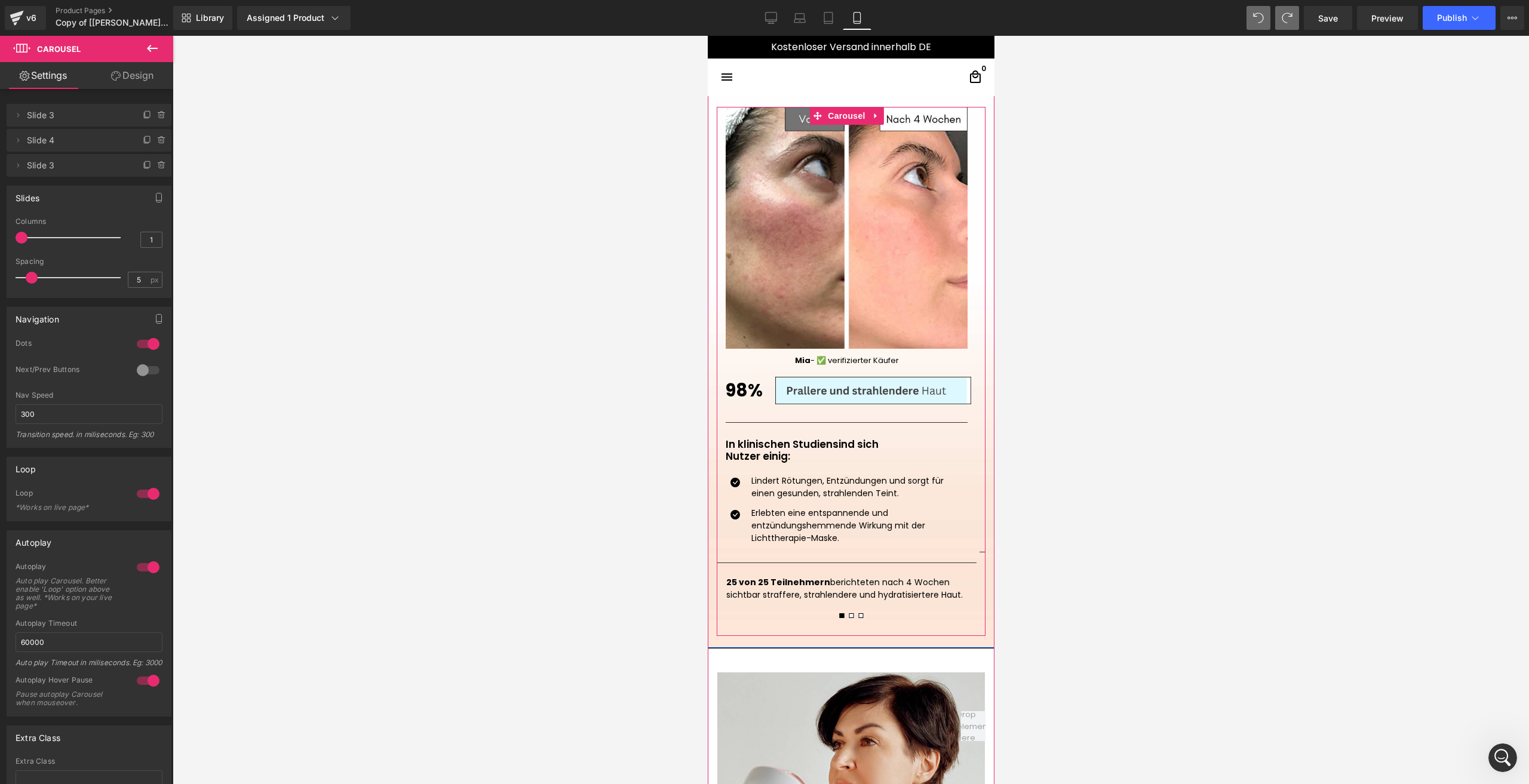
click at [847, 619] on button at bounding box center [850, 615] width 10 height 11
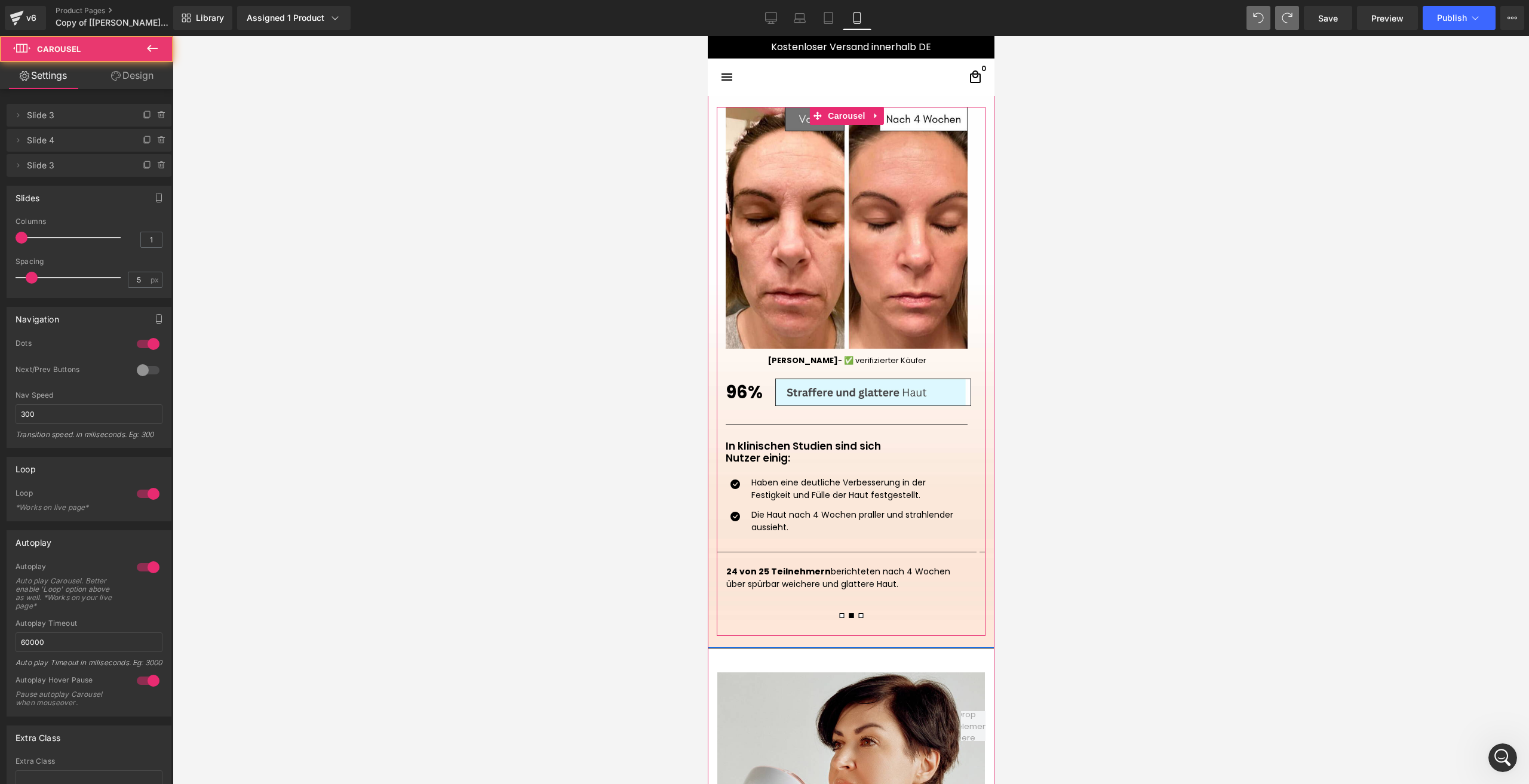
click at [856, 618] on button at bounding box center [860, 615] width 10 height 11
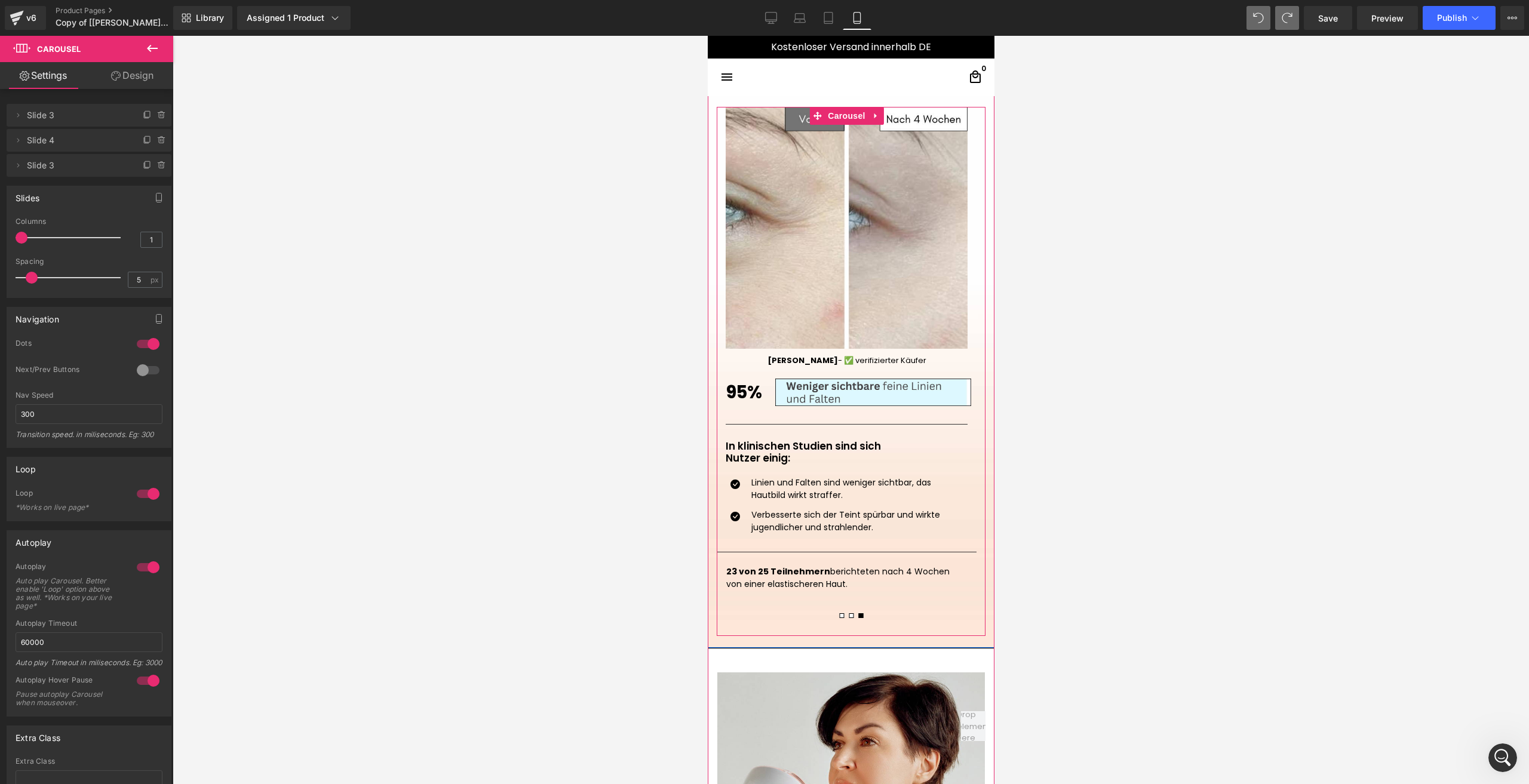
click at [847, 618] on button at bounding box center [850, 615] width 10 height 11
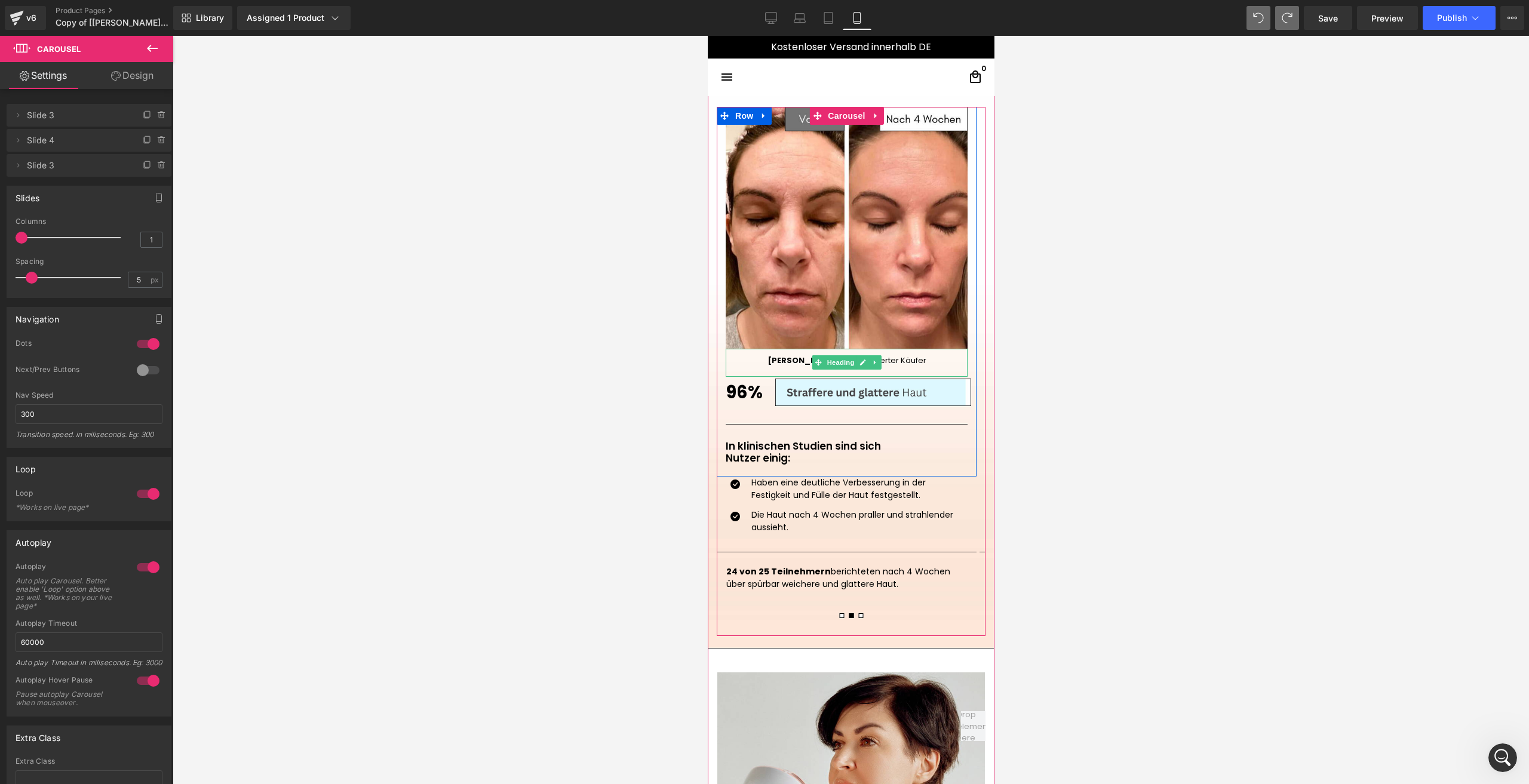
click at [789, 356] on h1 "[PERSON_NAME] - ✅ verifizierter Käufer" at bounding box center [846, 361] width 242 height 10
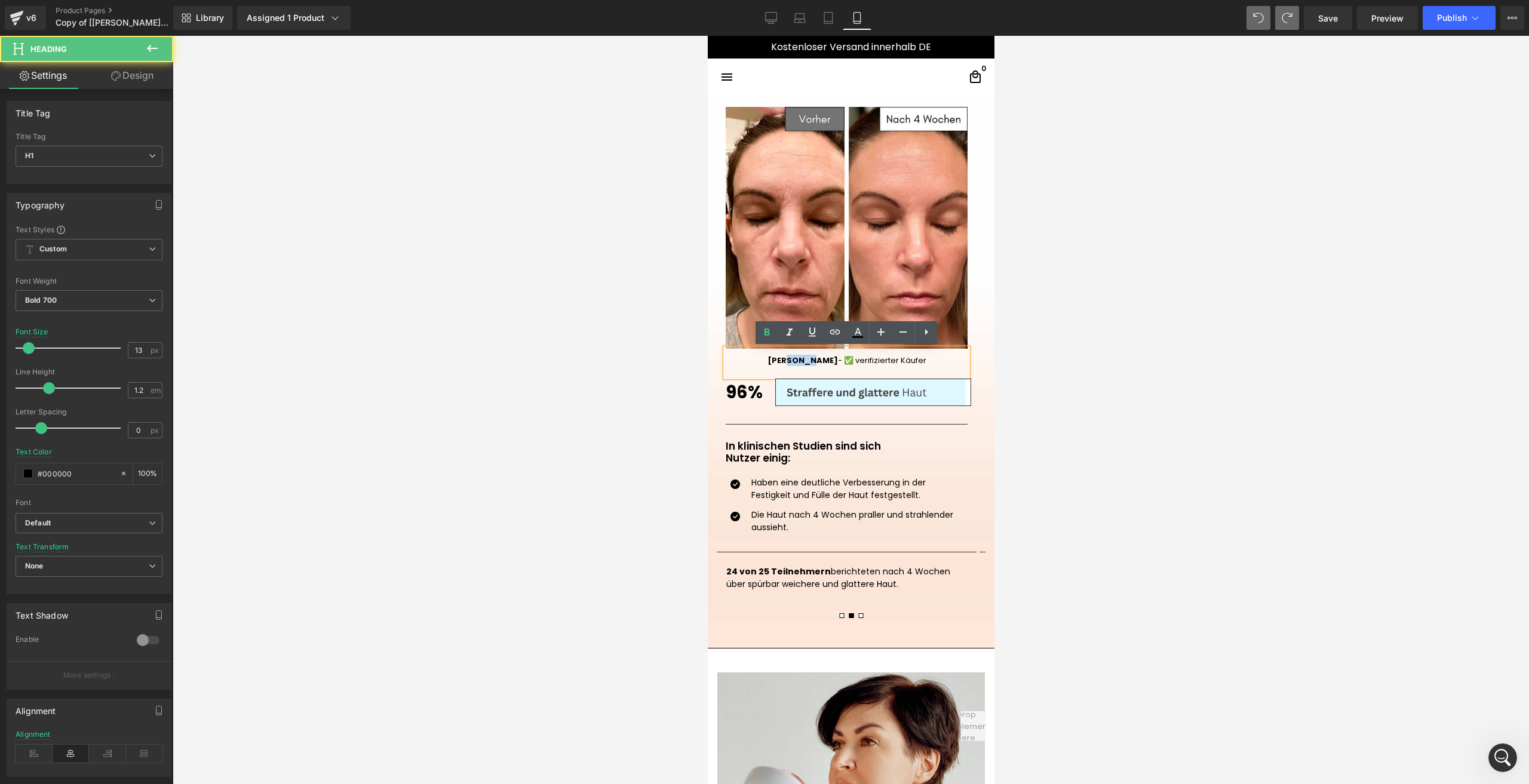
drag, startPoint x: 818, startPoint y: 361, endPoint x: 802, endPoint y: 361, distance: 16.0
click at [802, 361] on h1 "[PERSON_NAME] - ✅ verifizierter Käufer" at bounding box center [846, 361] width 242 height 10
click at [836, 619] on button at bounding box center [841, 615] width 10 height 11
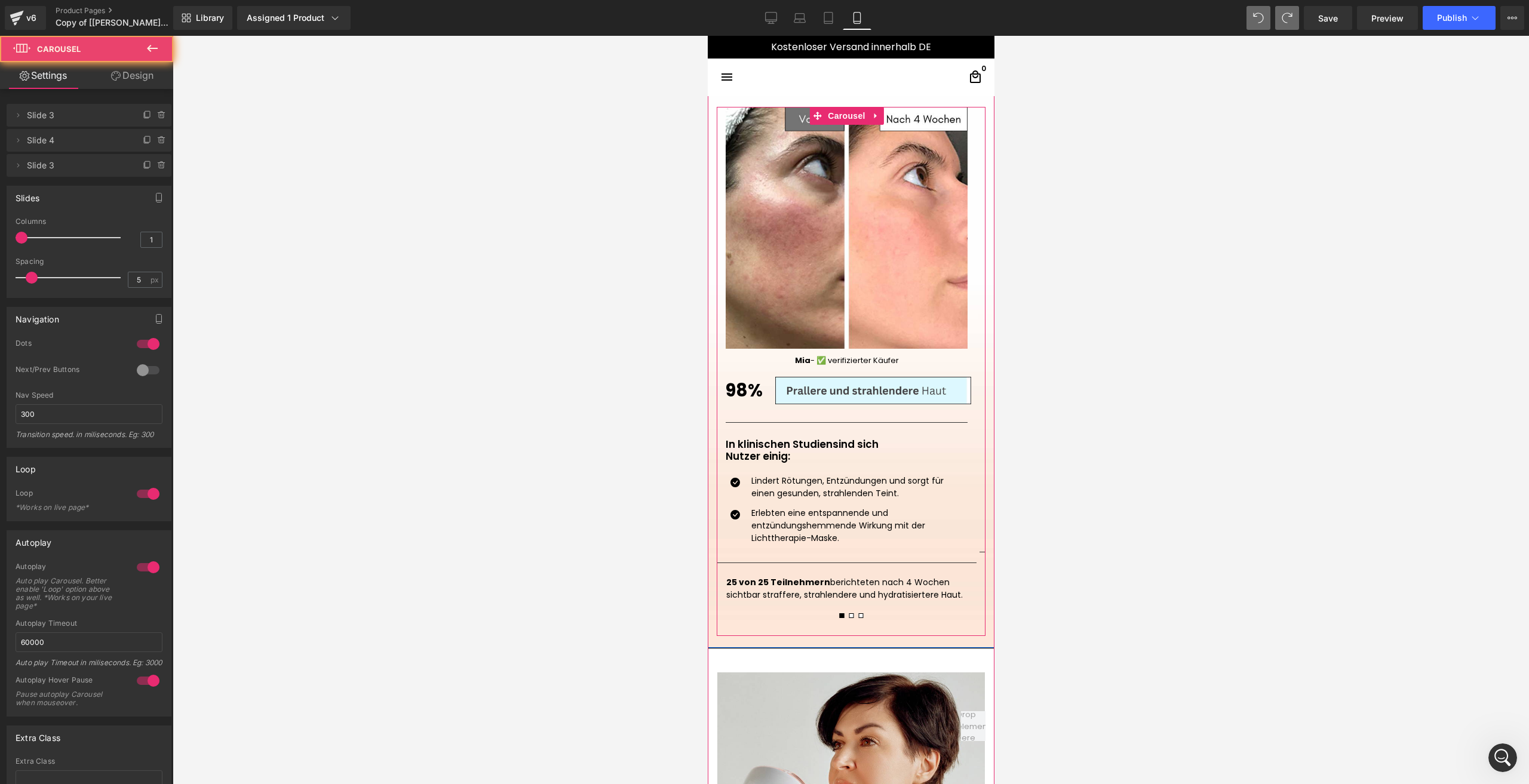
click at [855, 618] on button at bounding box center [860, 615] width 10 height 11
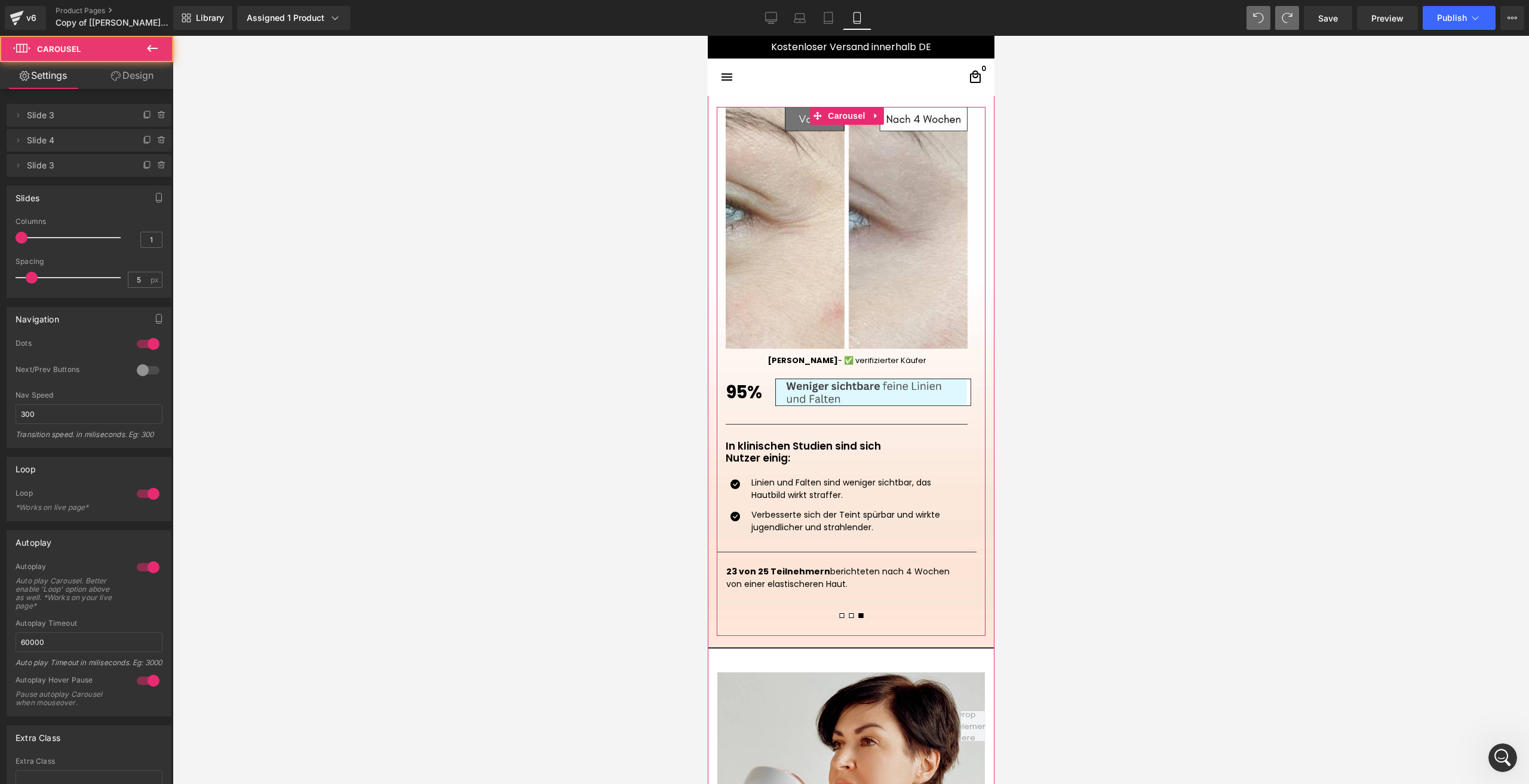
click at [845, 618] on button at bounding box center [850, 615] width 10 height 11
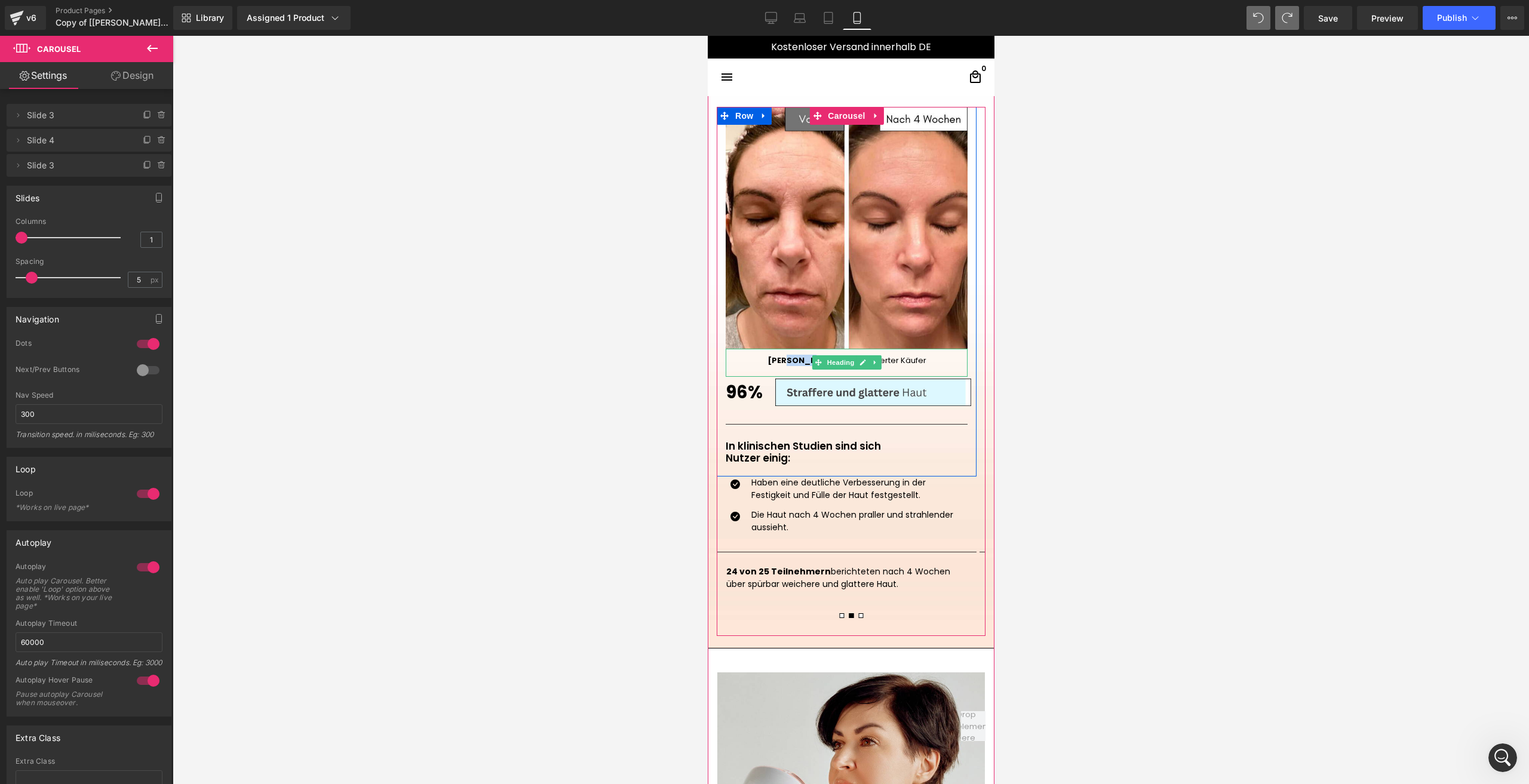
click at [793, 360] on h1 "[PERSON_NAME] - ✅ verifizierter Käufer" at bounding box center [846, 361] width 242 height 10
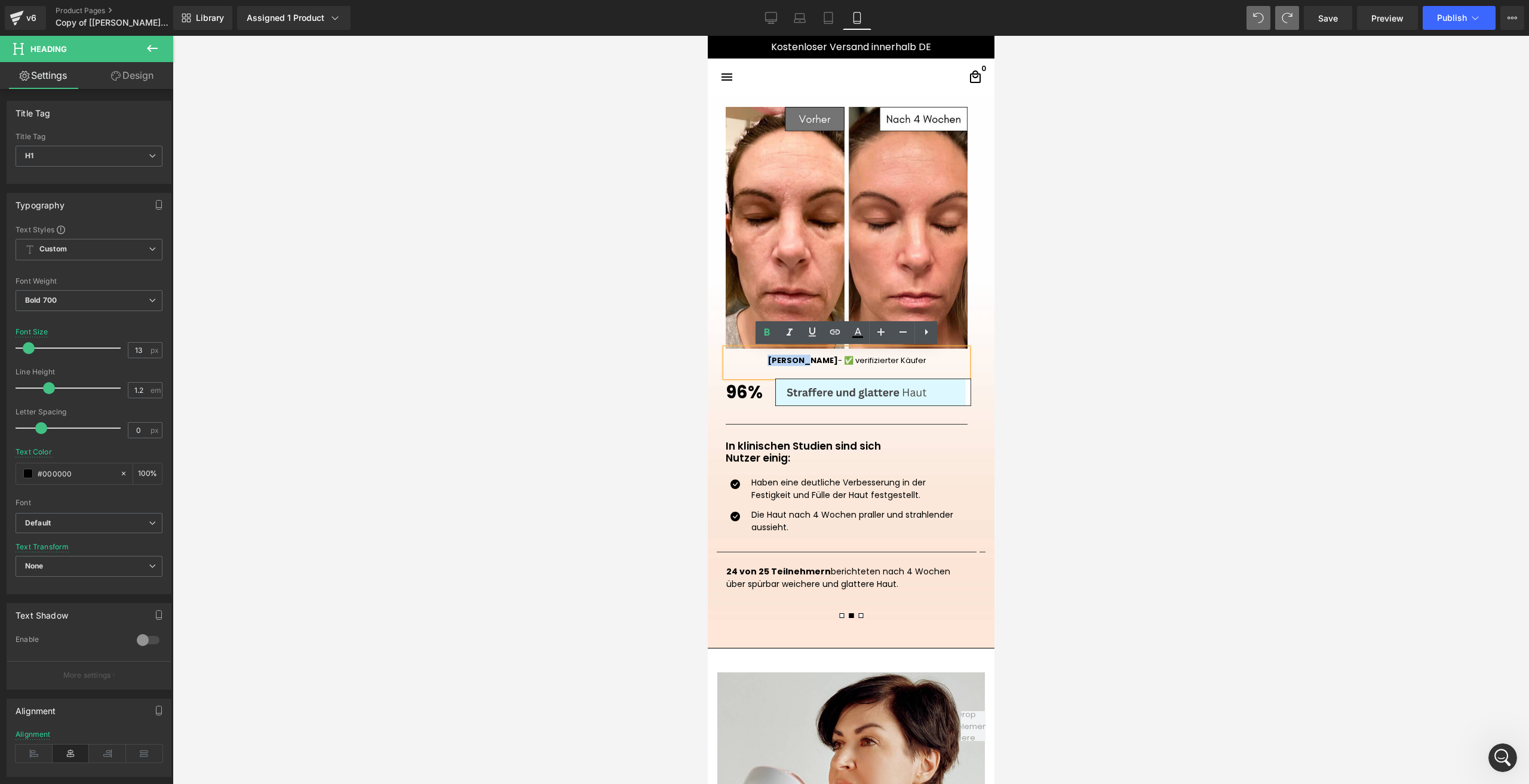
drag, startPoint x: 786, startPoint y: 363, endPoint x: 817, endPoint y: 358, distance: 31.4
click at [817, 358] on h1 "[PERSON_NAME] - ✅ verifizierter Käufer" at bounding box center [846, 361] width 242 height 10
drag, startPoint x: 818, startPoint y: 360, endPoint x: 783, endPoint y: 360, distance: 35.0
click at [783, 360] on h1 "Marietta - ✅ verifizierter Käufer" at bounding box center [846, 361] width 242 height 10
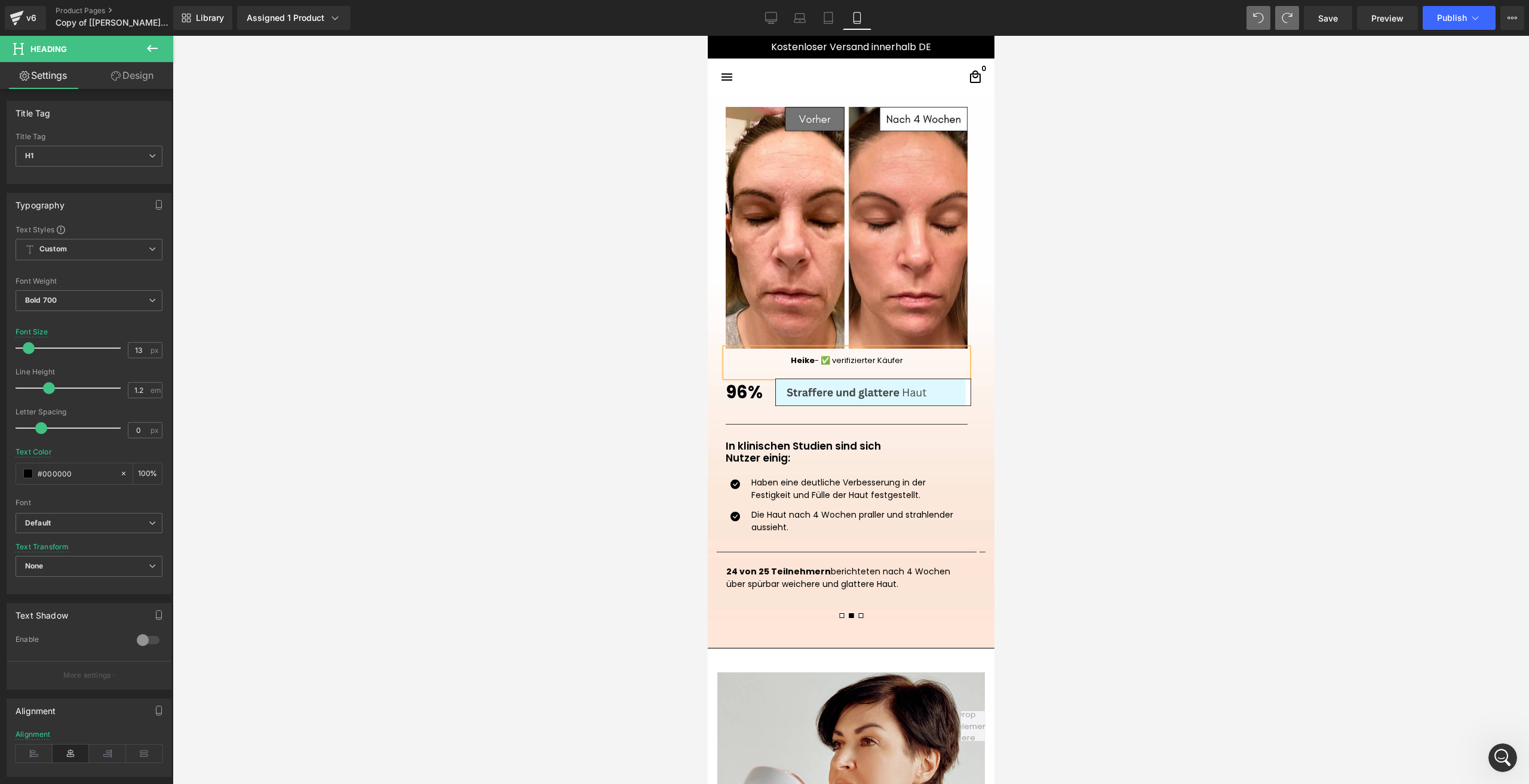
click at [858, 617] on span at bounding box center [860, 615] width 5 height 5
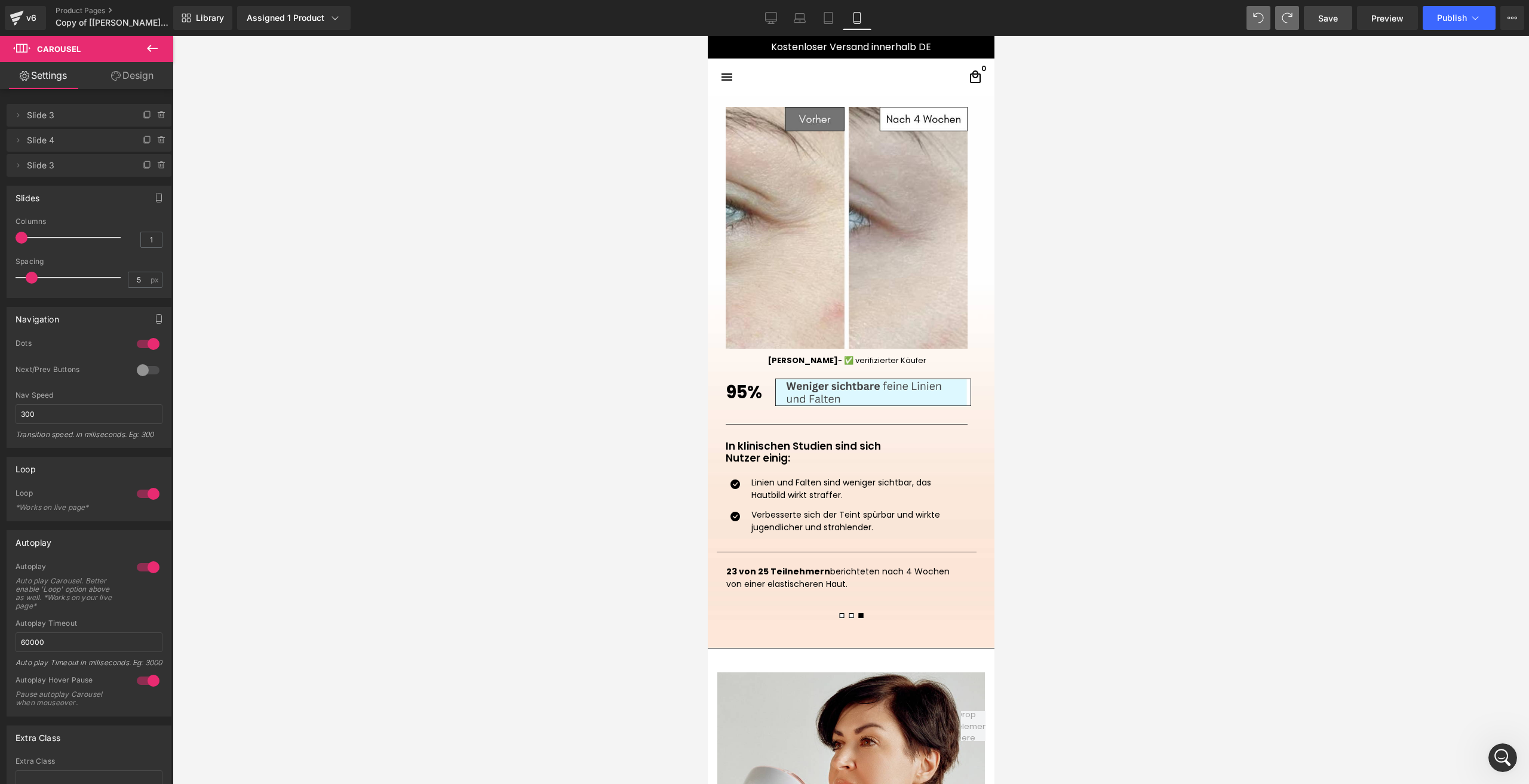
click at [1315, 18] on link "Save" at bounding box center [1328, 18] width 48 height 24
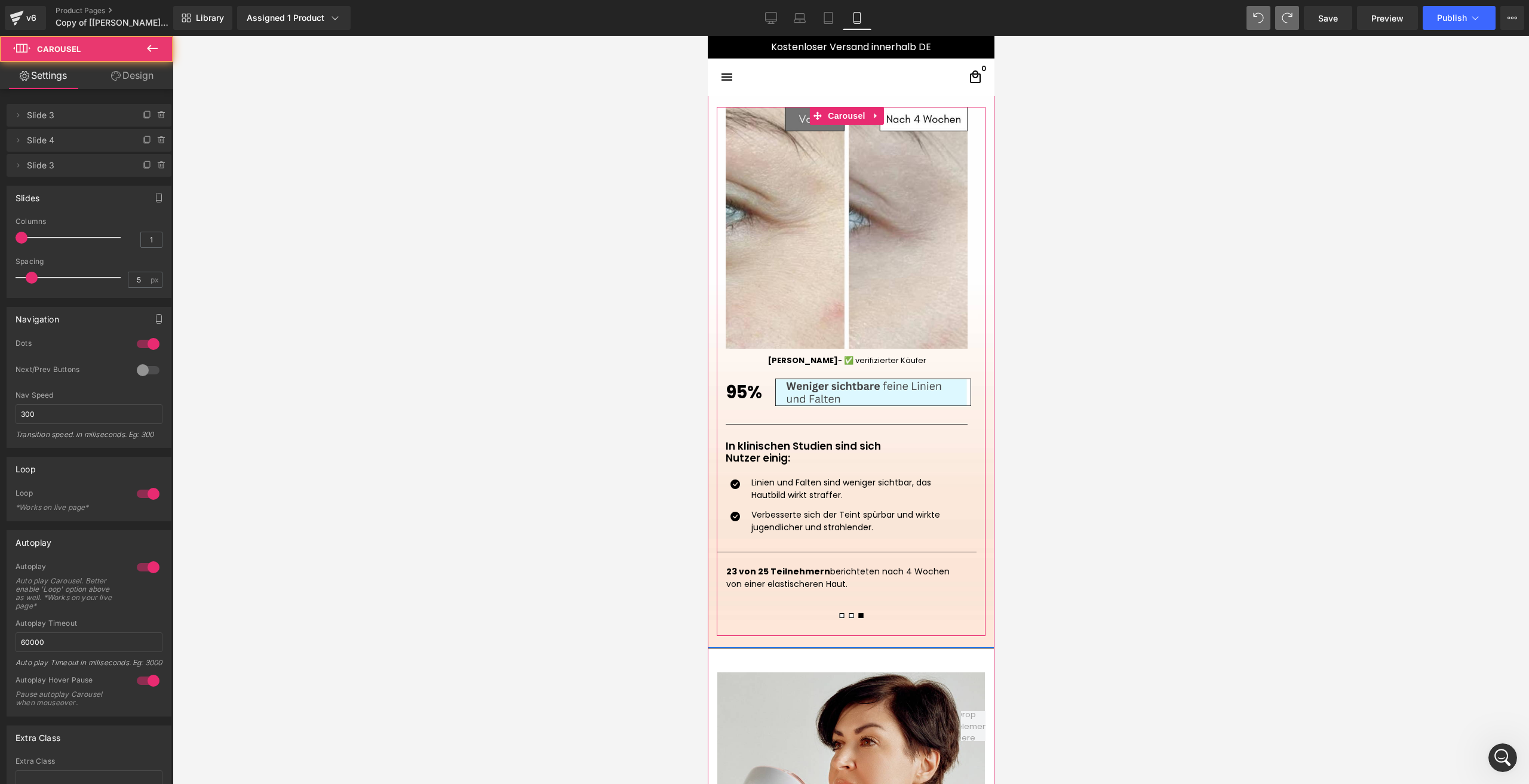
click at [848, 616] on span at bounding box center [851, 615] width 5 height 5
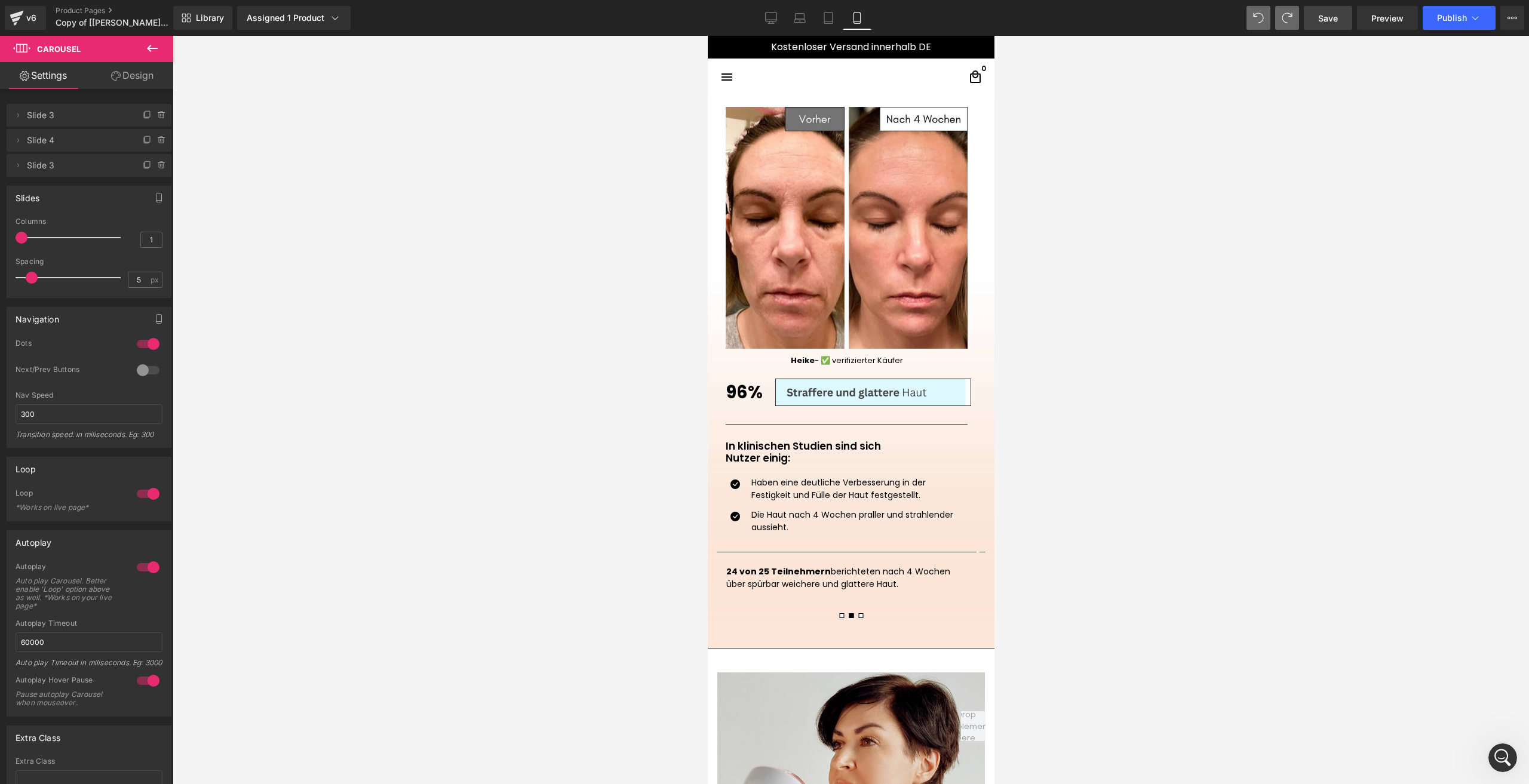
click at [1329, 16] on span "Save" at bounding box center [1328, 18] width 20 height 13
click at [1435, 23] on button "Publish" at bounding box center [1459, 18] width 73 height 24
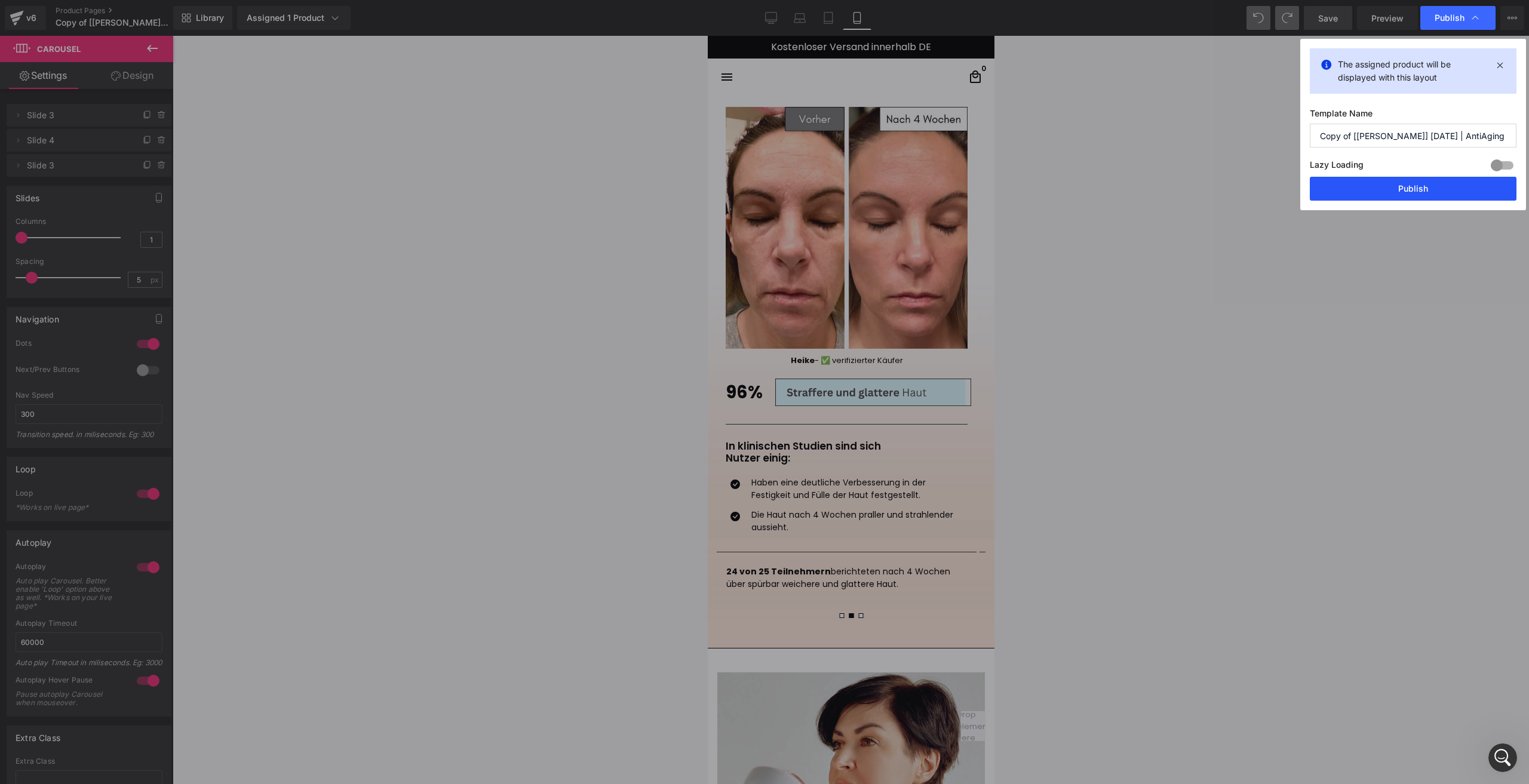
click at [1374, 191] on button "Publish" at bounding box center [1413, 189] width 206 height 24
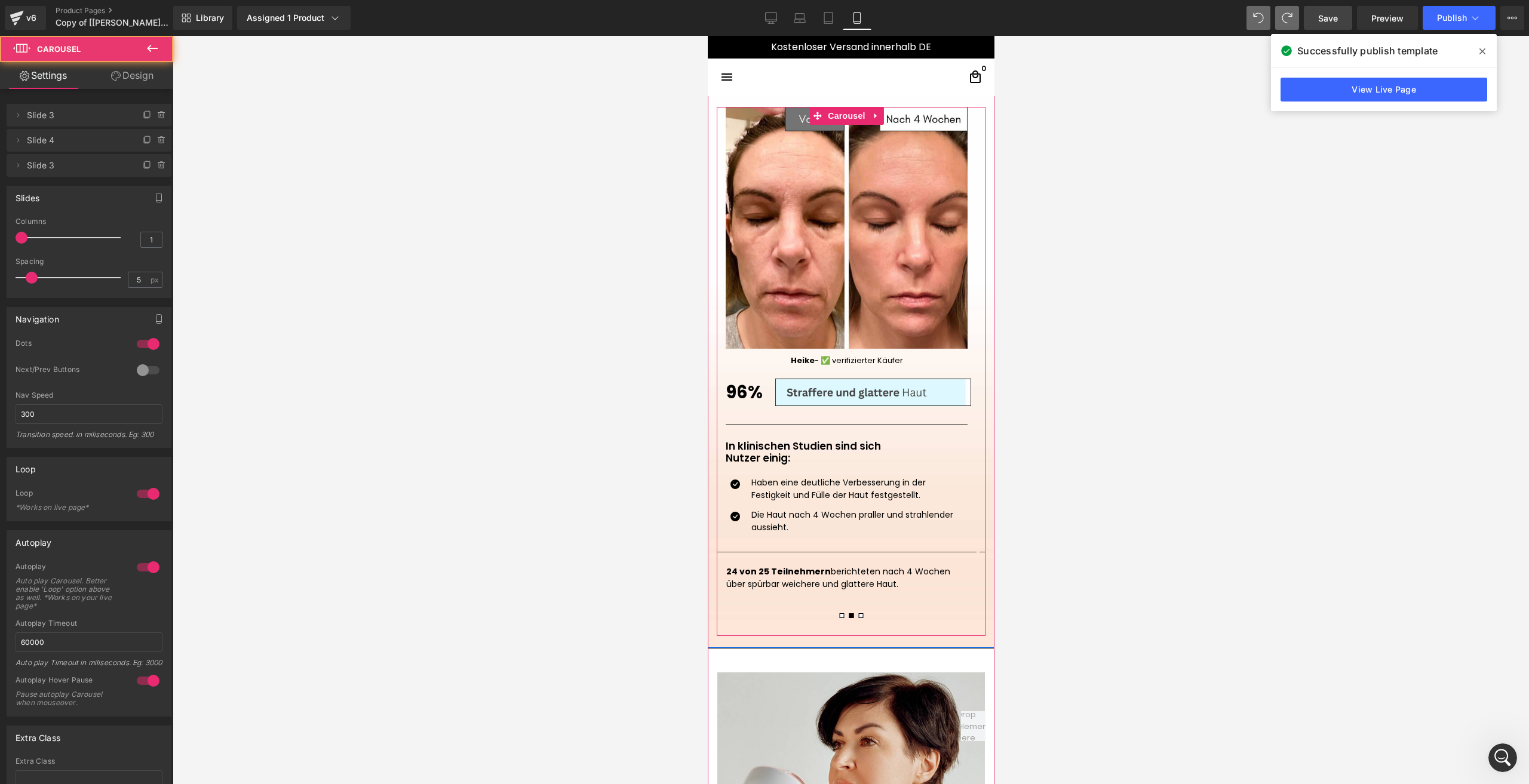
click at [839, 615] on span at bounding box center [841, 615] width 5 height 5
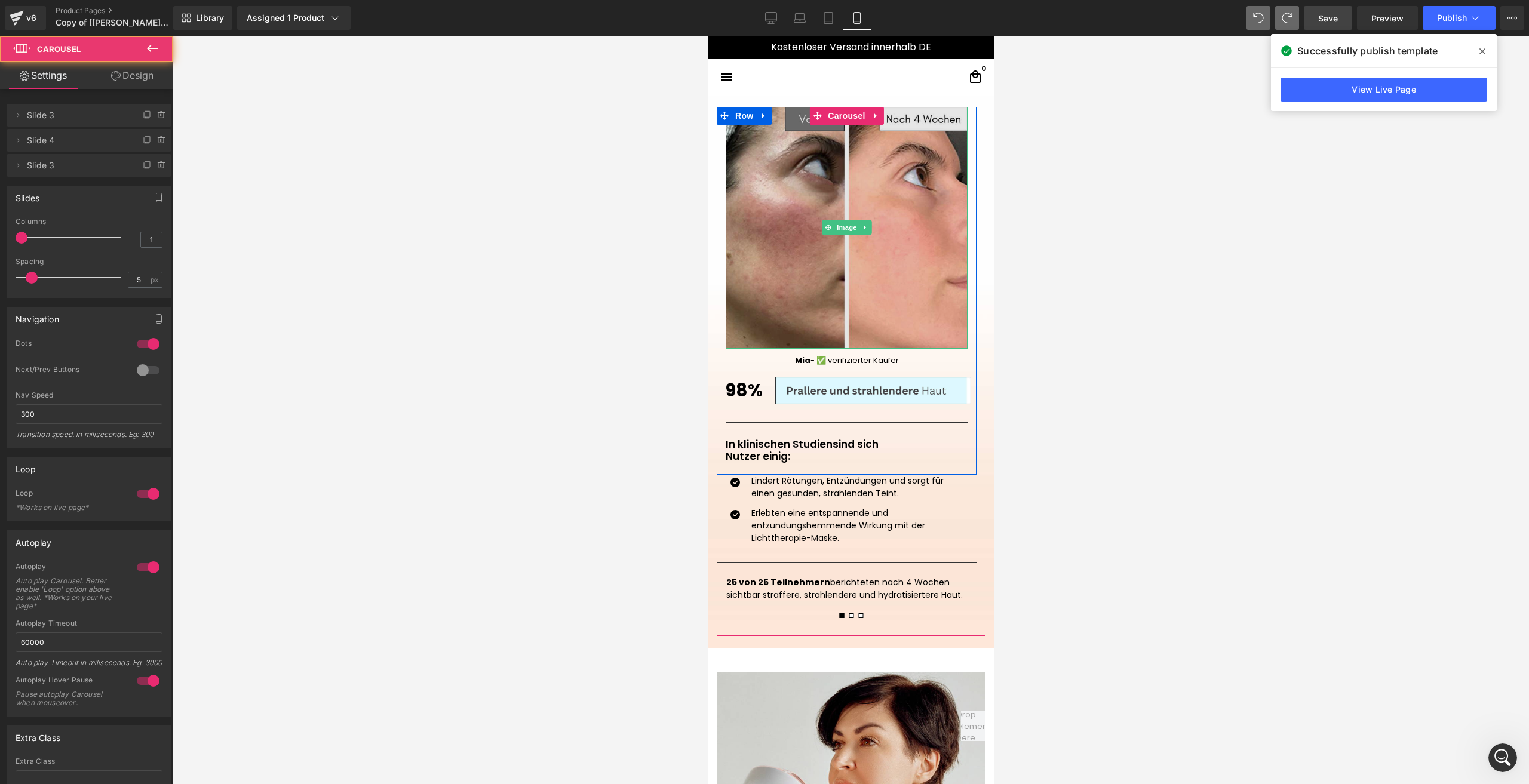
click at [819, 262] on img at bounding box center [846, 228] width 242 height 242
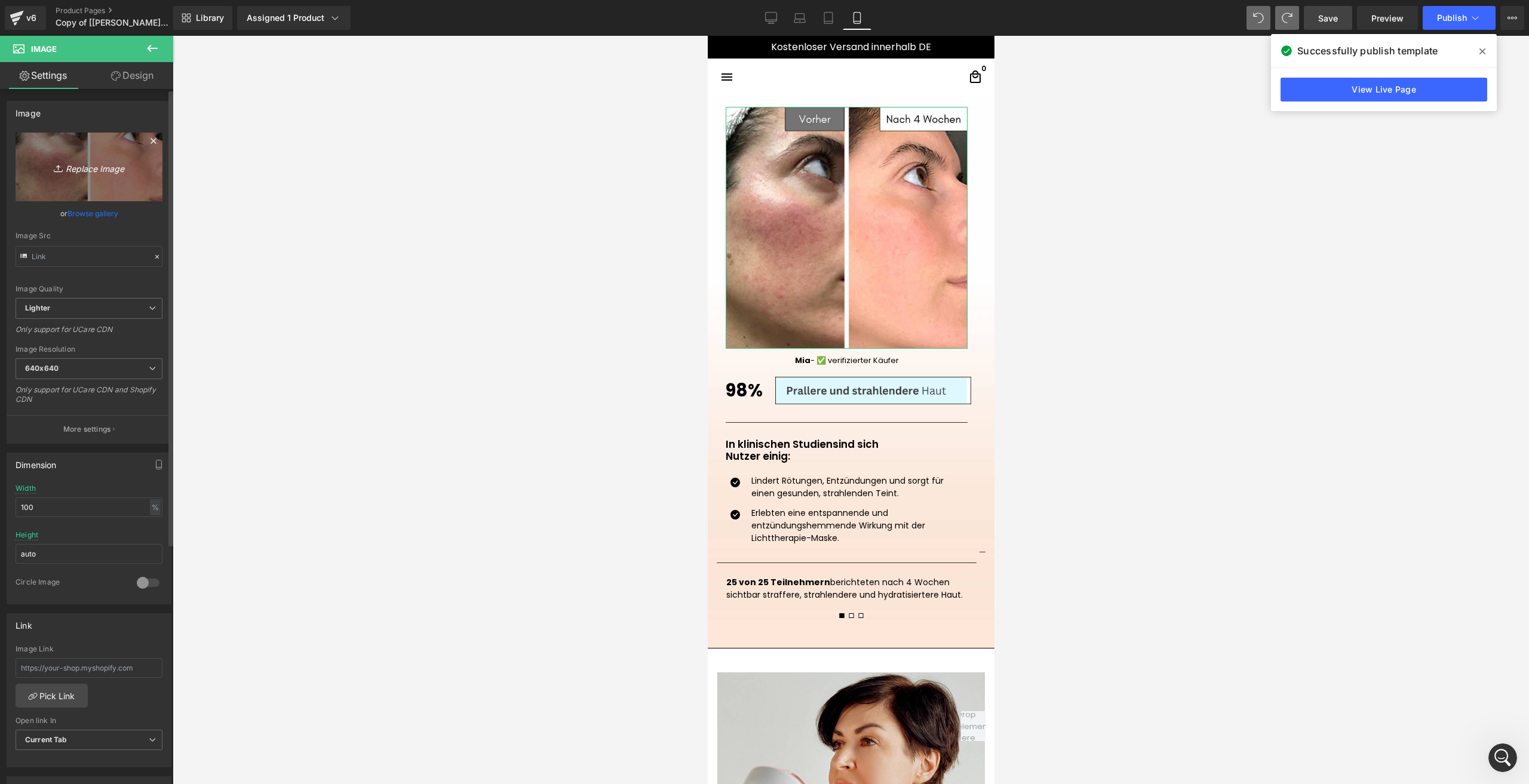
click at [52, 181] on link "Replace Image" at bounding box center [89, 166] width 147 height 69
type input "C:\fakepath\3.png"
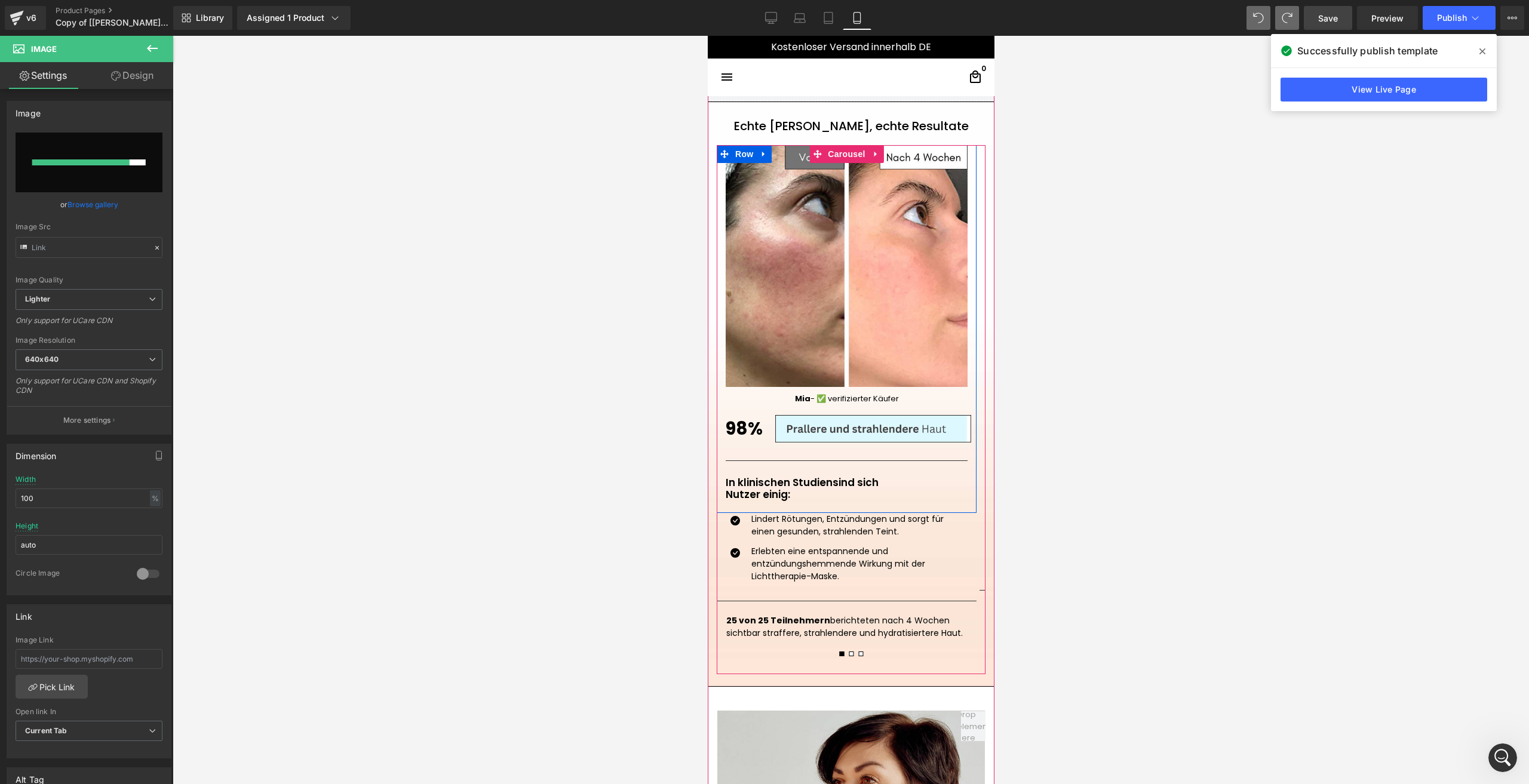
scroll to position [1261, 0]
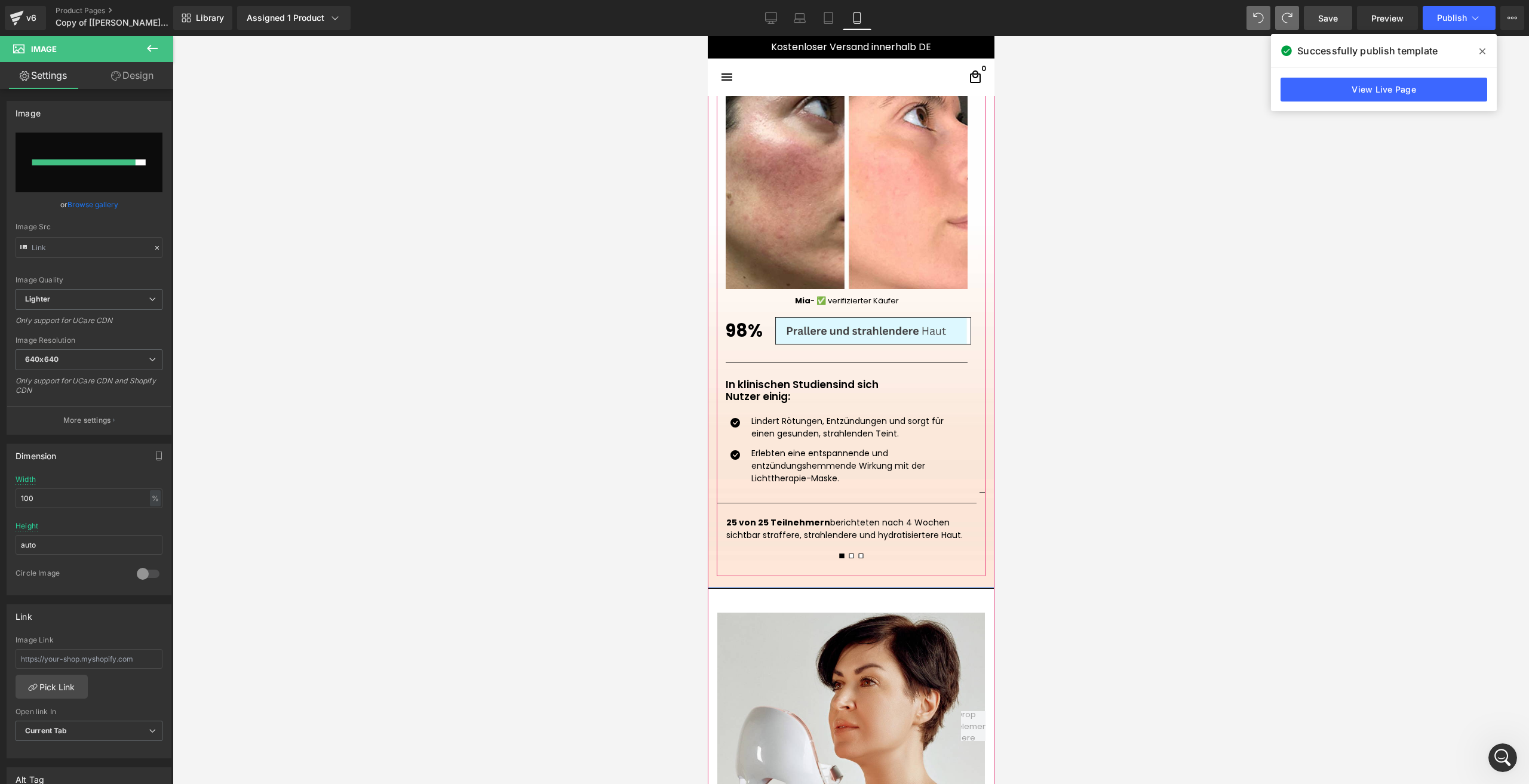
click at [848, 556] on span at bounding box center [851, 556] width 5 height 5
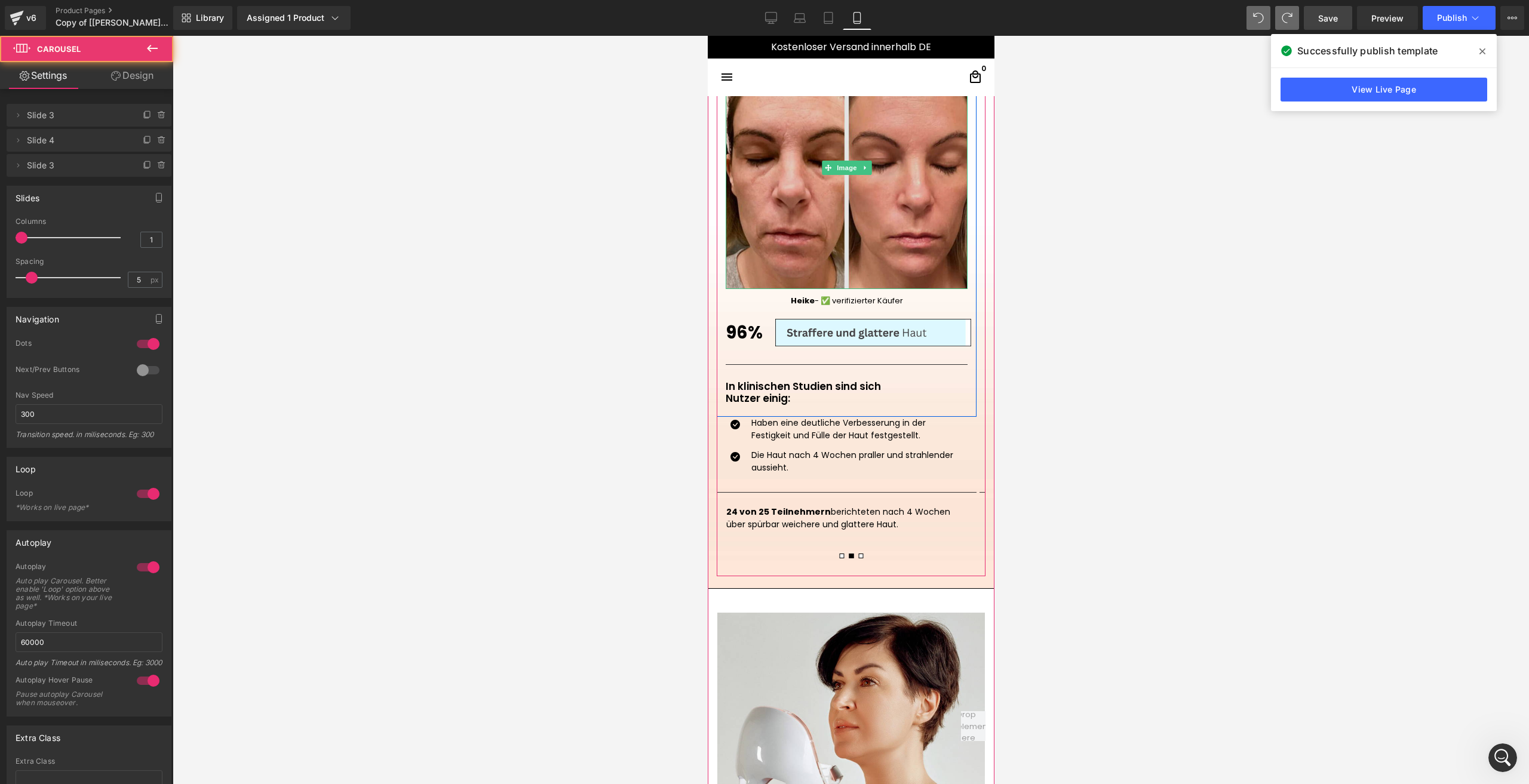
click at [824, 189] on img at bounding box center [846, 168] width 242 height 242
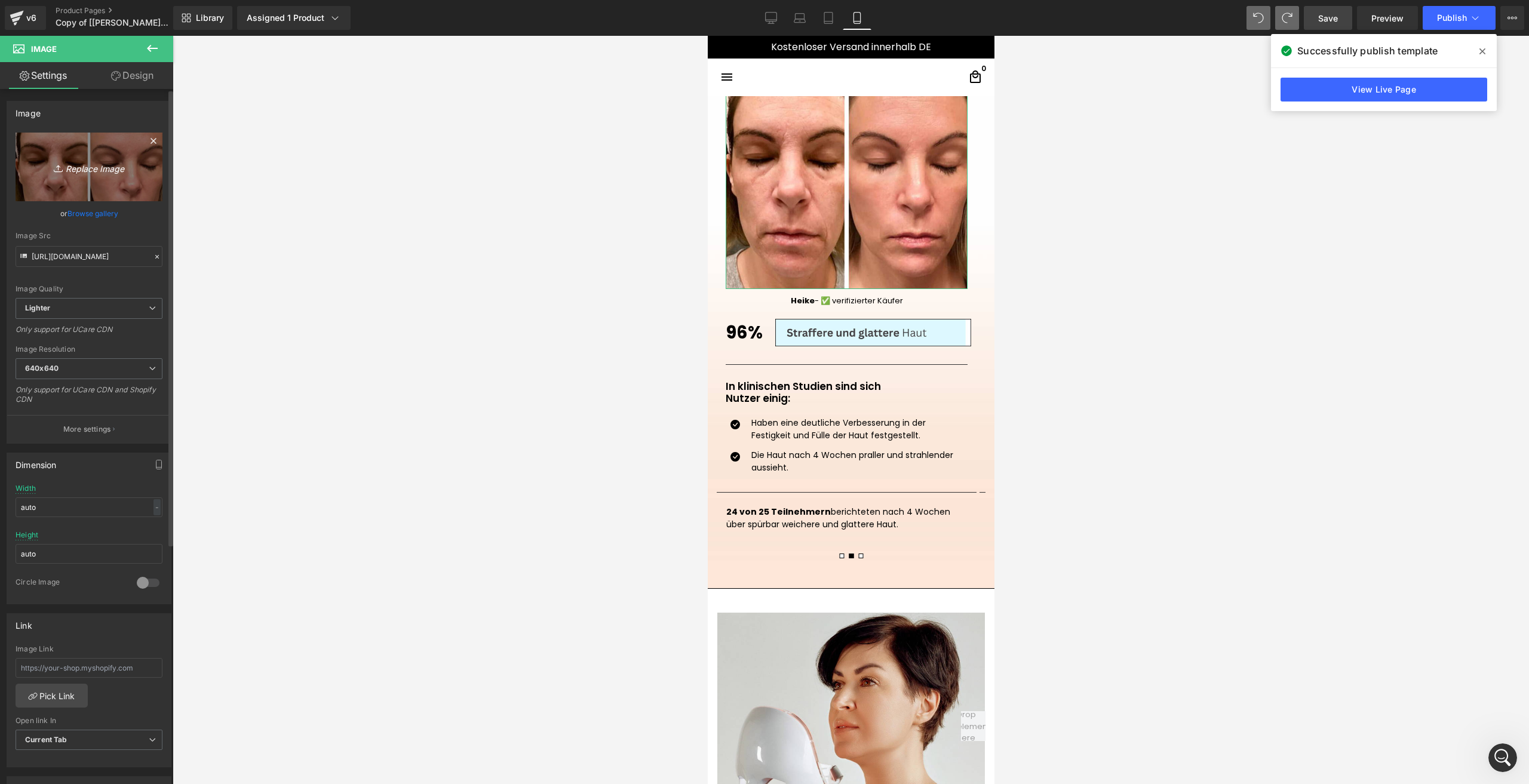
click at [94, 184] on link "Replace Image" at bounding box center [89, 166] width 147 height 69
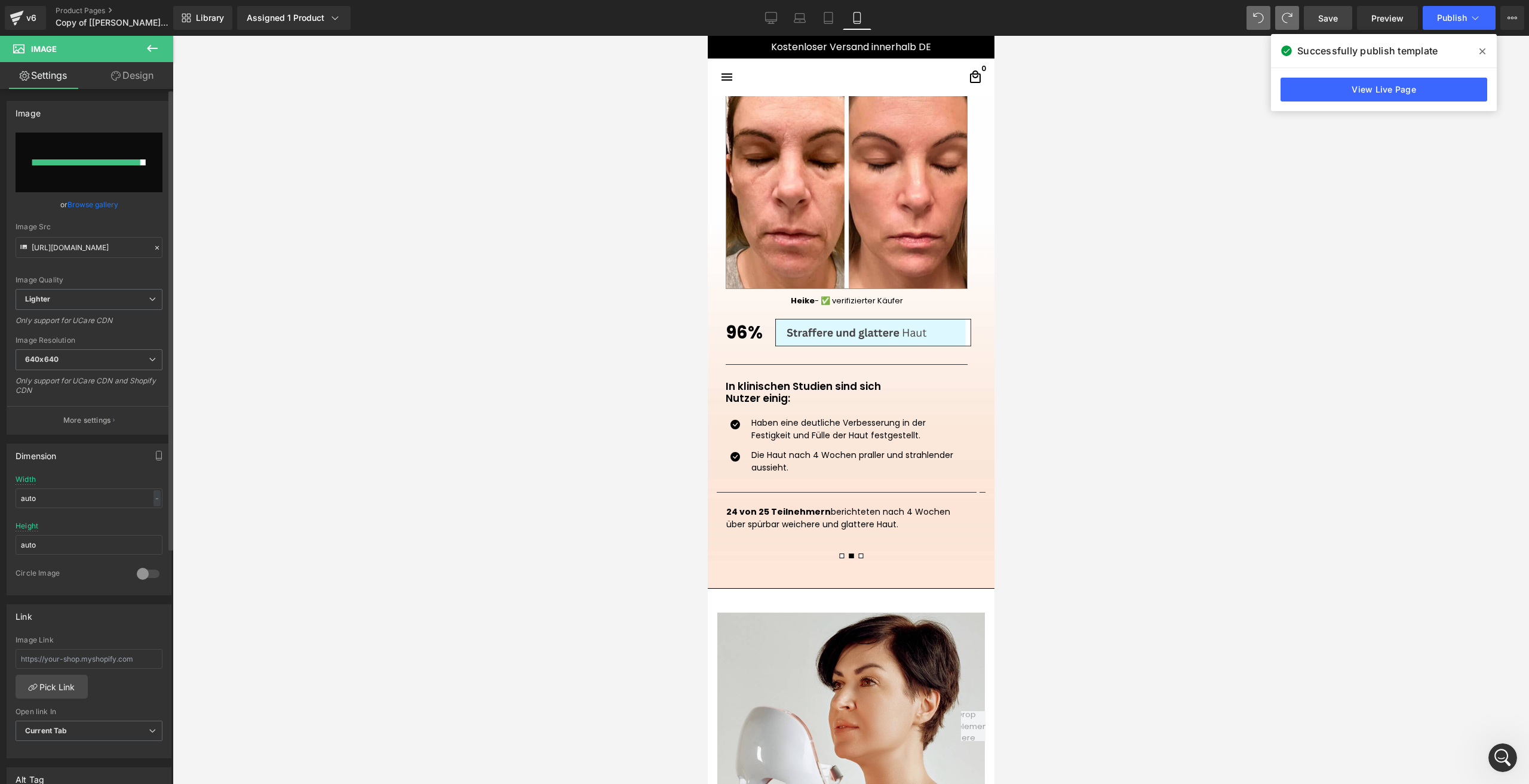
click at [117, 159] on input "file" at bounding box center [89, 162] width 147 height 60
type input "C:\fakepath\1.png"
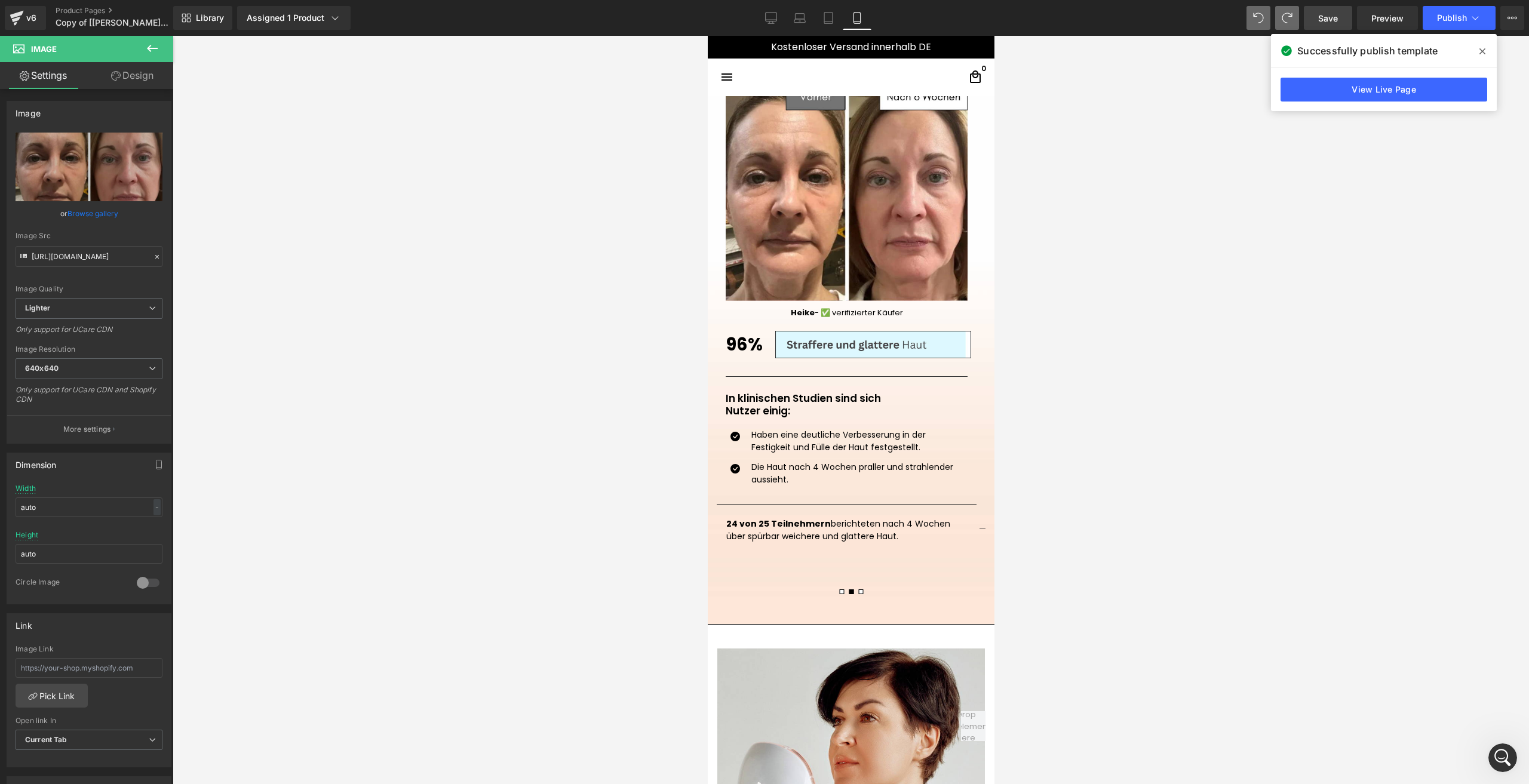
scroll to position [1082, 0]
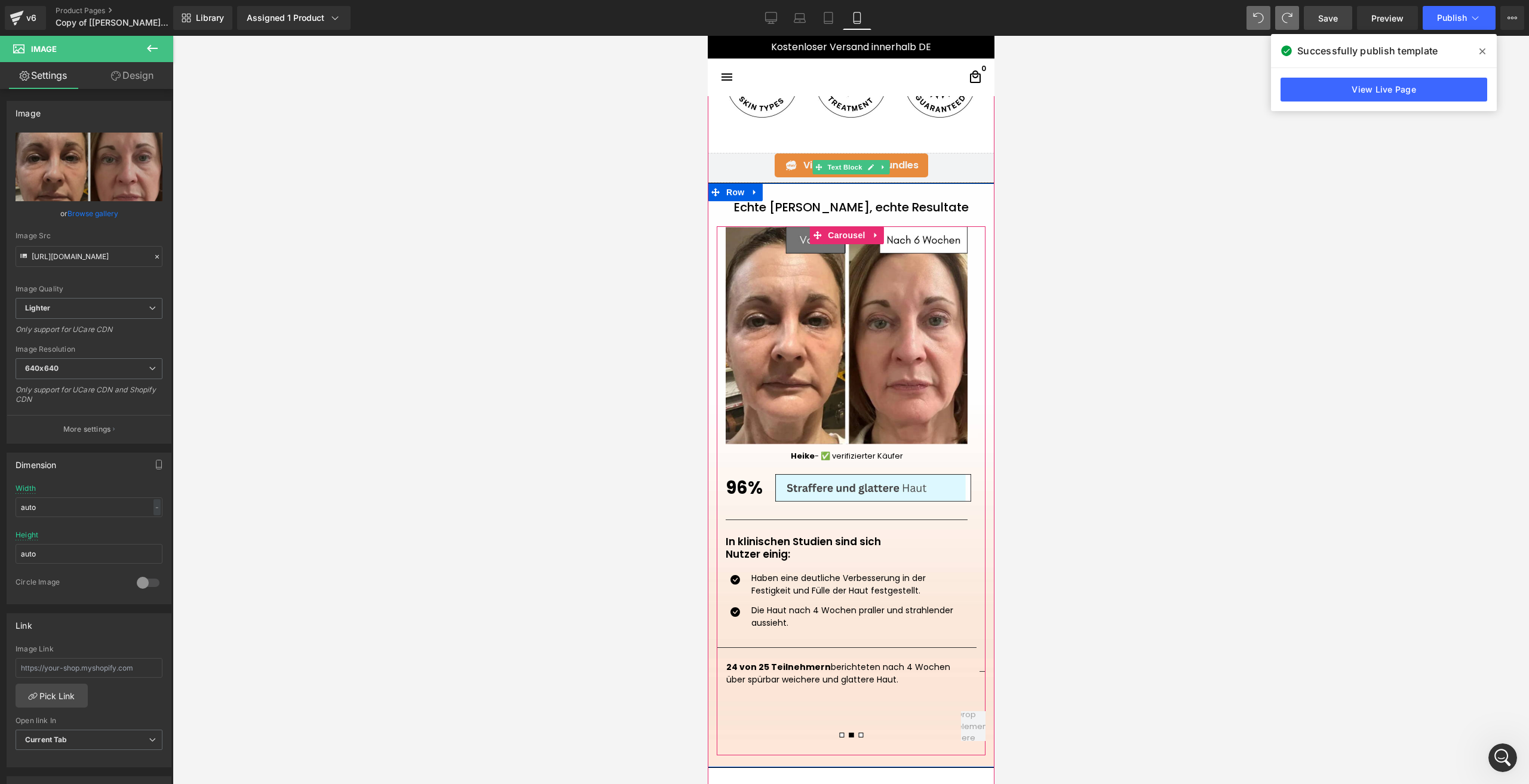
click at [839, 737] on span at bounding box center [841, 735] width 5 height 5
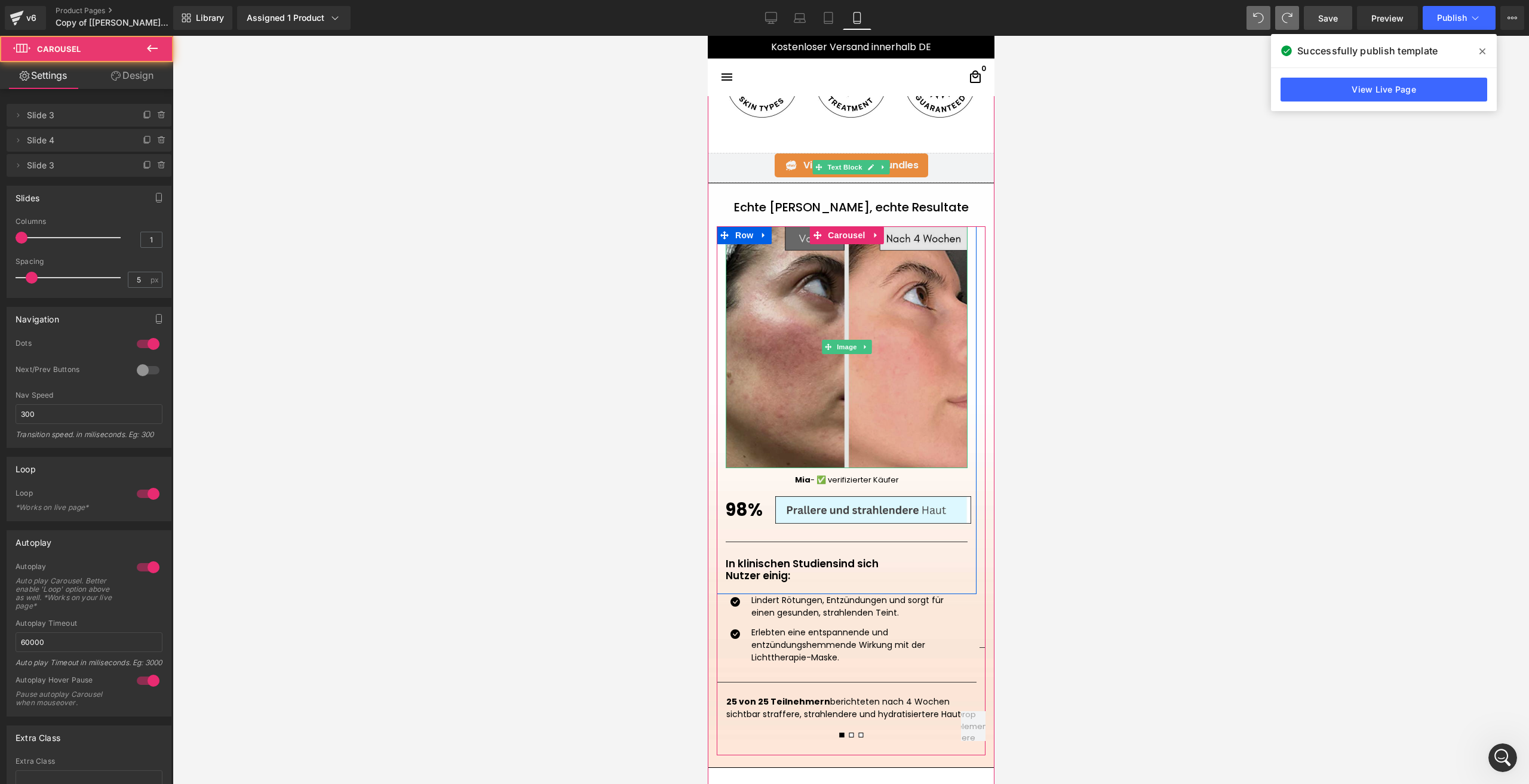
click at [784, 411] on img at bounding box center [846, 347] width 242 height 242
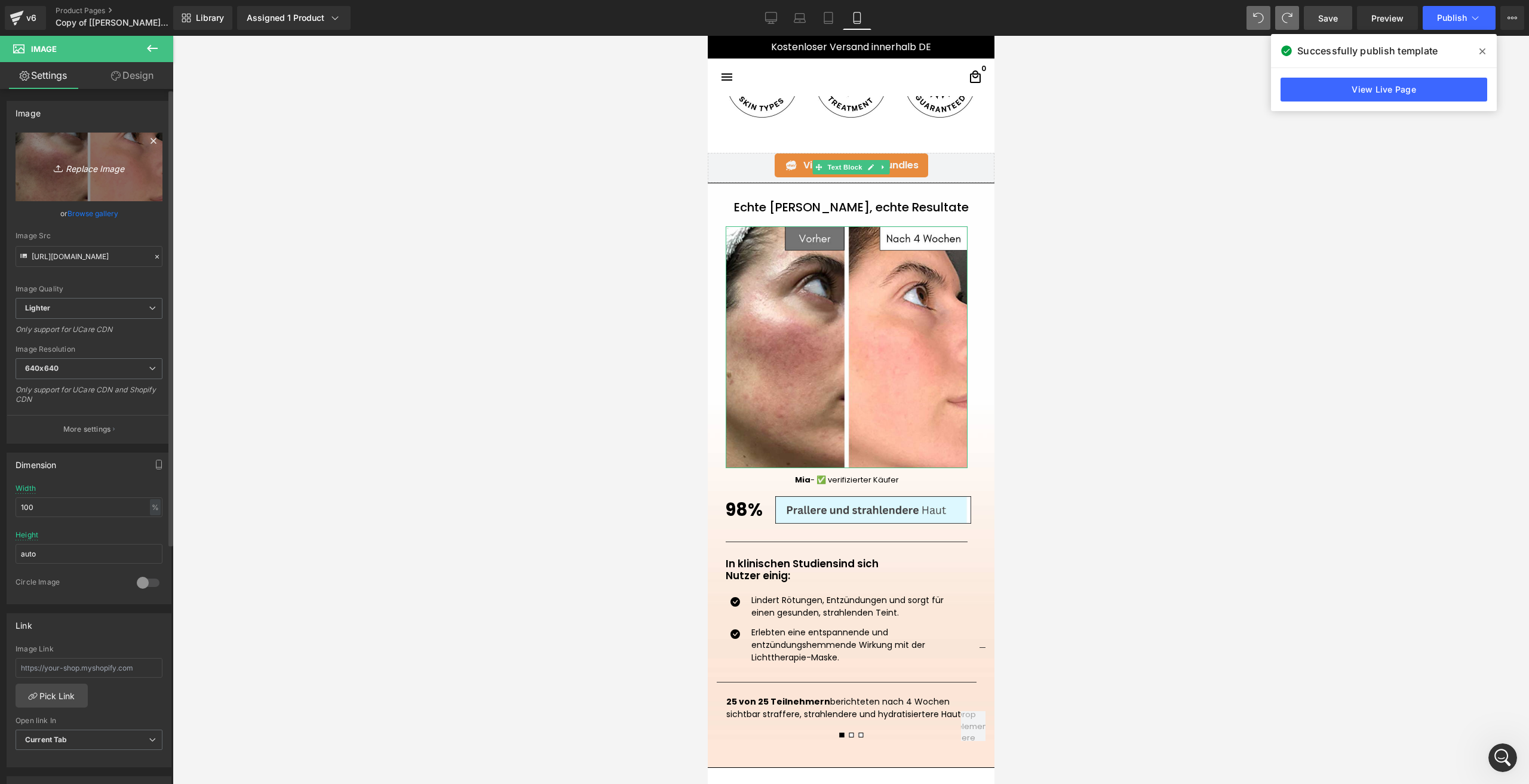
click at [114, 162] on icon "Replace Image" at bounding box center [88, 167] width 95 height 15
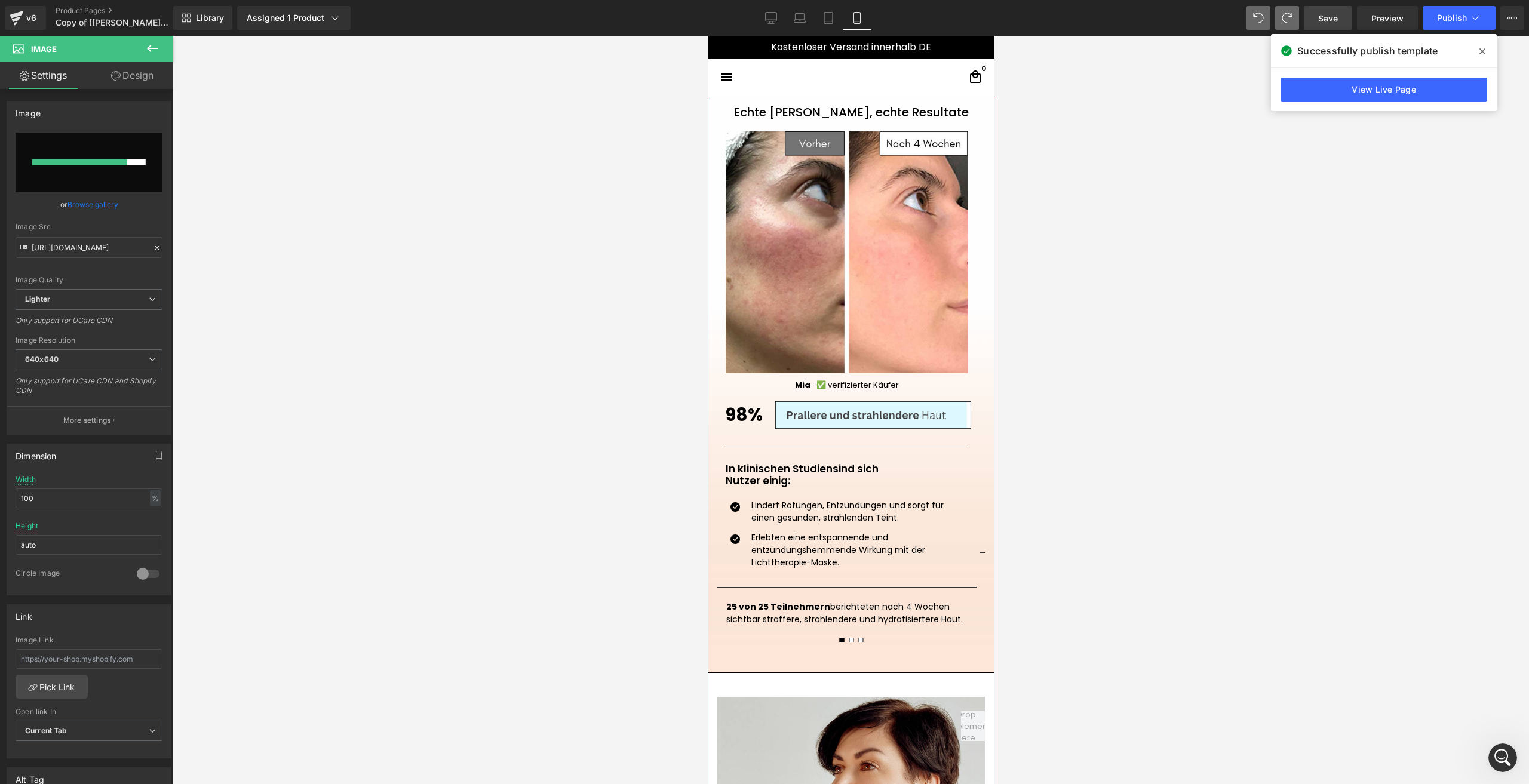
scroll to position [1201, 0]
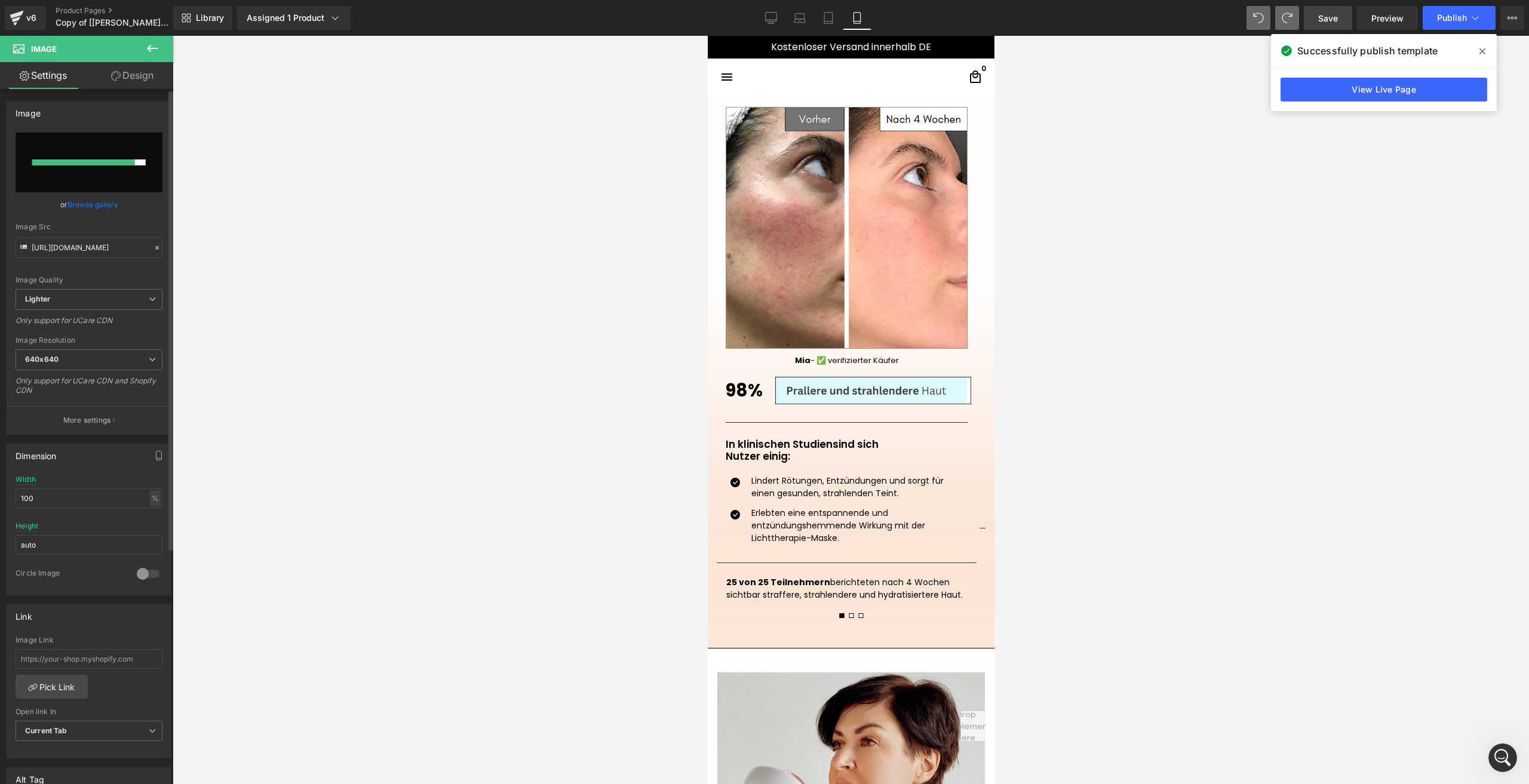
click at [104, 146] on input "file" at bounding box center [89, 162] width 147 height 60
type input "C:\fakepath\3.png"
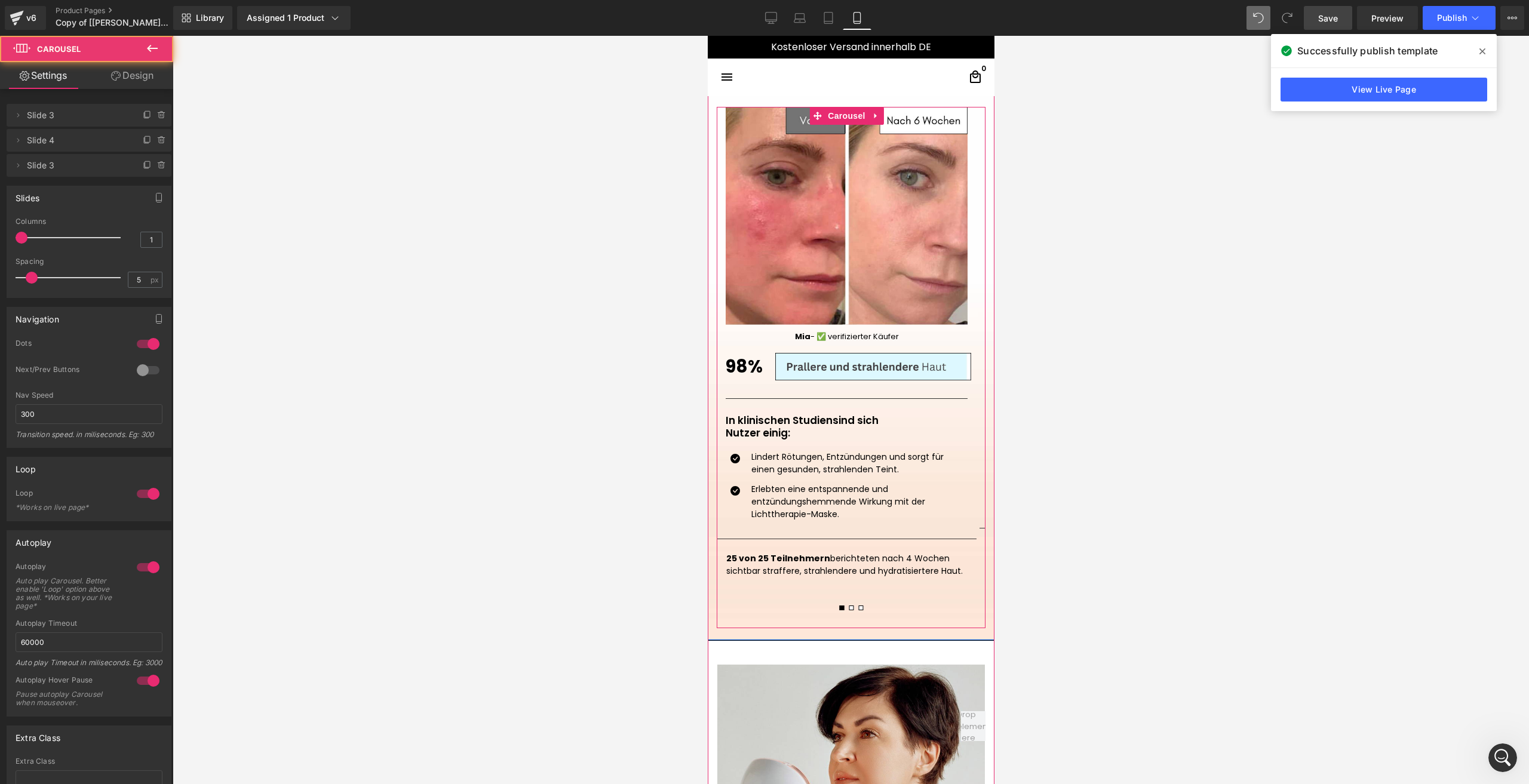
click at [858, 609] on span at bounding box center [860, 608] width 5 height 5
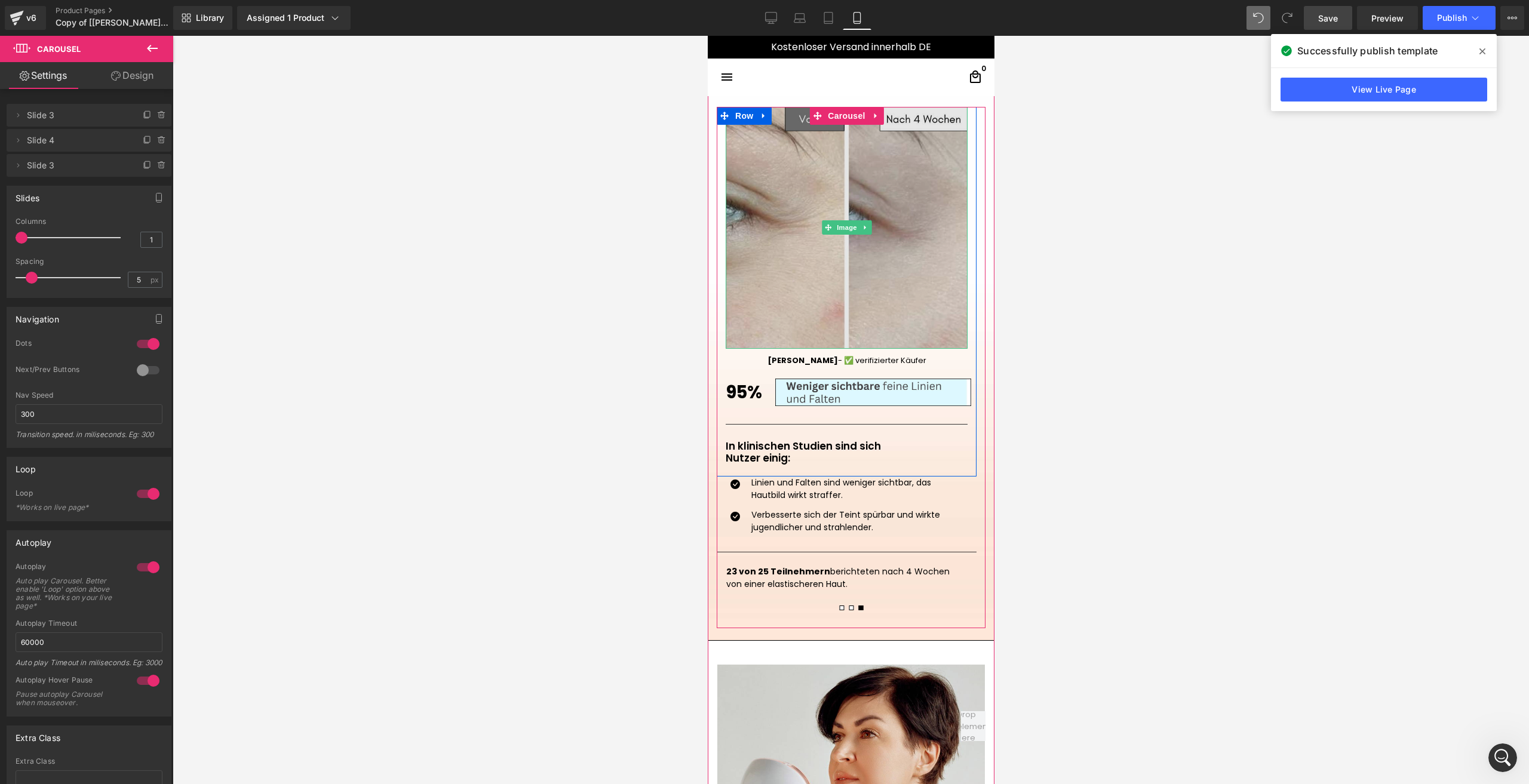
click at [814, 287] on img at bounding box center [846, 228] width 242 height 242
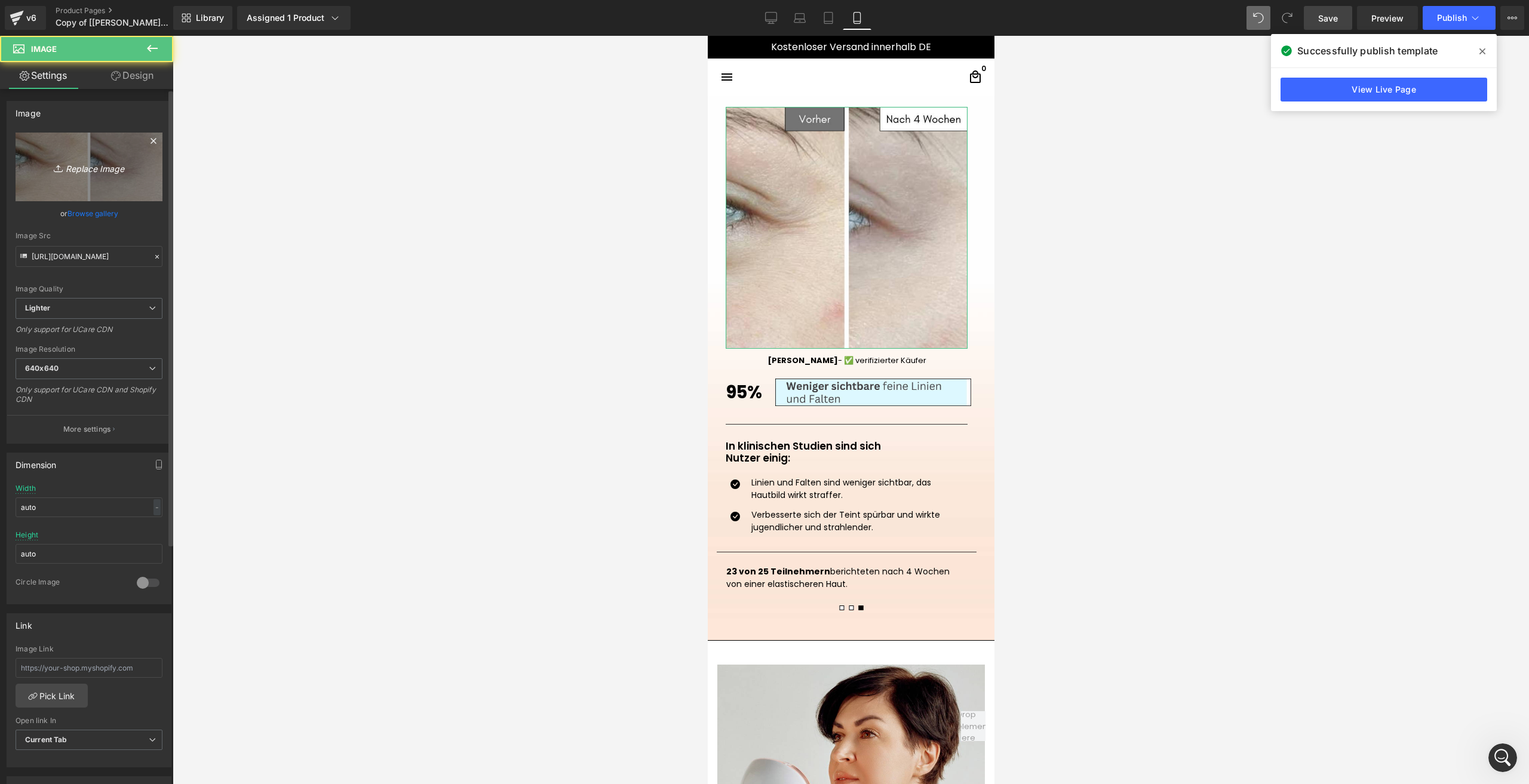
click at [74, 182] on link "Replace Image" at bounding box center [89, 166] width 147 height 69
type input "C:\fakepath\2.png"
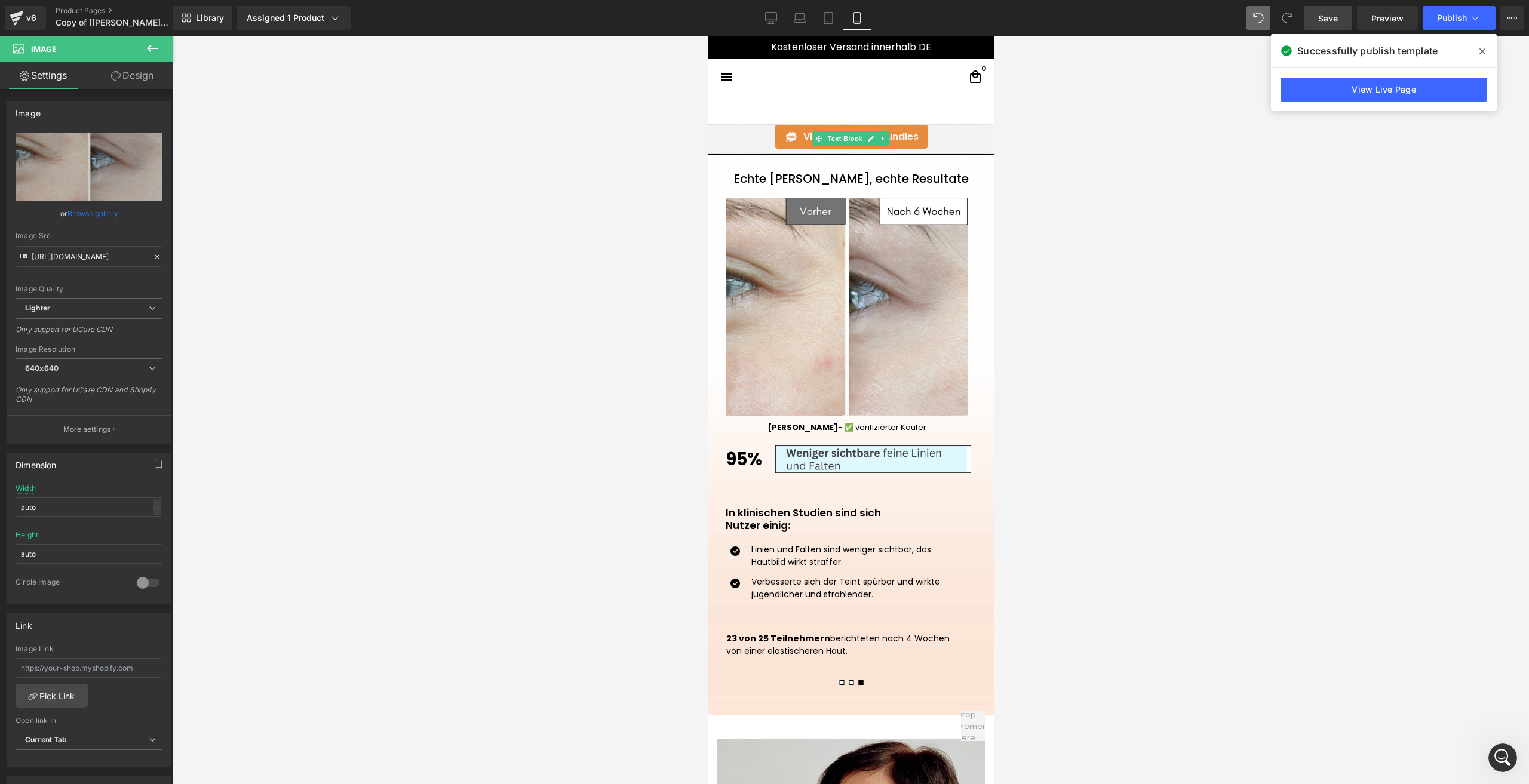
scroll to position [1082, 0]
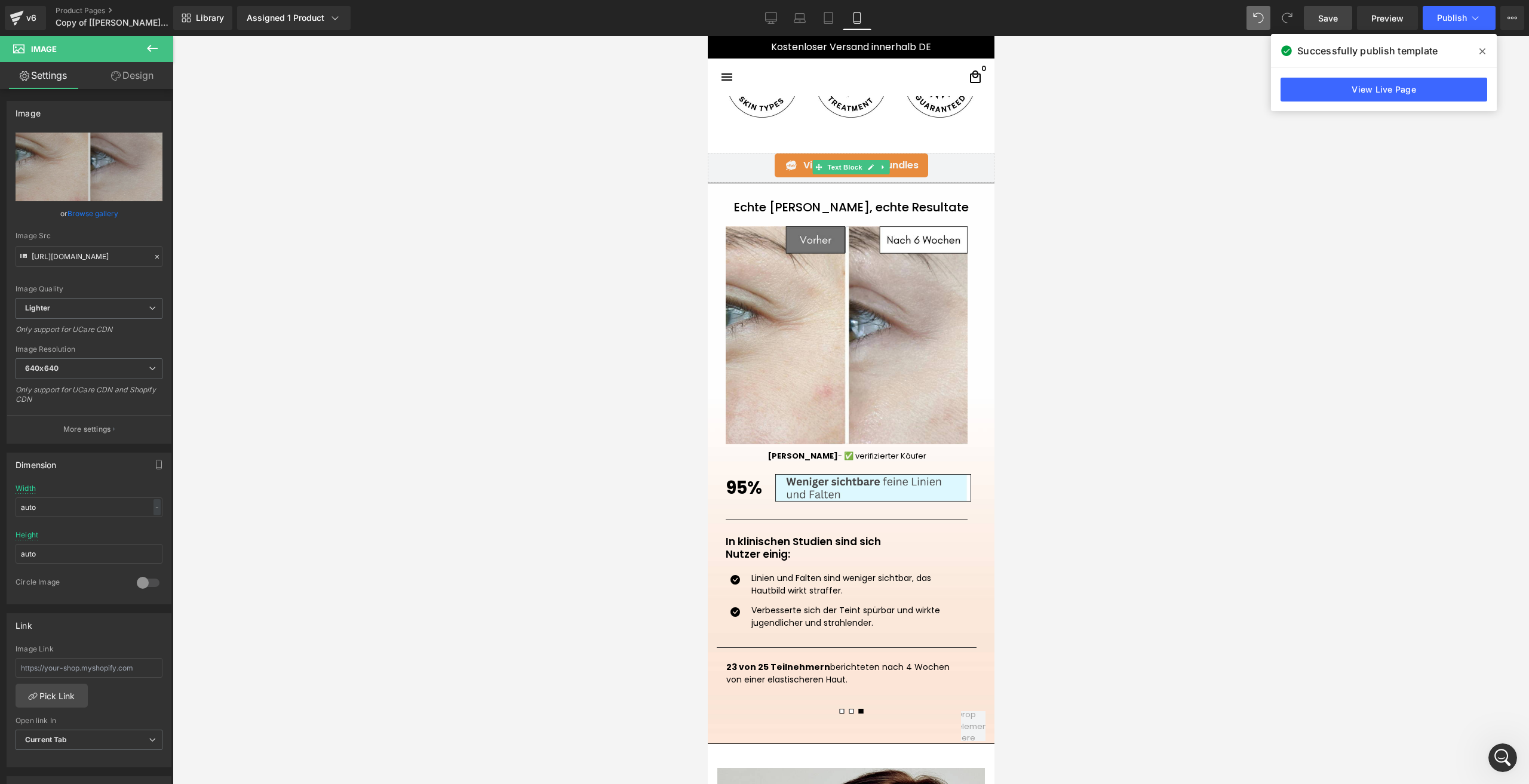
click at [1322, 15] on span "Save" at bounding box center [1328, 18] width 20 height 13
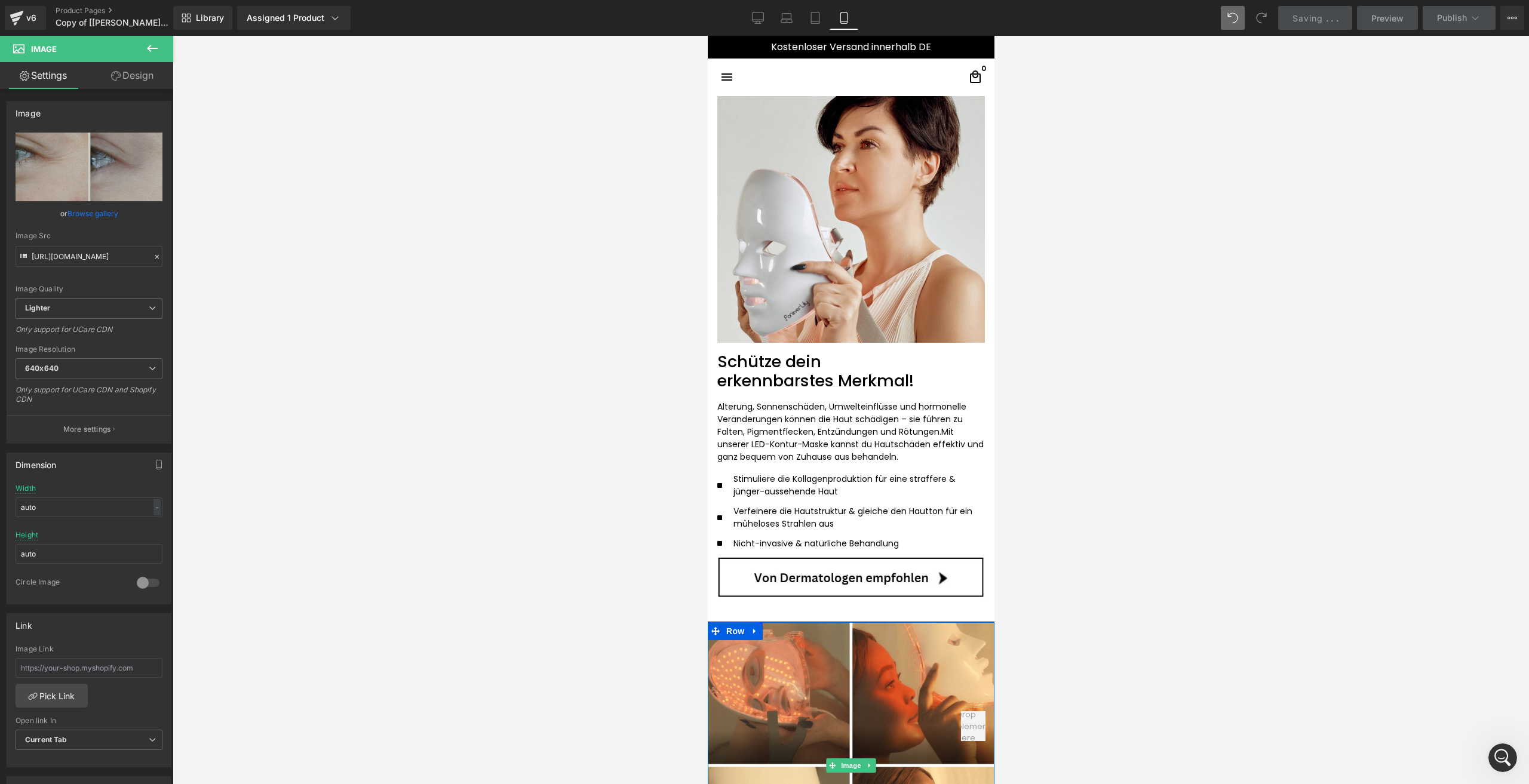
scroll to position [1619, 0]
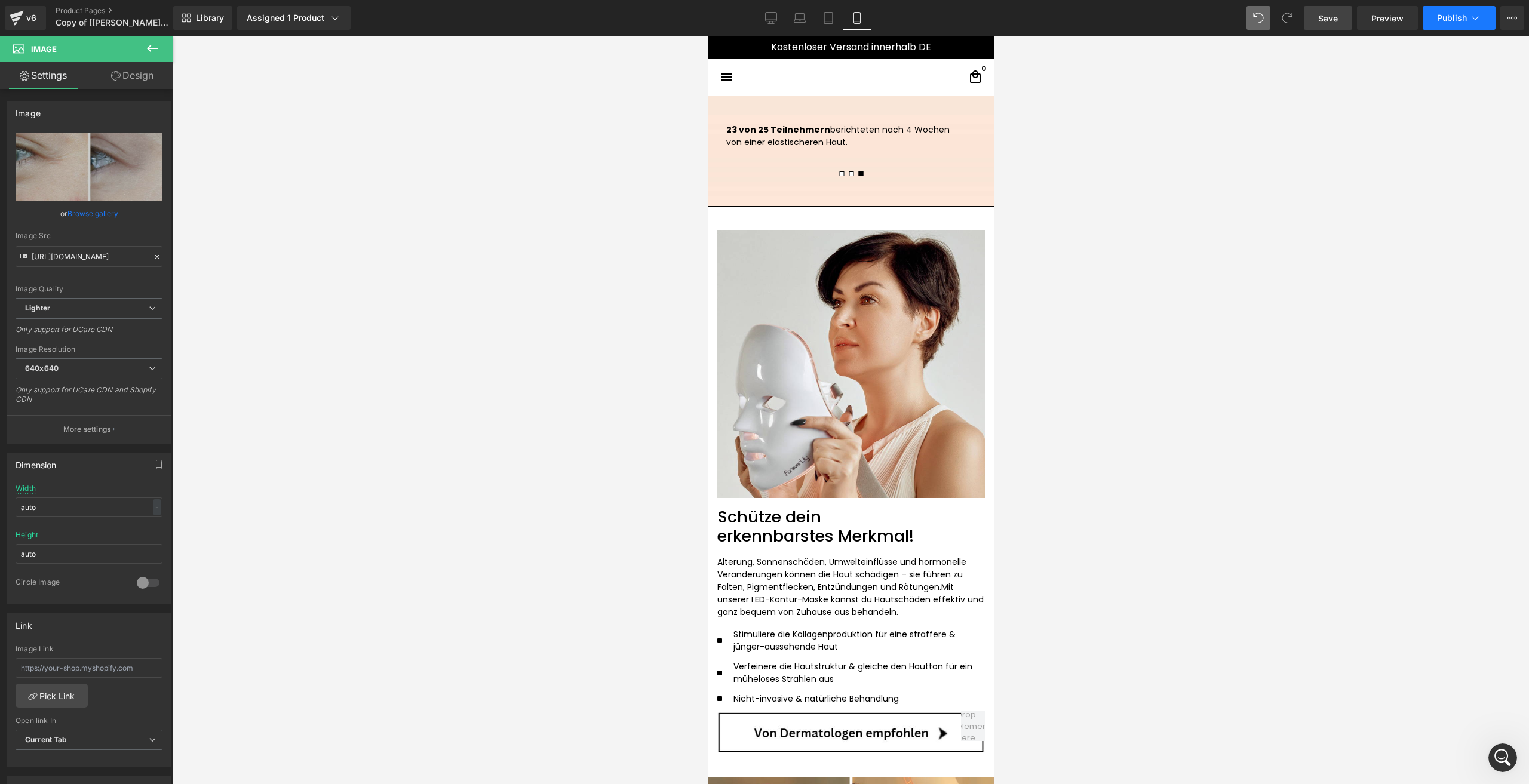
click at [1436, 23] on button "Publish" at bounding box center [1459, 18] width 73 height 24
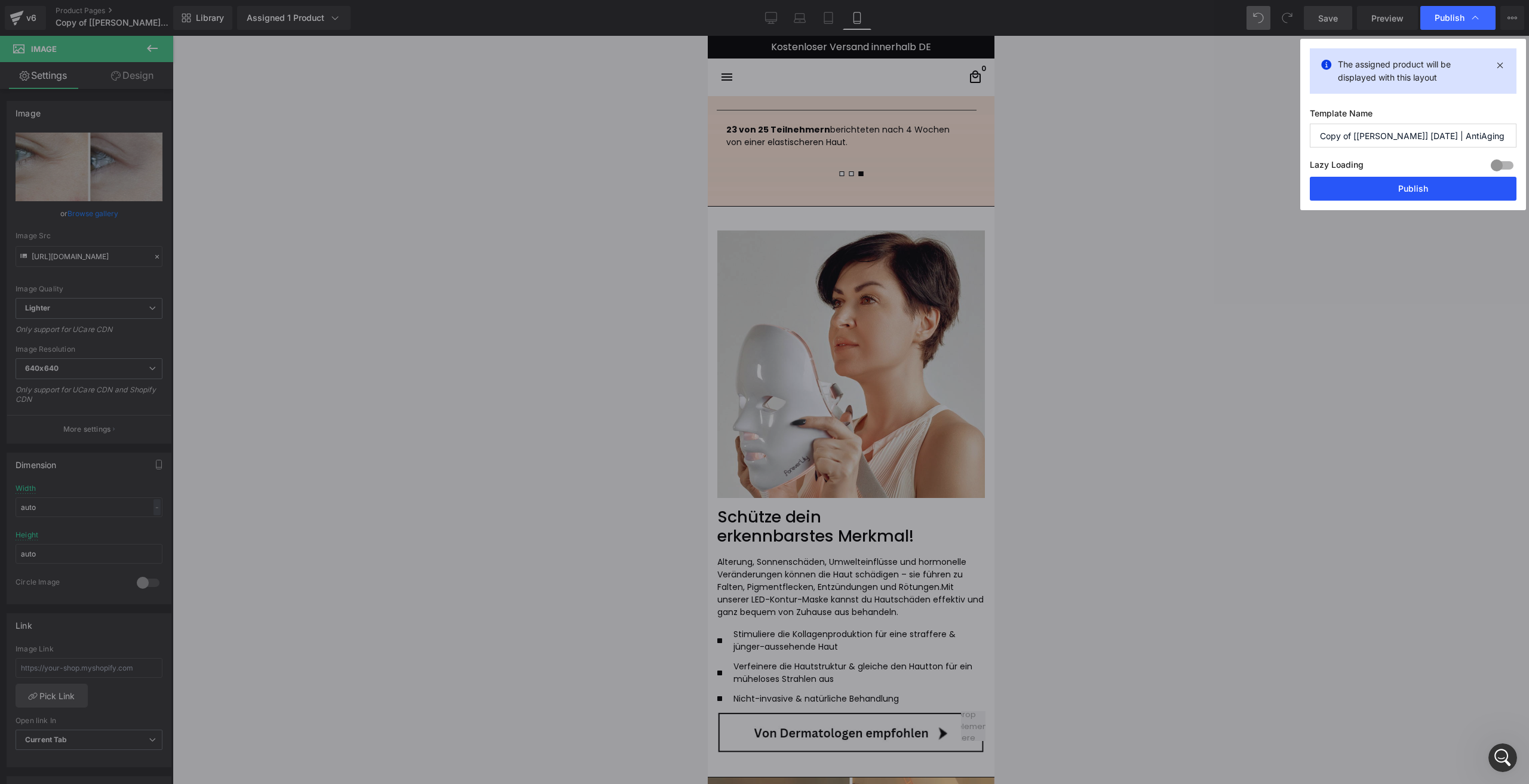
click at [1366, 183] on button "Publish" at bounding box center [1413, 189] width 206 height 24
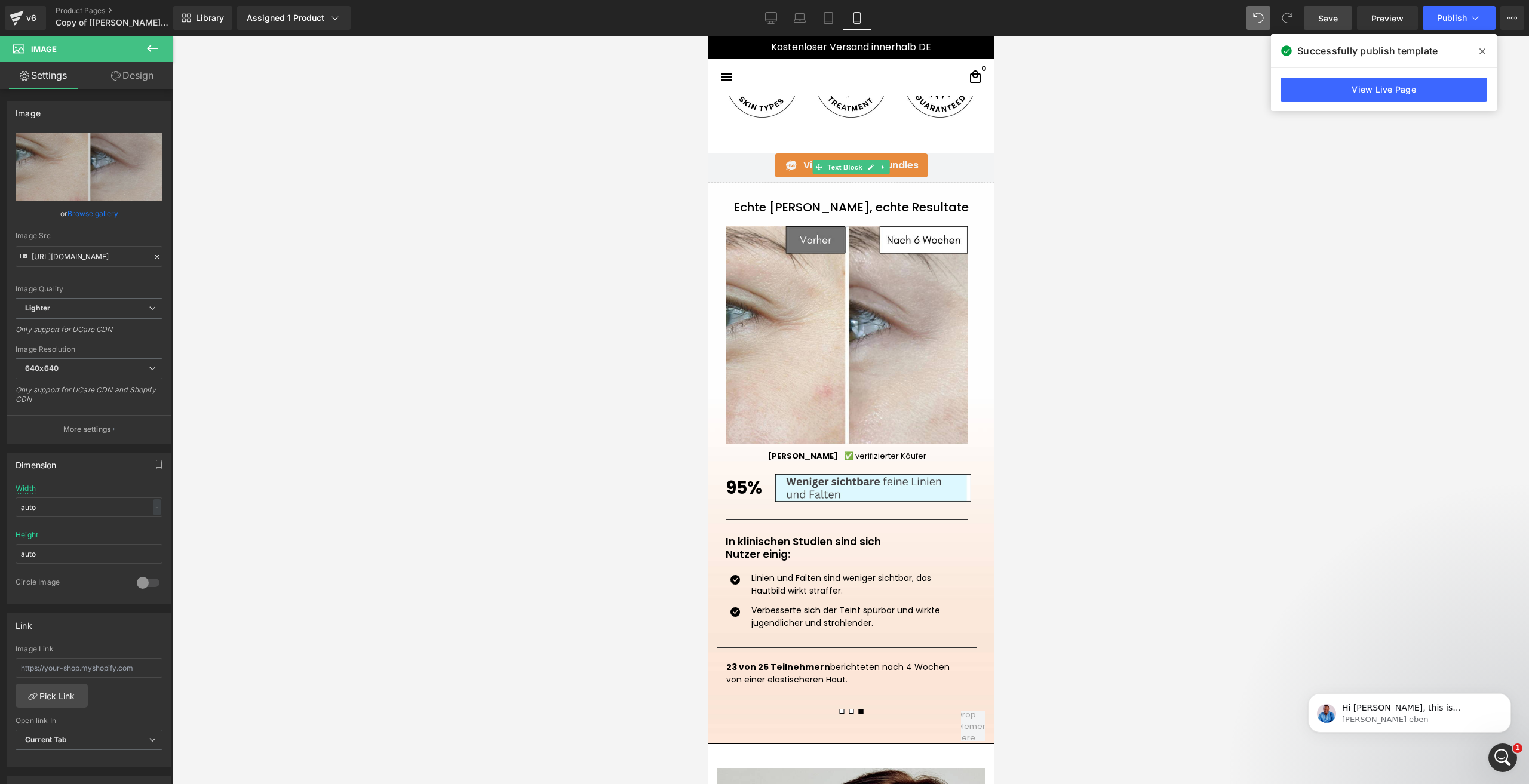
scroll to position [139, 0]
click at [1445, 721] on p "[PERSON_NAME] eben" at bounding box center [1419, 720] width 154 height 11
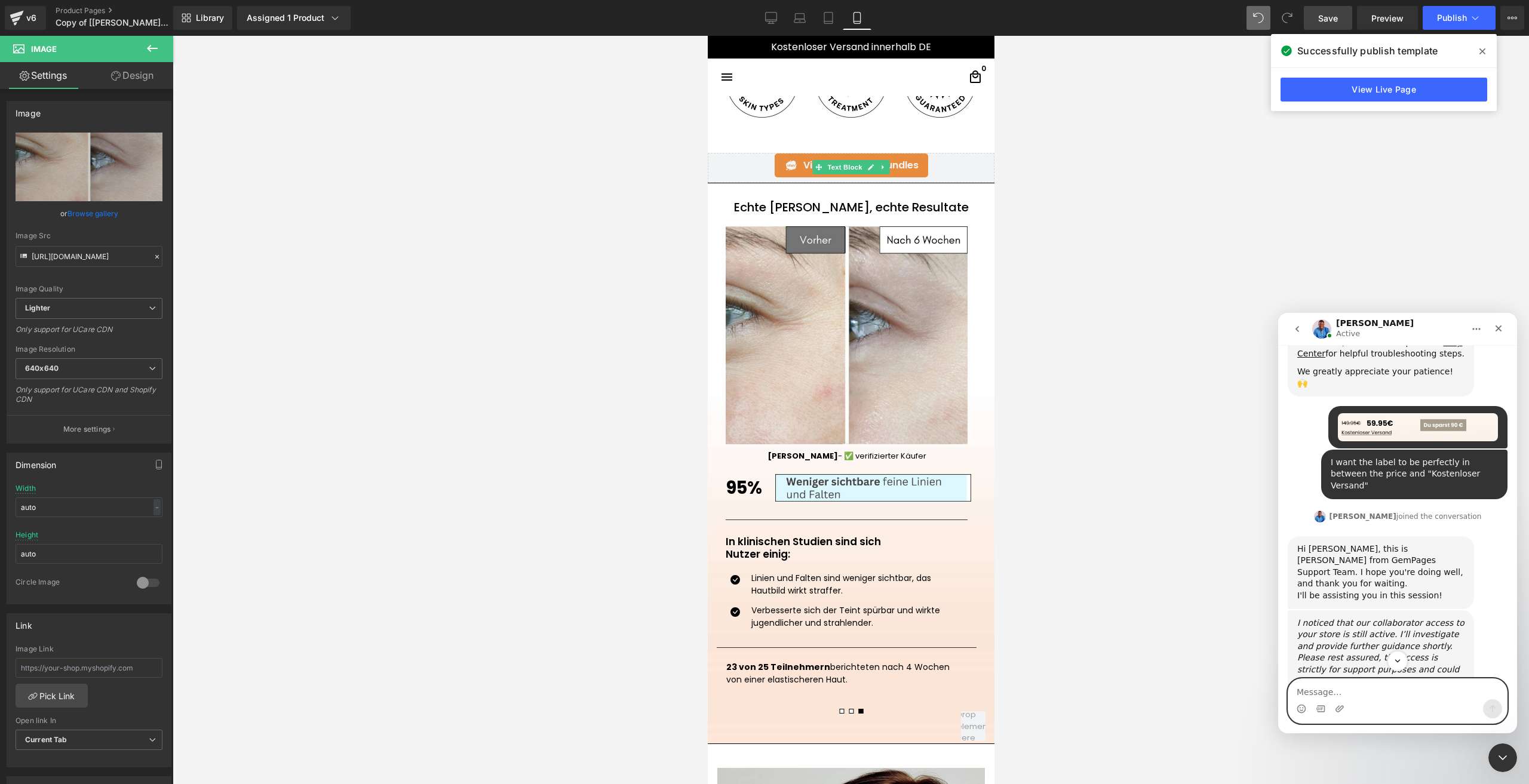
scroll to position [254, 0]
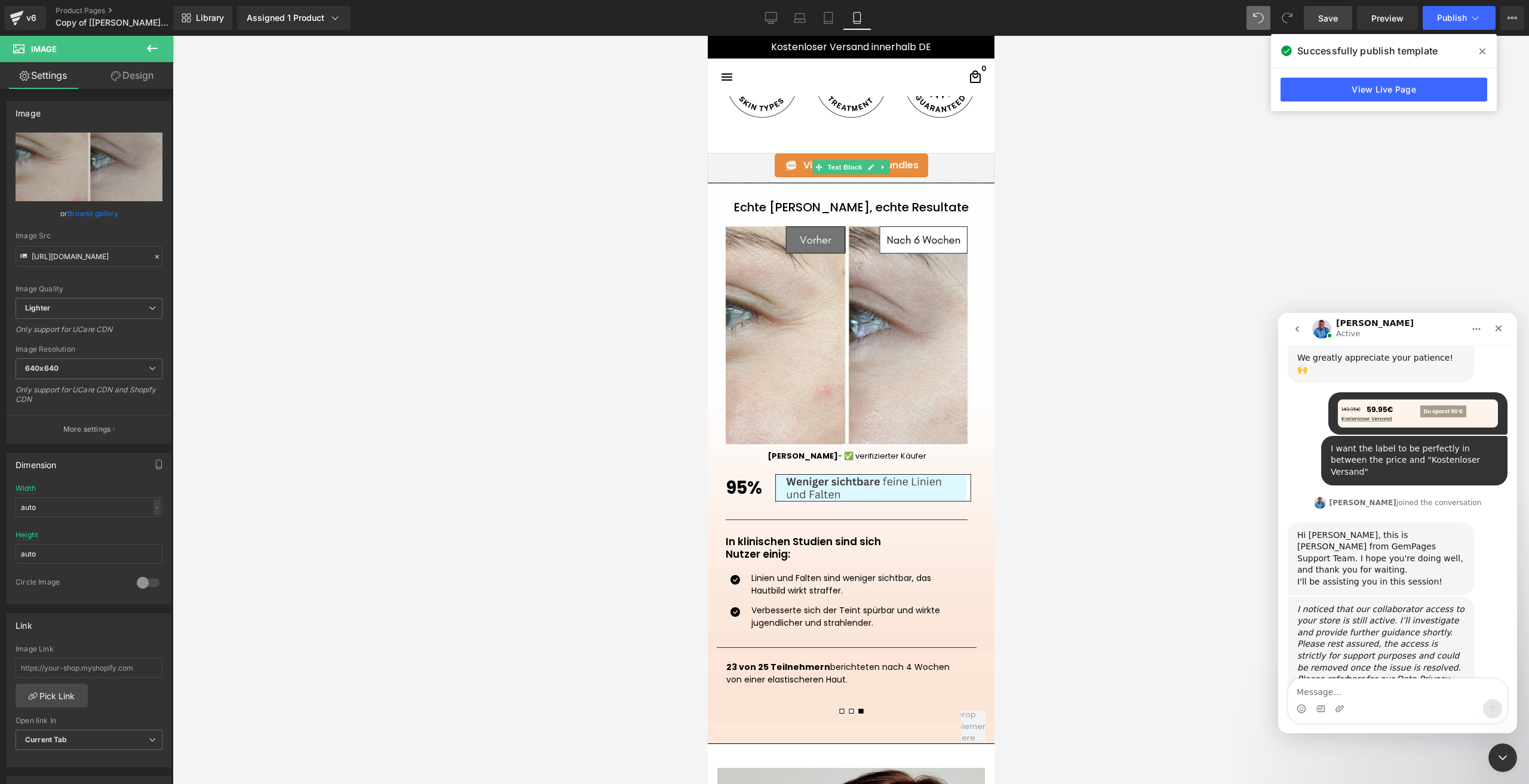
click at [806, 399] on div at bounding box center [764, 374] width 1529 height 748
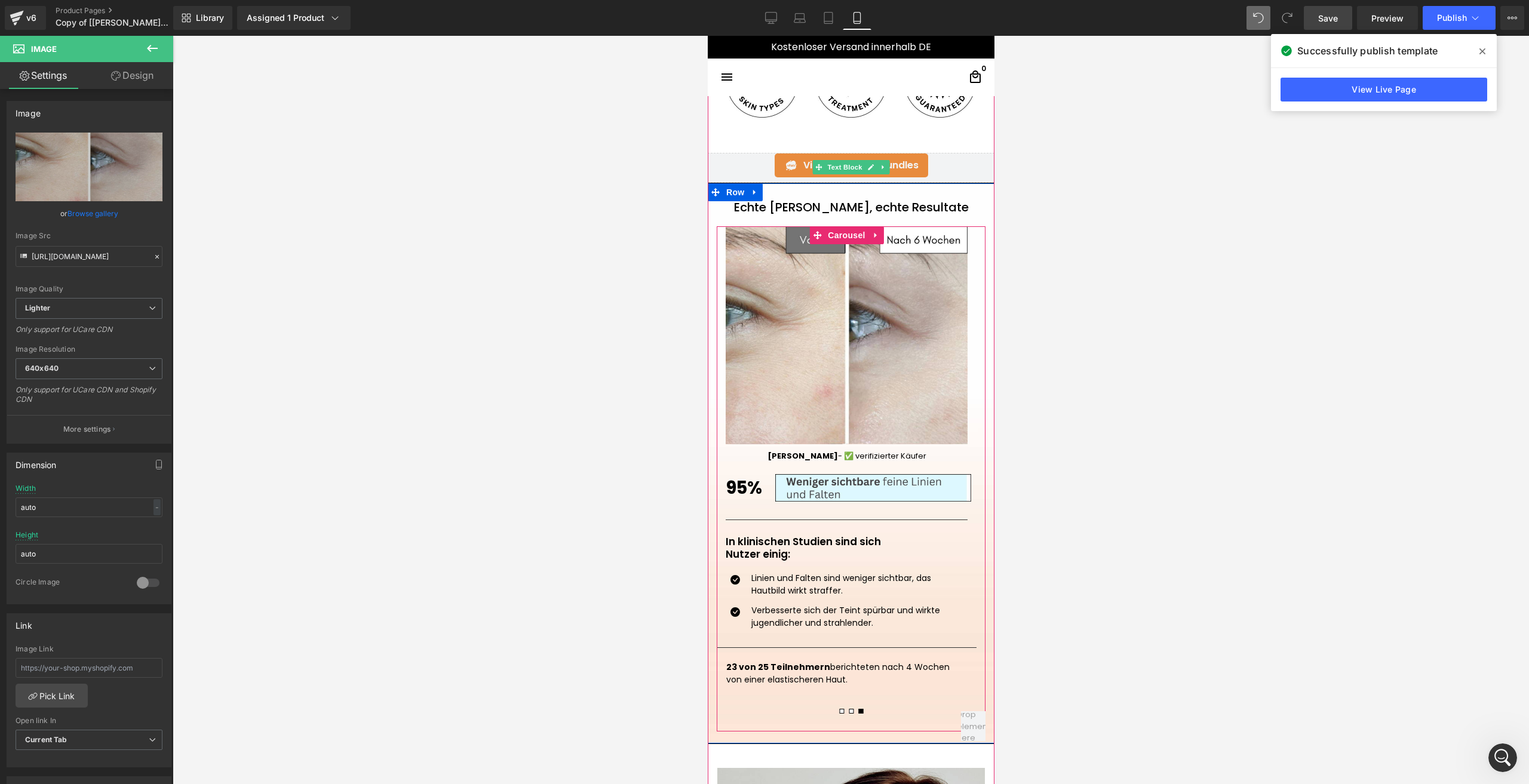
click at [839, 711] on span at bounding box center [841, 711] width 5 height 5
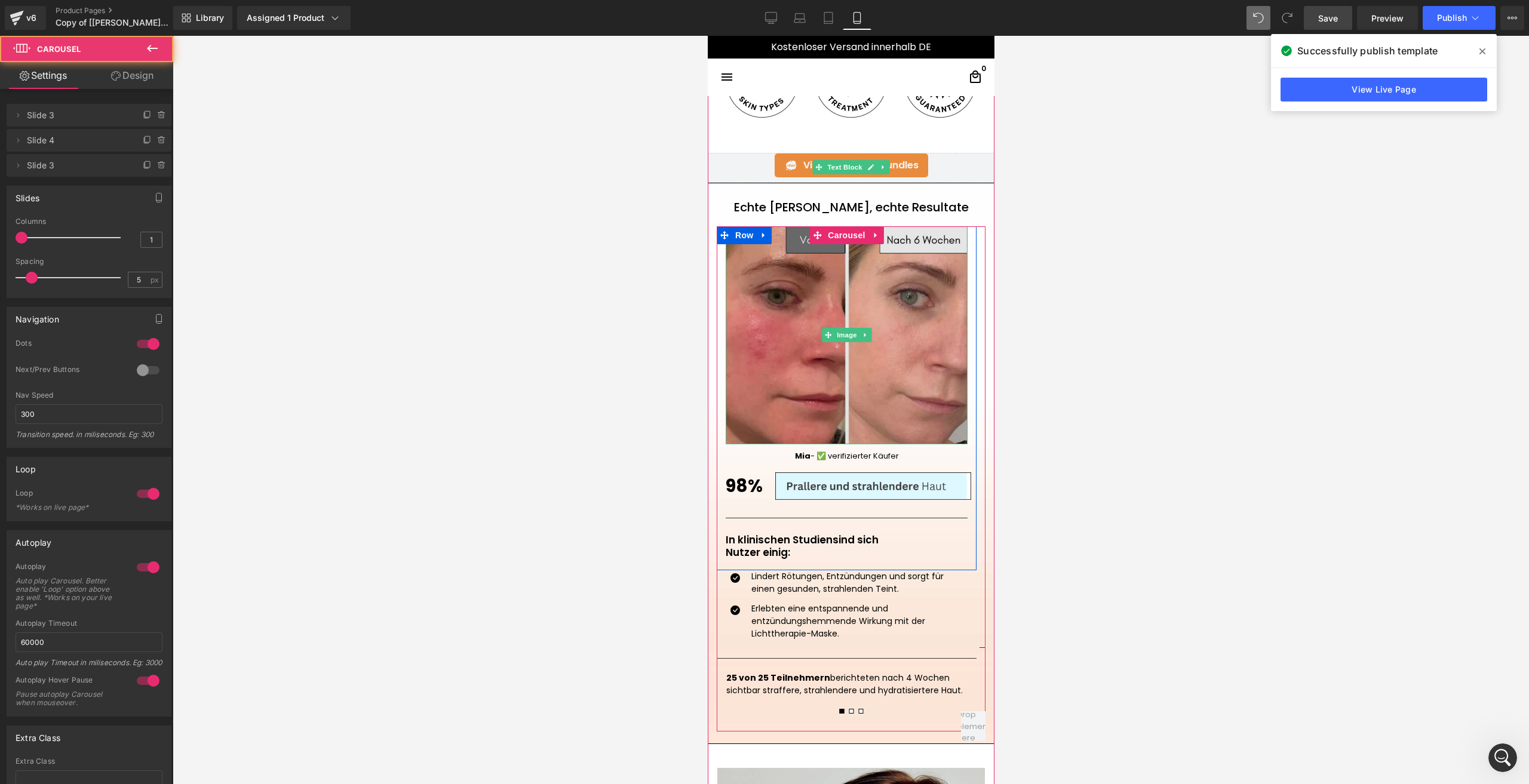
click at [780, 346] on img at bounding box center [846, 335] width 242 height 218
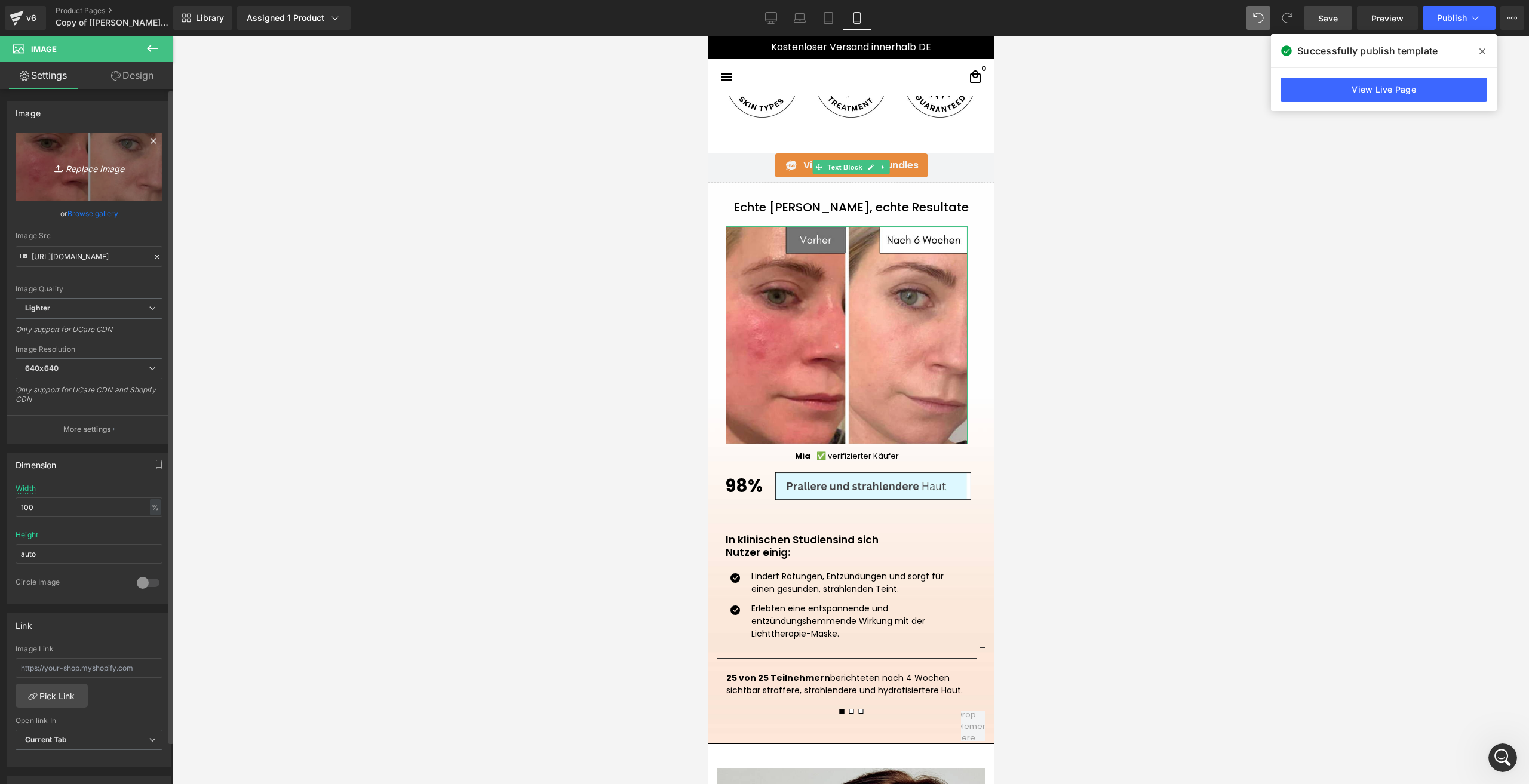
click at [53, 190] on link "Replace Image" at bounding box center [89, 166] width 147 height 69
type input "C:\fakepath\Kein Titel (1079 x 972 px).png"
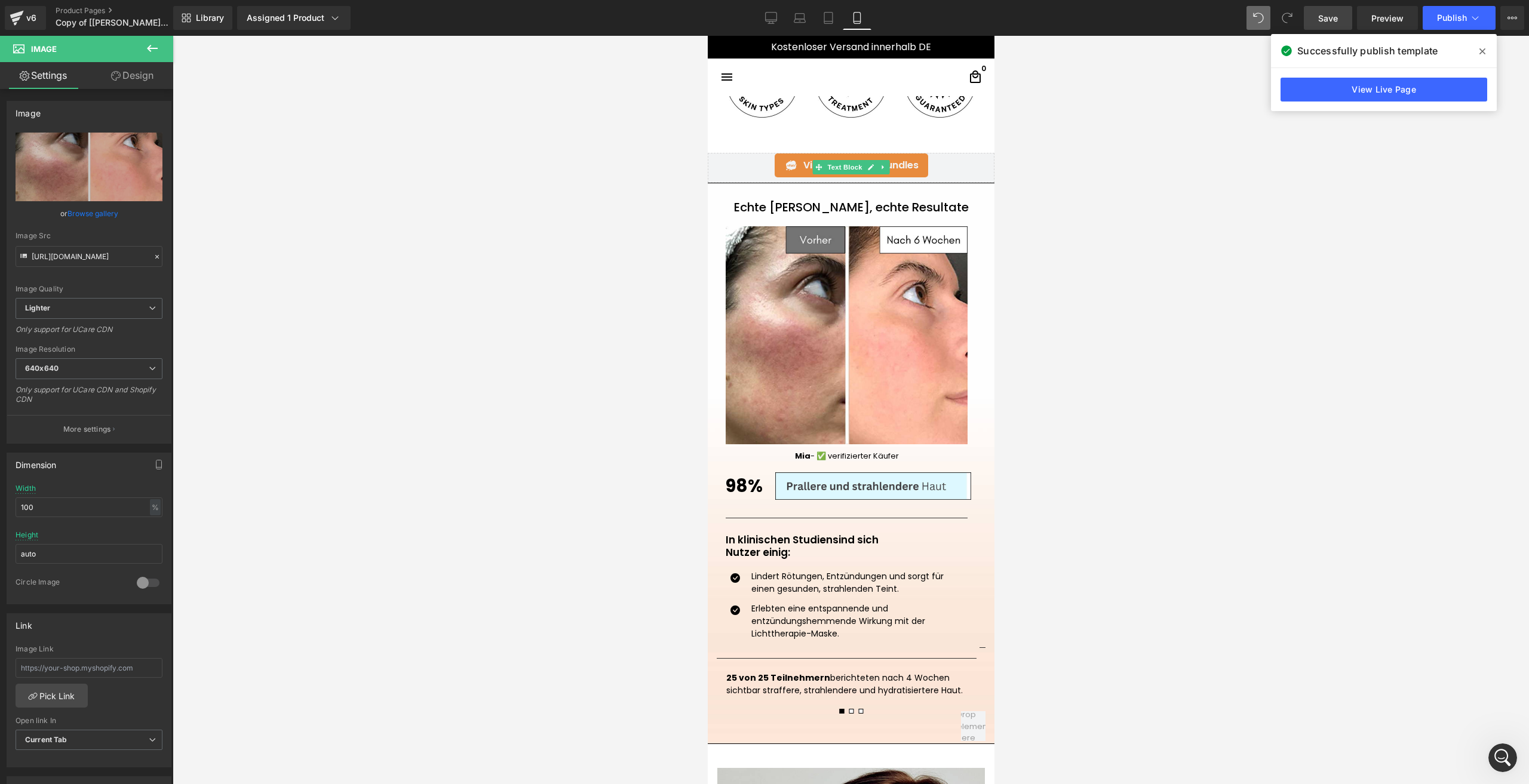
click at [1317, 19] on link "Save" at bounding box center [1328, 18] width 48 height 24
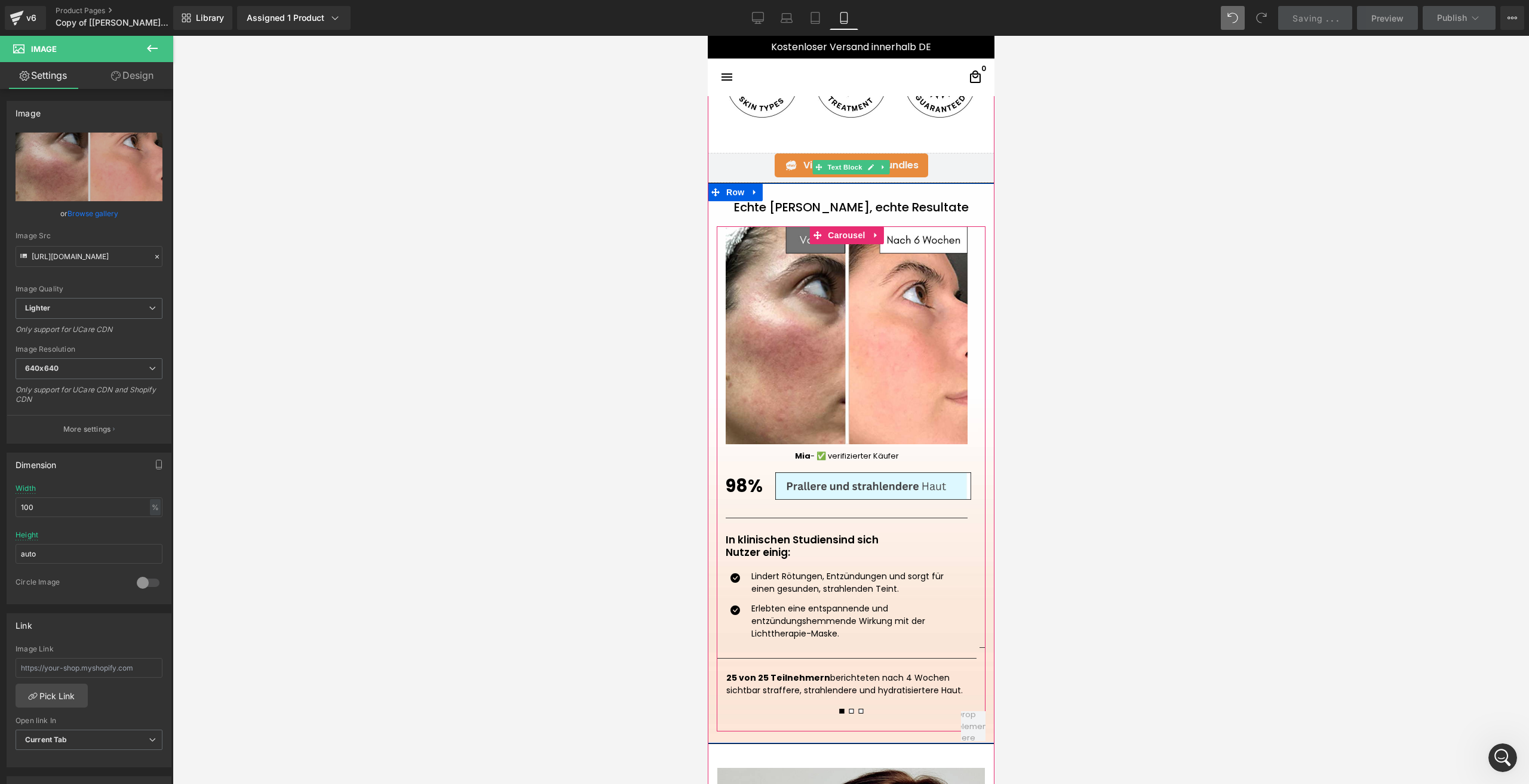
click at [845, 714] on button at bounding box center [850, 711] width 10 height 11
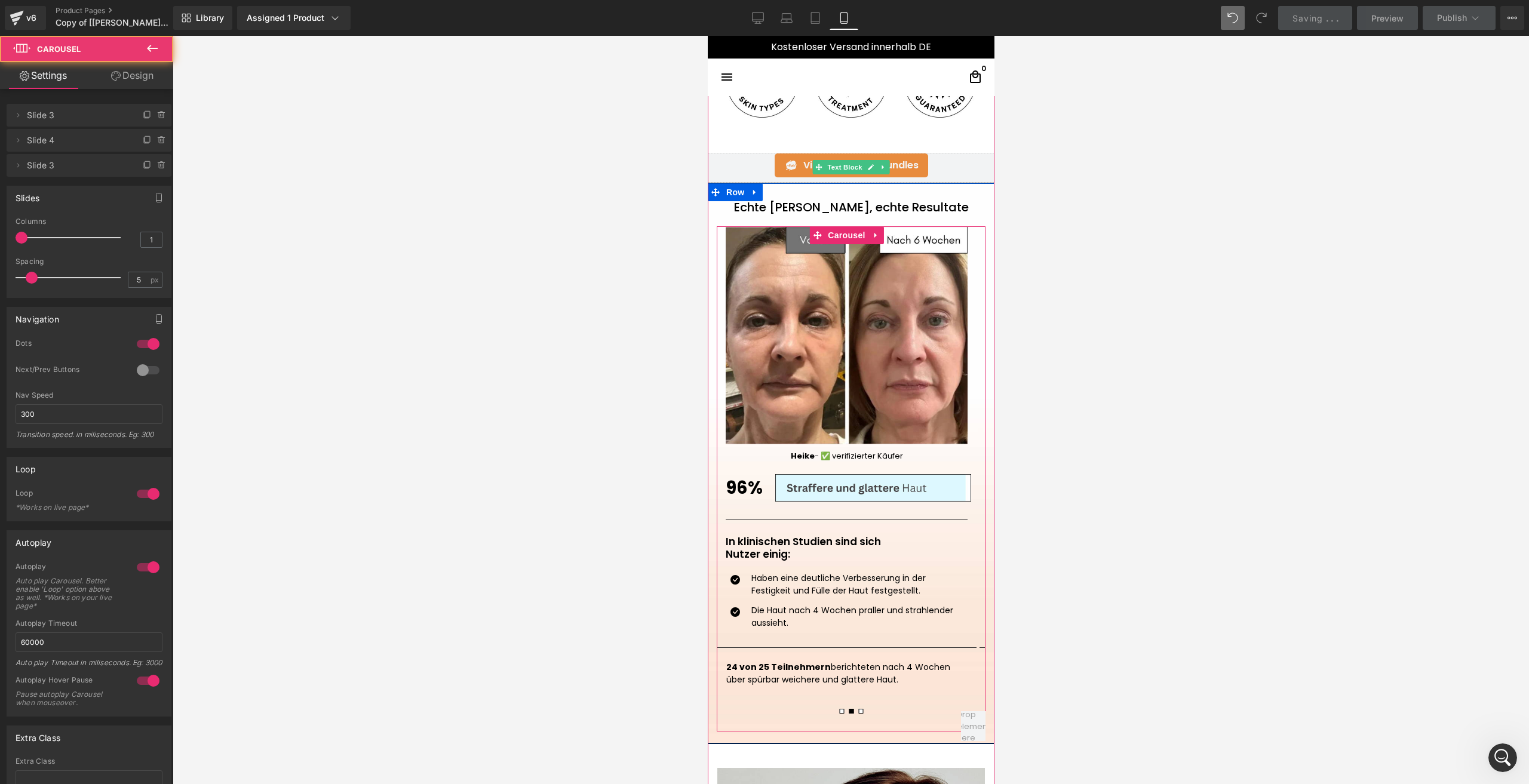
click at [858, 714] on button at bounding box center [860, 711] width 10 height 11
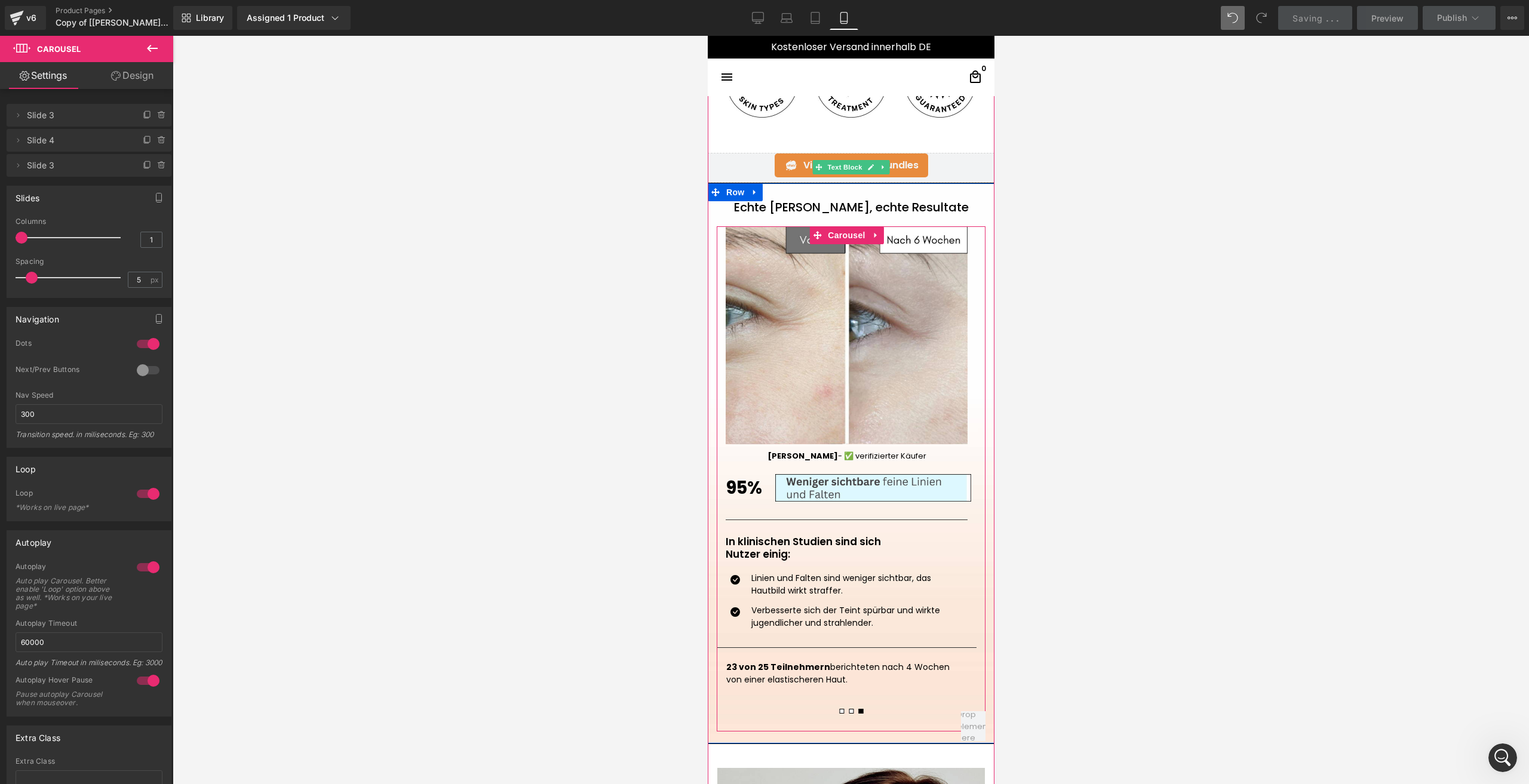
click at [848, 711] on button at bounding box center [850, 711] width 10 height 11
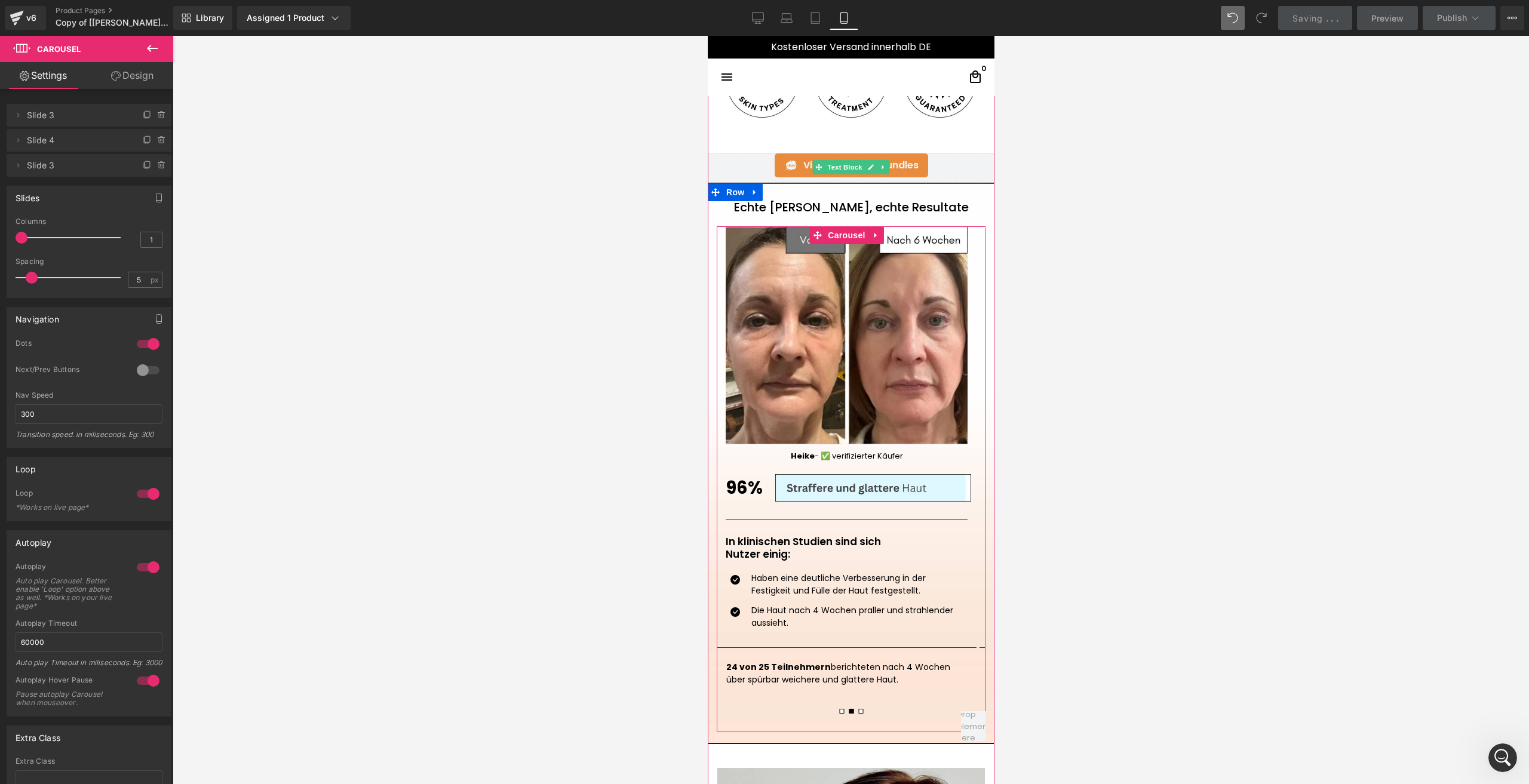
click at [839, 711] on span at bounding box center [841, 711] width 5 height 5
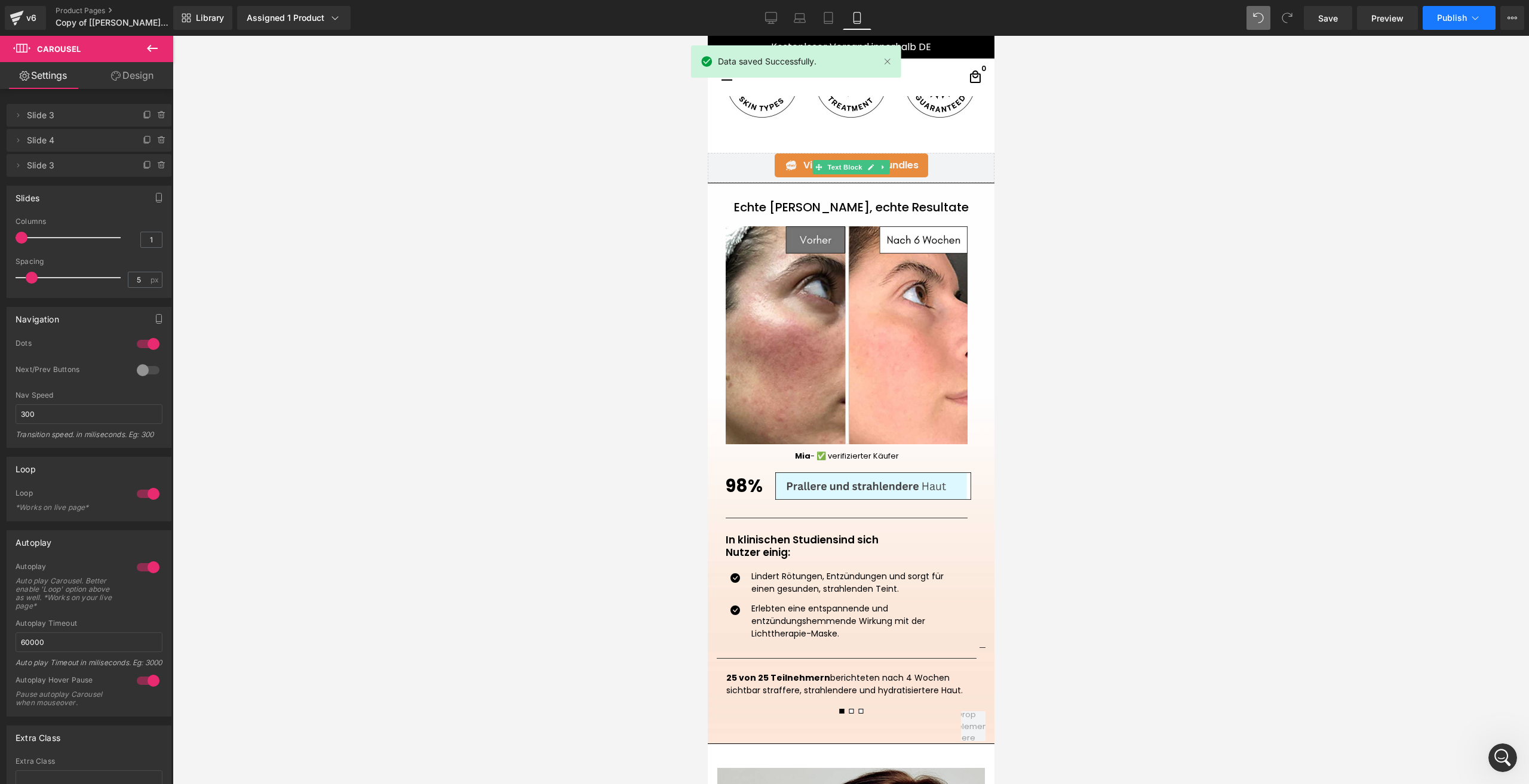
click at [1442, 14] on span "Publish" at bounding box center [1451, 17] width 29 height 10
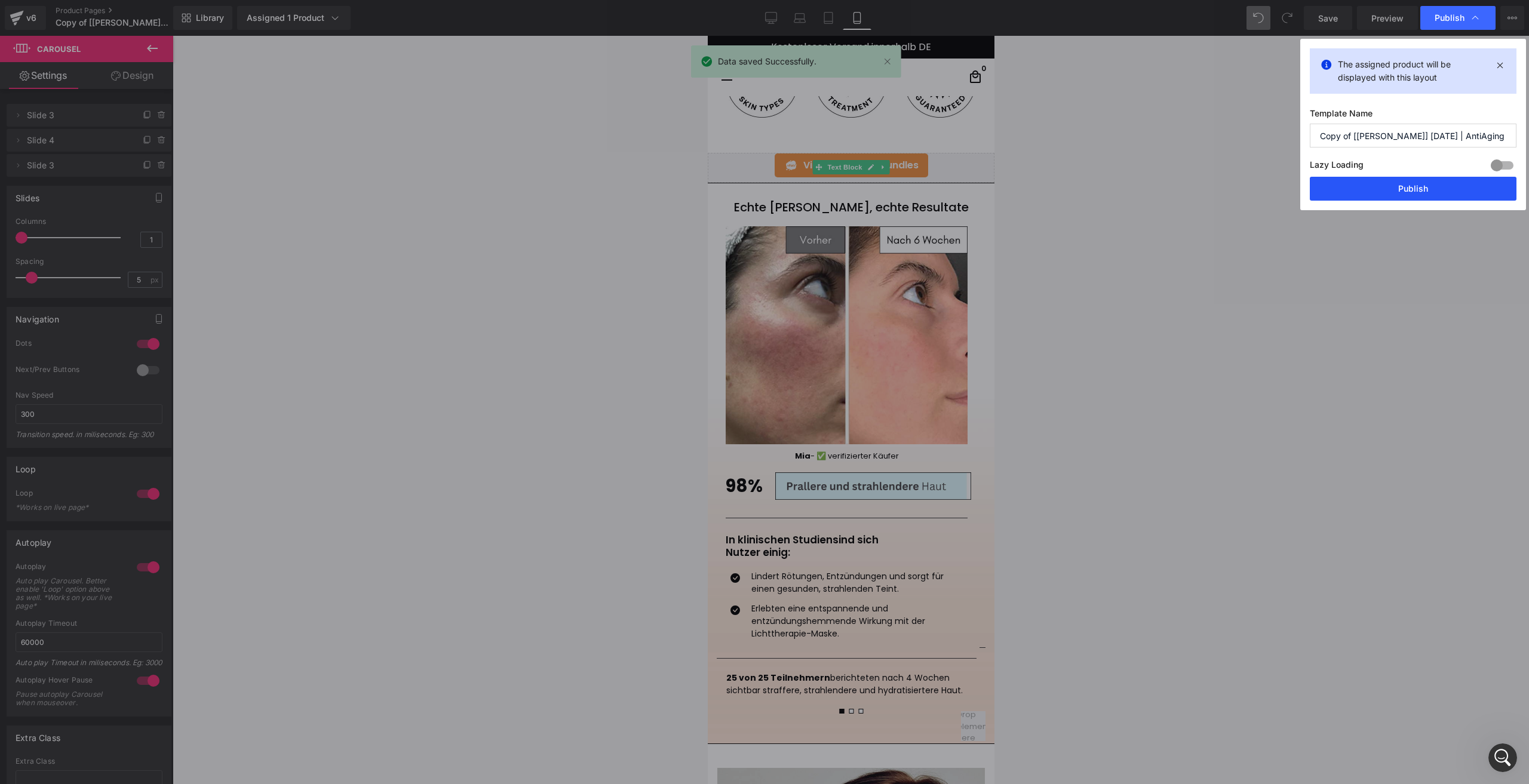
click at [1389, 194] on button "Publish" at bounding box center [1413, 189] width 206 height 24
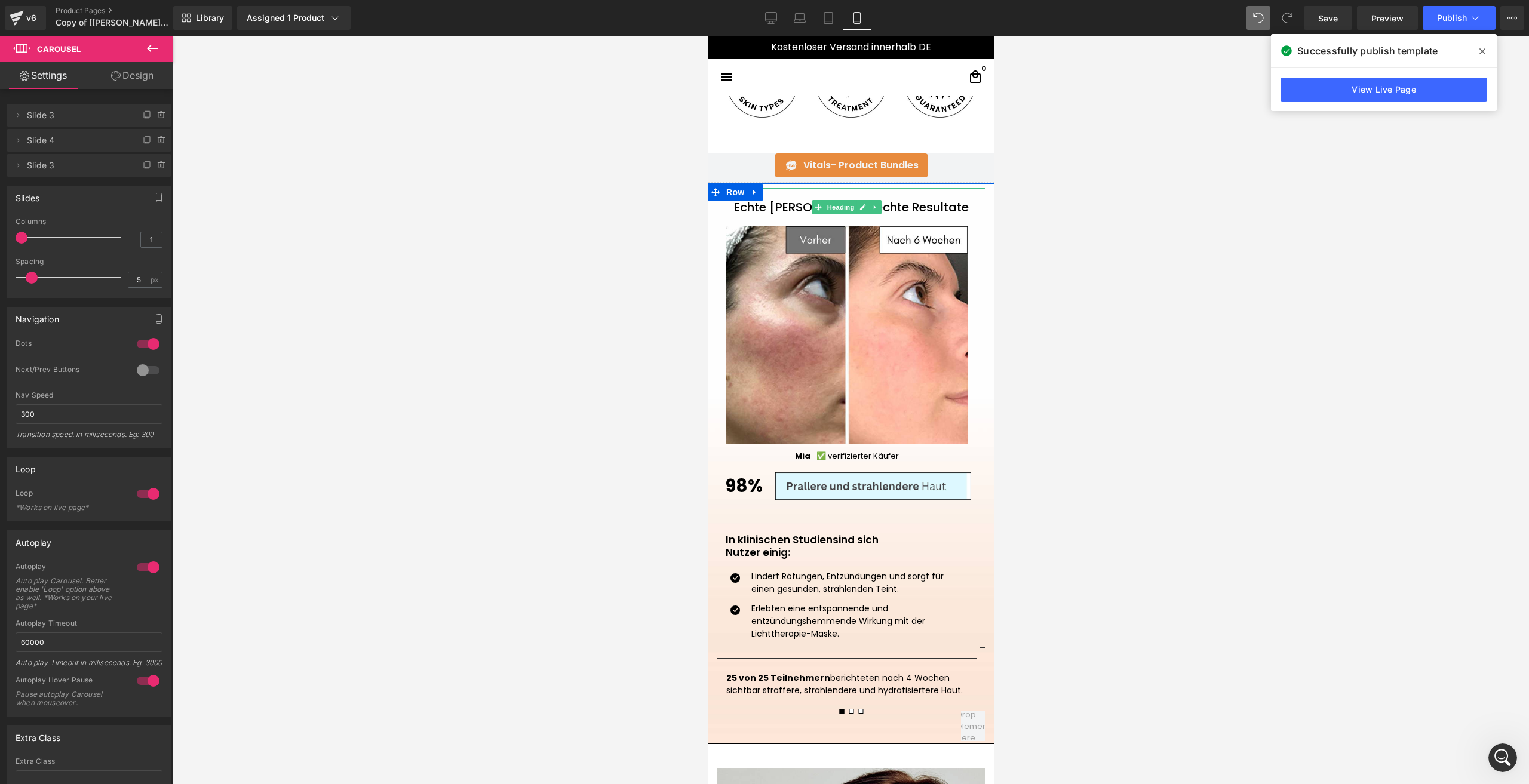
click at [772, 200] on h1 "Echte [PERSON_NAME], echte Resultate" at bounding box center [850, 207] width 268 height 14
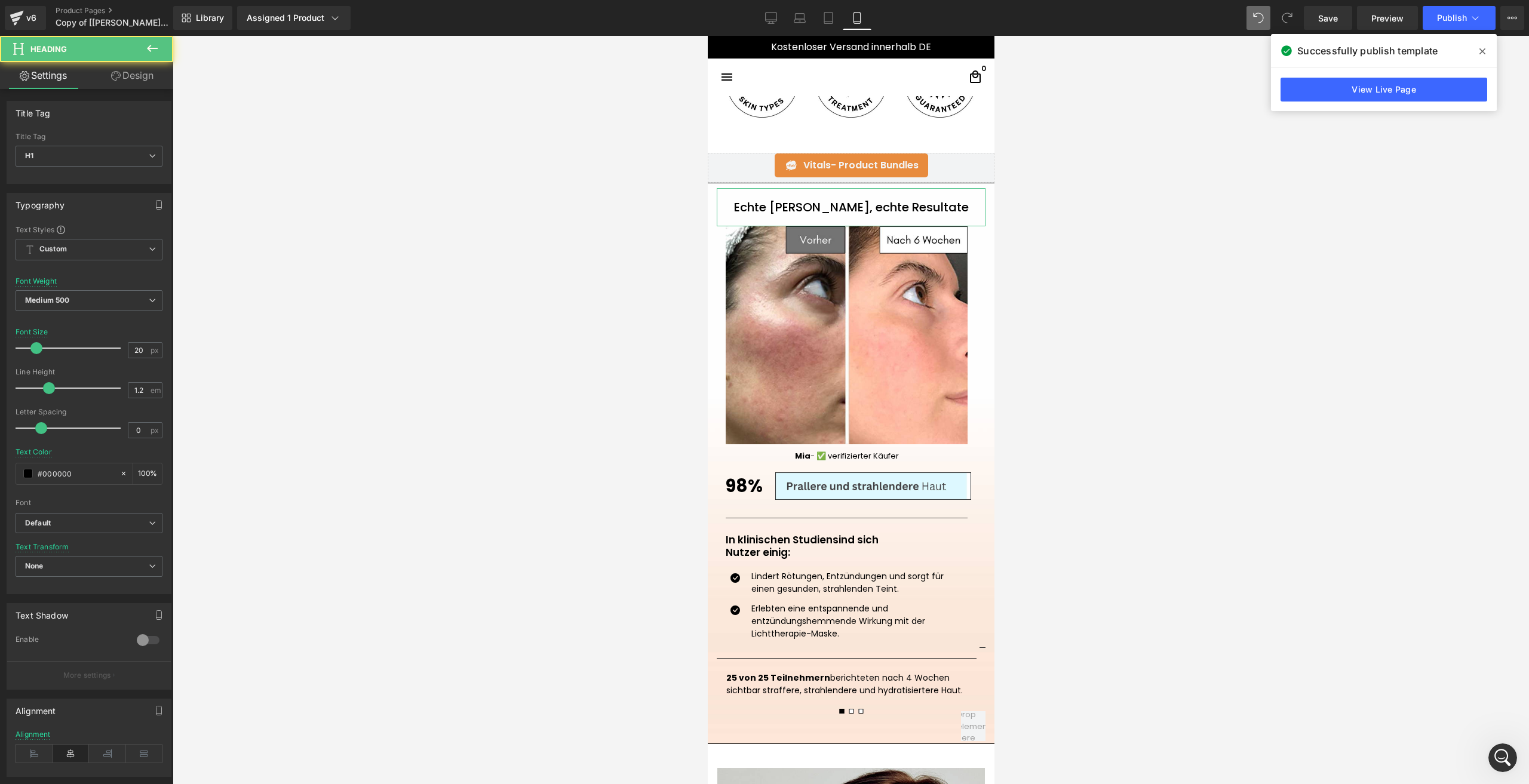
click at [141, 76] on link "Design" at bounding box center [132, 76] width 87 height 27
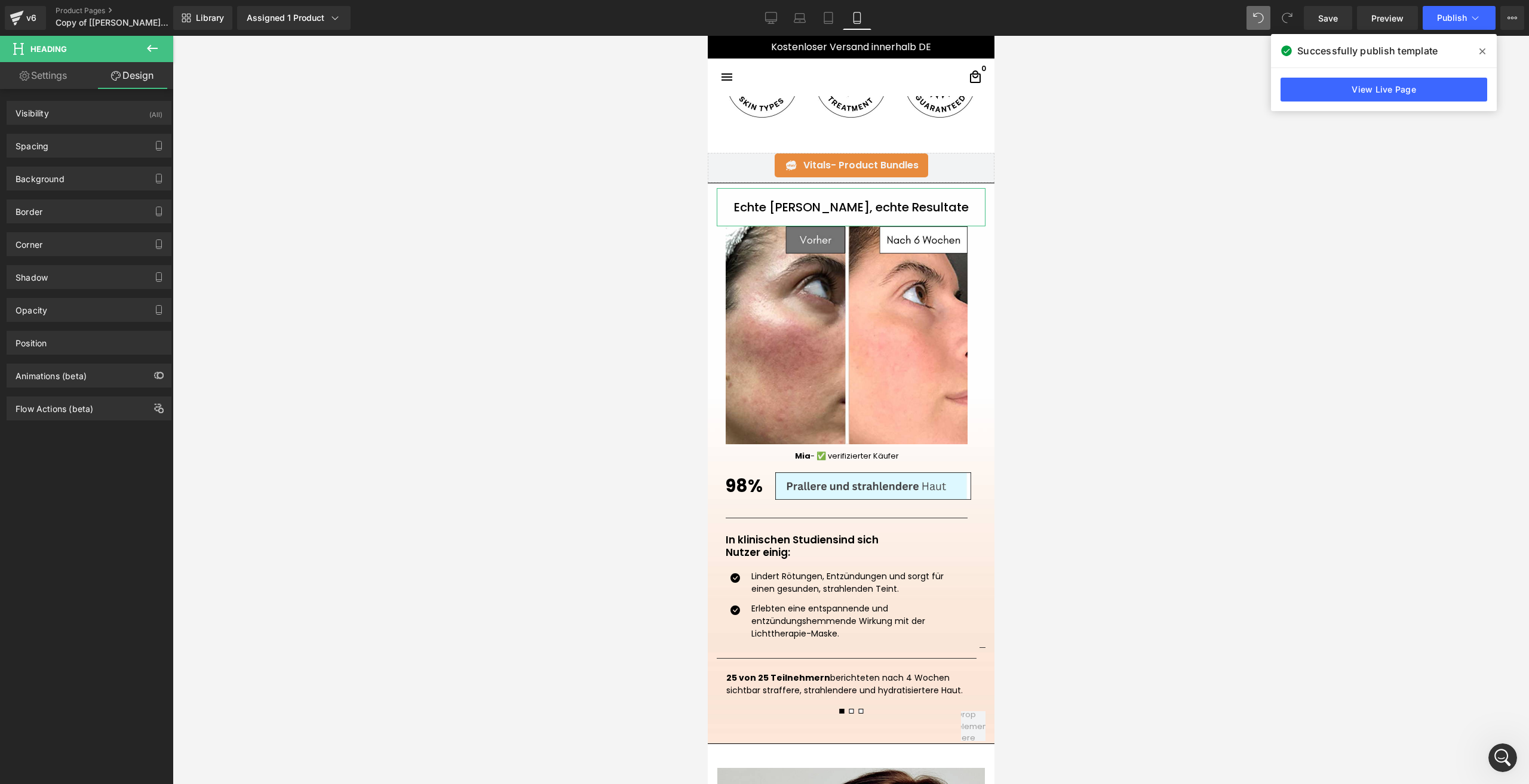
click at [17, 157] on div "Spacing [GEOGRAPHIC_DATA] 0 0 0 0 [GEOGRAPHIC_DATA] 20 0 20 0" at bounding box center [89, 146] width 165 height 24
click at [33, 150] on div "Spacing" at bounding box center [32, 143] width 33 height 17
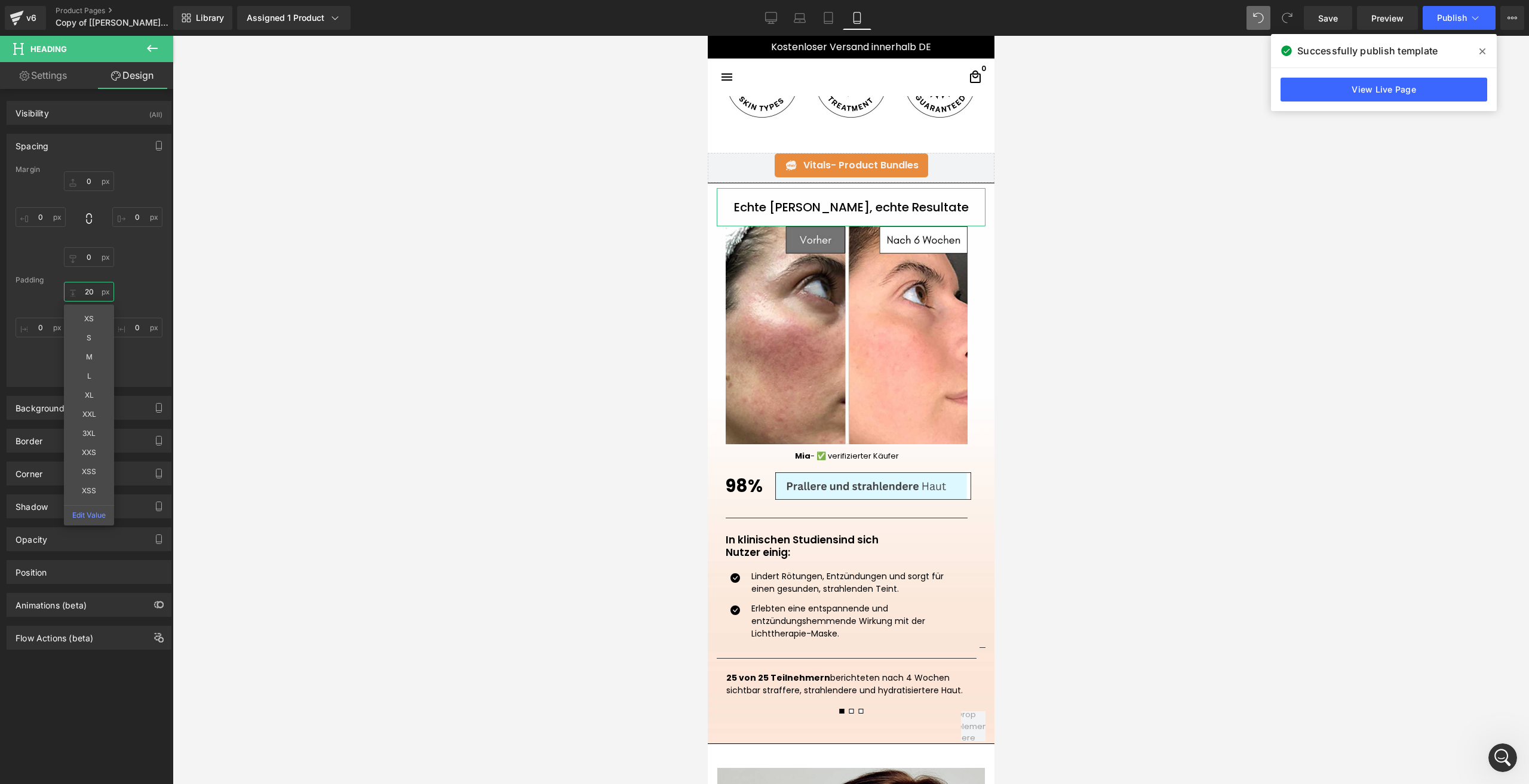
click at [89, 286] on input "20" at bounding box center [89, 292] width 50 height 20
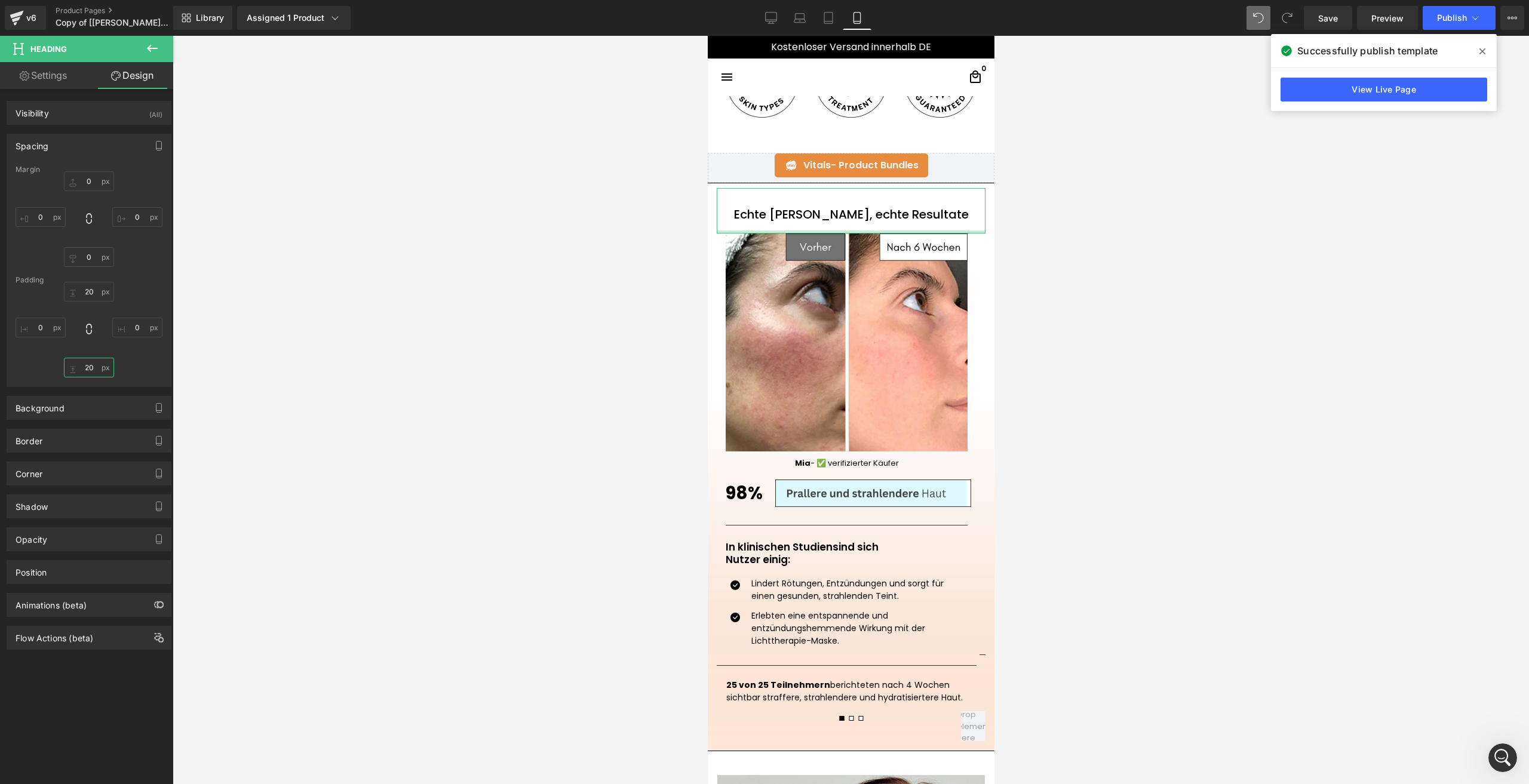
click at [90, 368] on input "20" at bounding box center [89, 367] width 50 height 20
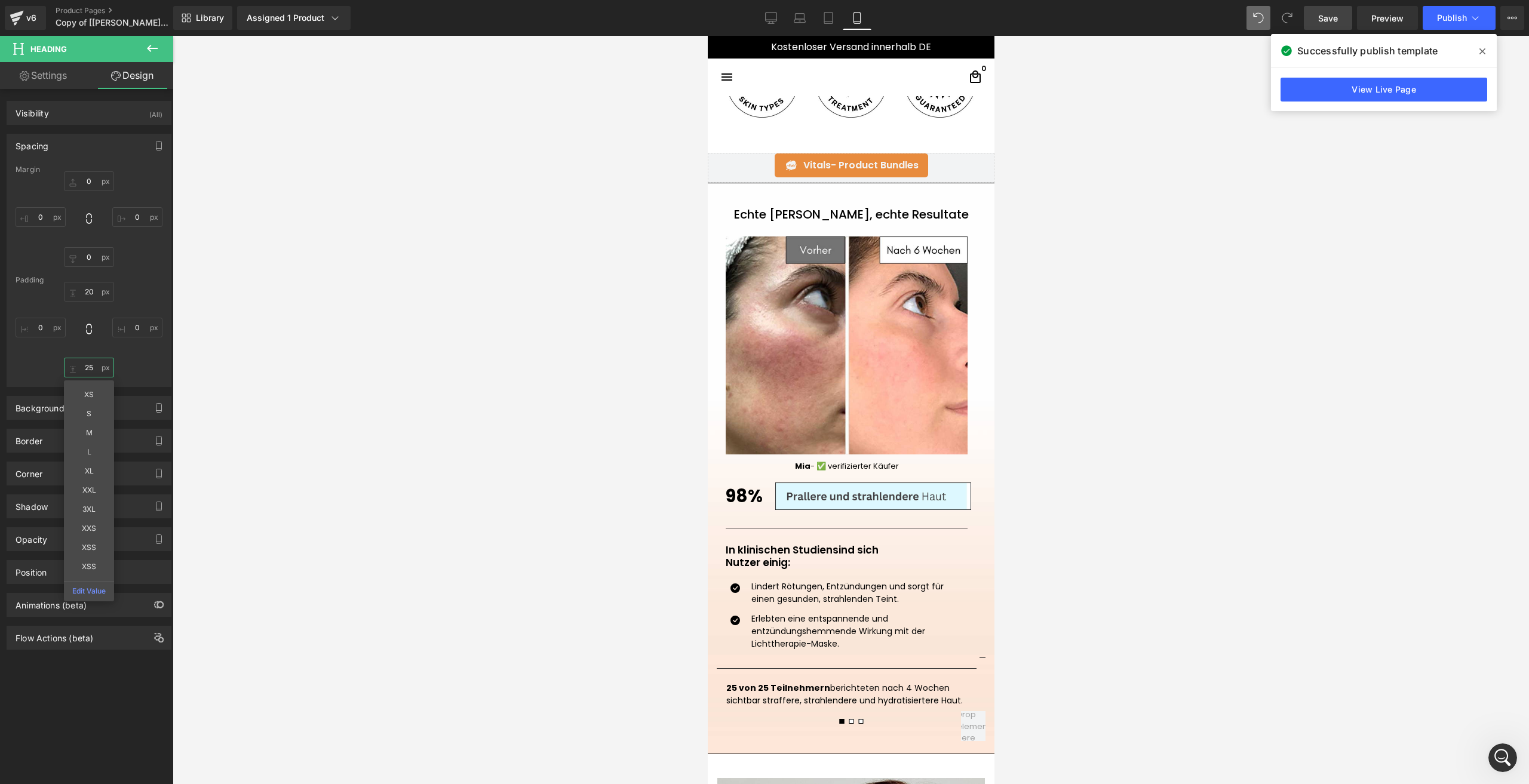
type input "25"
click at [1320, 14] on span "Save" at bounding box center [1328, 18] width 20 height 13
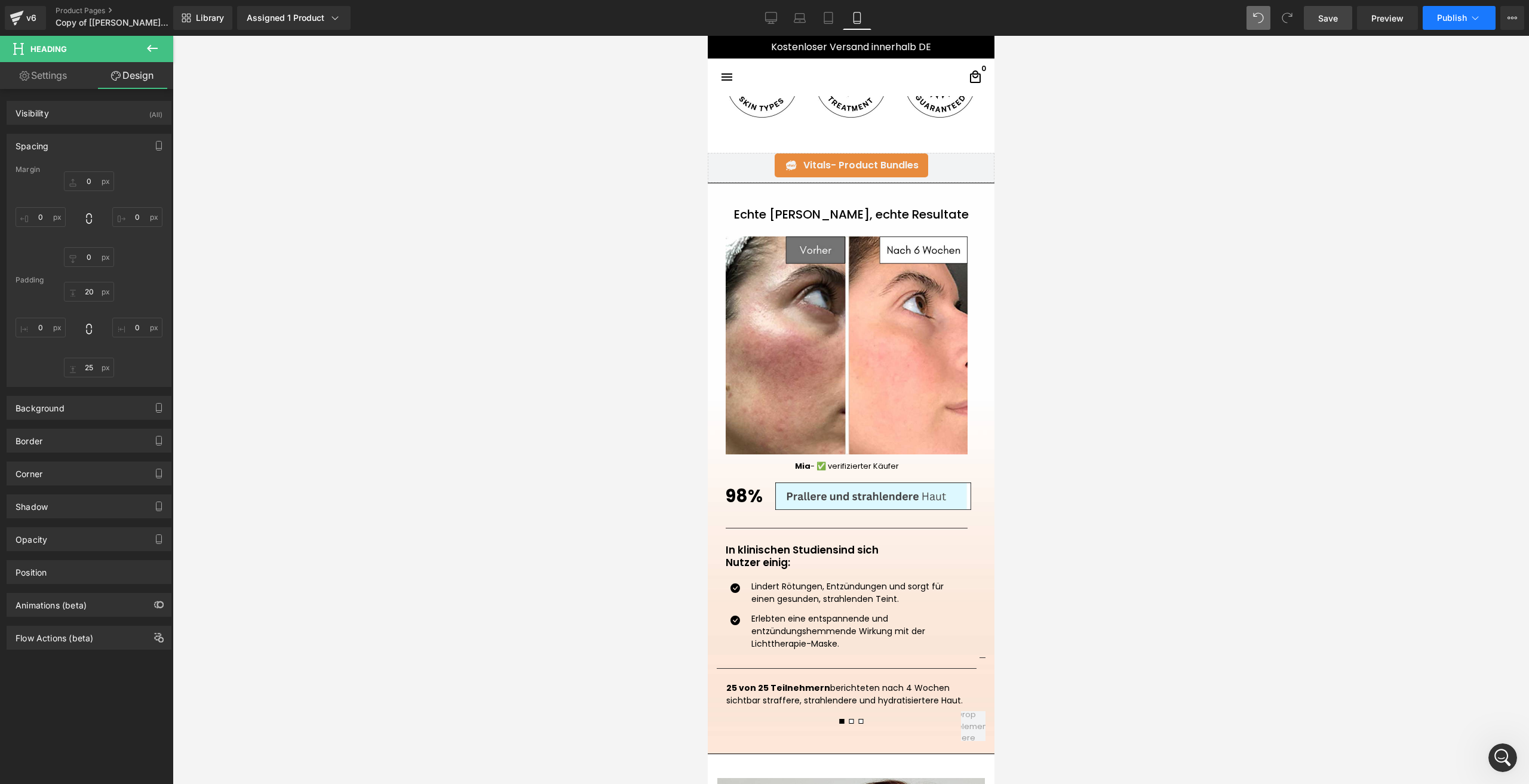
click at [1437, 14] on span "Publish" at bounding box center [1451, 17] width 29 height 10
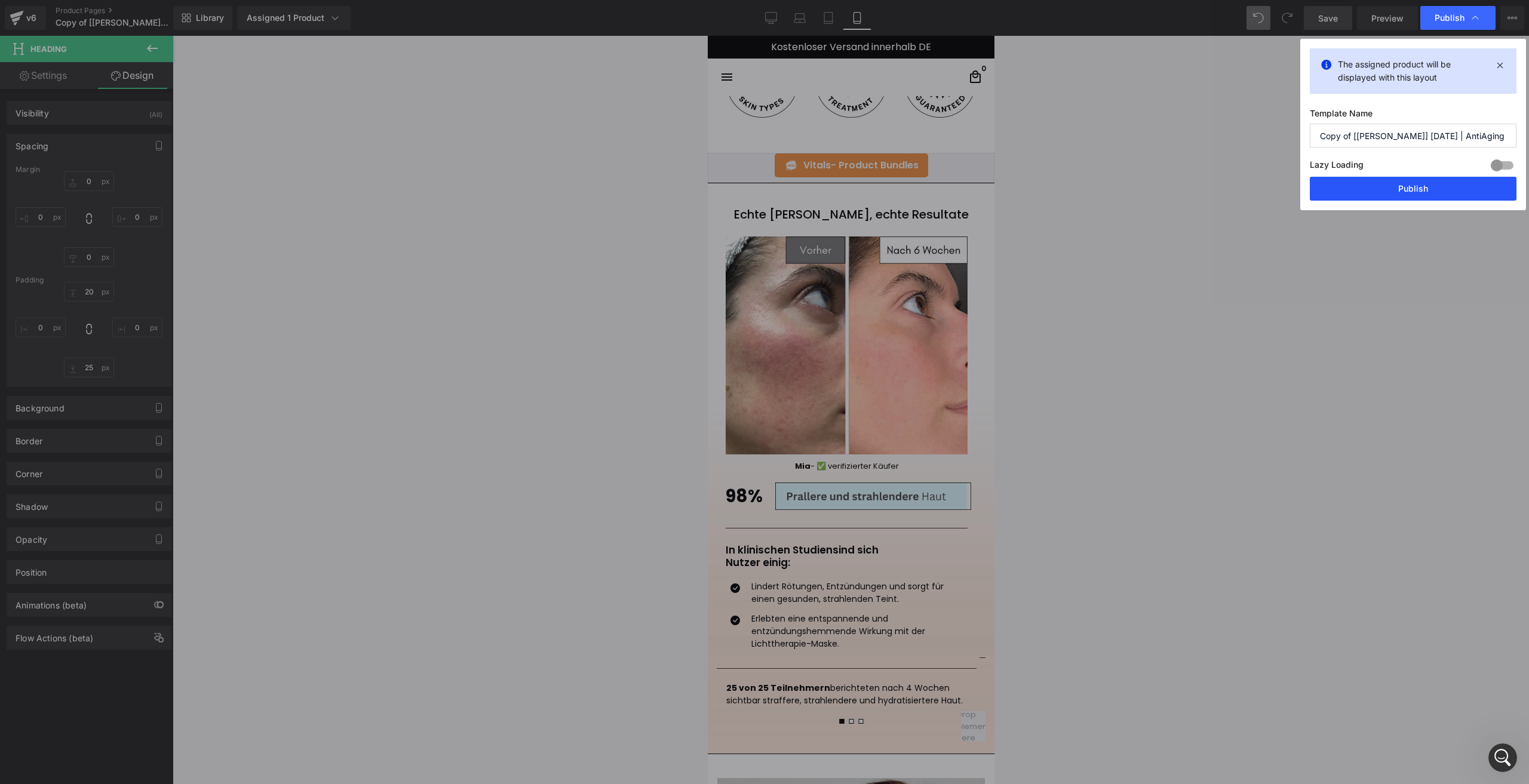
click at [1349, 181] on button "Publish" at bounding box center [1413, 189] width 206 height 24
